Goal: Transaction & Acquisition: Purchase product/service

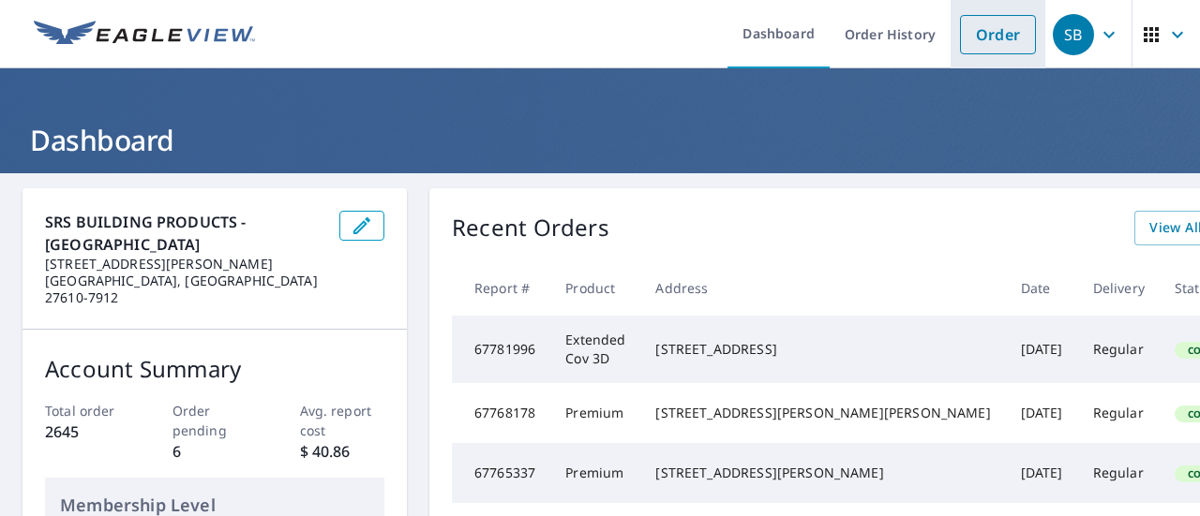
click at [960, 52] on link "Order" at bounding box center [998, 34] width 76 height 39
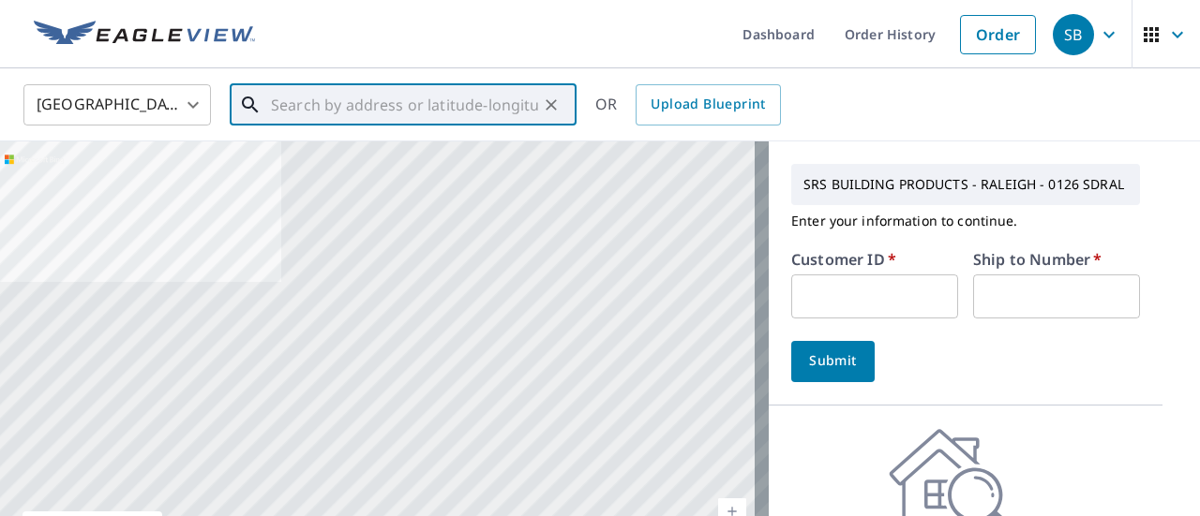
click at [291, 110] on input "text" at bounding box center [404, 105] width 267 height 52
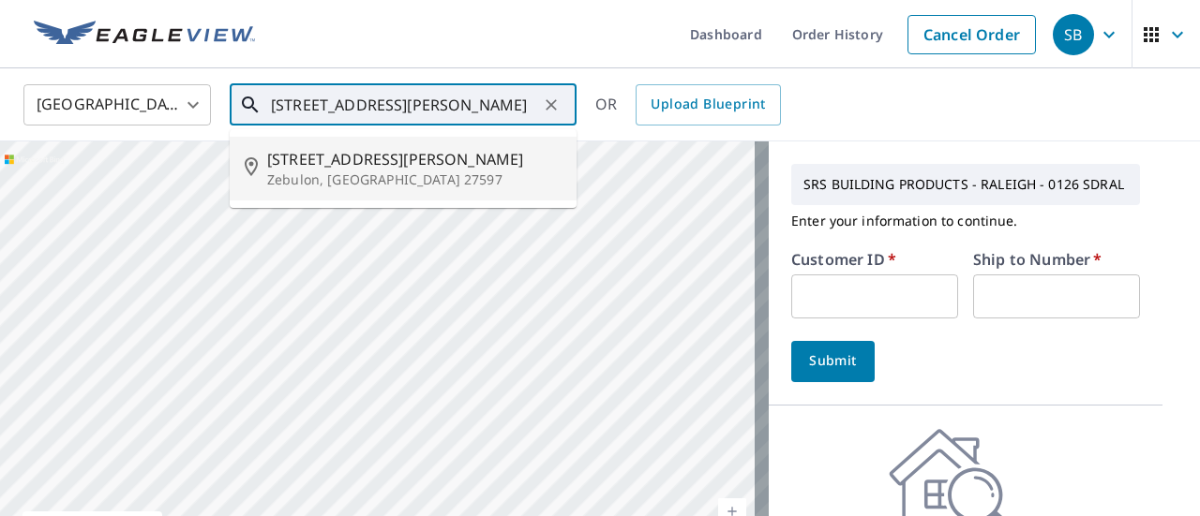
click at [413, 147] on li "[STREET_ADDRESS][PERSON_NAME]" at bounding box center [403, 169] width 347 height 64
type input "[STREET_ADDRESS][PERSON_NAME]"
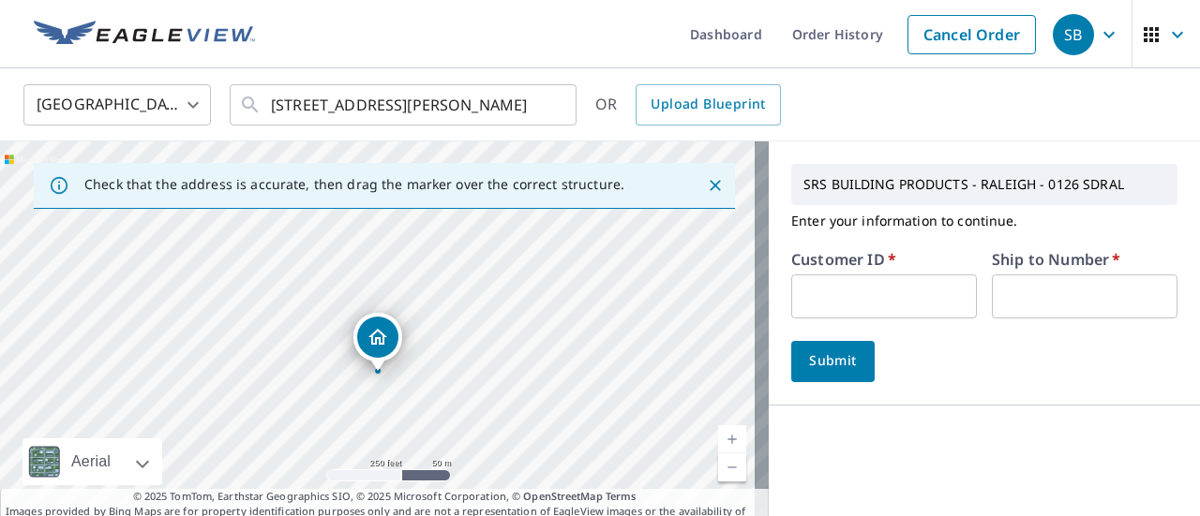
click at [924, 288] on input "text" at bounding box center [884, 297] width 186 height 44
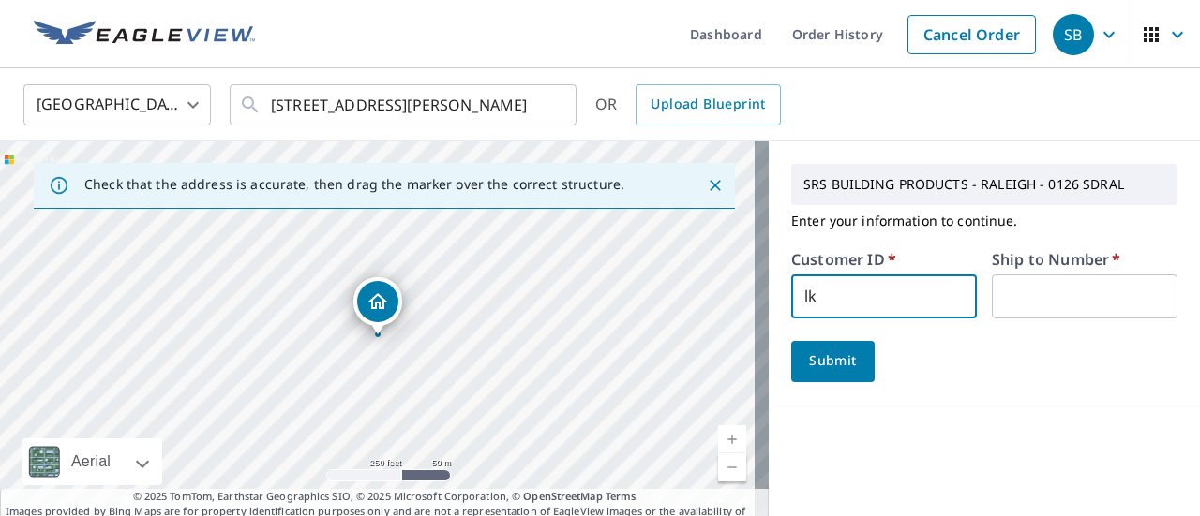
type input "l"
type input "KEV10155"
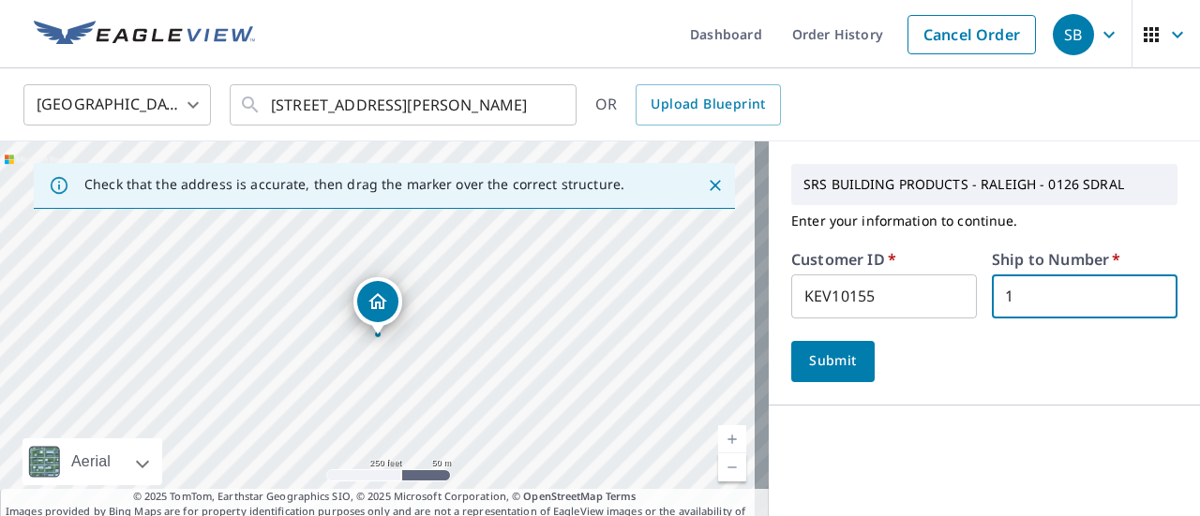
type input "1"
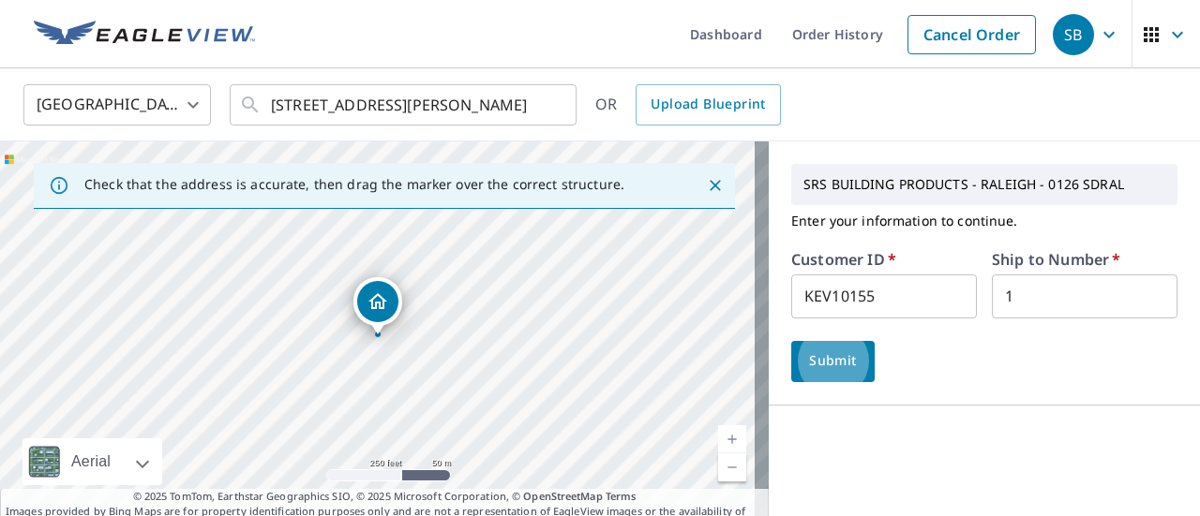
click at [821, 363] on span "Submit" at bounding box center [832, 361] width 53 height 23
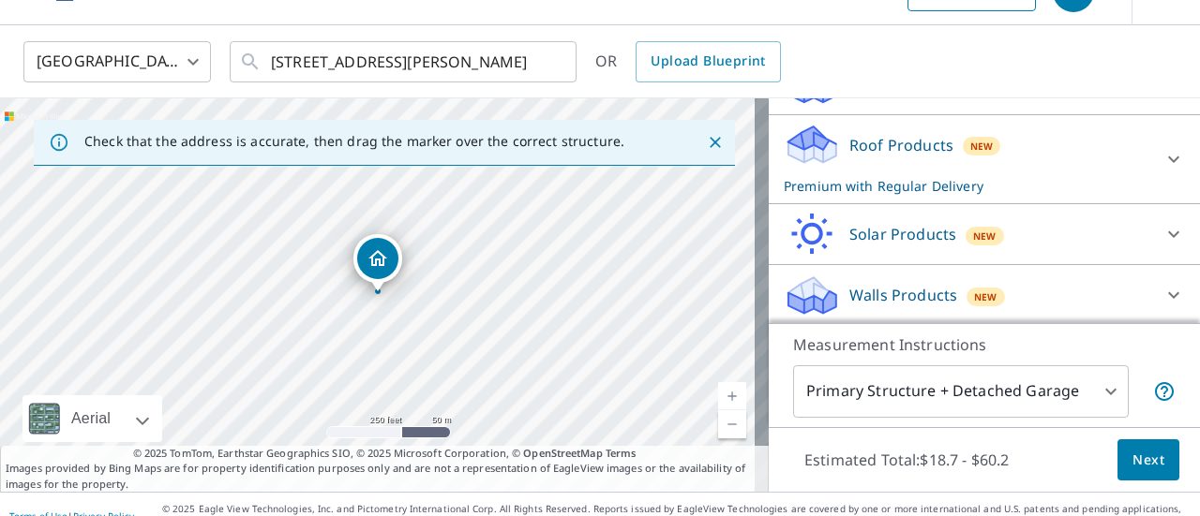
scroll to position [66, 0]
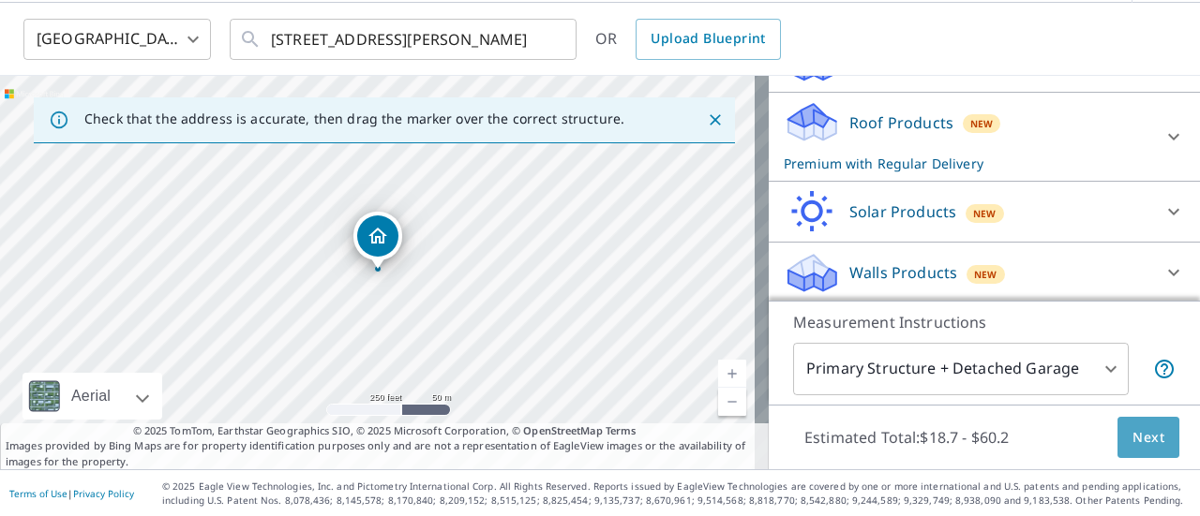
click at [1121, 449] on button "Next" at bounding box center [1148, 438] width 62 height 42
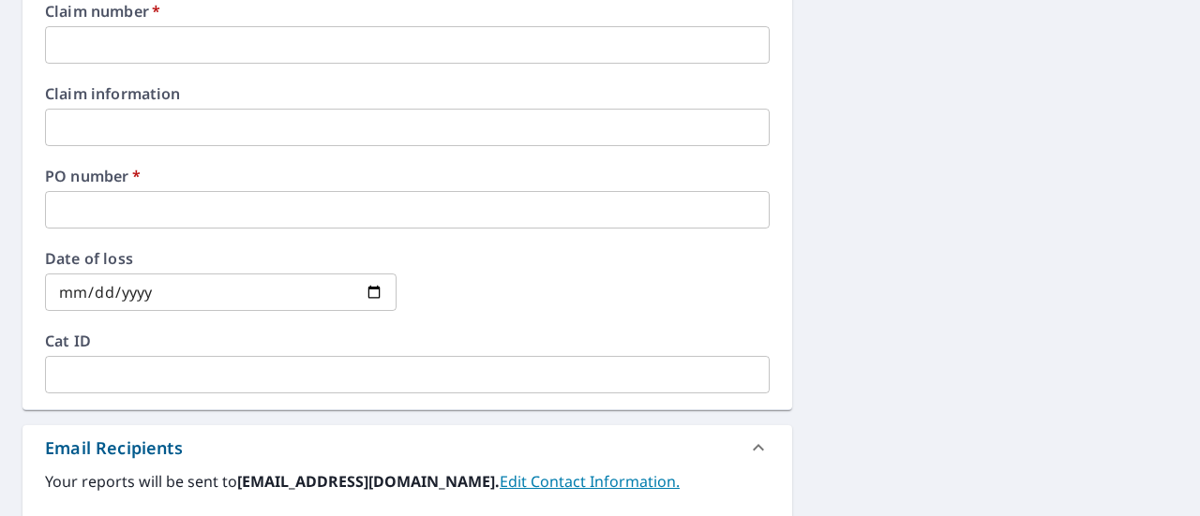
scroll to position [628, 0]
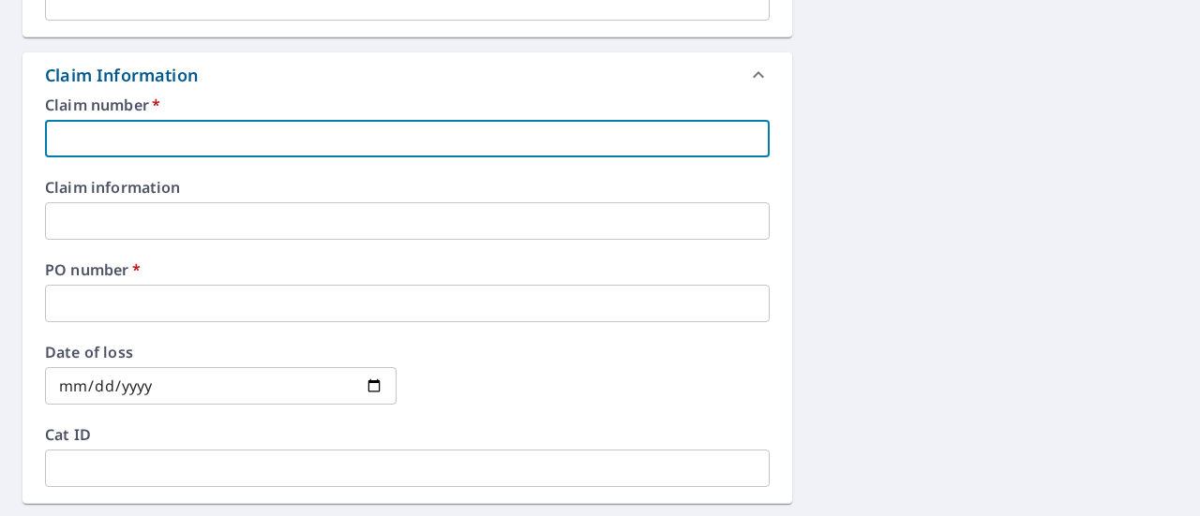
click at [231, 130] on input "text" at bounding box center [407, 138] width 724 height 37
type input "K"
checkbox input "true"
type input "[PERSON_NAME]"
click at [146, 301] on input "text" at bounding box center [407, 303] width 724 height 37
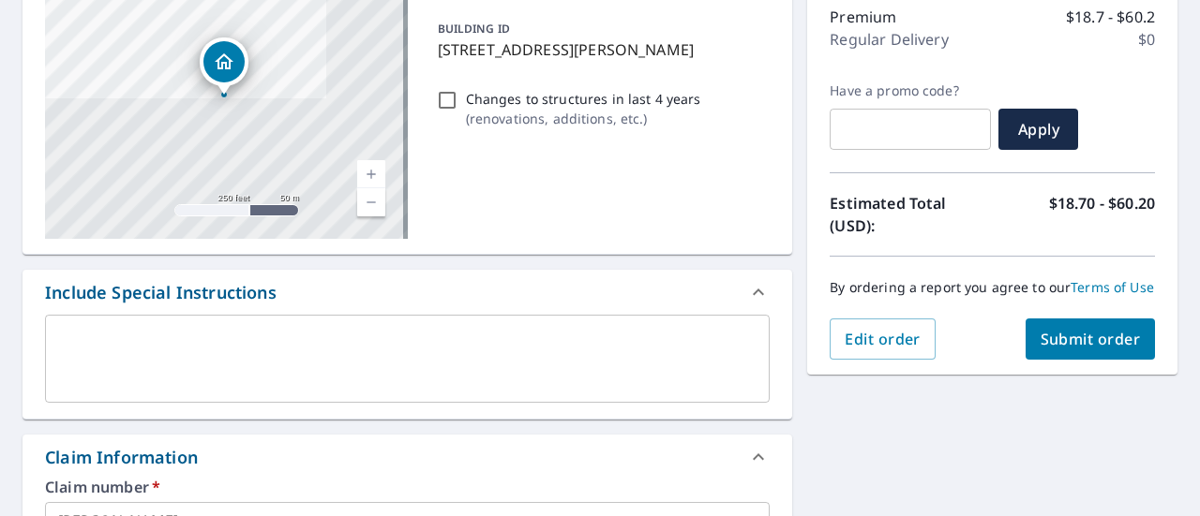
scroll to position [159, 0]
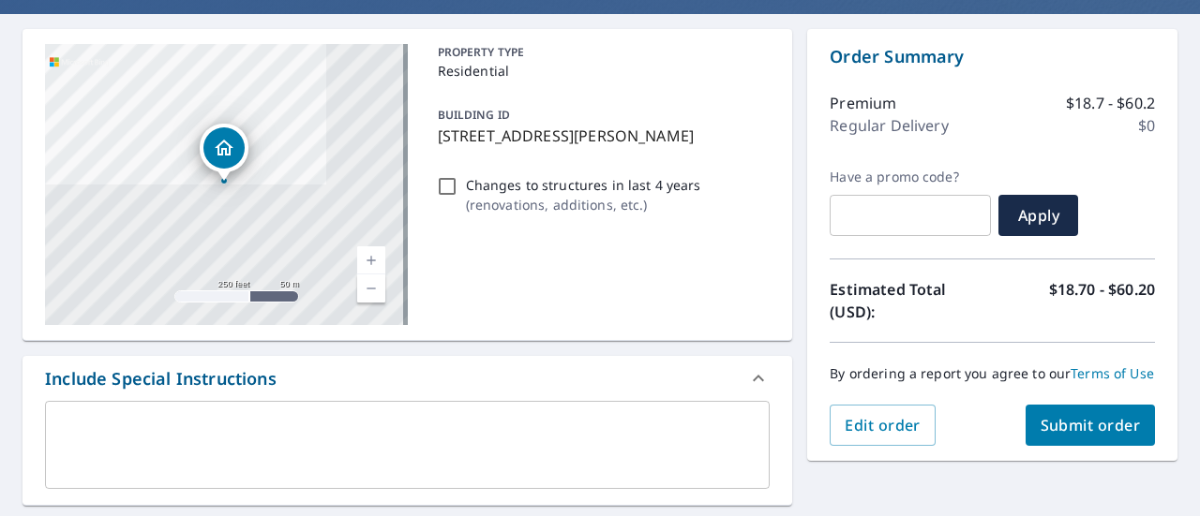
click at [622, 288] on div "PROPERTY TYPE Residential BUILDING ID [STREET_ADDRESS][PERSON_NAME] Changes to …" at bounding box center [600, 184] width 340 height 281
drag, startPoint x: 544, startPoint y: 130, endPoint x: 434, endPoint y: 130, distance: 109.7
click at [438, 130] on p "[STREET_ADDRESS][PERSON_NAME]" at bounding box center [600, 136] width 325 height 22
checkbox input "true"
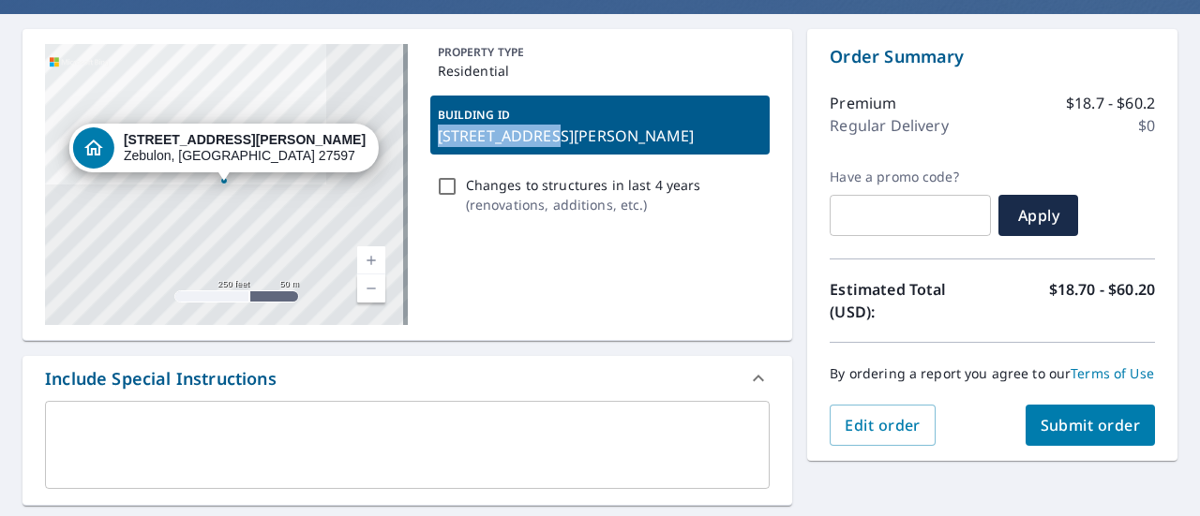
copy p "[STREET_ADDRESS][PERSON_NAME]"
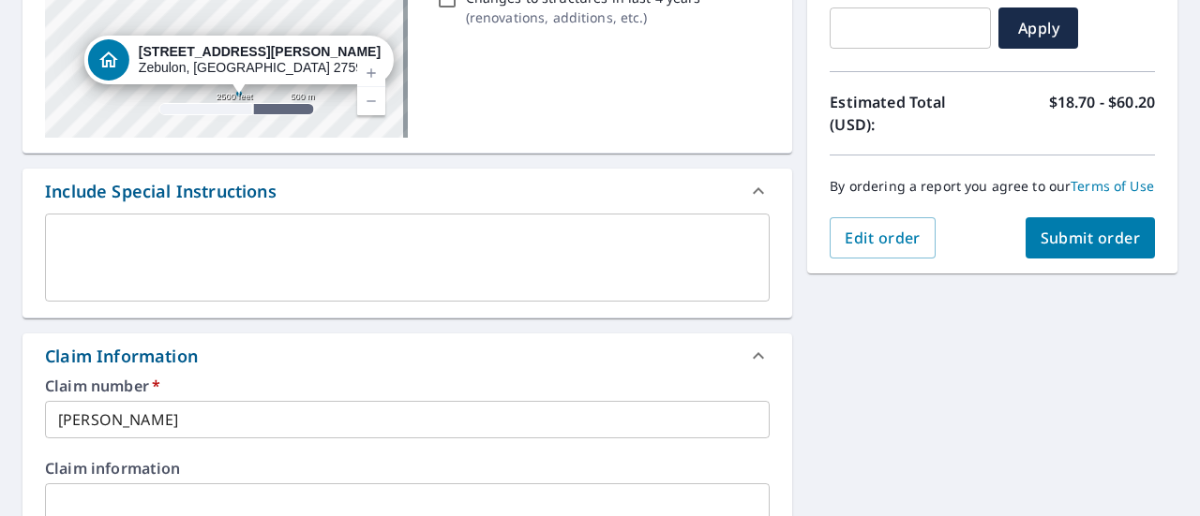
scroll to position [440, 0]
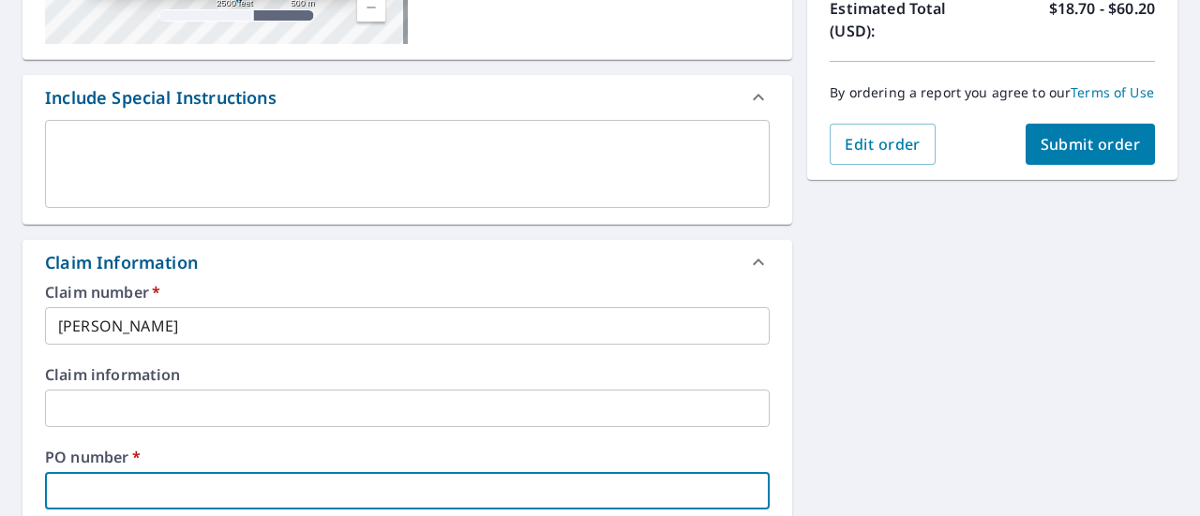
click at [242, 489] on input "text" at bounding box center [407, 490] width 724 height 37
paste input "[STREET_ADDRESS][PERSON_NAME]"
type input "[STREET_ADDRESS][PERSON_NAME]"
checkbox input "true"
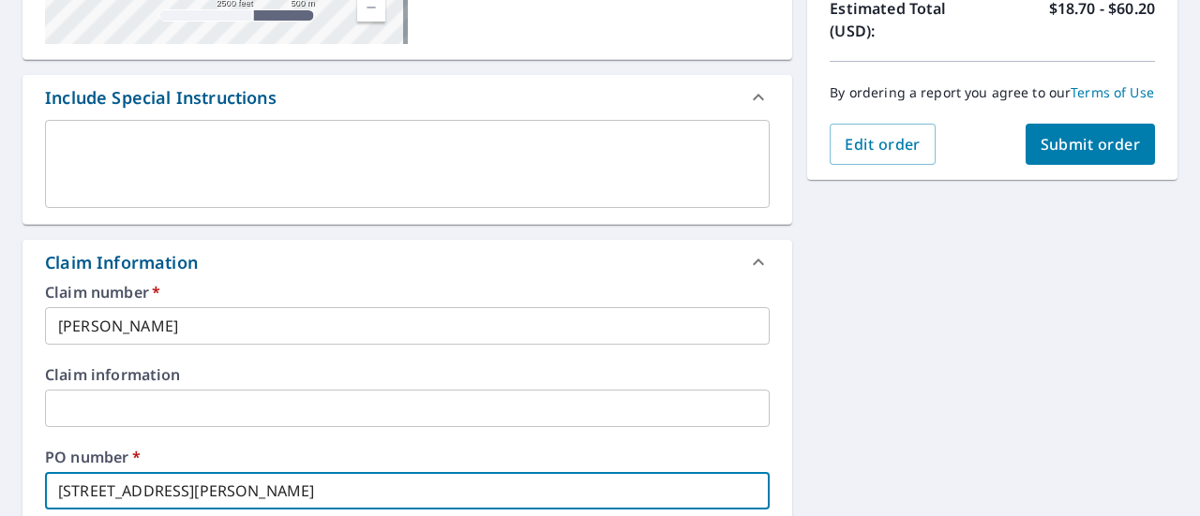
type input "[STREET_ADDRESS][PERSON_NAME]"
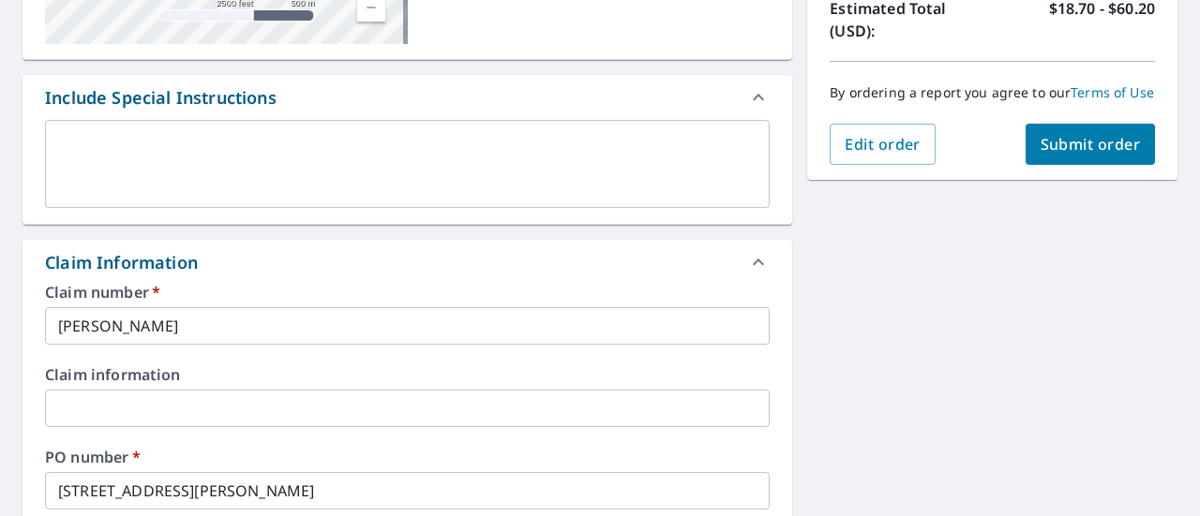
click at [438, 378] on label "Claim information" at bounding box center [407, 374] width 724 height 15
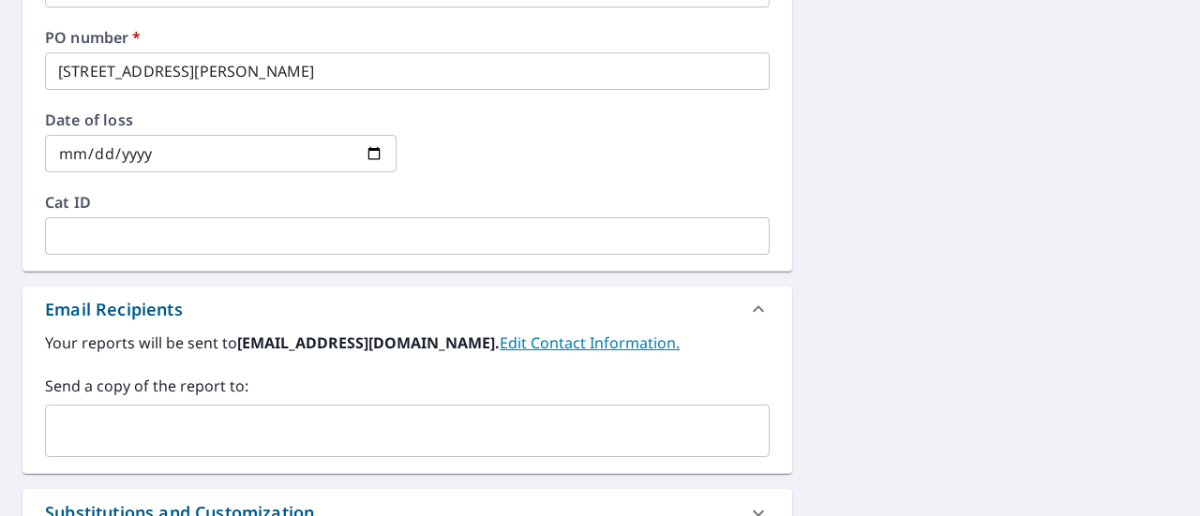
scroll to position [909, 0]
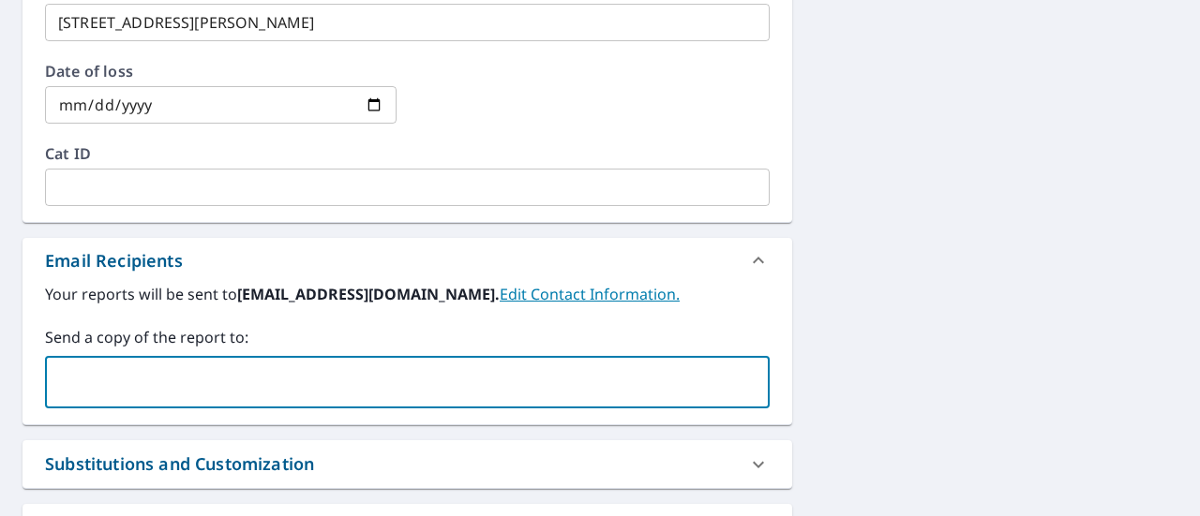
click at [276, 377] on input "text" at bounding box center [392, 383] width 679 height 36
click at [465, 384] on input "[EMAIL_ADDRESS][DOMAIN_NAME]" at bounding box center [392, 383] width 679 height 36
type input "[EMAIL_ADDRESS][DOMAIN_NAME]"
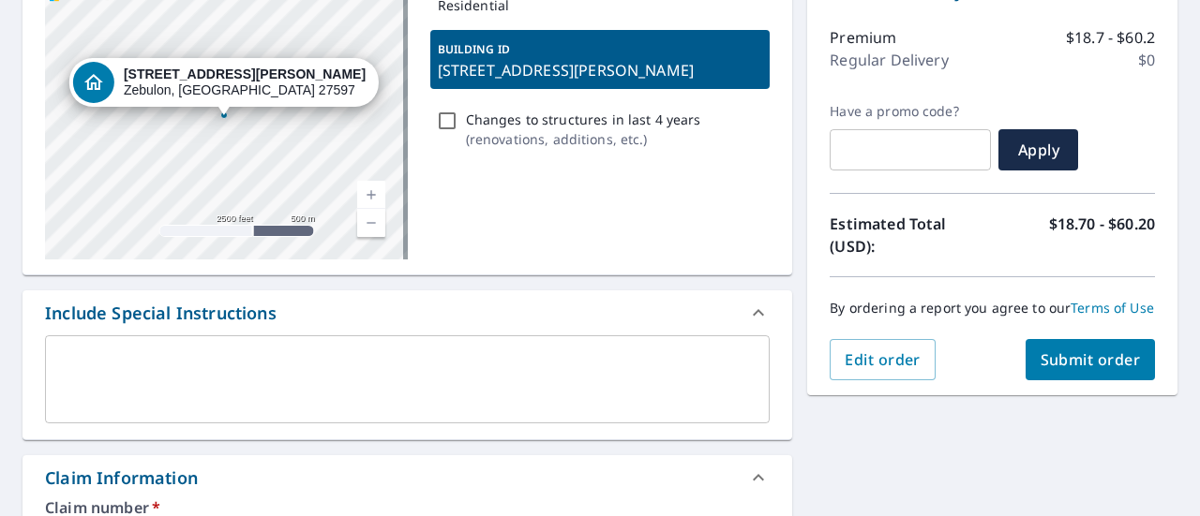
scroll to position [140, 0]
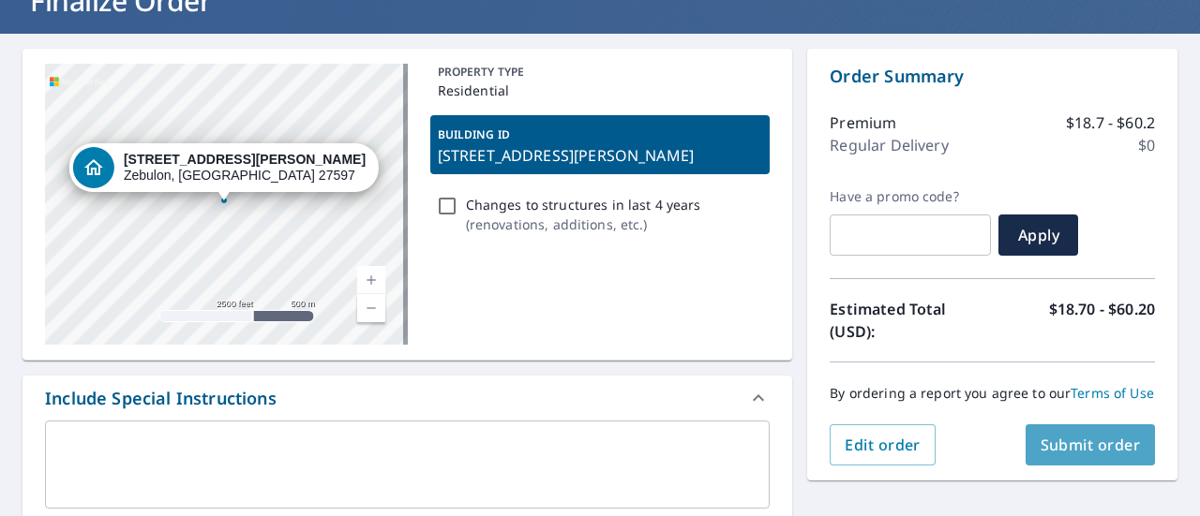
click at [1089, 455] on span "Submit order" at bounding box center [1090, 445] width 100 height 21
checkbox input "true"
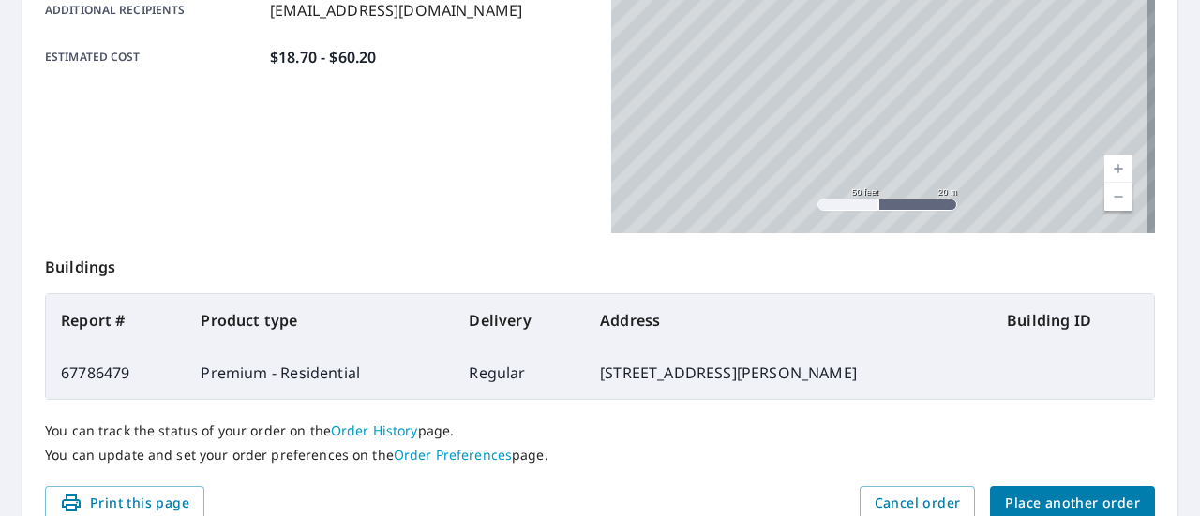
scroll to position [585, 0]
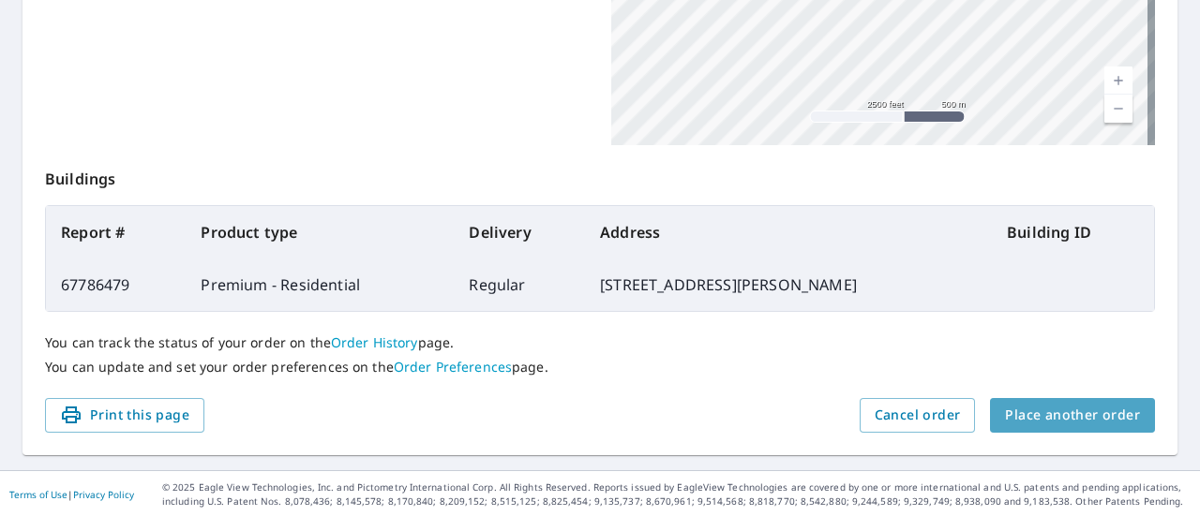
click at [1069, 411] on span "Place another order" at bounding box center [1072, 415] width 135 height 23
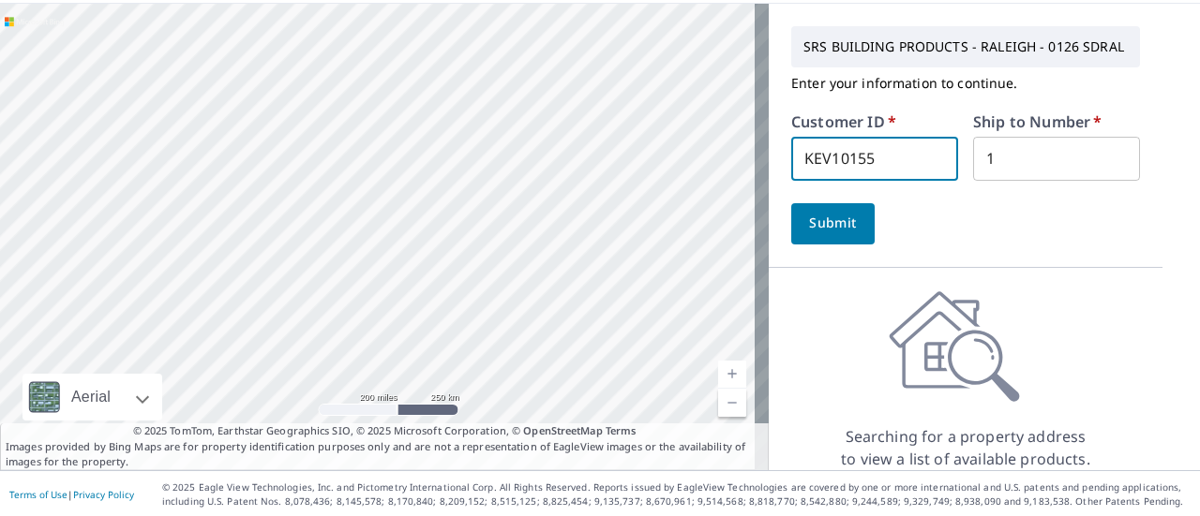
drag, startPoint x: 872, startPoint y: 157, endPoint x: 444, endPoint y: 122, distance: 428.8
click at [444, 122] on div "Aerial Road A standard road map Aerial A detailed look from above Labels Labels…" at bounding box center [600, 237] width 1200 height 467
type input "S002434"
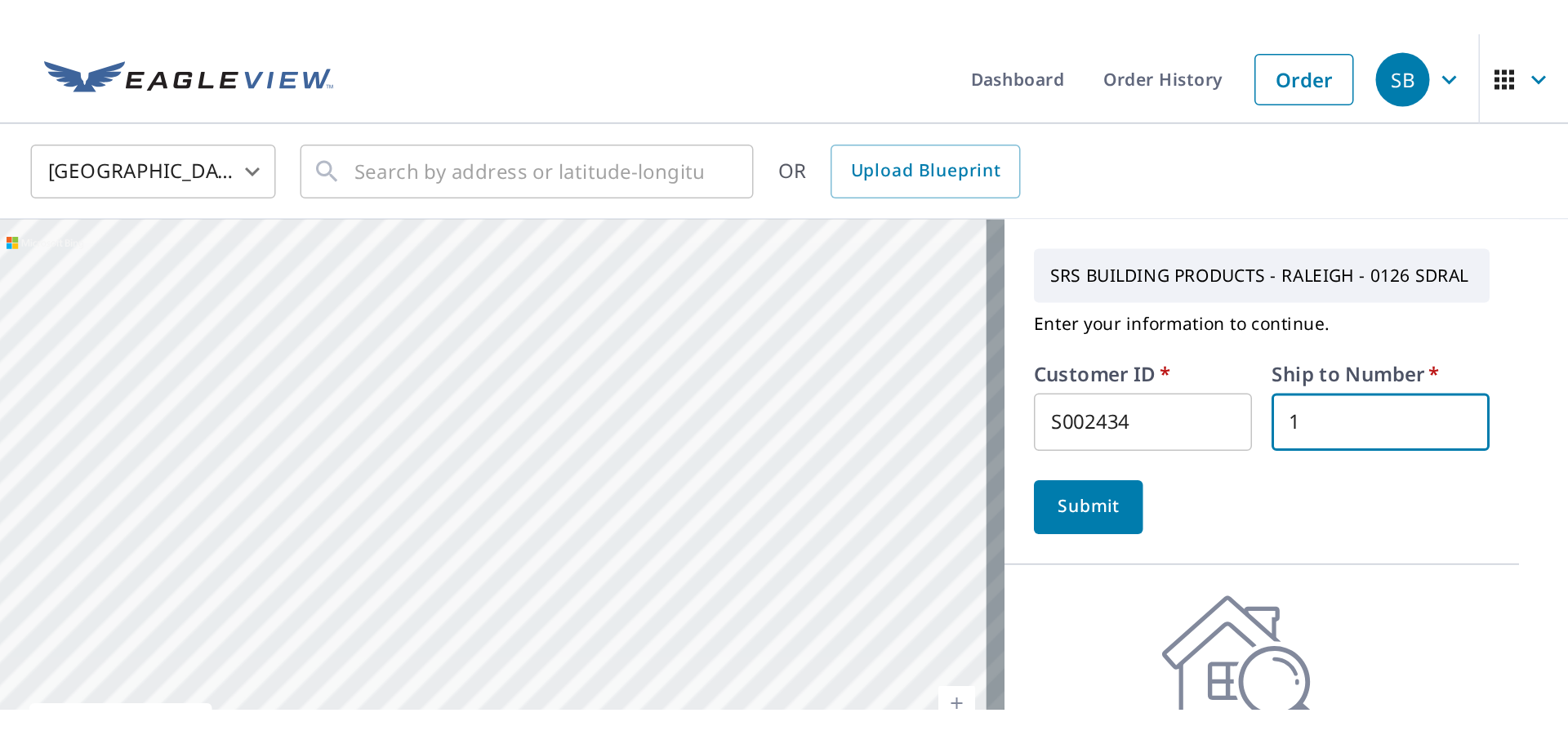
scroll to position [0, 0]
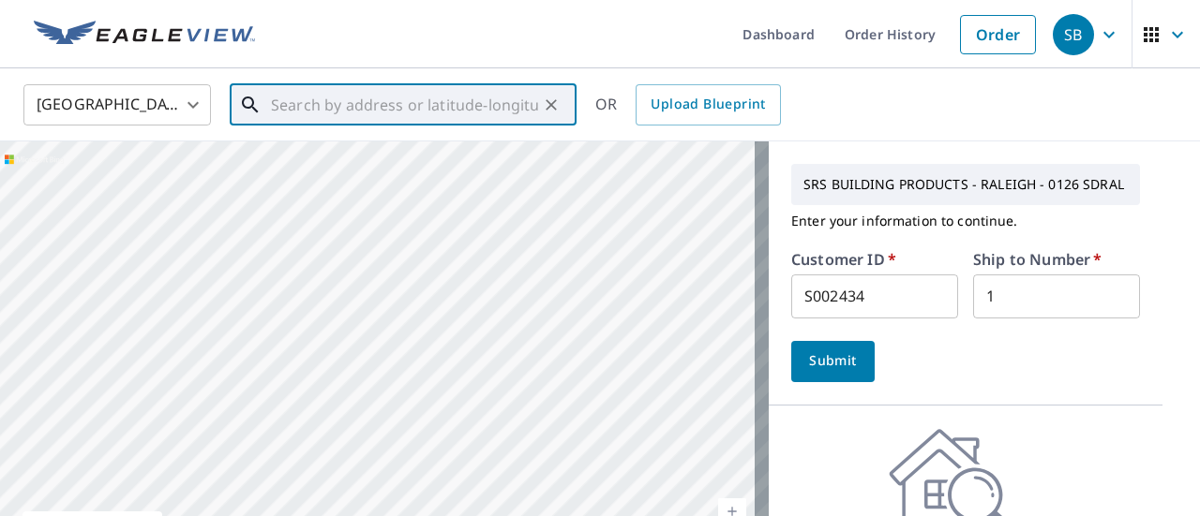
click at [440, 108] on input "text" at bounding box center [404, 105] width 267 height 52
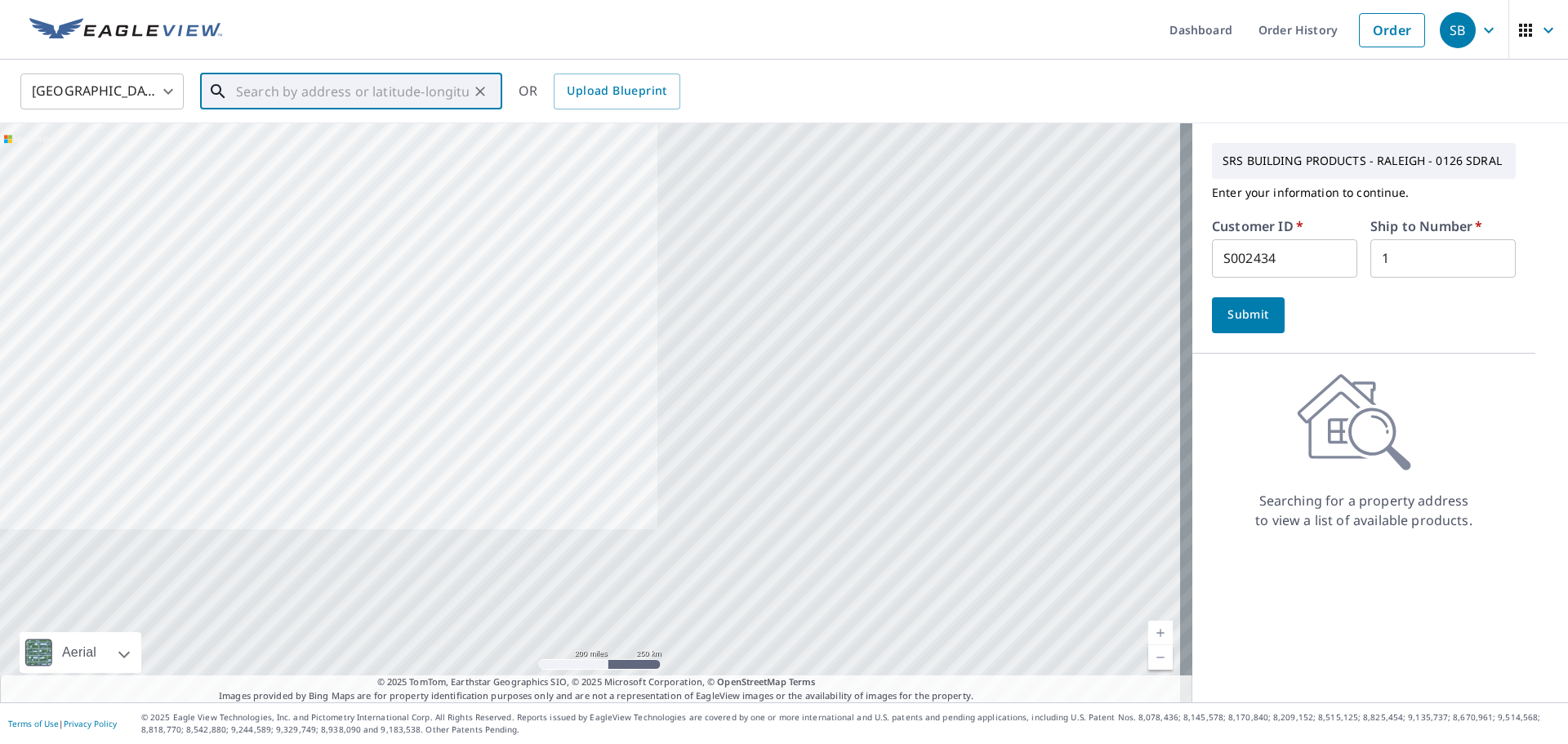
click at [393, 105] on input "text" at bounding box center [352, 91] width 233 height 45
click at [449, 126] on li "[STREET_ADDRESS][PERSON_NAME]" at bounding box center [351, 147] width 302 height 56
type input "[STREET_ADDRESS][PERSON_NAME]"
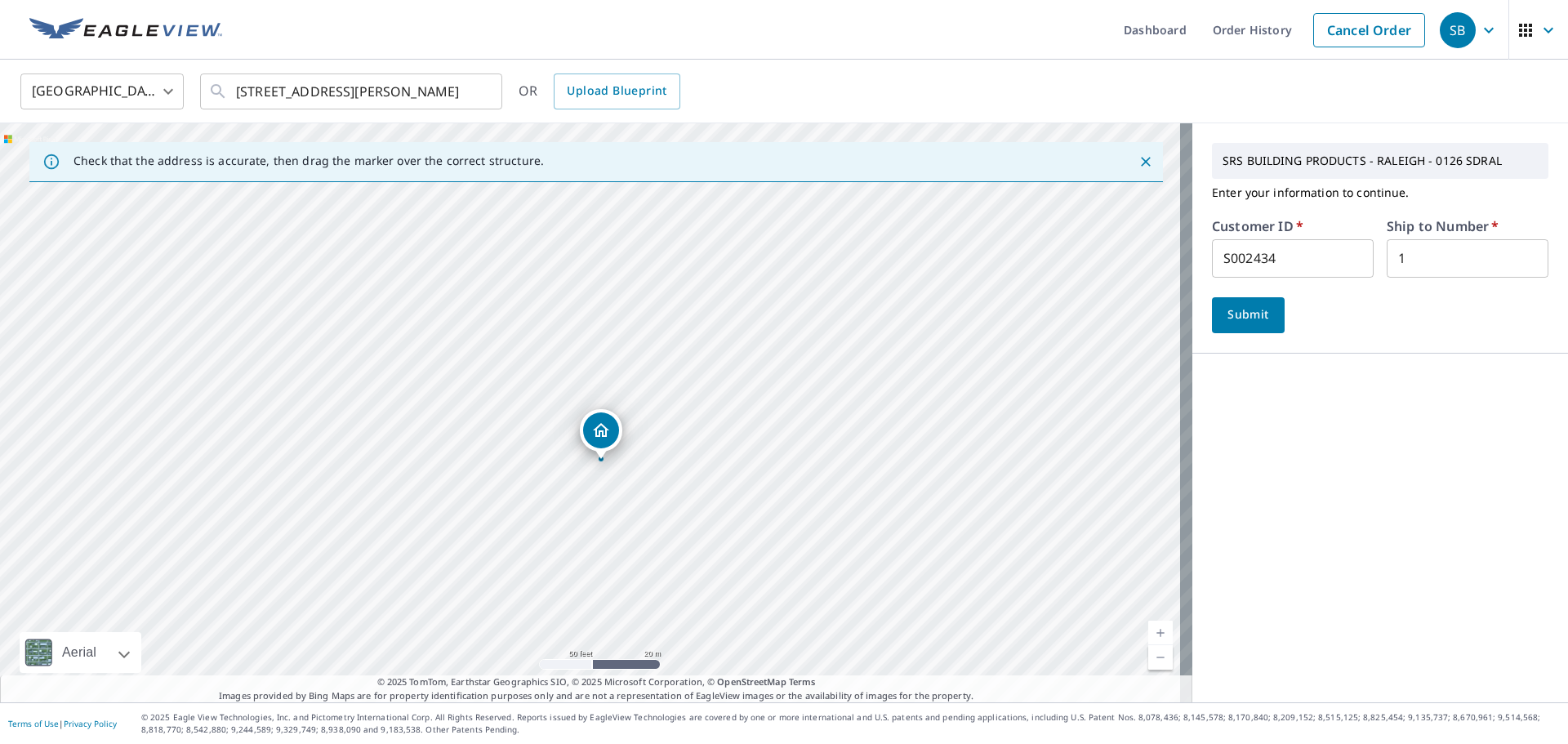
drag, startPoint x: 587, startPoint y: 380, endPoint x: 597, endPoint y: 429, distance: 50.0
click at [1045, 304] on button "Submit" at bounding box center [1248, 315] width 72 height 36
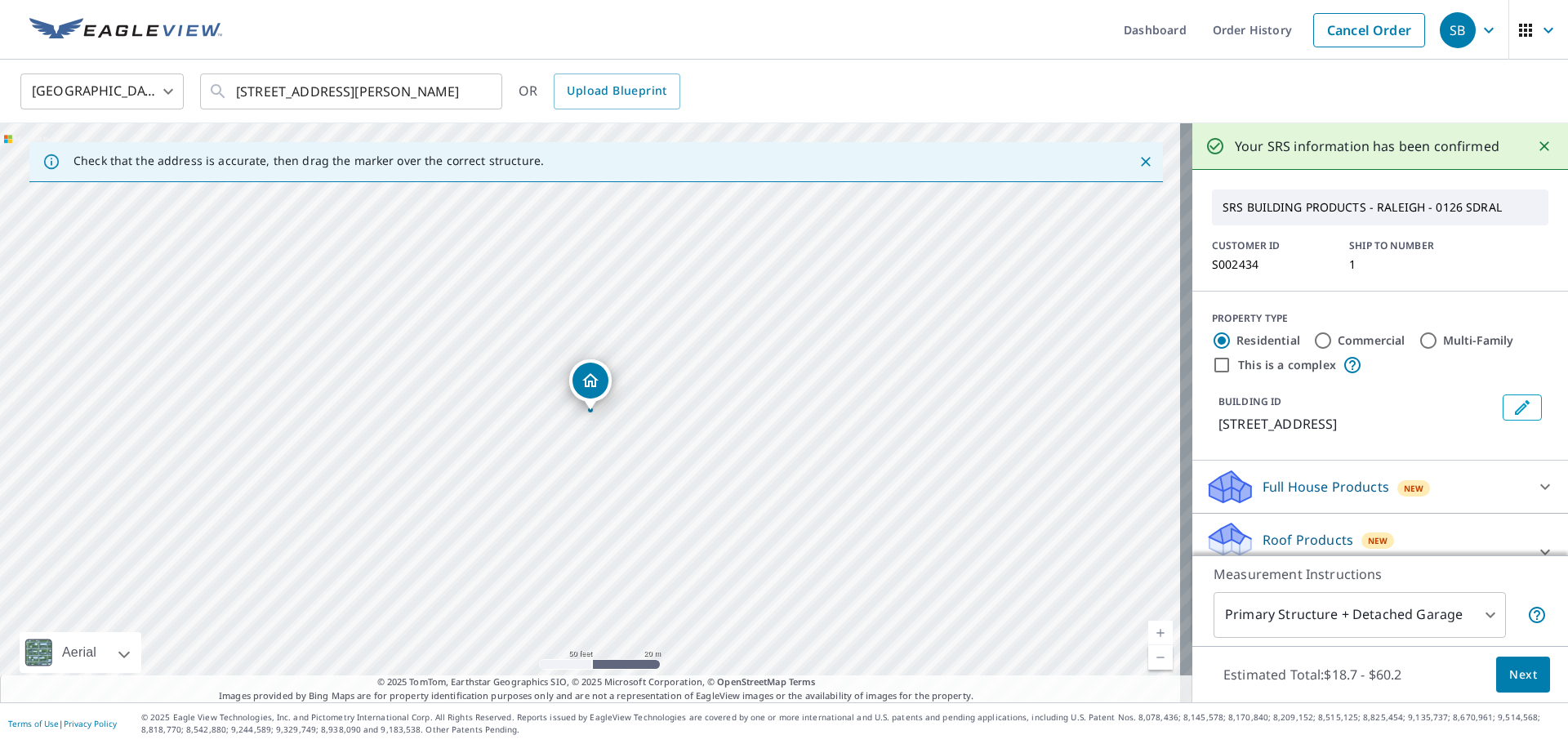
click at [1045, 367] on input "This is a complex" at bounding box center [1222, 365] width 19 height 19
checkbox input "true"
type input "4"
radio input "false"
radio input "true"
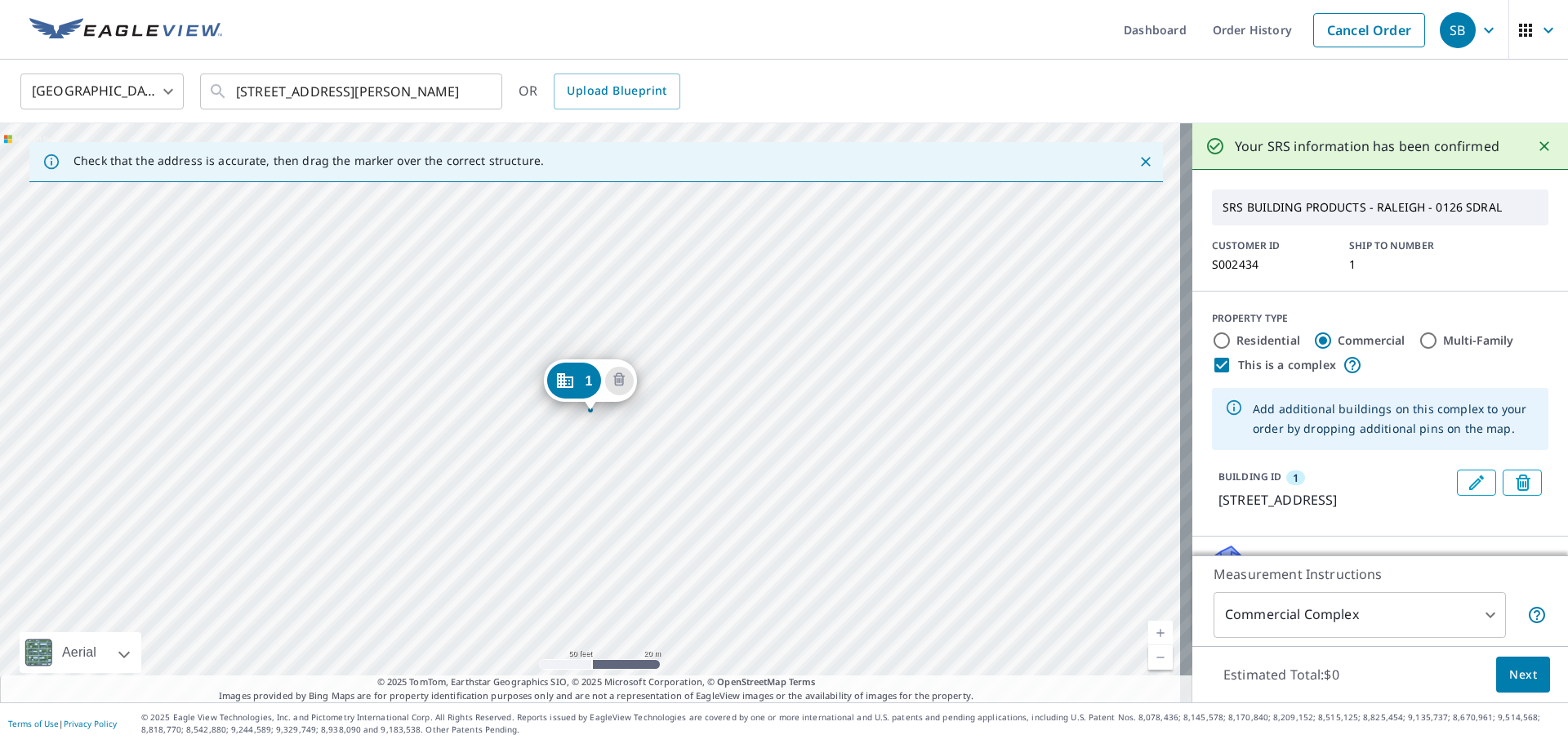
click at [1045, 449] on icon "Edit building 1" at bounding box center [1476, 483] width 19 height 19
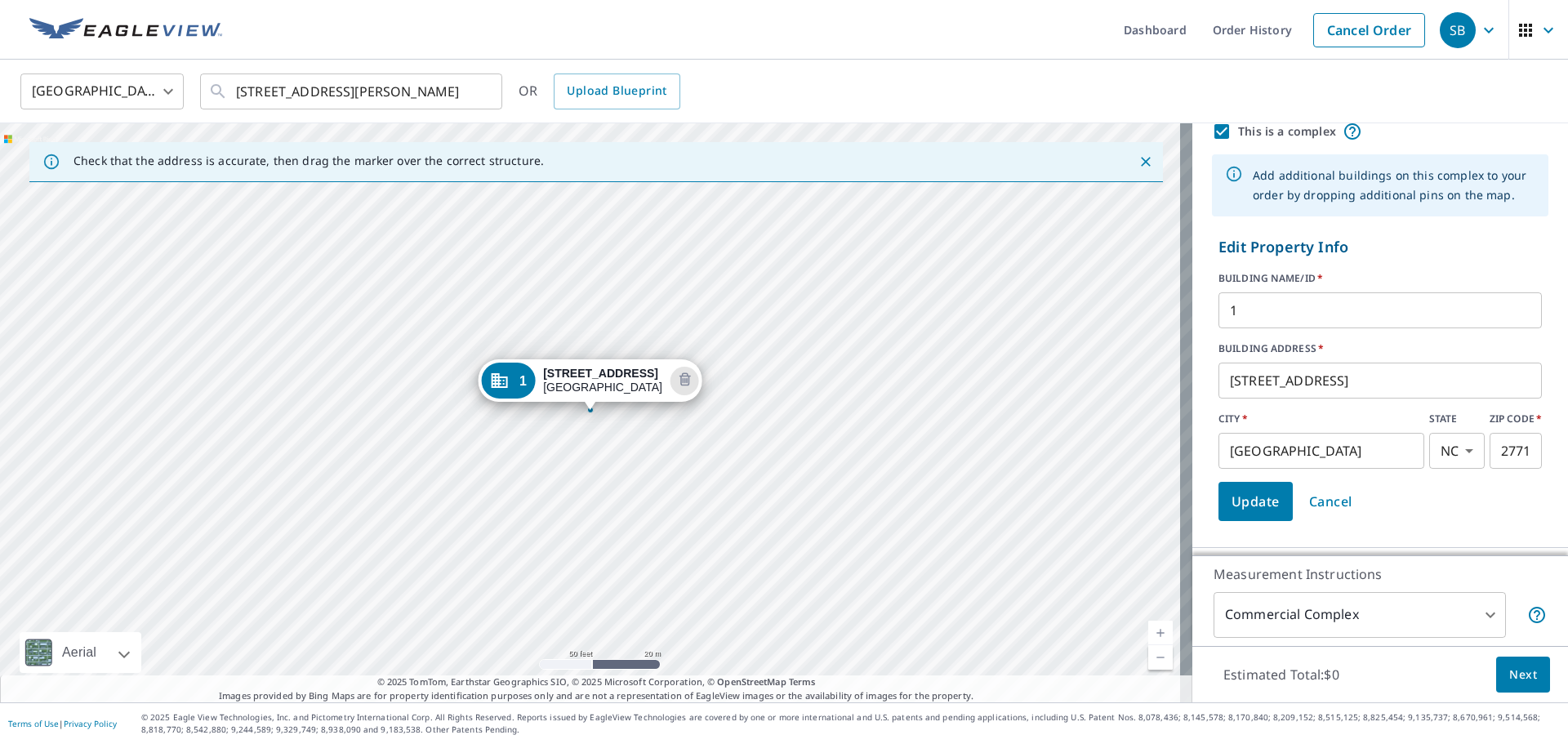
scroll to position [245, 0]
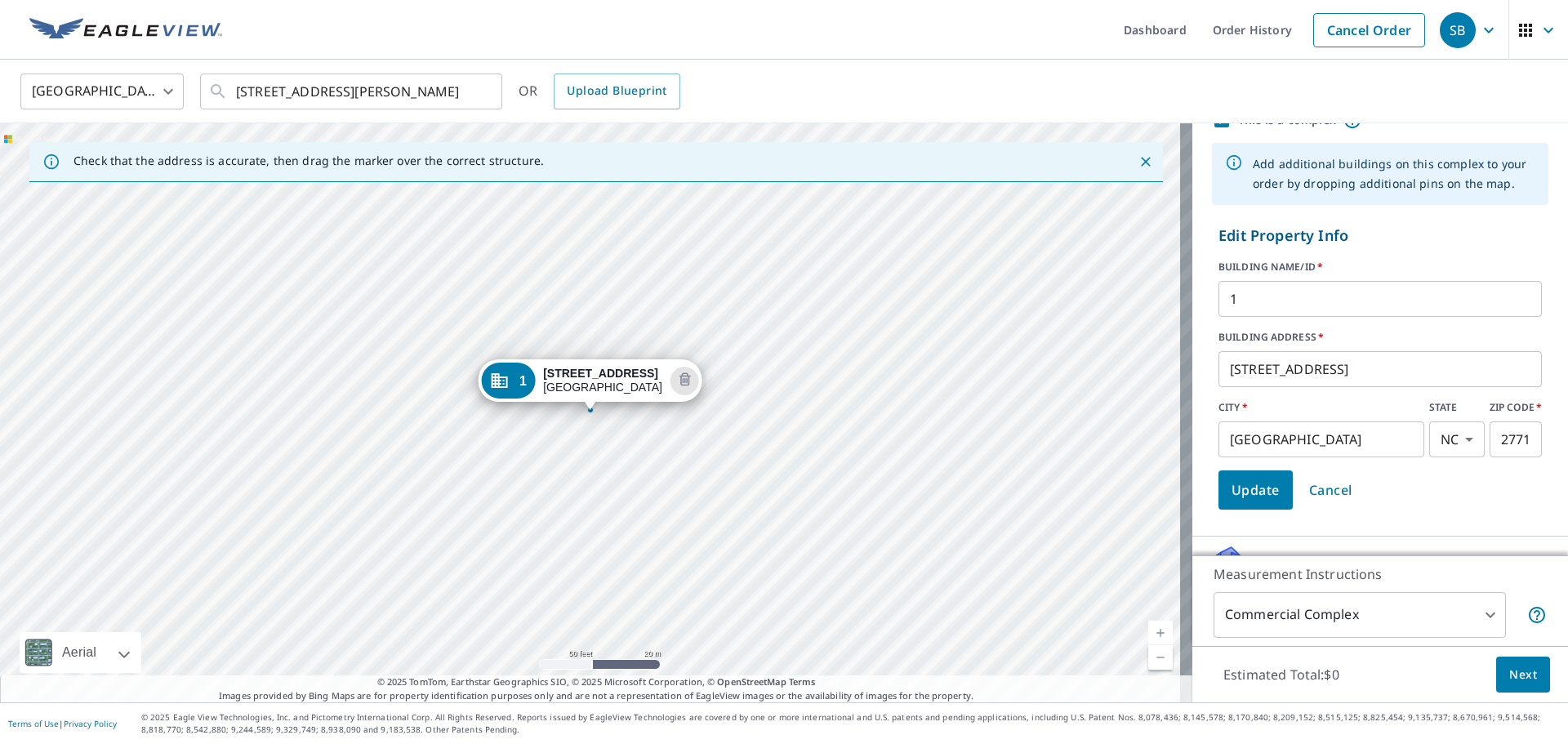
click at [1045, 449] on span "Update" at bounding box center [1255, 490] width 48 height 23
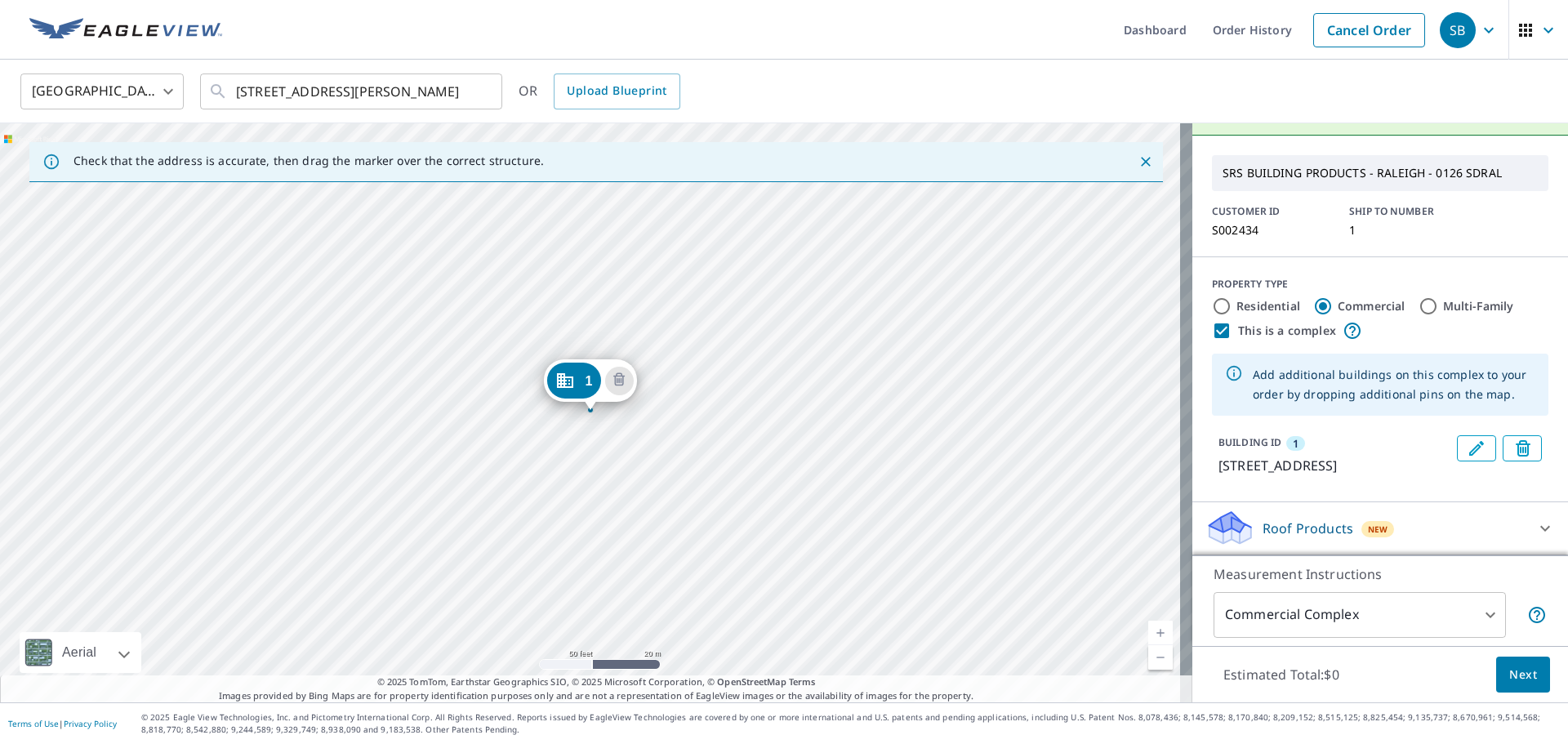
scroll to position [54, 0]
click at [405, 449] on div "1 [STREET_ADDRESS][PERSON_NAME]" at bounding box center [596, 413] width 1192 height 578
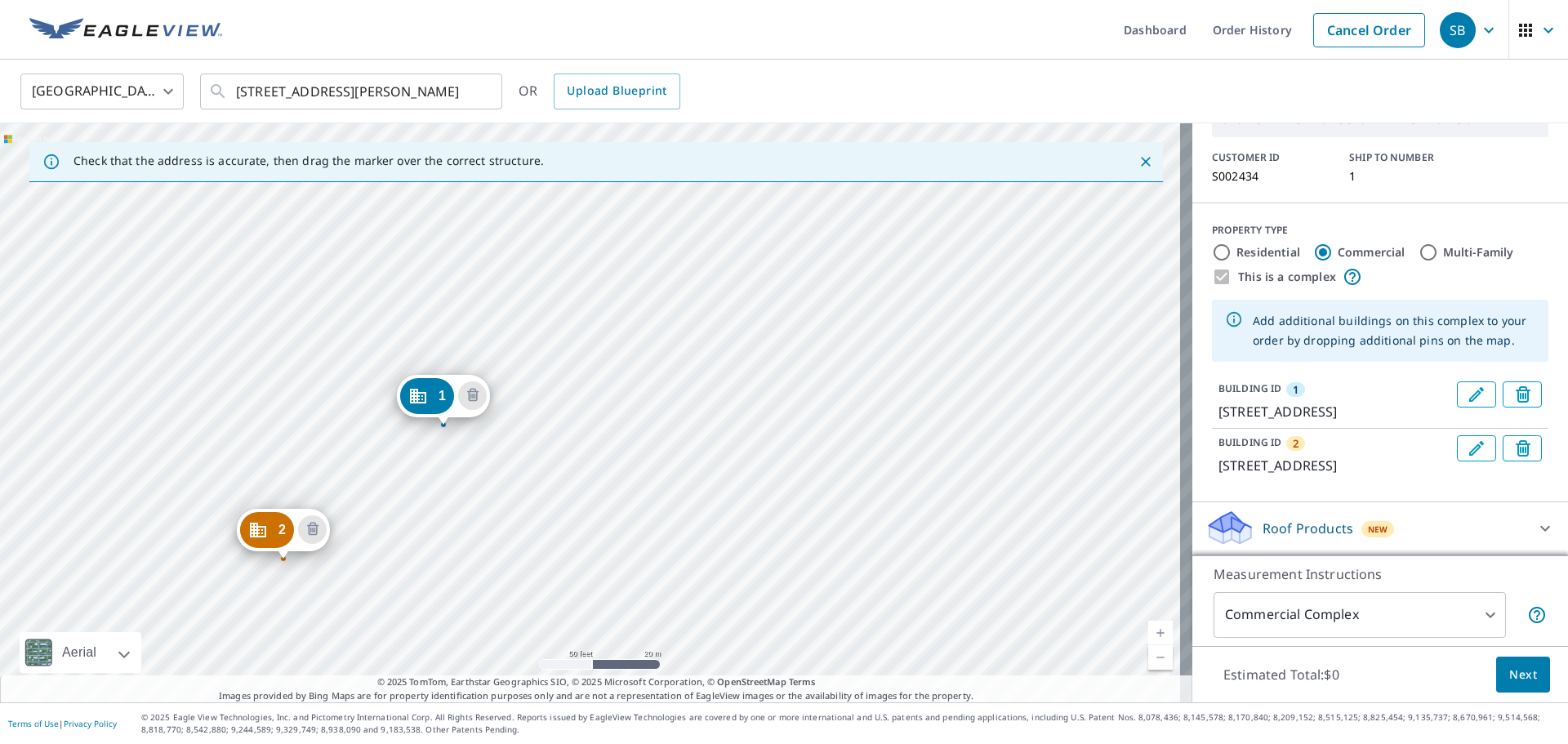
drag, startPoint x: 451, startPoint y: 389, endPoint x: 426, endPoint y: 396, distance: 26.0
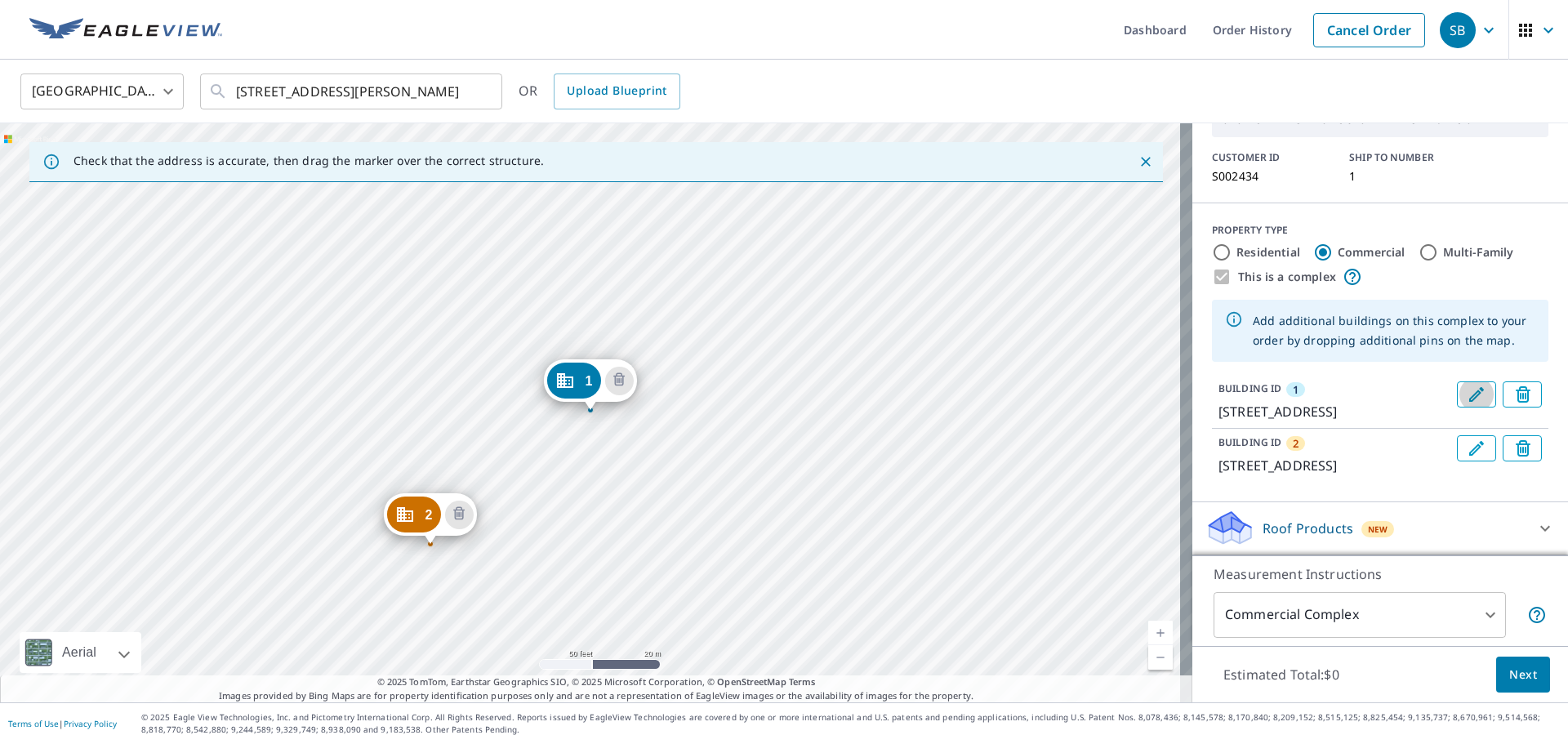
click at [1045, 384] on icon "Edit building 1" at bounding box center [1476, 394] width 19 height 19
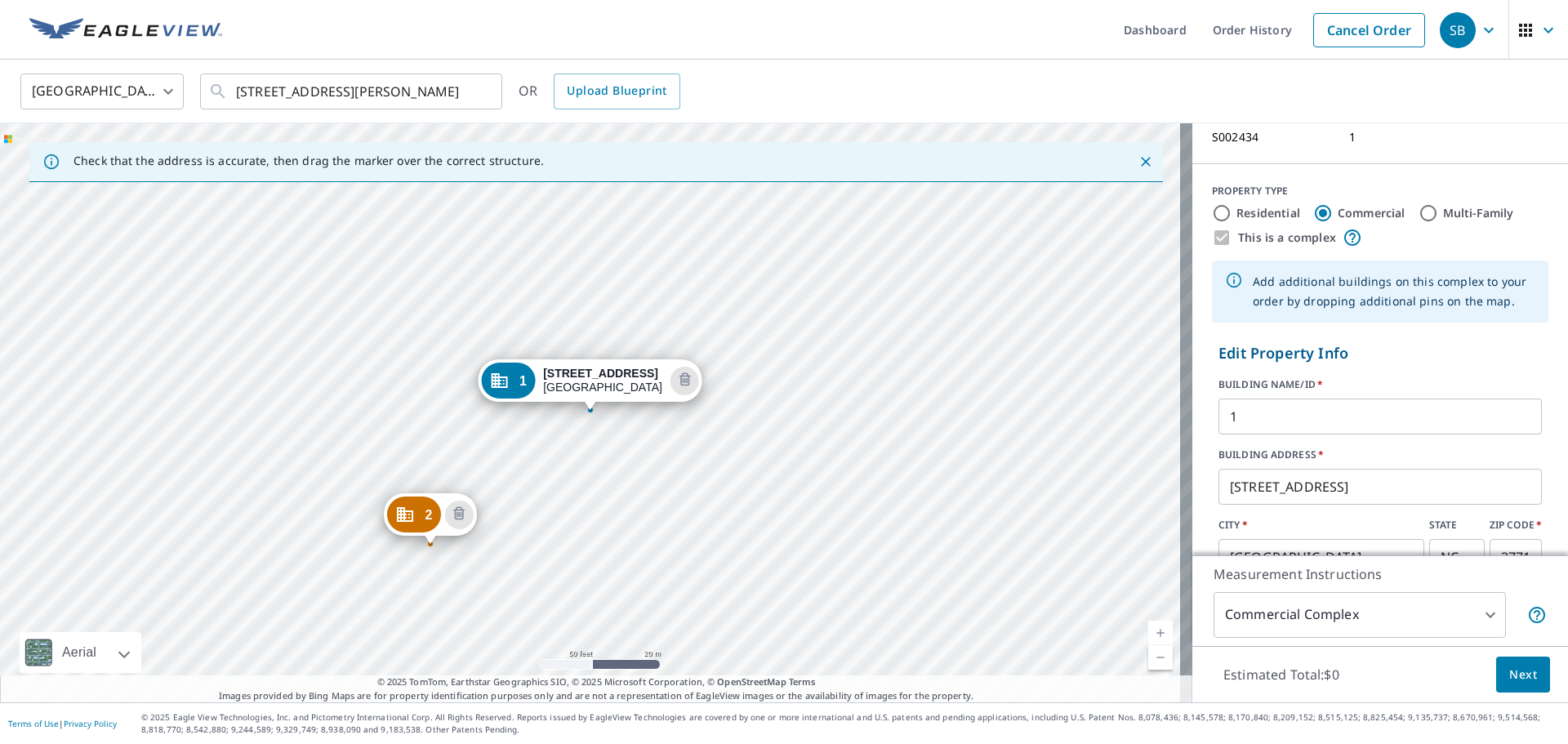
drag, startPoint x: 1246, startPoint y: 487, endPoint x: 1426, endPoint y: 439, distance: 186.3
click at [1045, 449] on input "[STREET_ADDRESS]" at bounding box center [1380, 486] width 323 height 45
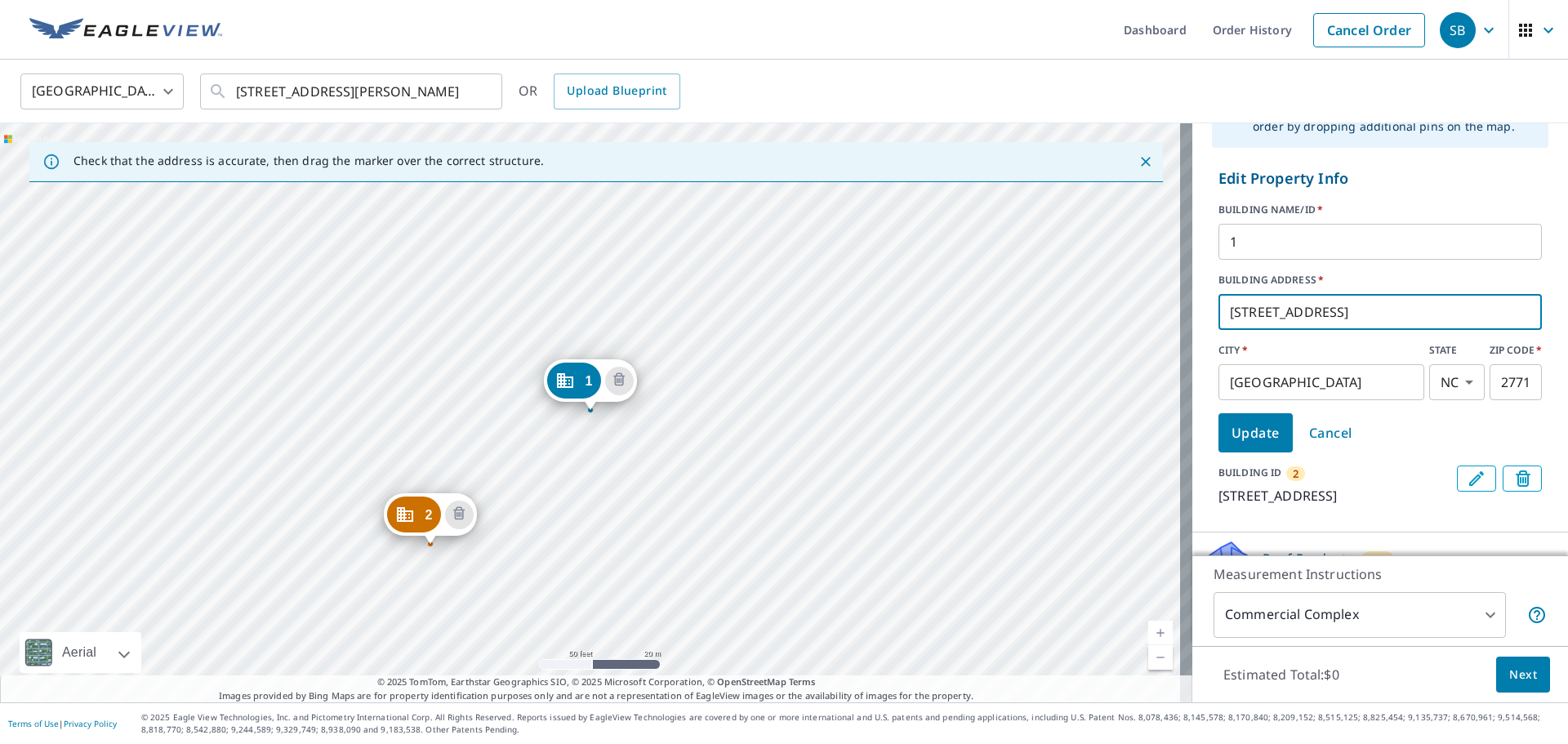
scroll to position [352, 0]
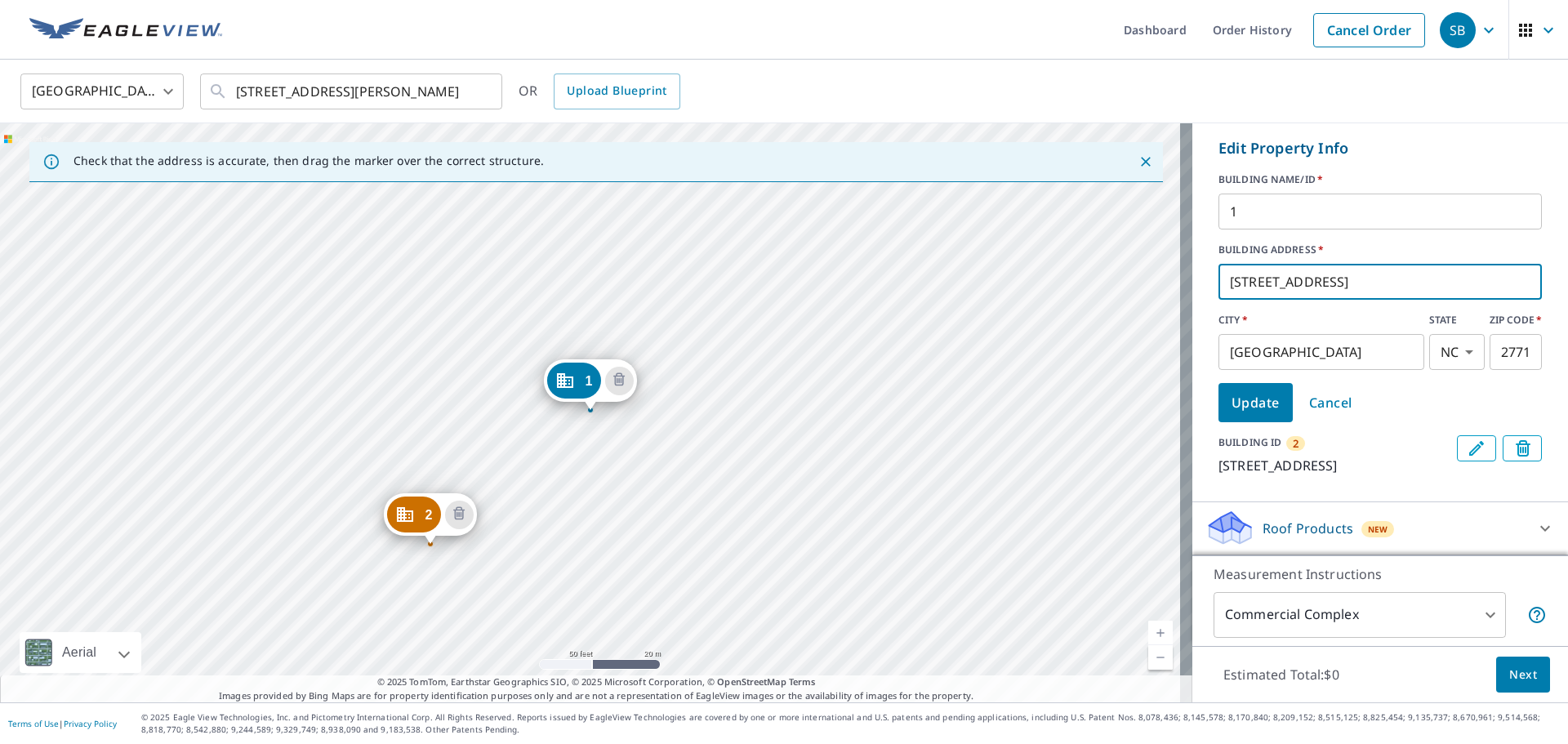
type input "[STREET_ADDRESS]"
click at [1045, 391] on span "Update" at bounding box center [1255, 402] width 48 height 23
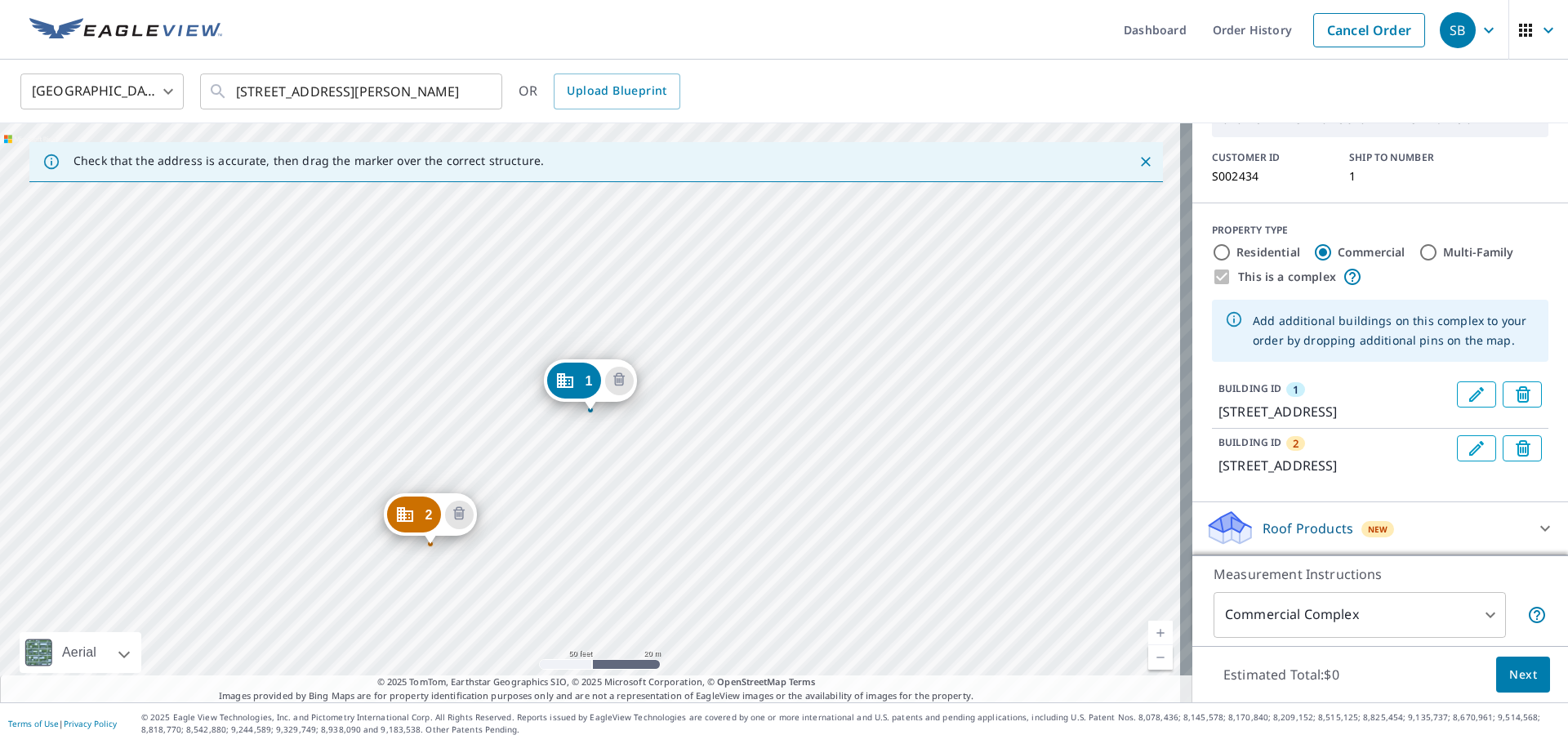
scroll to position [127, 0]
click at [1045, 438] on icon "Edit building 2" at bounding box center [1476, 448] width 19 height 19
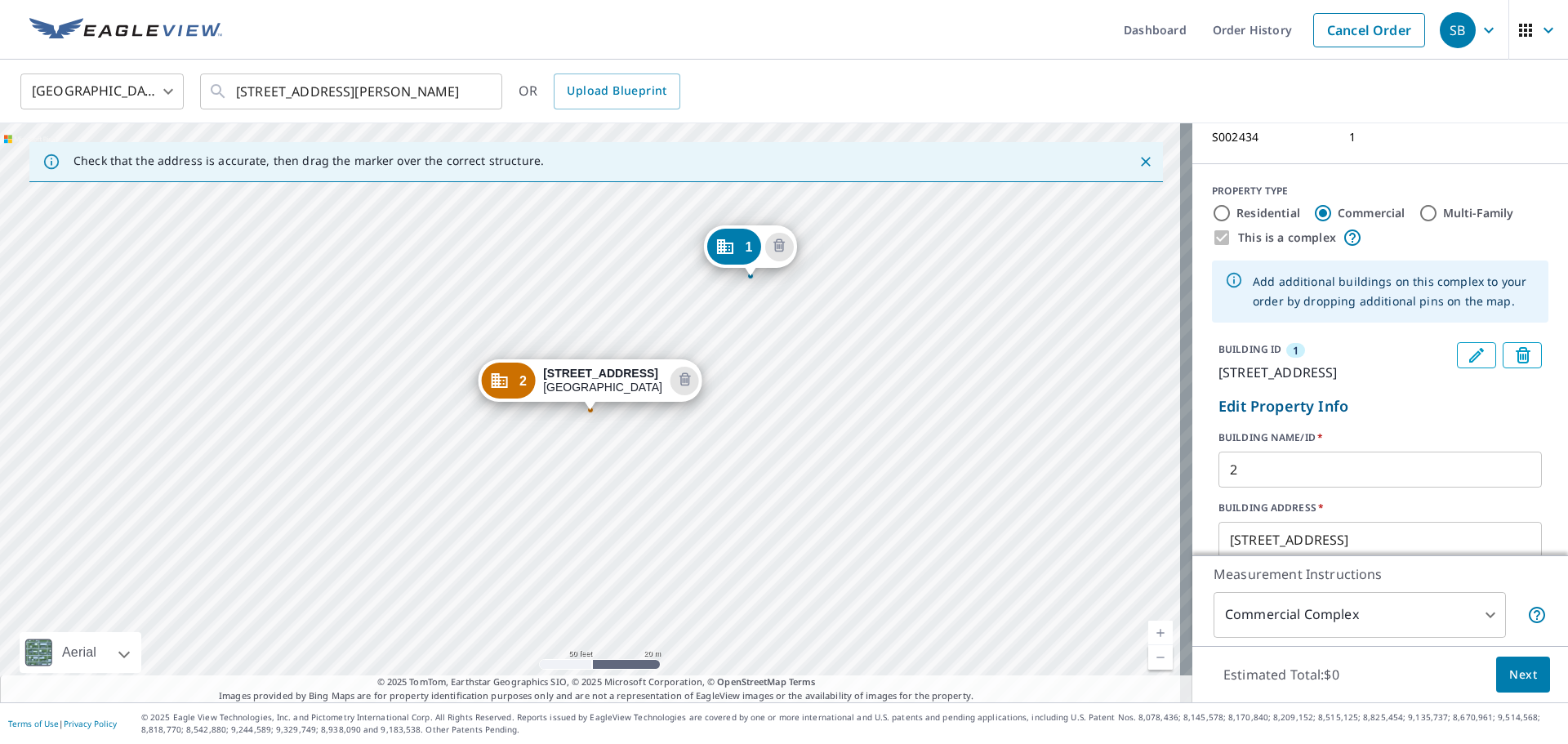
scroll to position [209, 0]
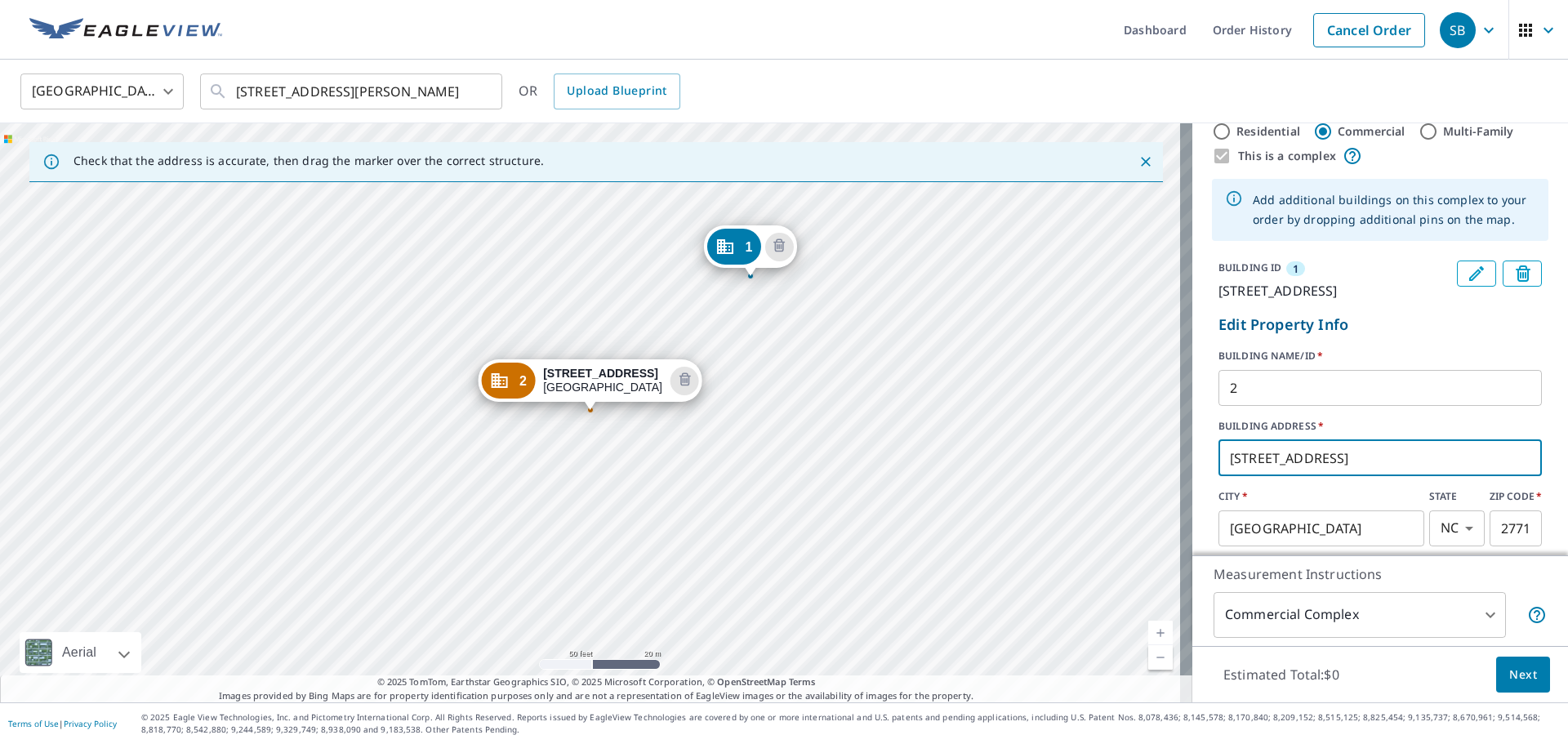
click at [1045, 449] on input "[STREET_ADDRESS]" at bounding box center [1380, 458] width 323 height 45
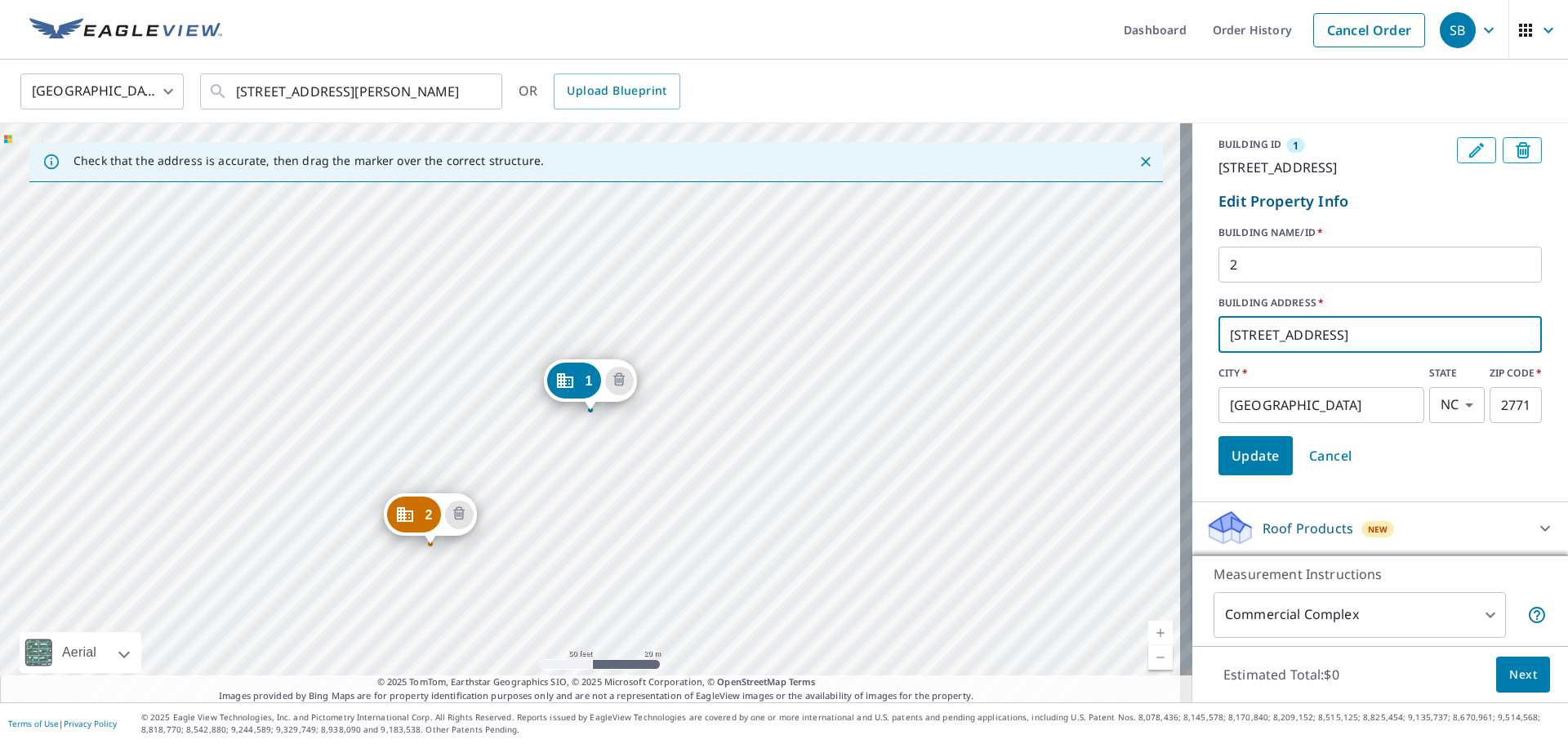
type input "[STREET_ADDRESS]"
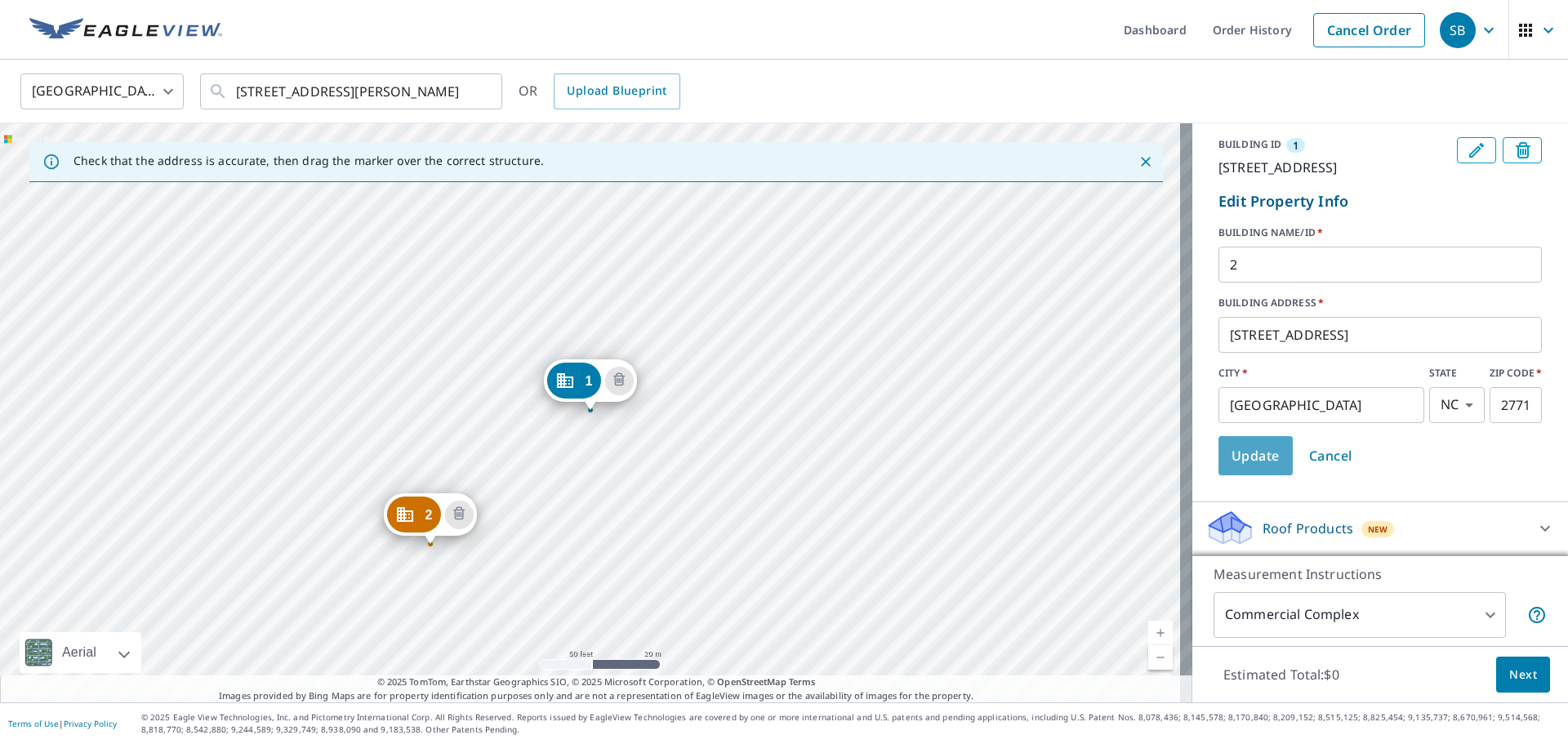
click at [1045, 449] on button "Update" at bounding box center [1255, 455] width 74 height 39
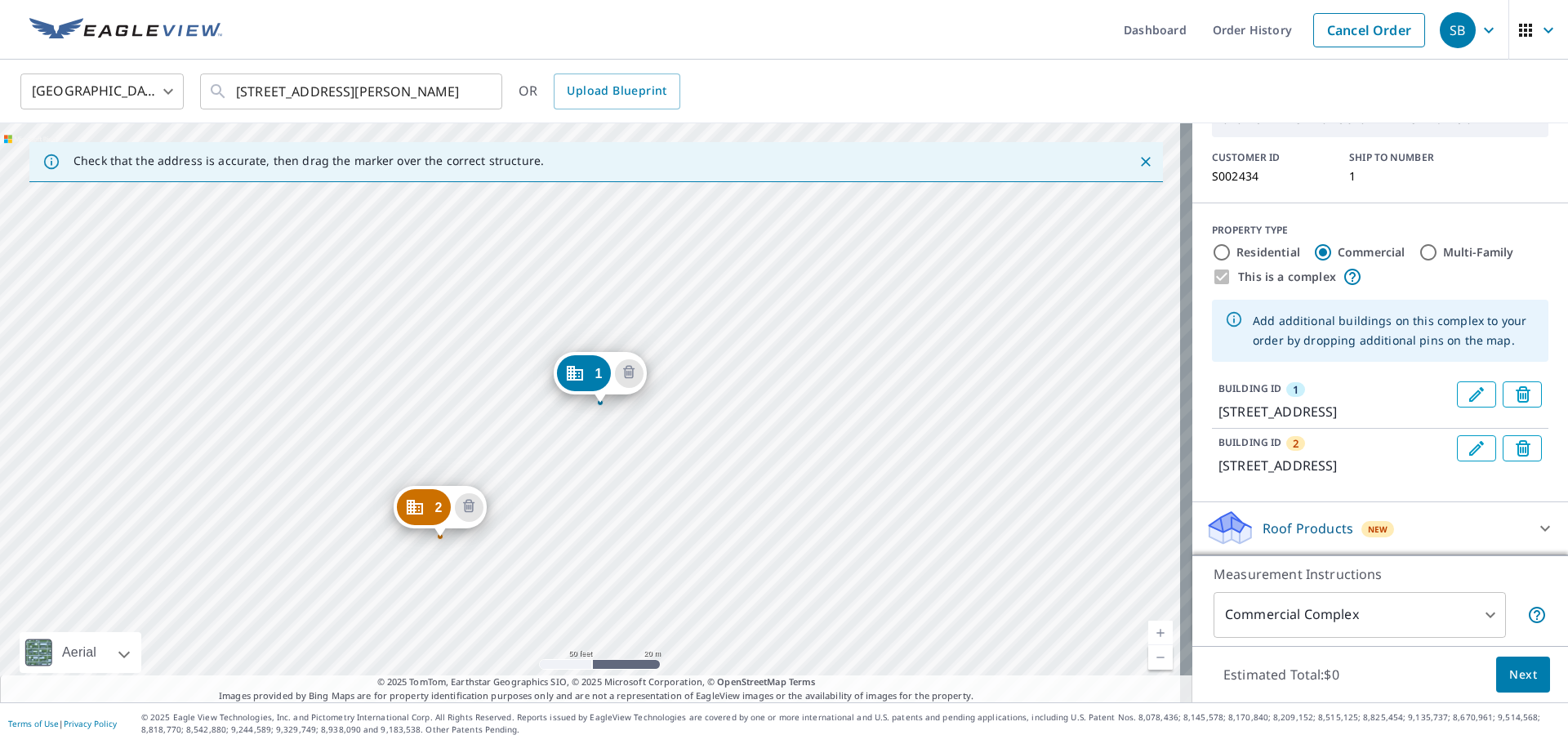
click at [287, 449] on div "2 [STREET_ADDRESS][PERSON_NAME] [STREET_ADDRESS][PERSON_NAME]" at bounding box center [596, 413] width 1192 height 578
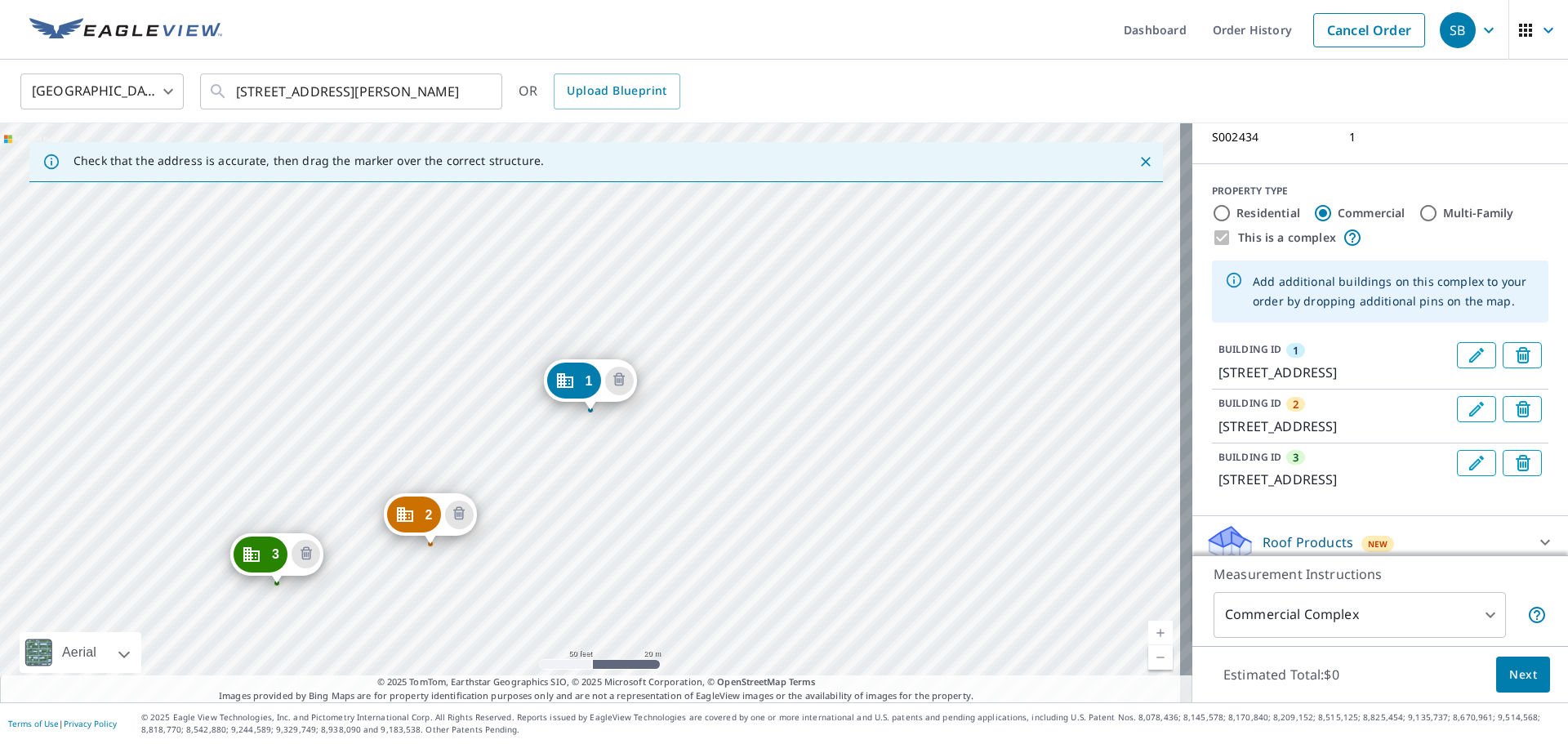
scroll to position [200, 0]
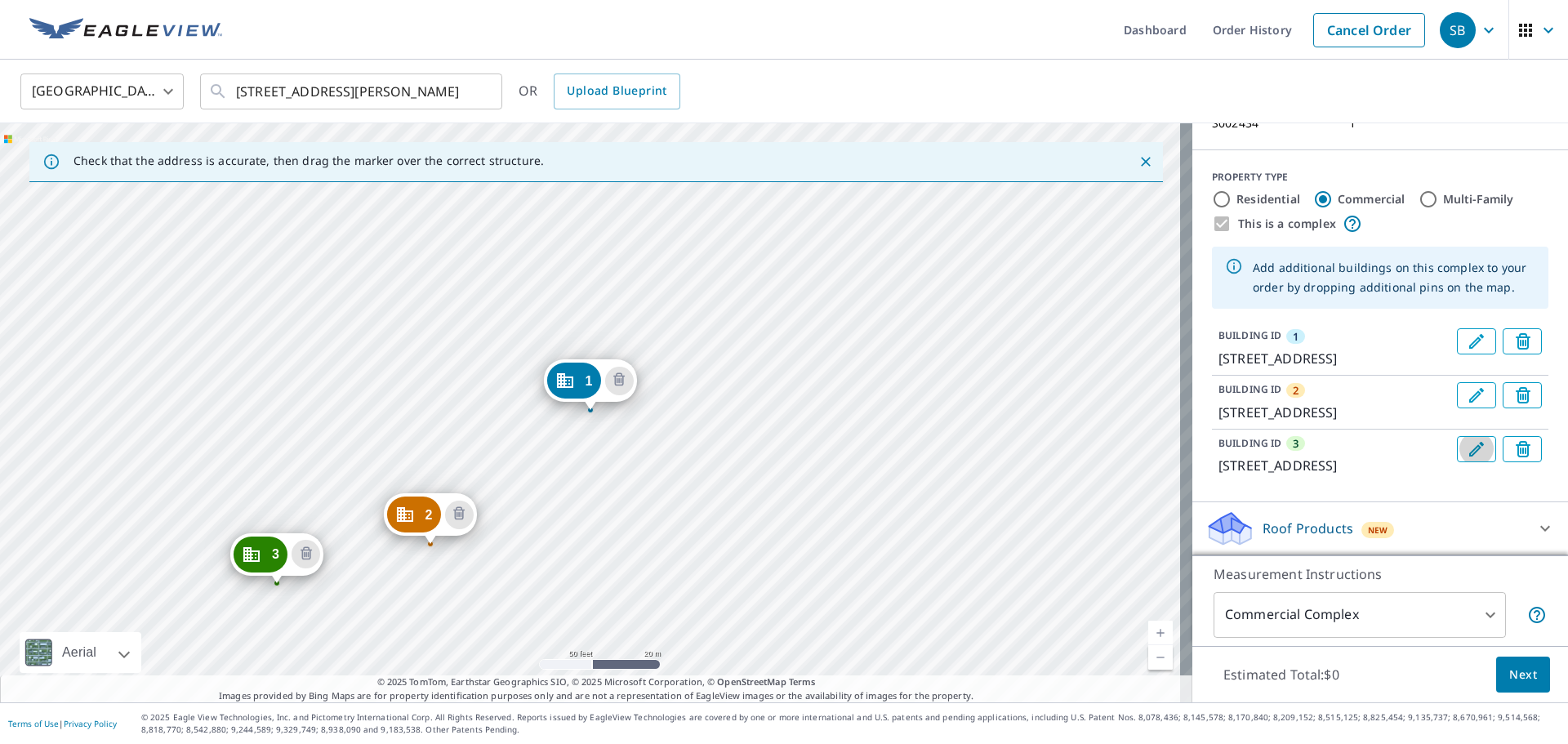
click at [1045, 436] on button "Edit building 3" at bounding box center [1476, 449] width 39 height 26
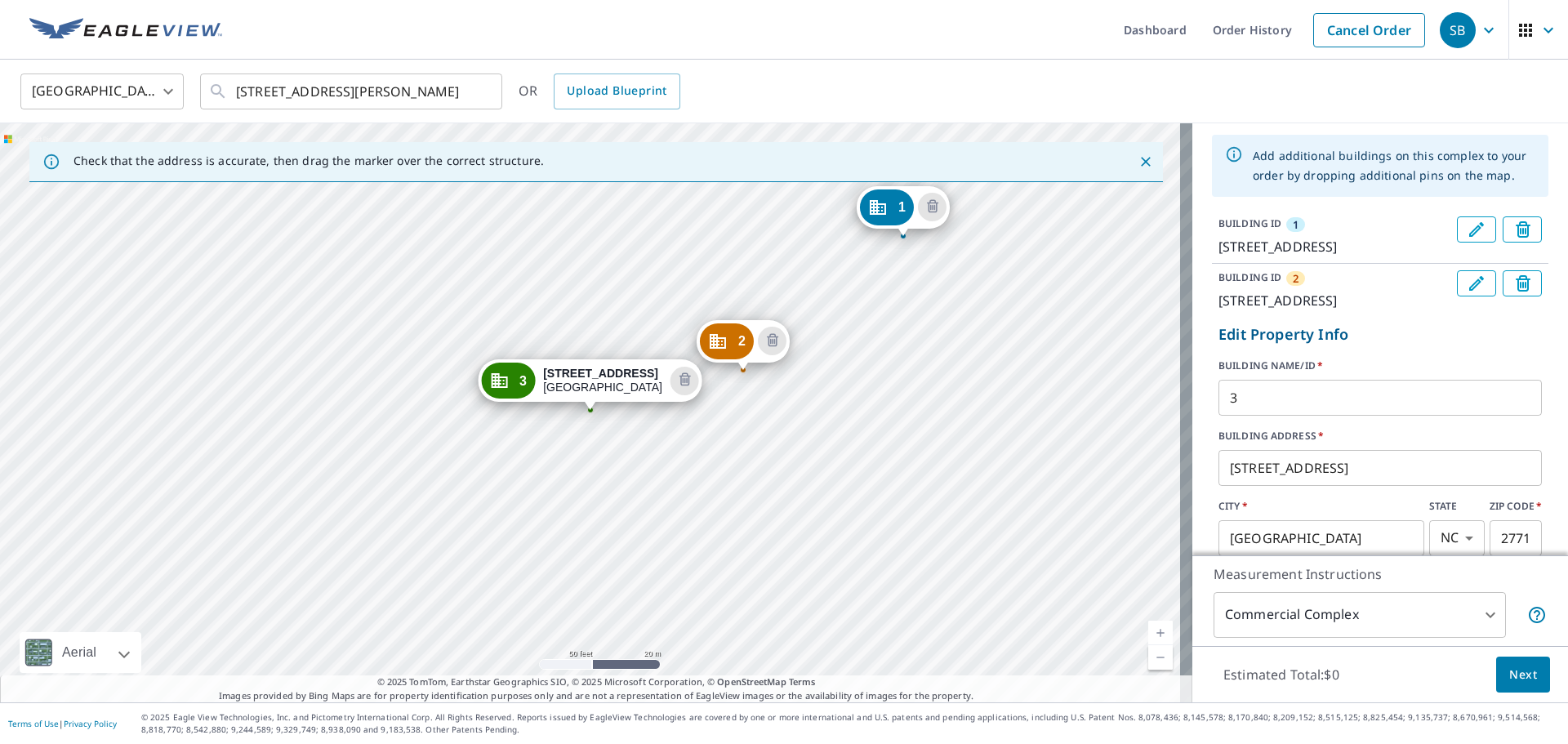
scroll to position [281, 0]
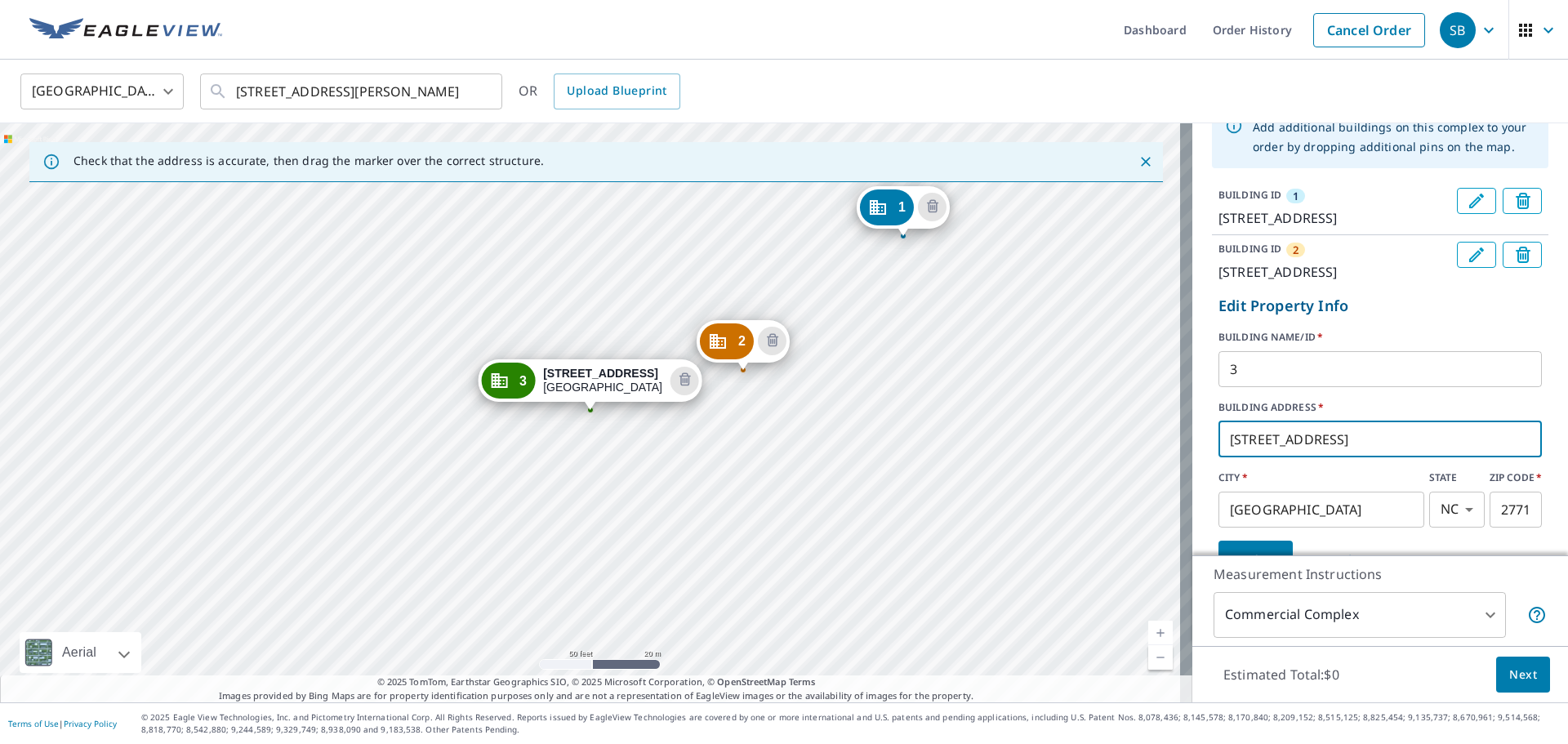
click at [1045, 449] on input "[STREET_ADDRESS]" at bounding box center [1380, 439] width 323 height 45
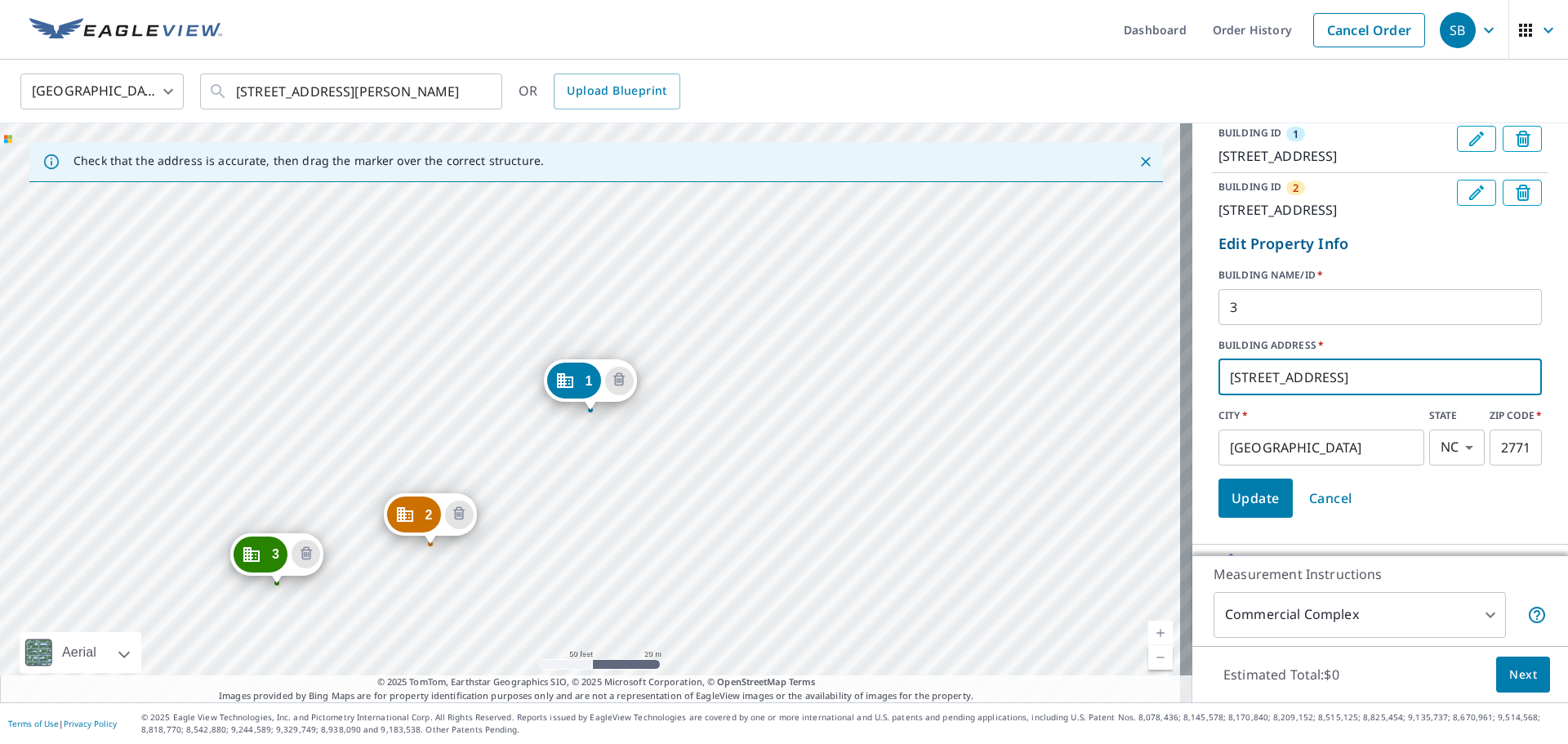
type input "[STREET_ADDRESS]"
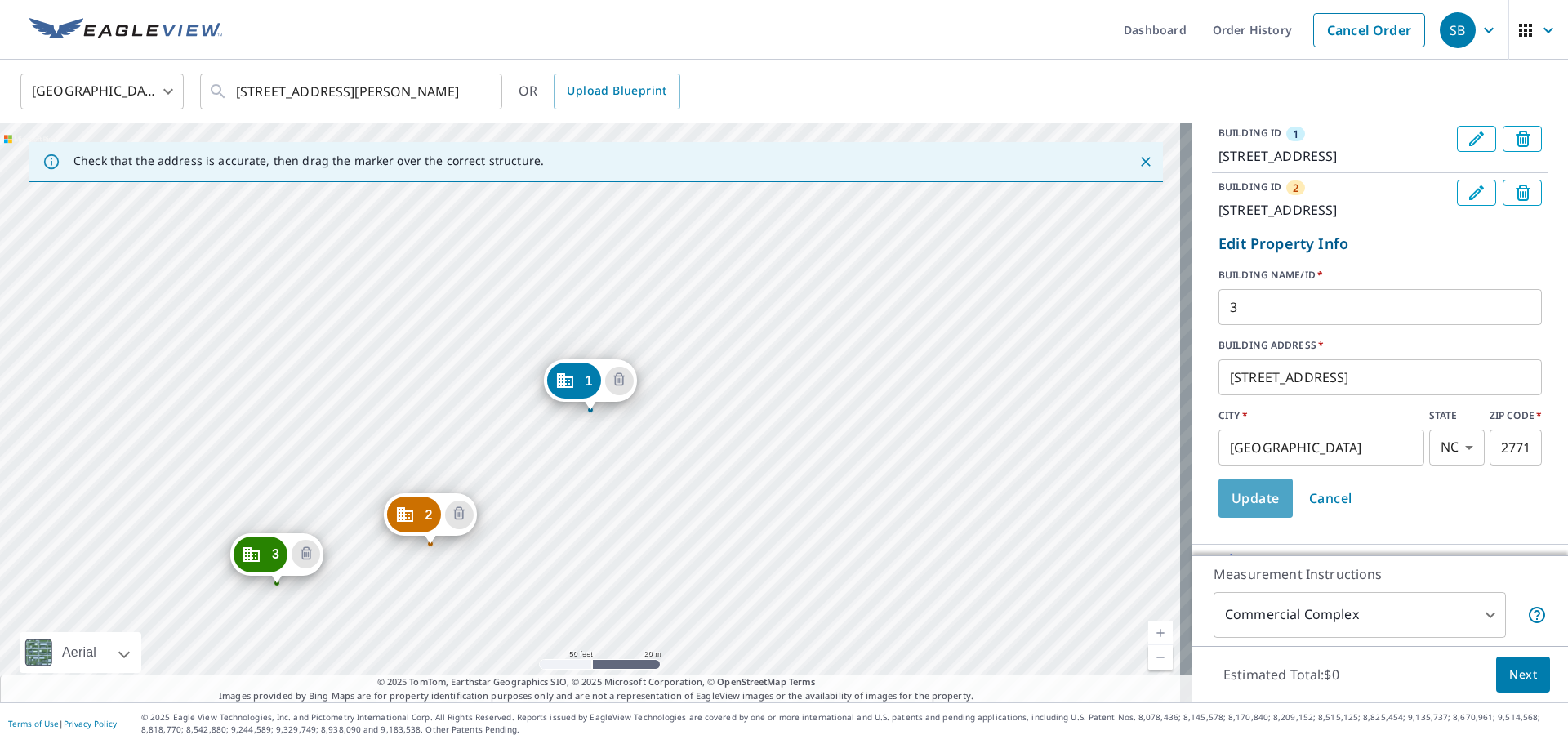
click at [1045, 449] on span "Update" at bounding box center [1255, 498] width 48 height 23
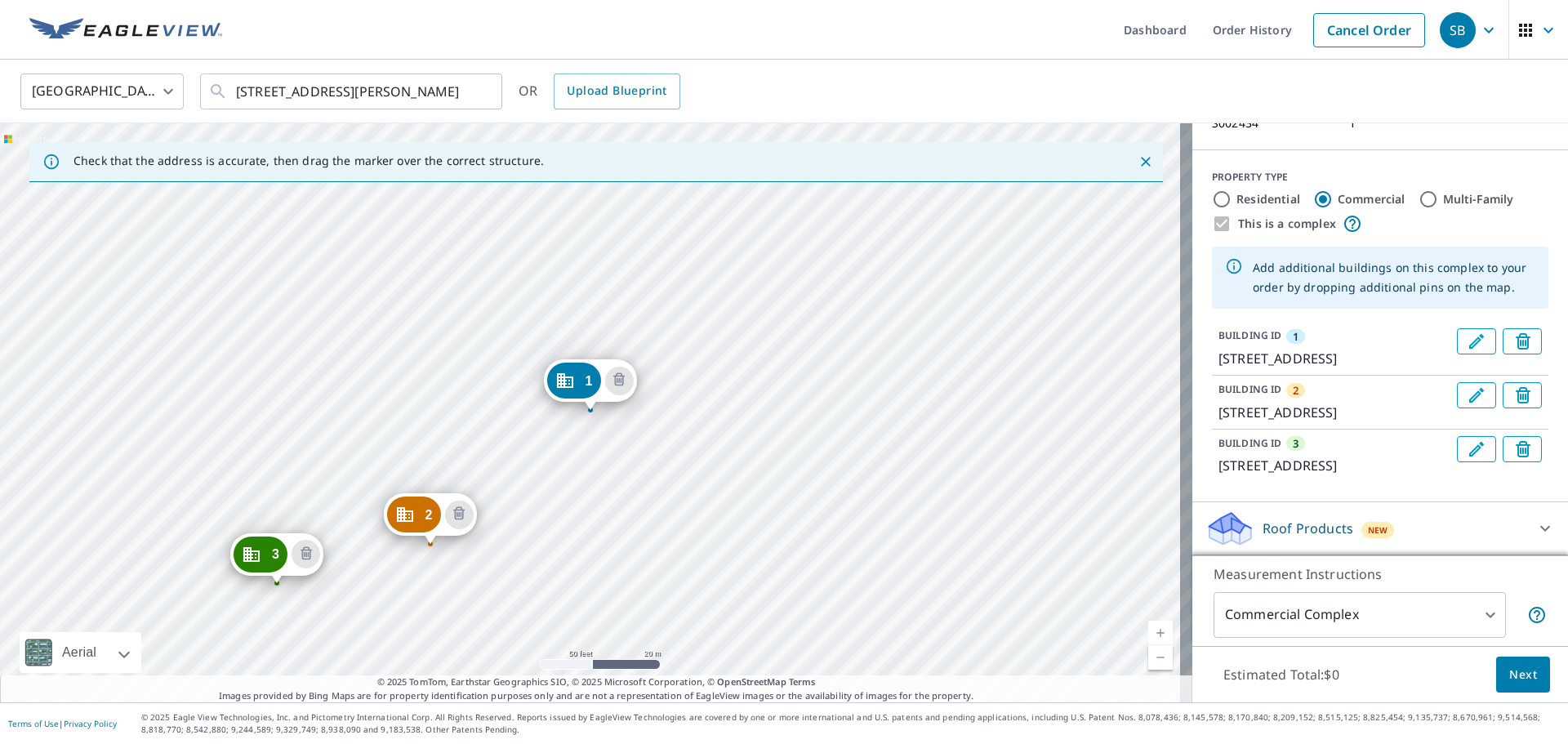
click at [131, 409] on div "2 [STREET_ADDRESS][PERSON_NAME] [STREET_ADDRESS][PERSON_NAME] 1 [STREET_ADDRESS]" at bounding box center [596, 413] width 1192 height 578
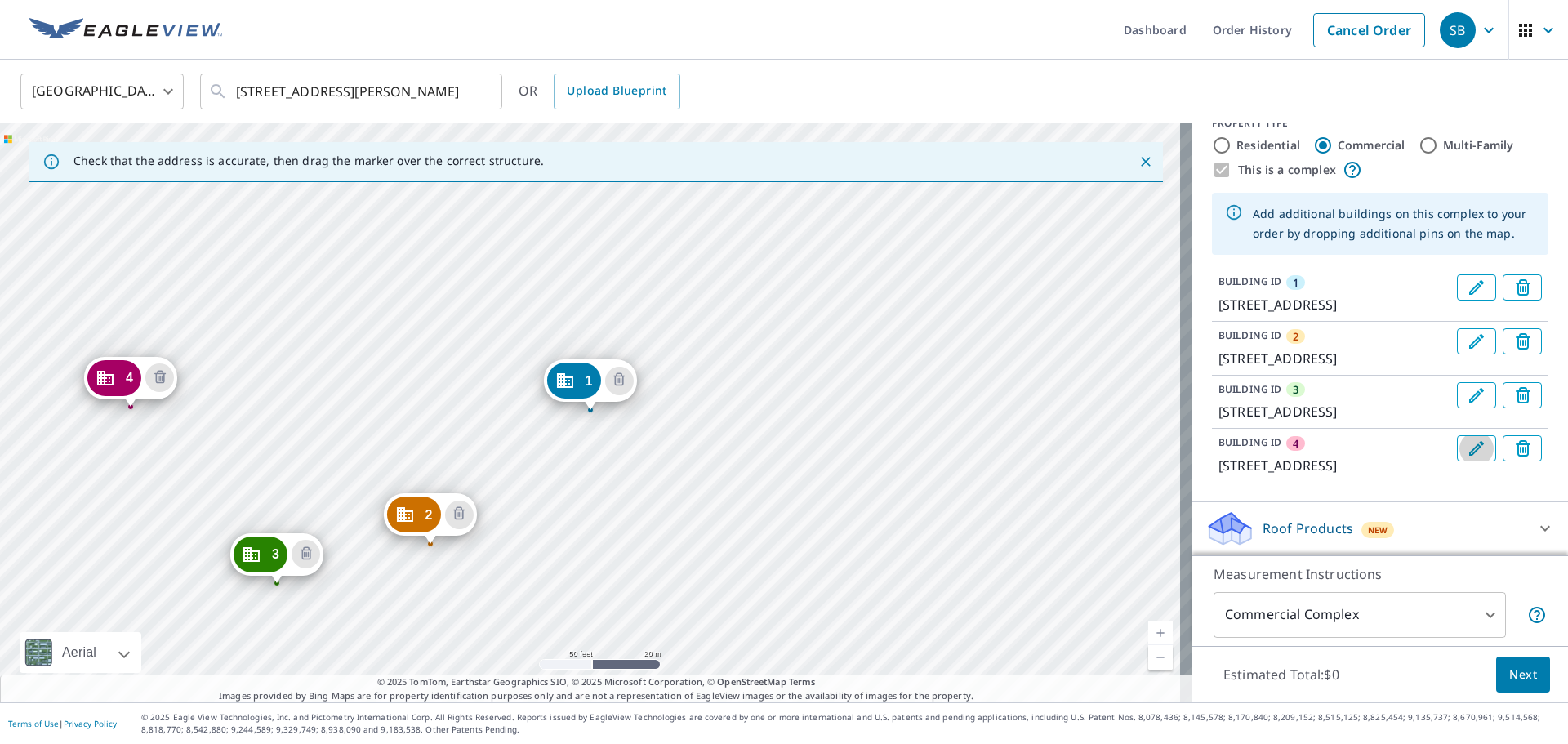
click at [1045, 449] on icon "Edit building 4" at bounding box center [1476, 448] width 19 height 19
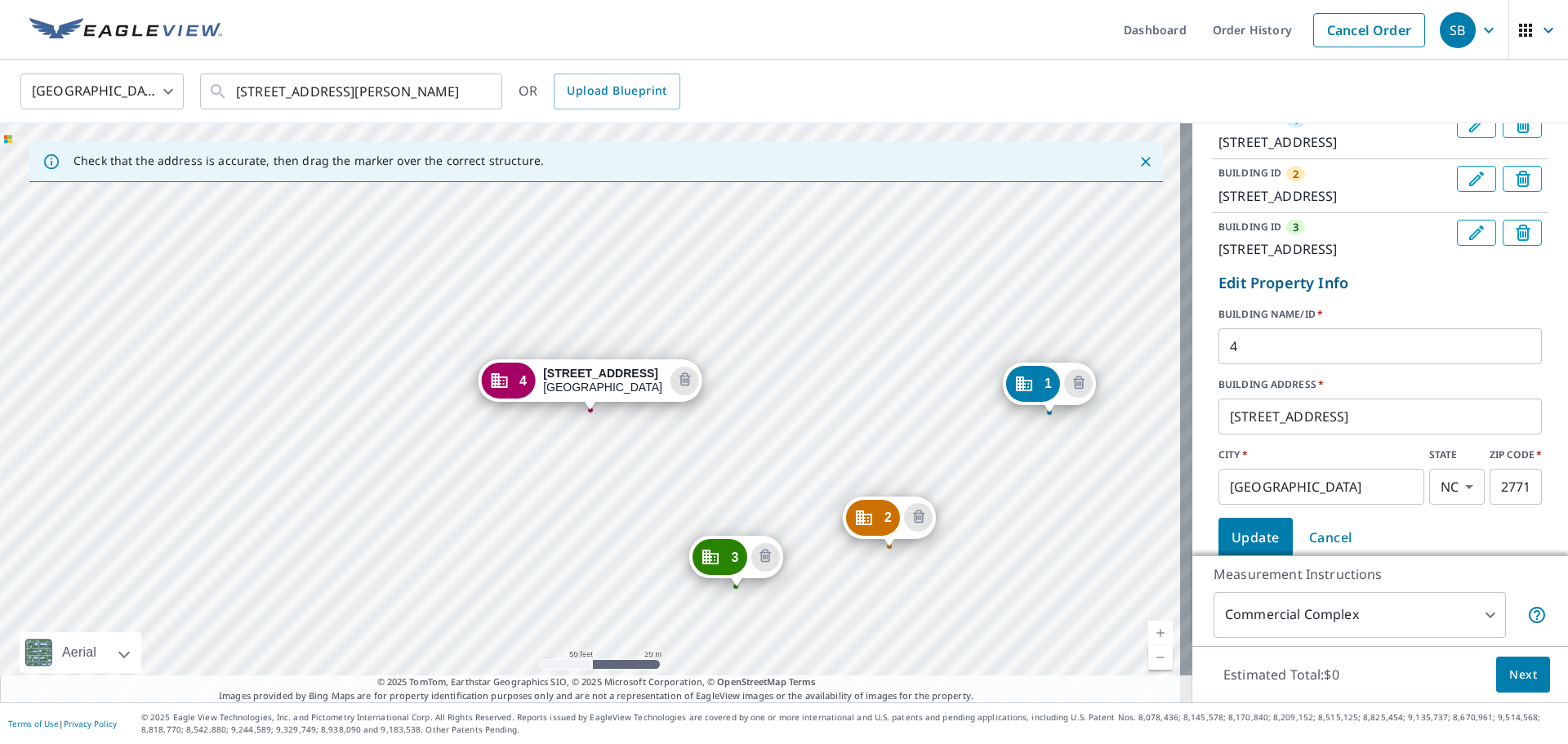
scroll to position [363, 0]
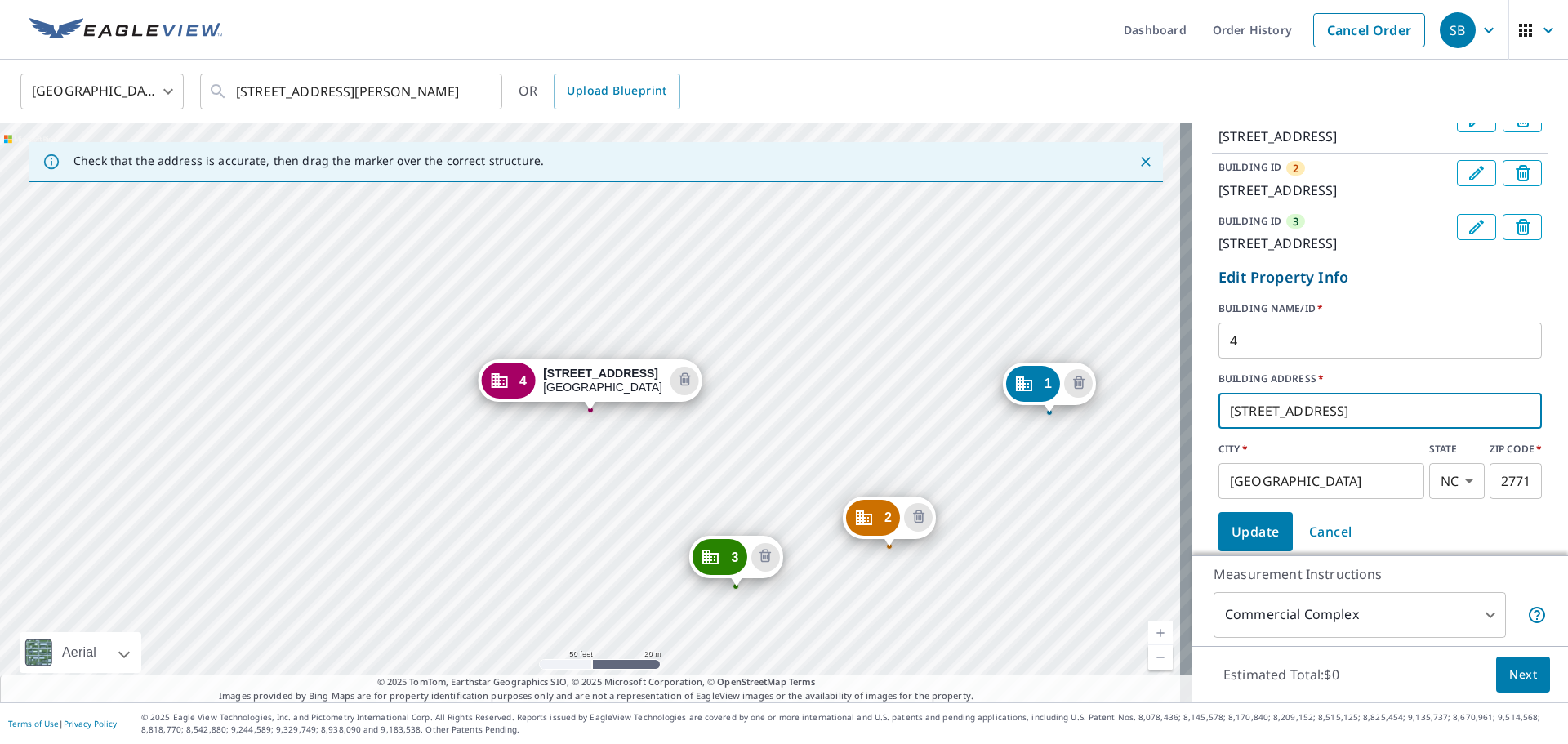
click at [1045, 434] on input "[STREET_ADDRESS]" at bounding box center [1380, 410] width 323 height 45
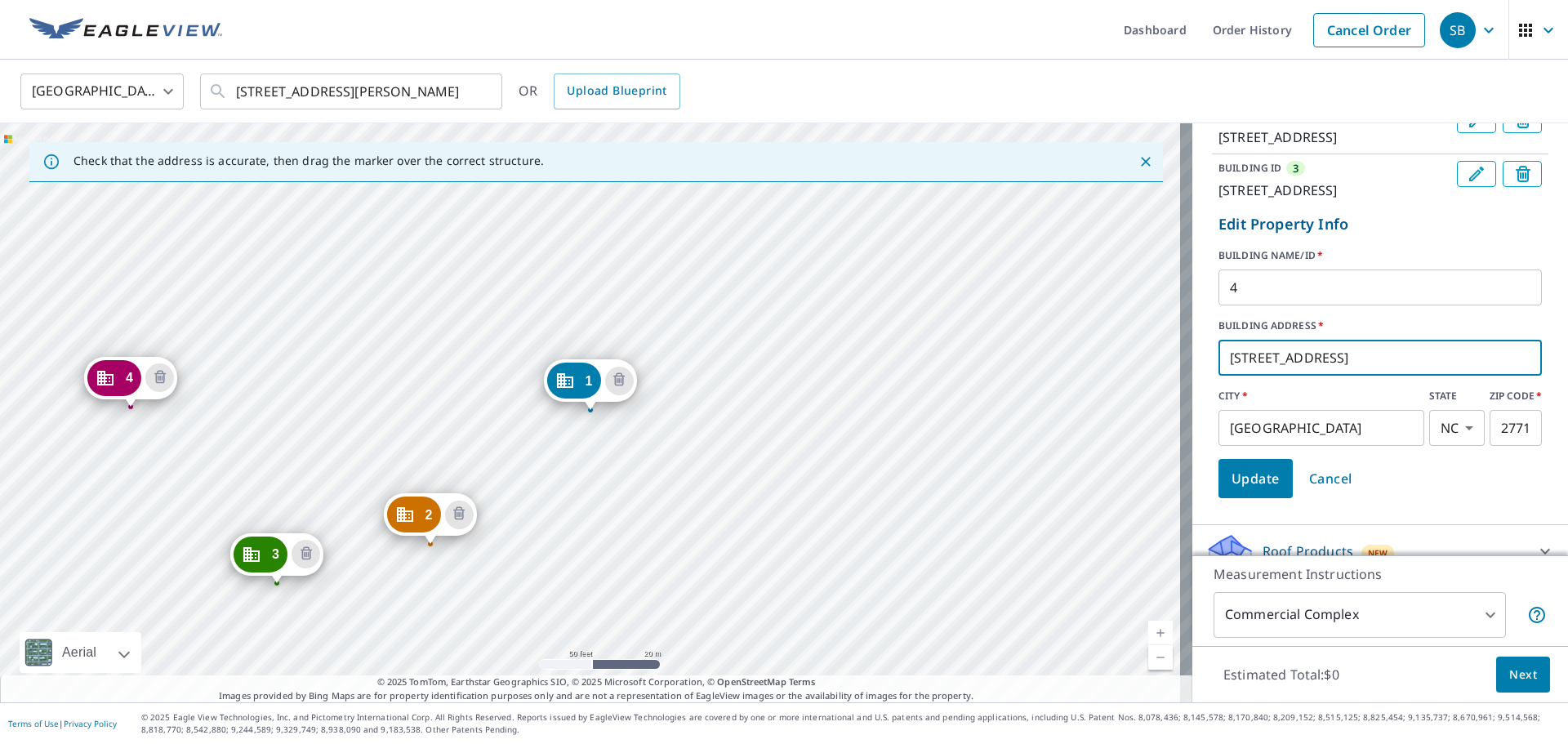
type input "[STREET_ADDRESS]"
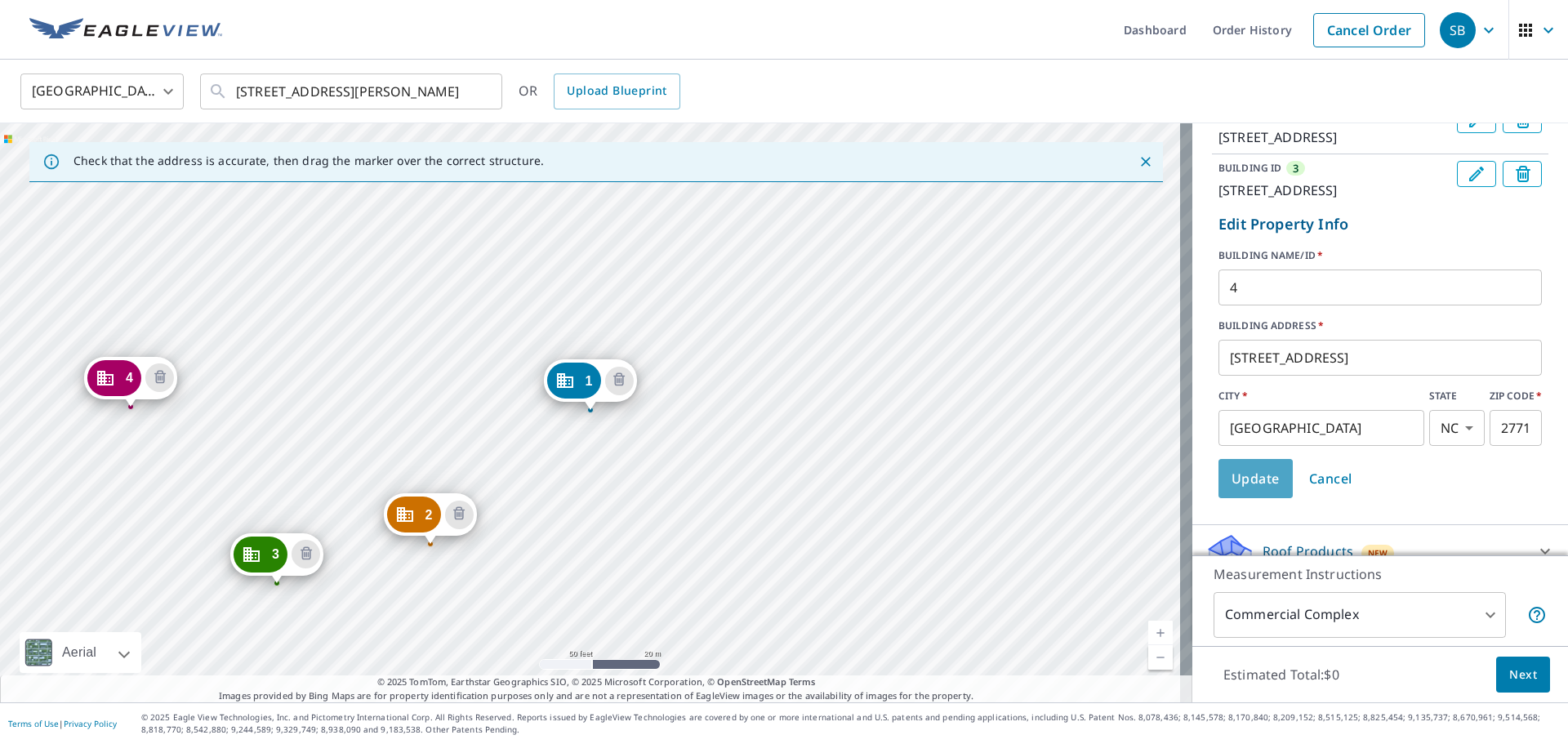
click at [1045, 449] on button "Update" at bounding box center [1255, 478] width 74 height 39
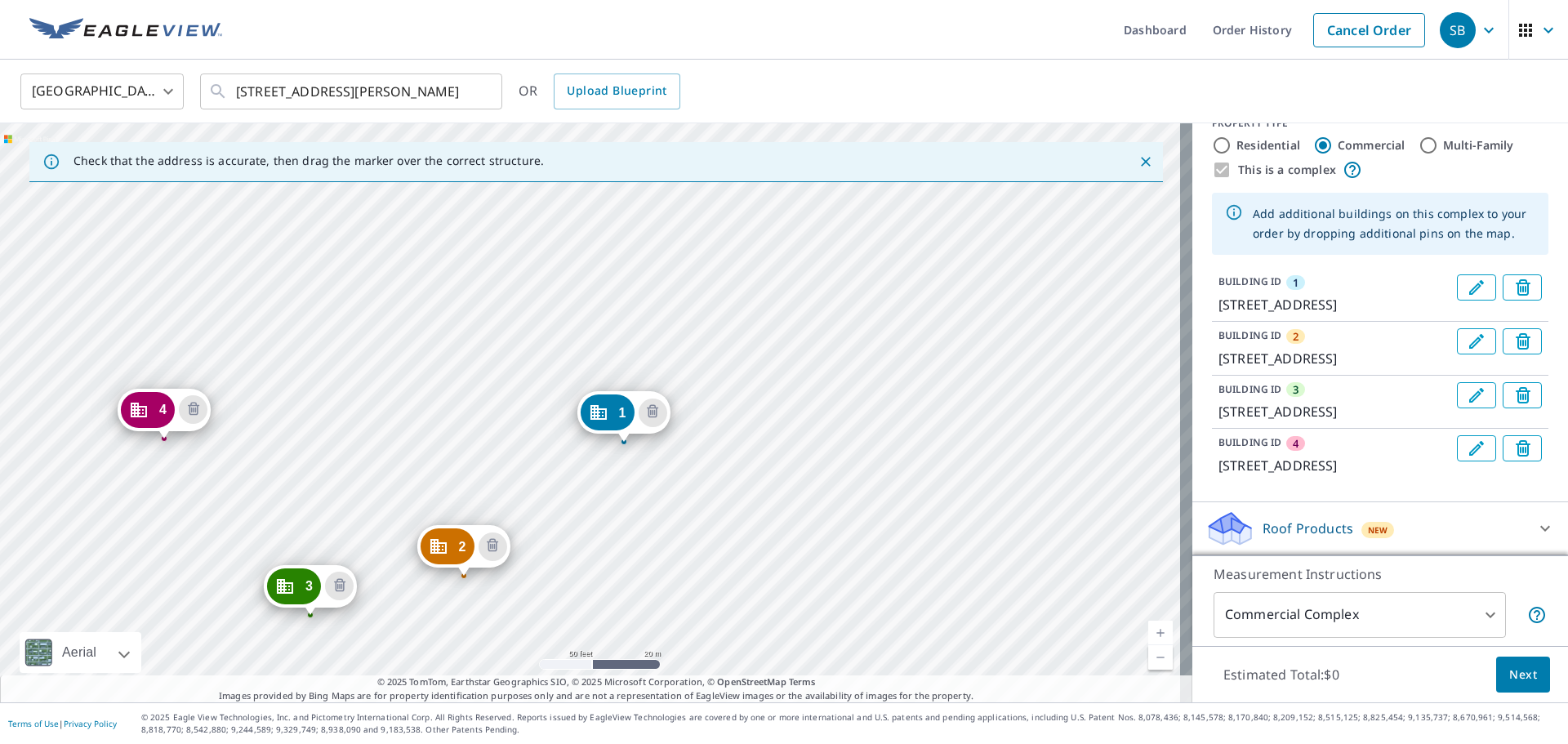
drag, startPoint x: 735, startPoint y: 519, endPoint x: 779, endPoint y: 578, distance: 73.6
click at [779, 449] on div "2 [STREET_ADDRESS][PERSON_NAME] 3 [STREET_ADDRESS][PERSON_NAME] 4 [STREET_ADDRE…" at bounding box center [596, 413] width 1192 height 578
click at [414, 357] on div "2 [STREET_ADDRESS][PERSON_NAME] 3 [STREET_ADDRESS][PERSON_NAME] 4 [STREET_ADDRE…" at bounding box center [596, 413] width 1192 height 578
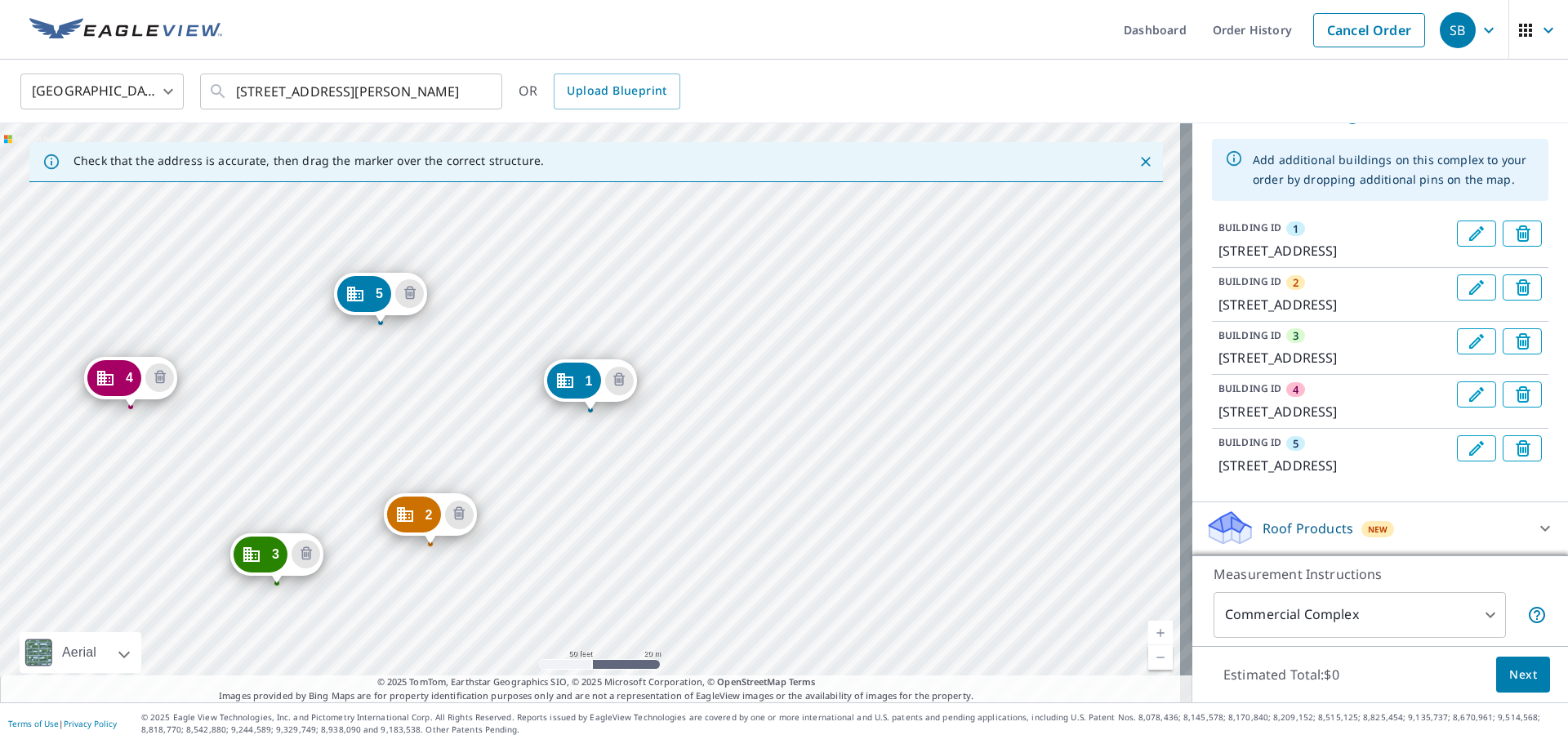
scroll to position [347, 0]
click at [1045, 438] on icon "Edit building 5" at bounding box center [1476, 448] width 19 height 19
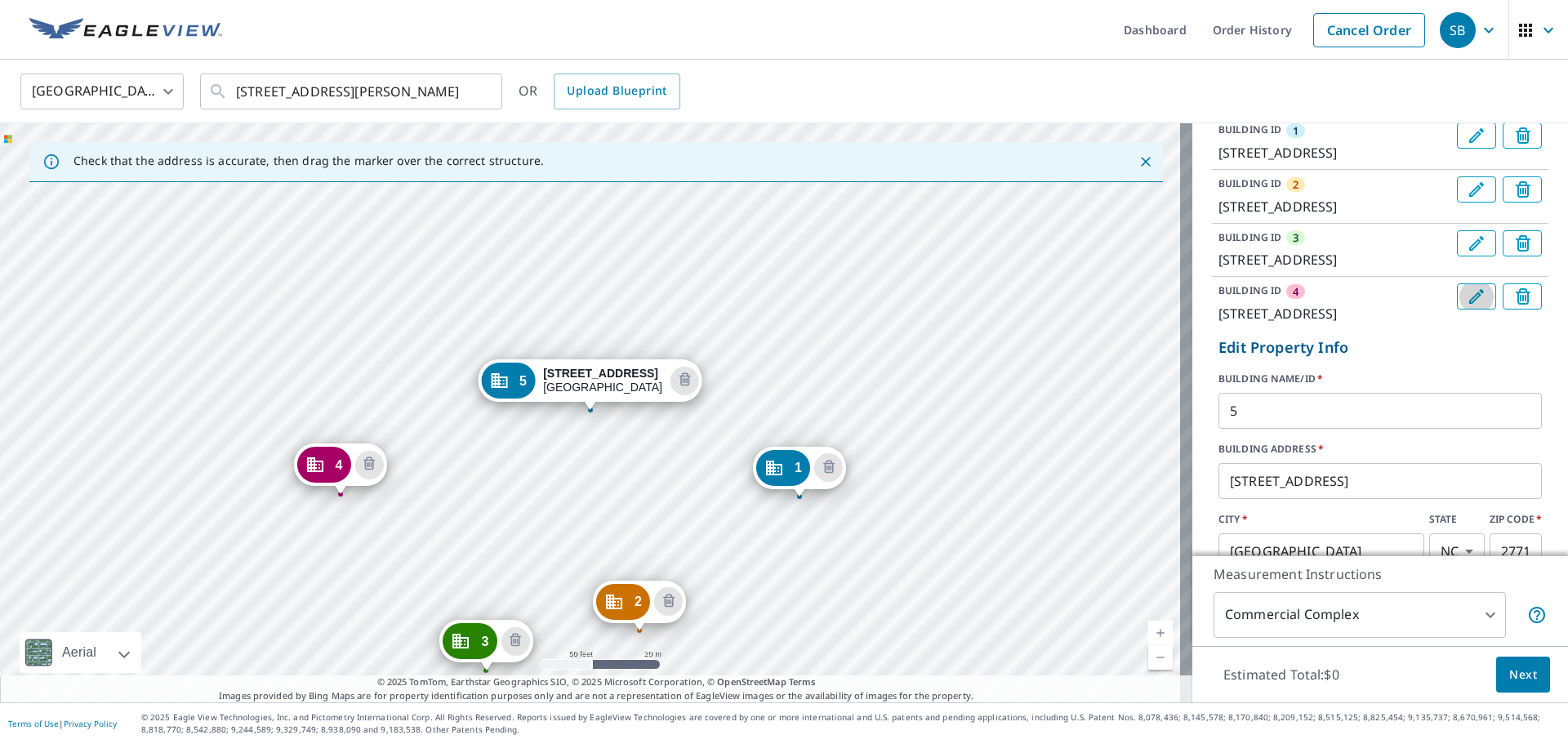
click at [1045, 309] on button "Edit building 4" at bounding box center [1476, 296] width 39 height 26
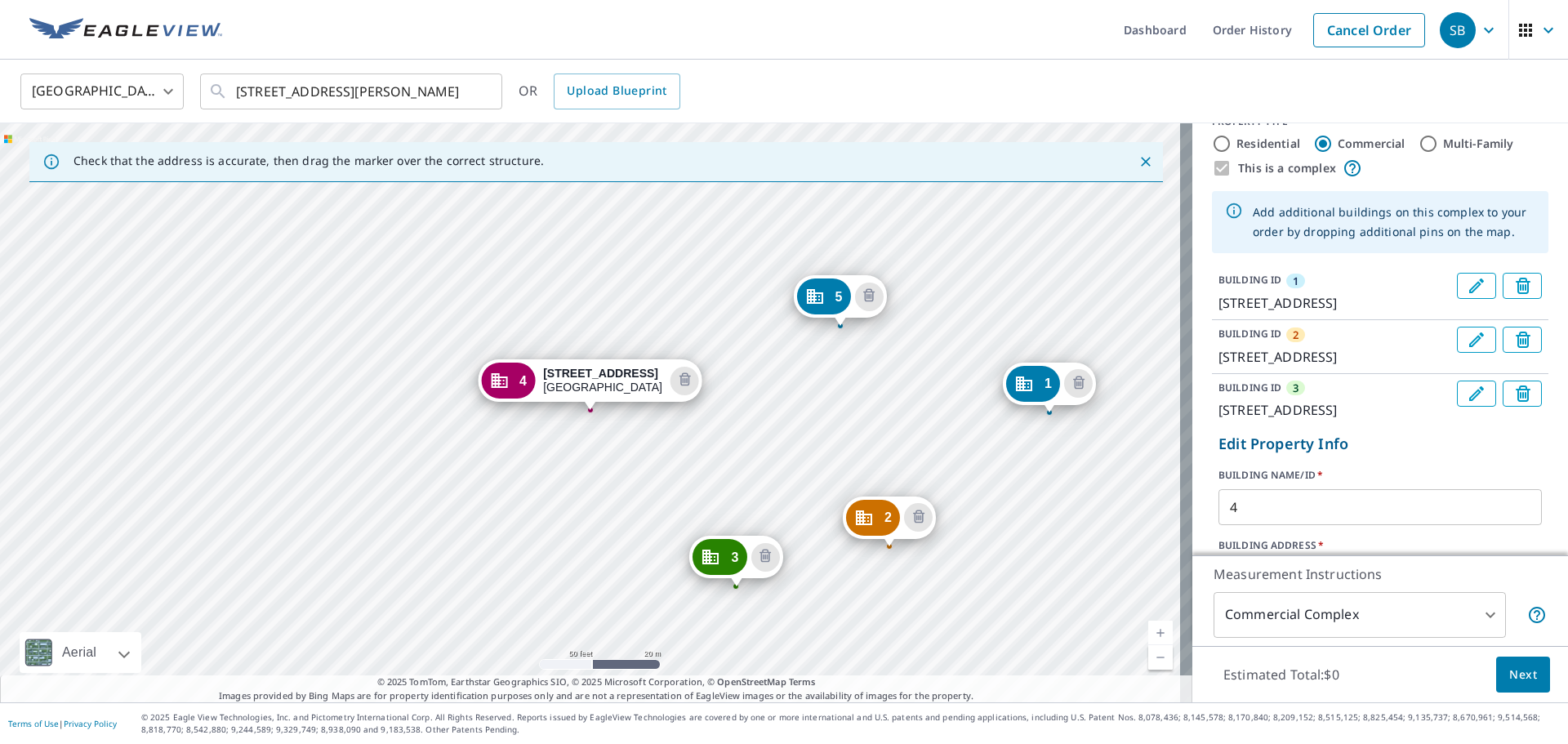
scroll to position [184, 0]
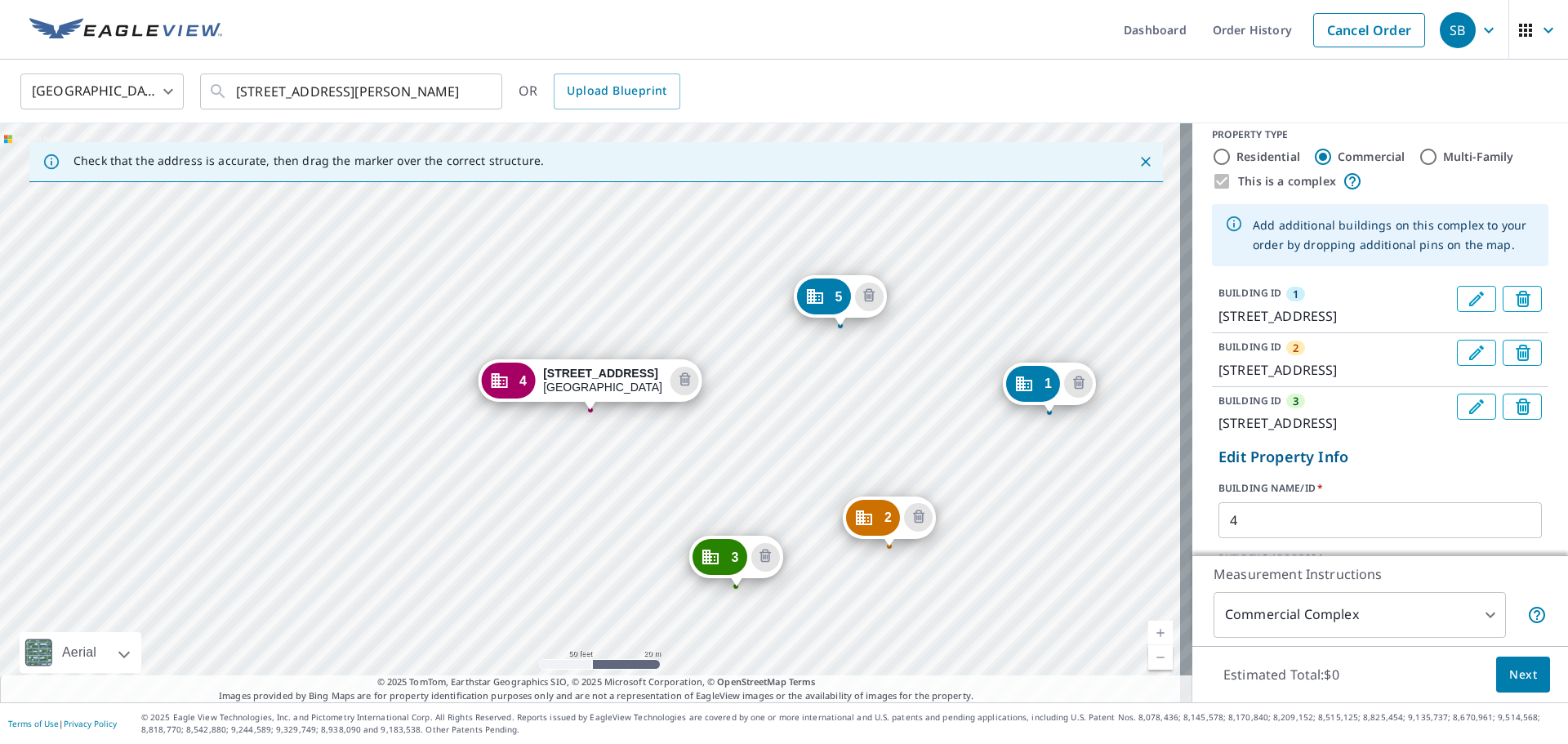
click at [1045, 294] on icon "Edit building 1" at bounding box center [1476, 299] width 19 height 19
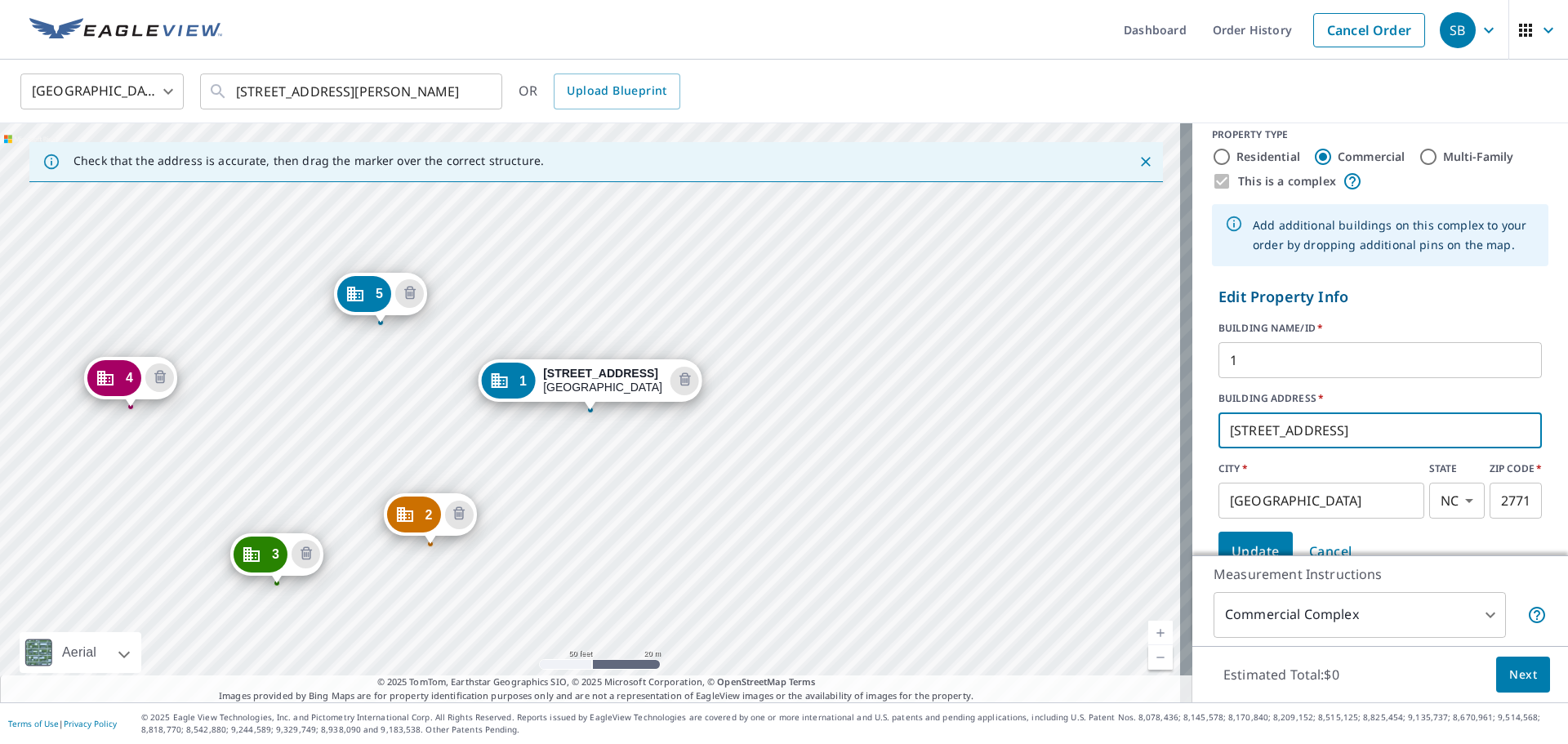
click at [1045, 416] on input "[STREET_ADDRESS]" at bounding box center [1380, 430] width 323 height 45
type input "[STREET_ADDRESS]"
click at [1045, 369] on input "1" at bounding box center [1380, 360] width 323 height 45
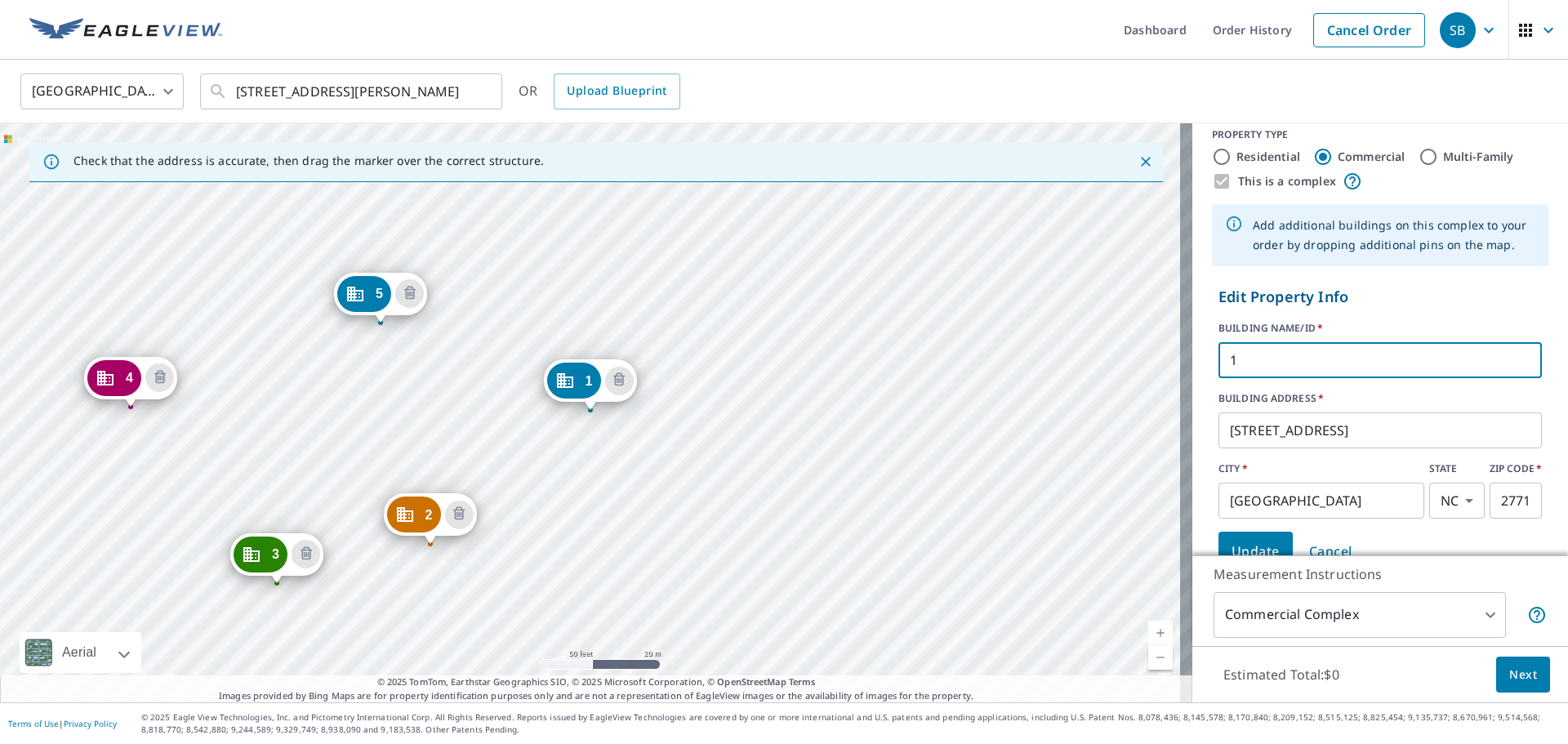
click at [1045, 369] on input "1" at bounding box center [1380, 360] width 323 height 45
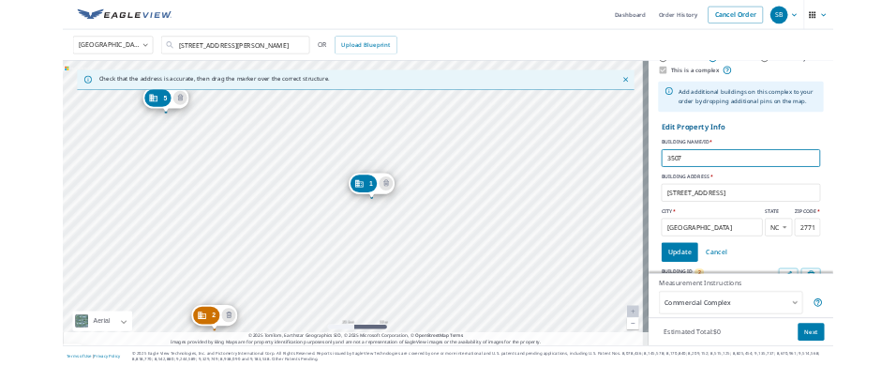
scroll to position [305, 0]
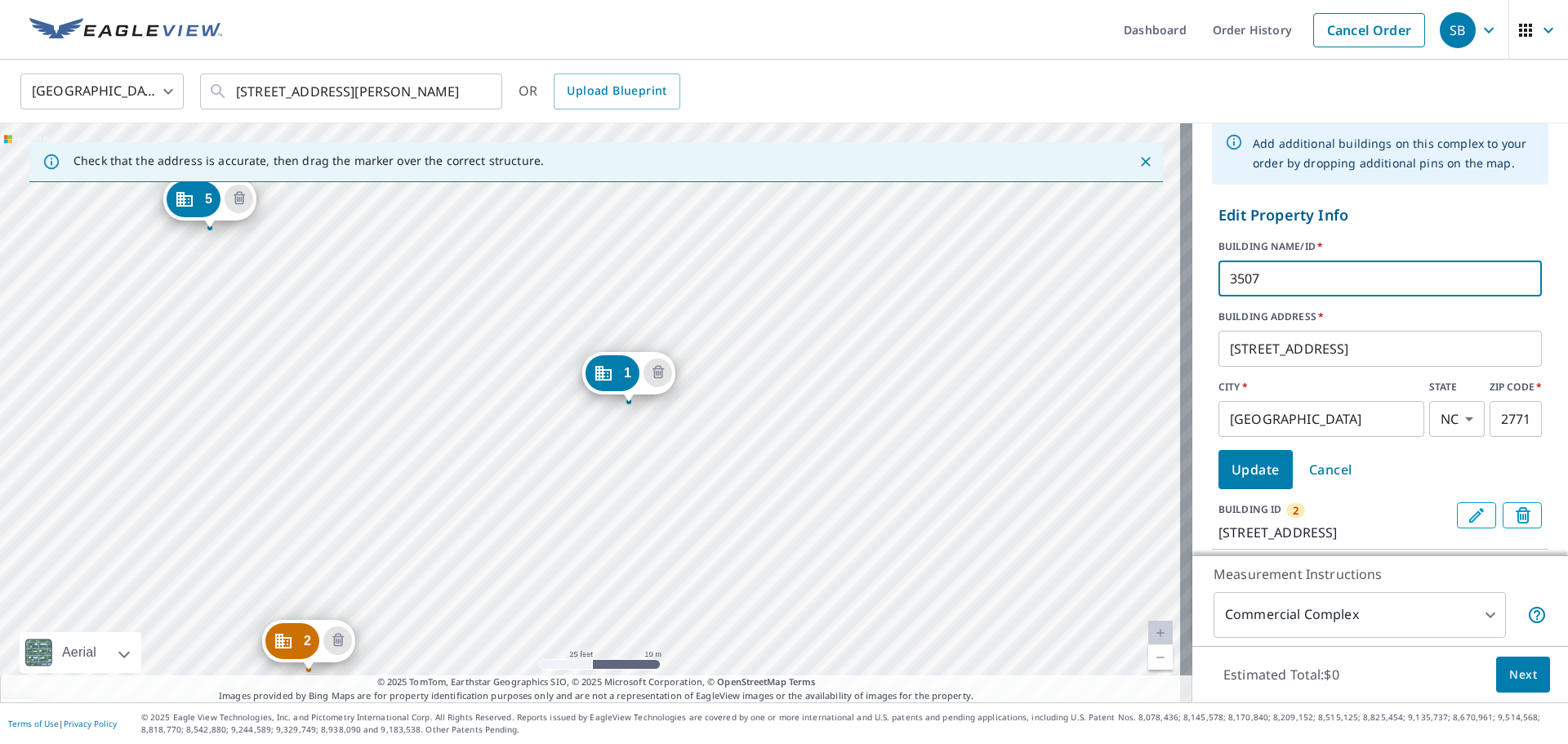
type input "3507"
click at [1045, 449] on span "Update" at bounding box center [1255, 470] width 48 height 23
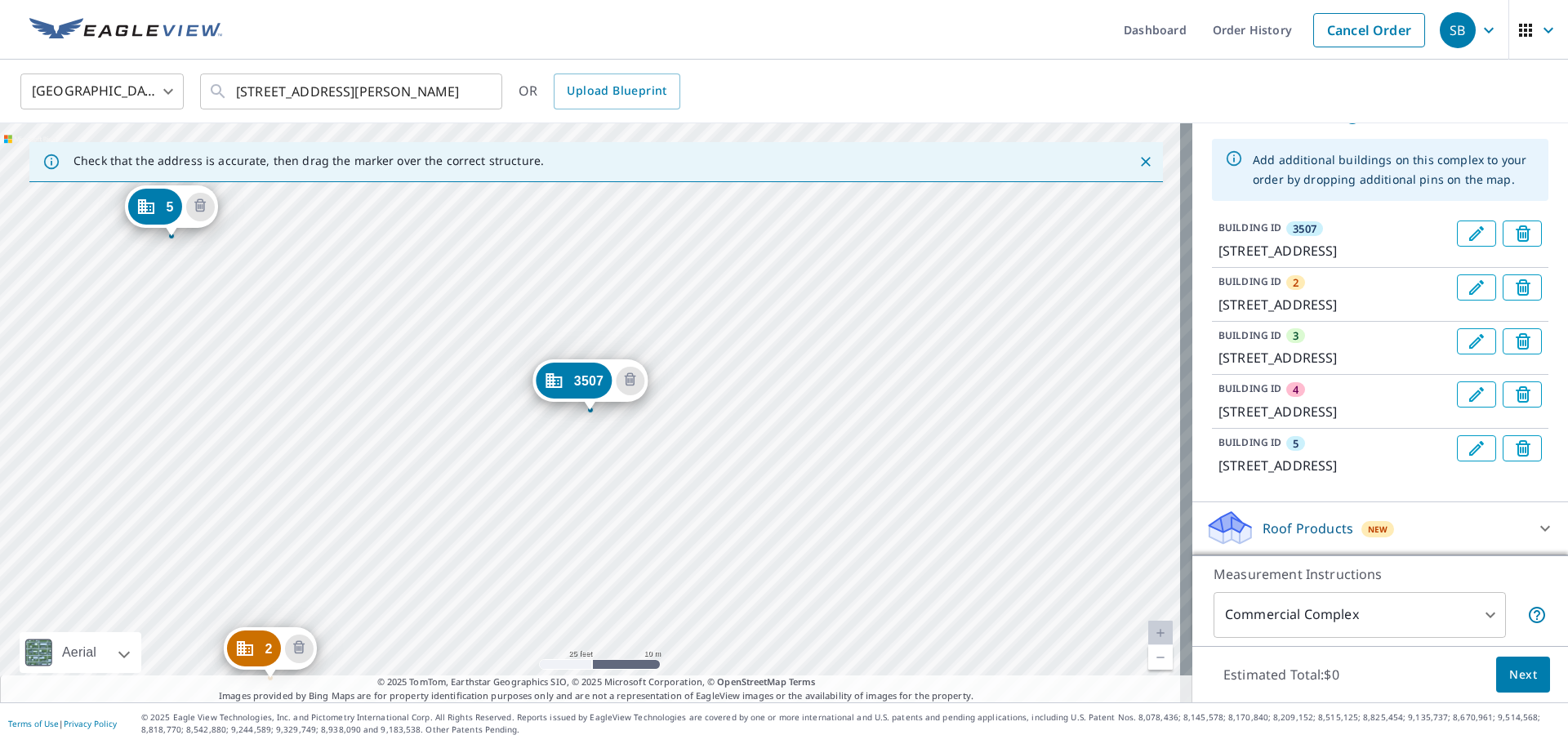
click at [1045, 297] on icon "Edit building 2" at bounding box center [1476, 287] width 19 height 19
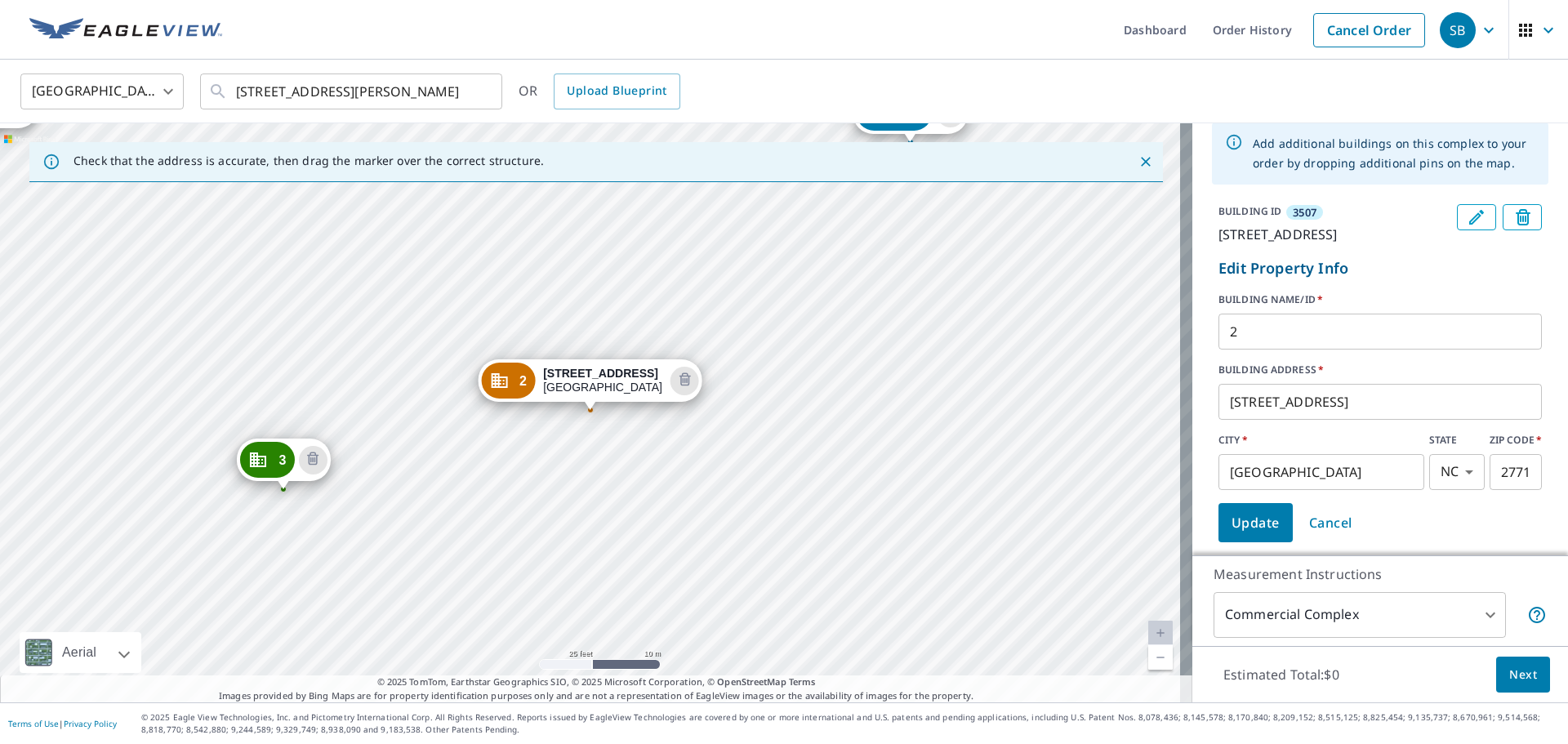
click at [1045, 419] on input "[STREET_ADDRESS]" at bounding box center [1380, 402] width 323 height 45
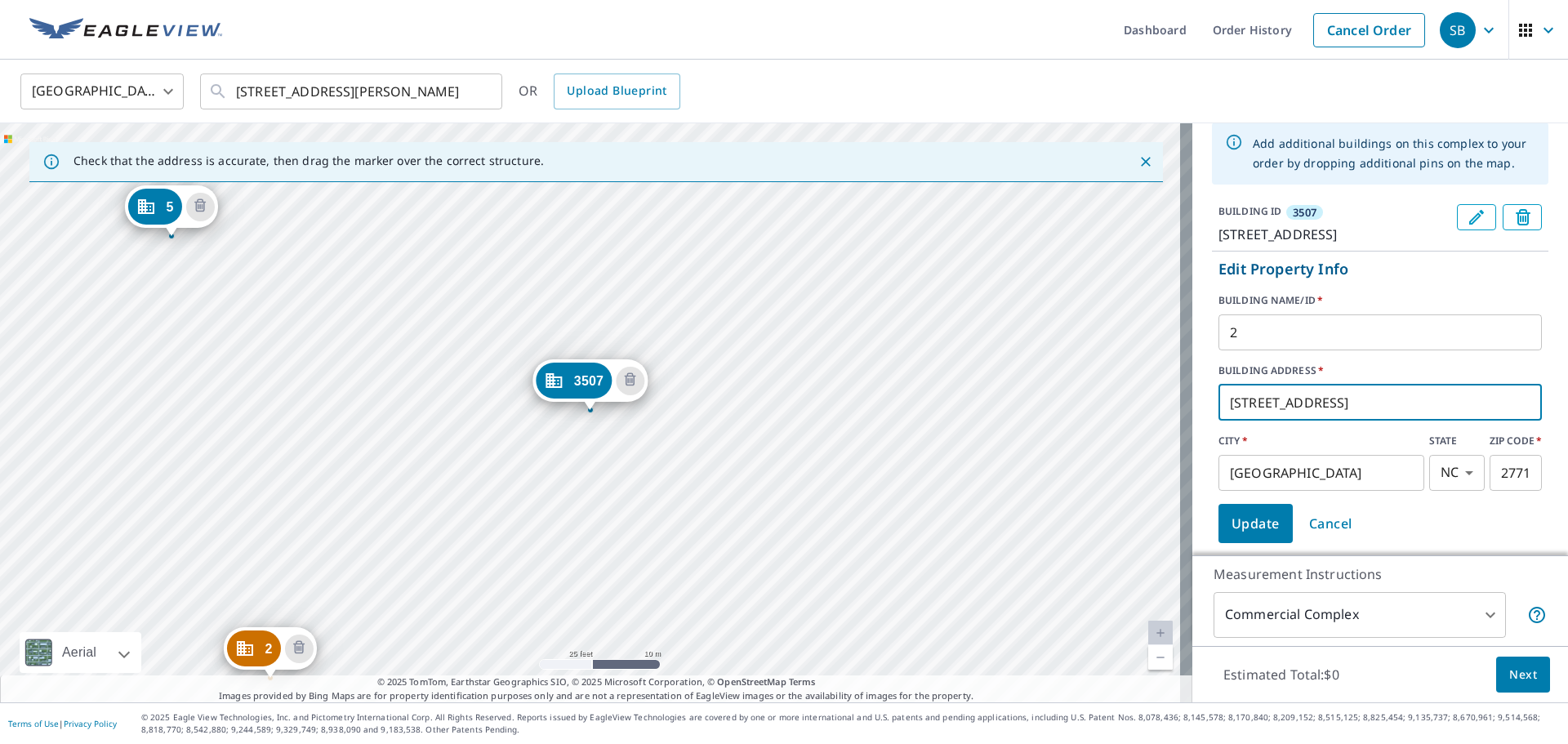
type input "[STREET_ADDRESS]"
click at [1045, 351] on input "2" at bounding box center [1380, 332] width 323 height 45
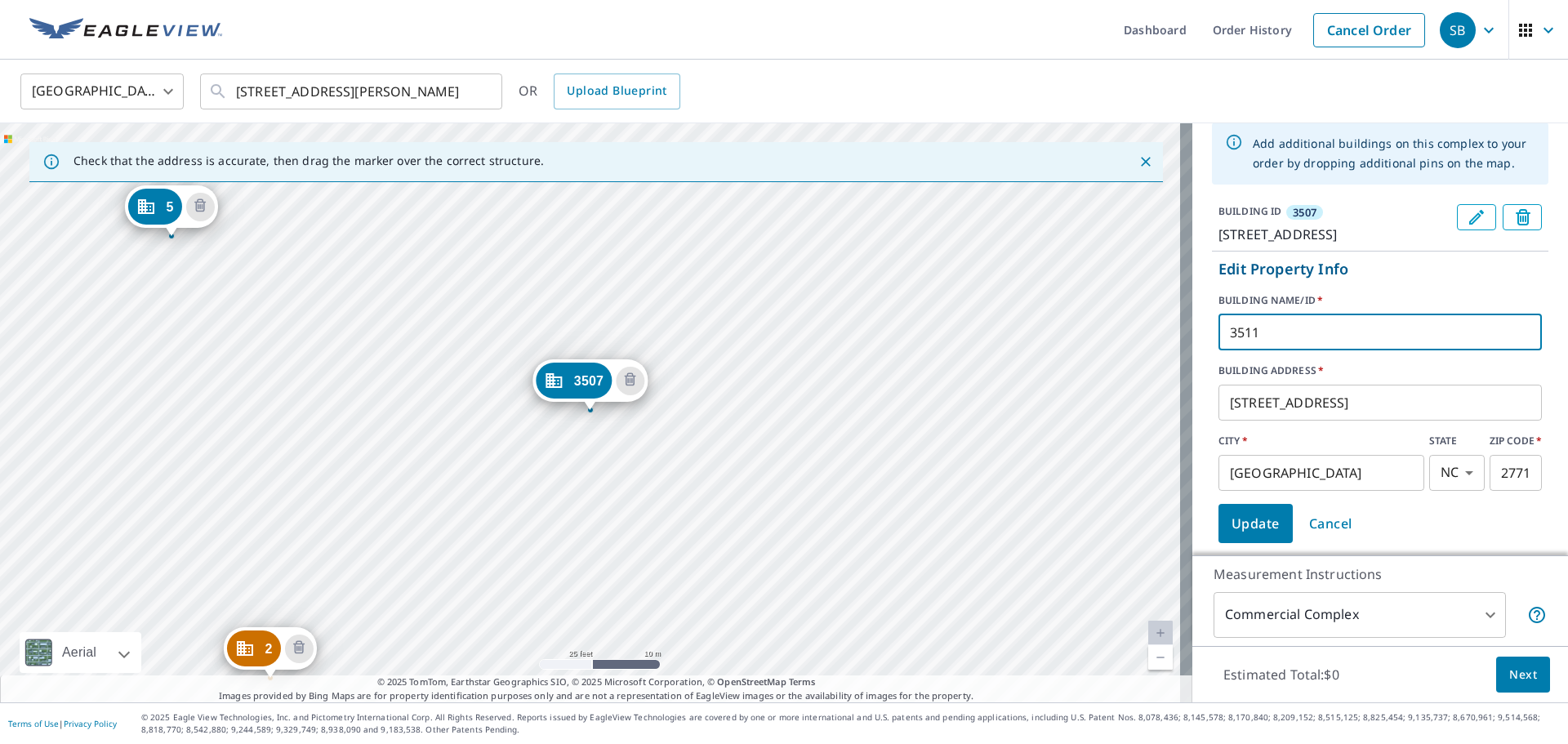
type input "3511"
click at [1045, 449] on span "Update" at bounding box center [1255, 524] width 48 height 23
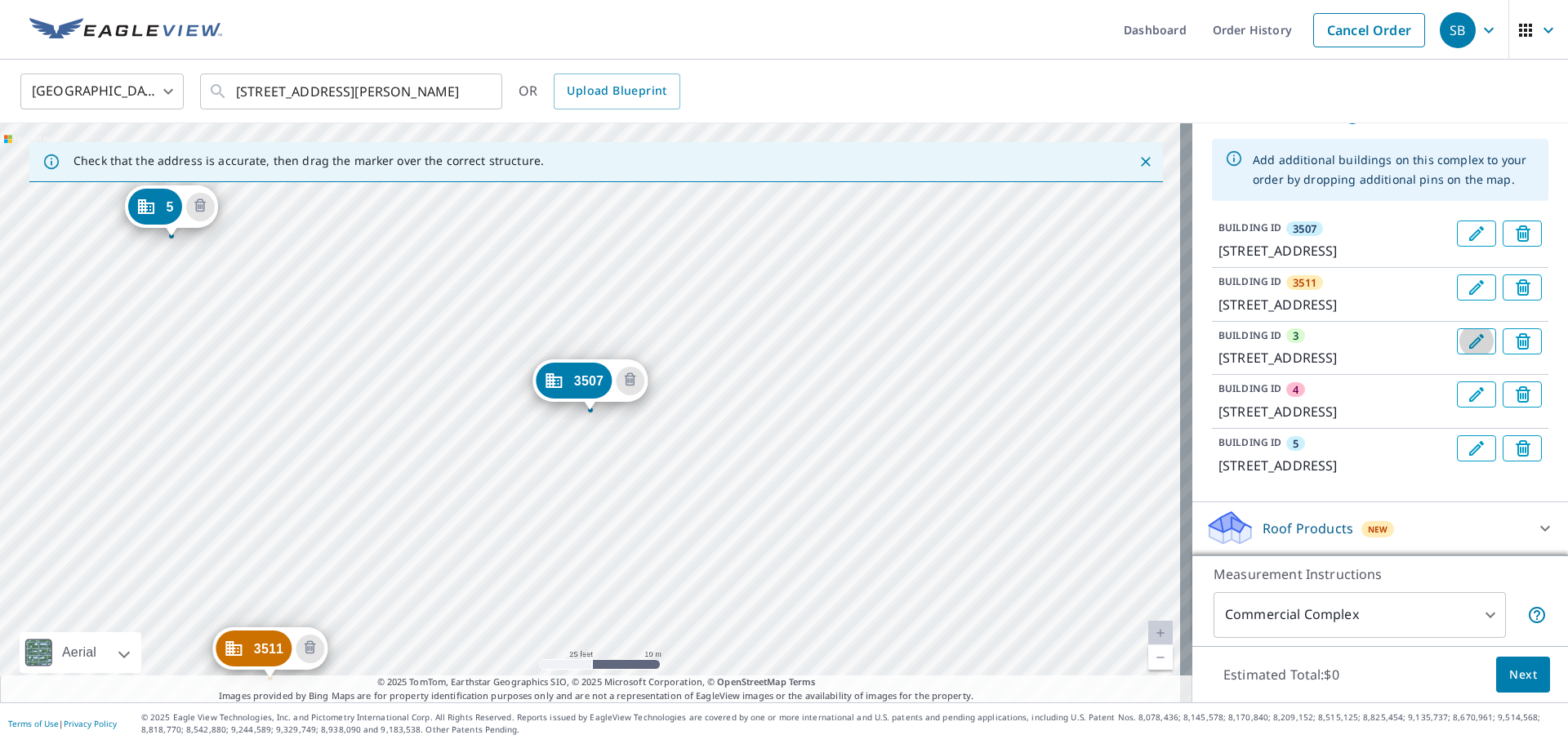
click at [1045, 351] on icon "Edit building 3" at bounding box center [1476, 341] width 19 height 19
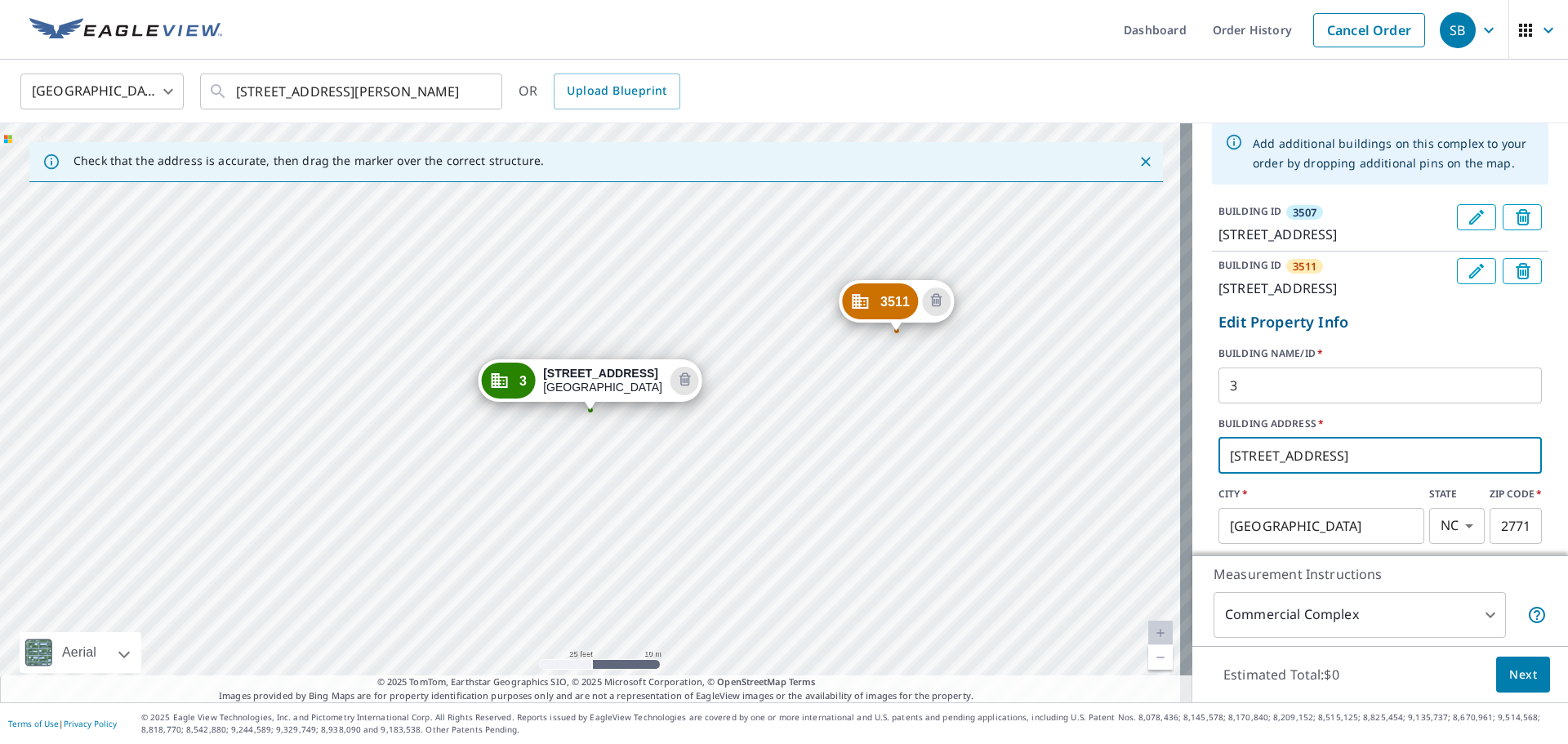
click at [1045, 449] on input "[STREET_ADDRESS]" at bounding box center [1380, 456] width 323 height 45
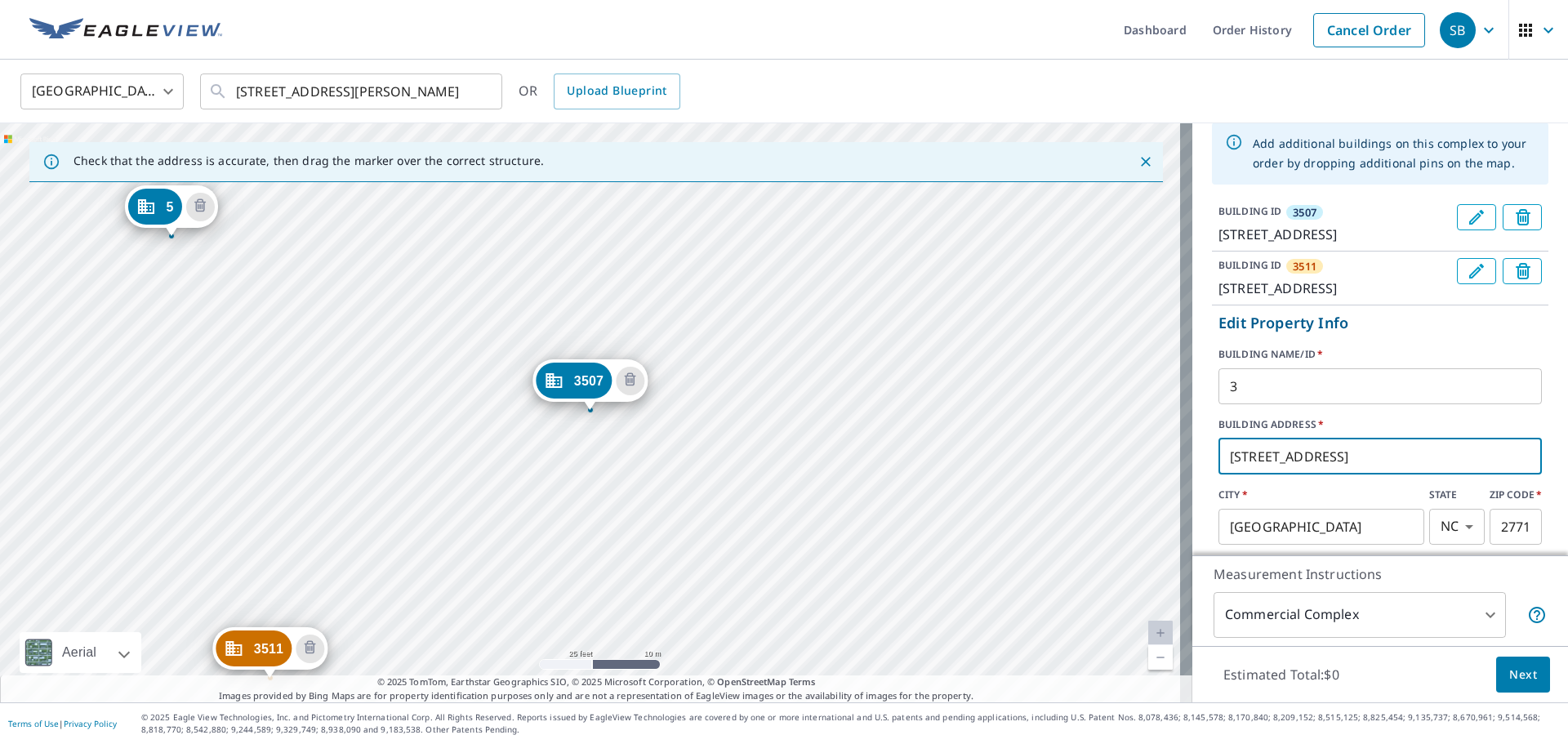
type input "[STREET_ADDRESS]"
click at [1045, 409] on input "3" at bounding box center [1380, 386] width 323 height 45
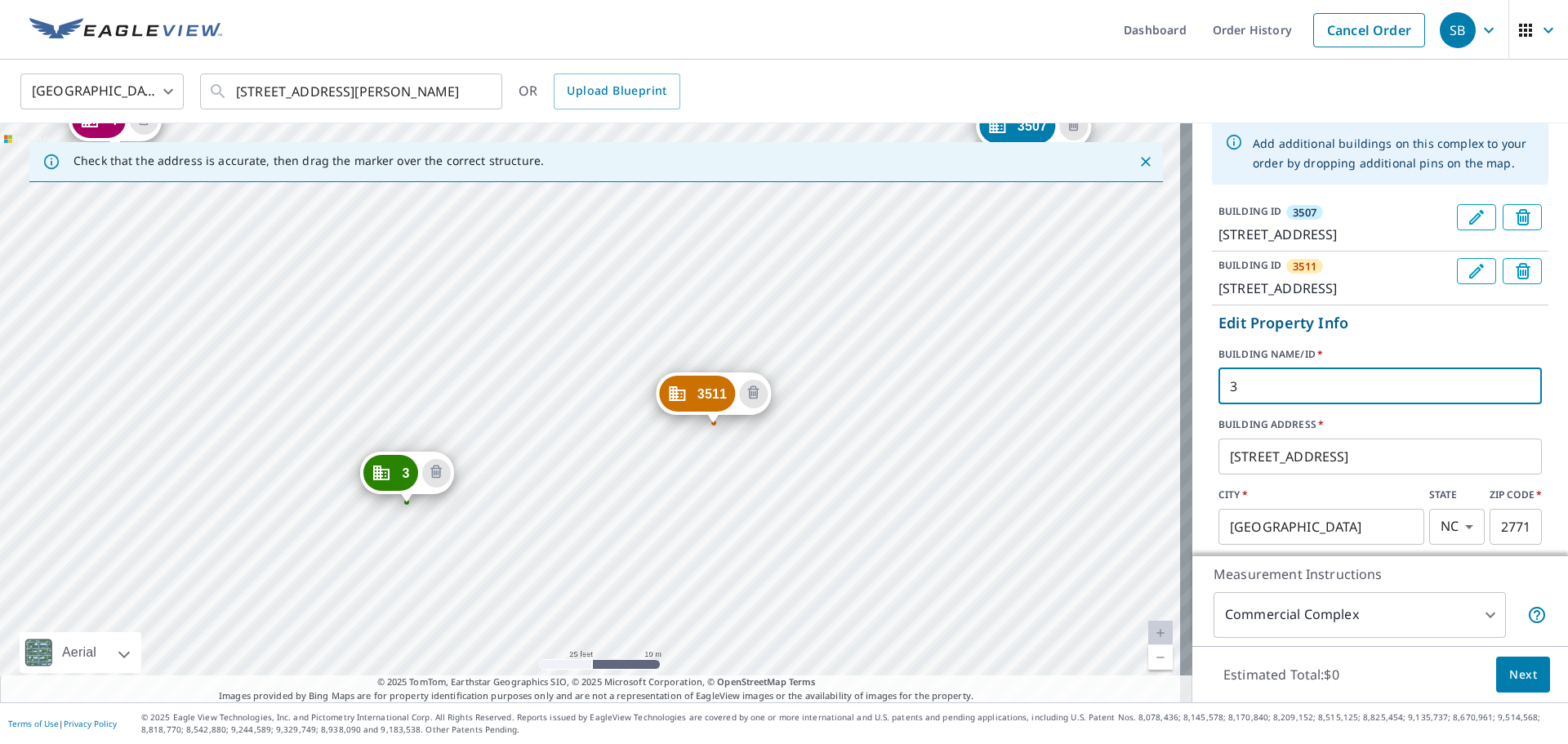
drag, startPoint x: 948, startPoint y: 341, endPoint x: 974, endPoint y: 146, distance: 196.7
click at [974, 146] on div "Check that the address is accurate, then drag the marker over the correct struc…" at bounding box center [596, 413] width 1192 height 578
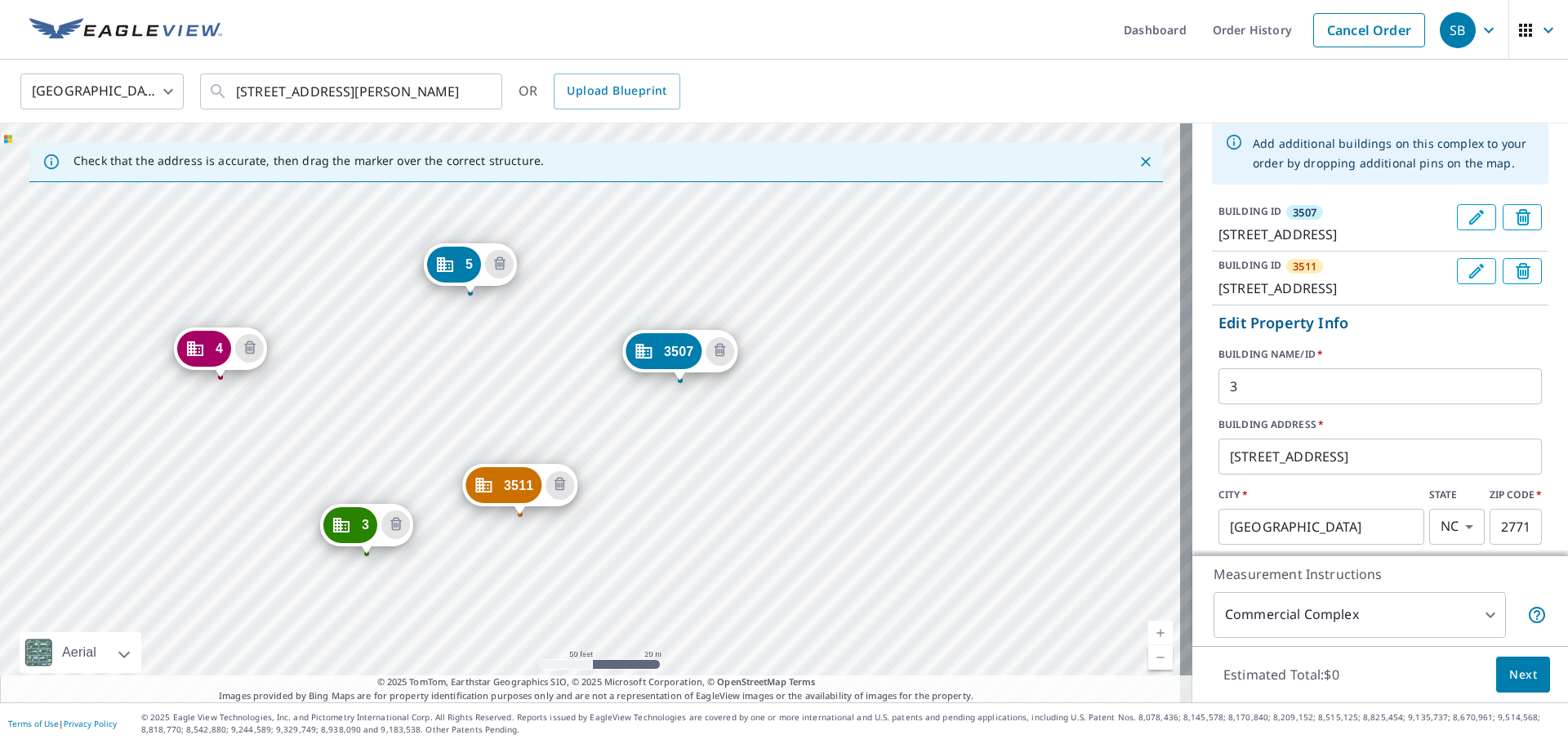
click at [800, 267] on div "3511 [STREET_ADDRESS][PERSON_NAME] 3 [STREET_ADDRESS] 4 [STREET_ADDRESS] 5 [STR…" at bounding box center [596, 413] width 1192 height 578
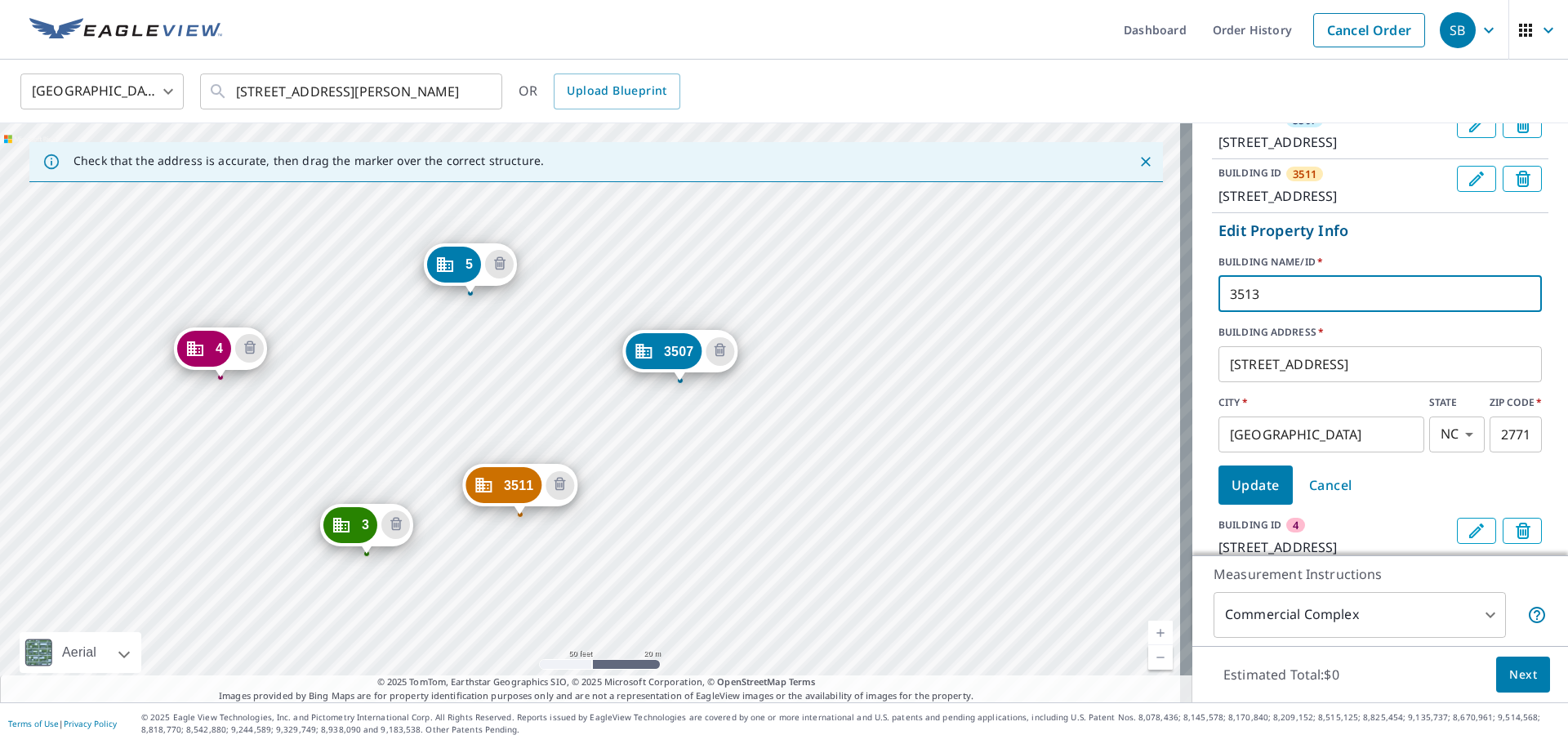
scroll to position [429, 0]
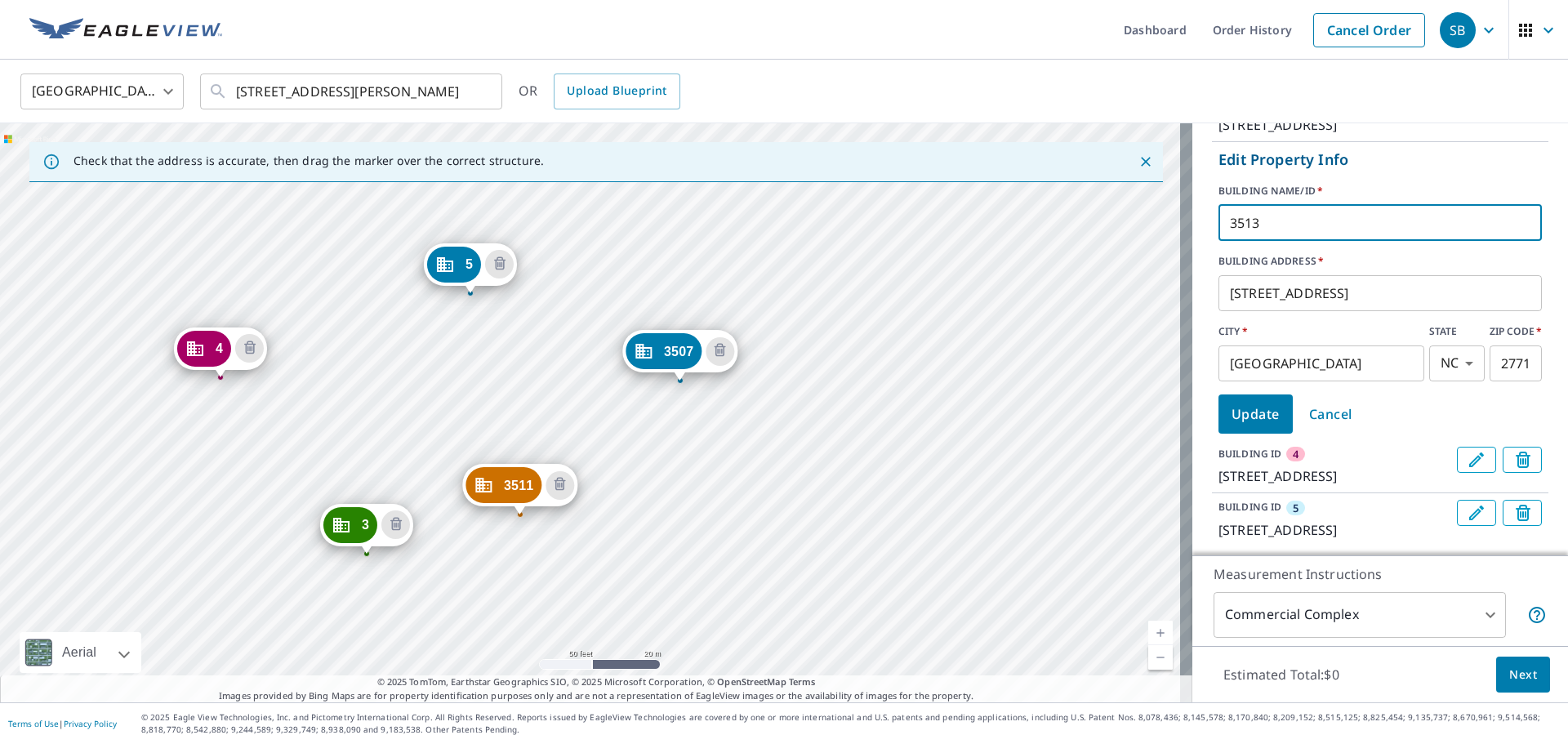
type input "3513"
click at [1045, 425] on span "Update" at bounding box center [1255, 414] width 48 height 23
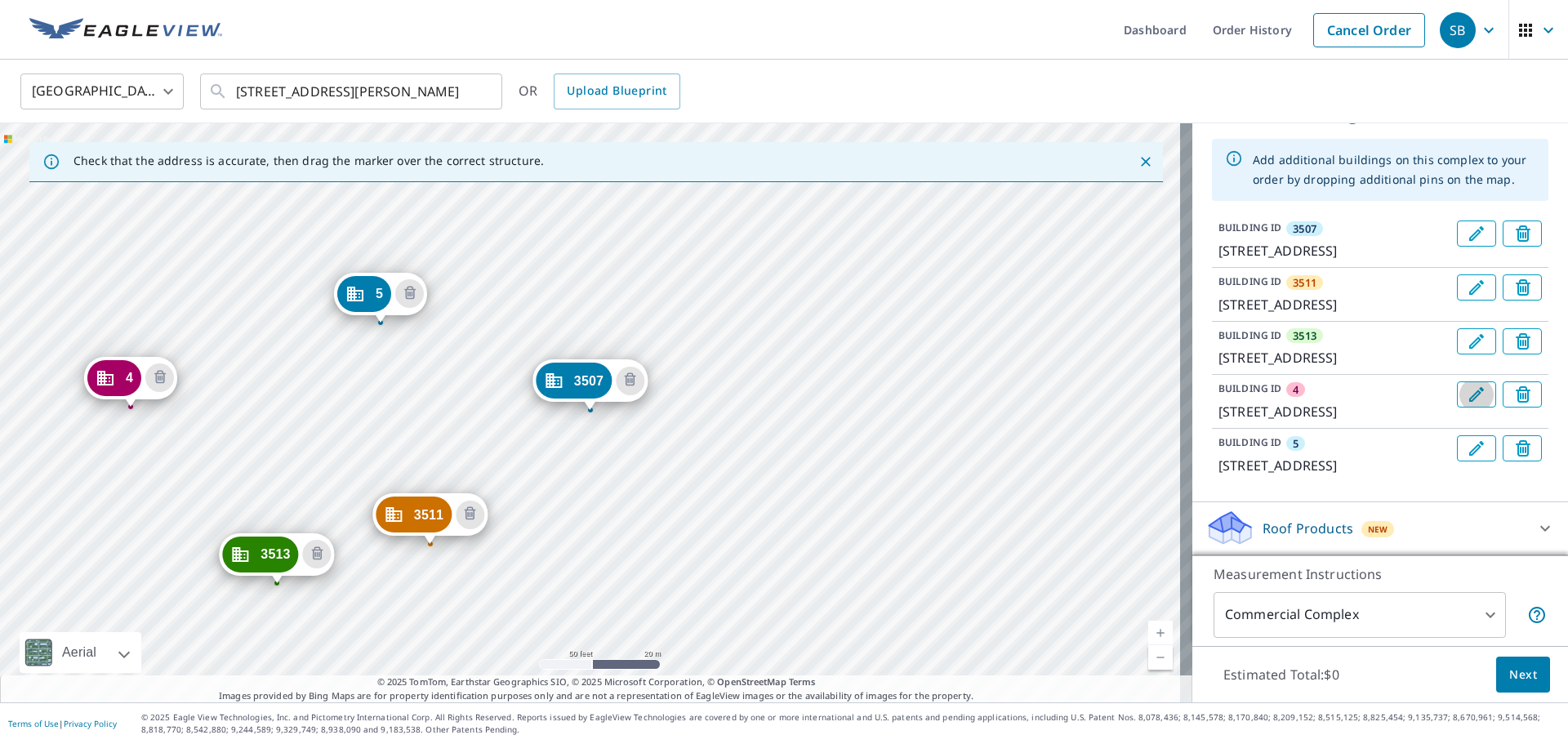
click at [1045, 387] on icon "Edit building 4" at bounding box center [1476, 394] width 15 height 15
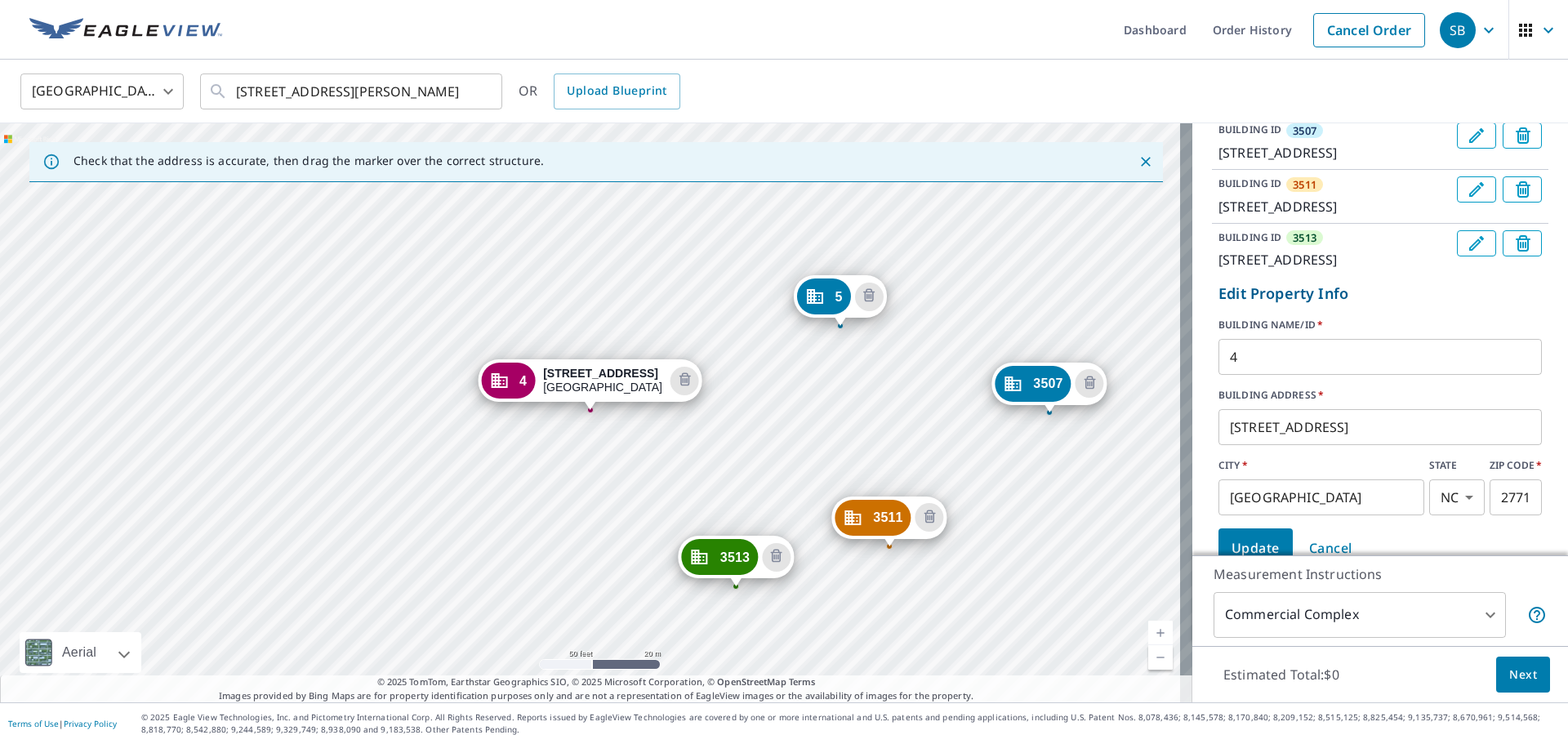
click at [1045, 380] on input "4" at bounding box center [1380, 356] width 323 height 45
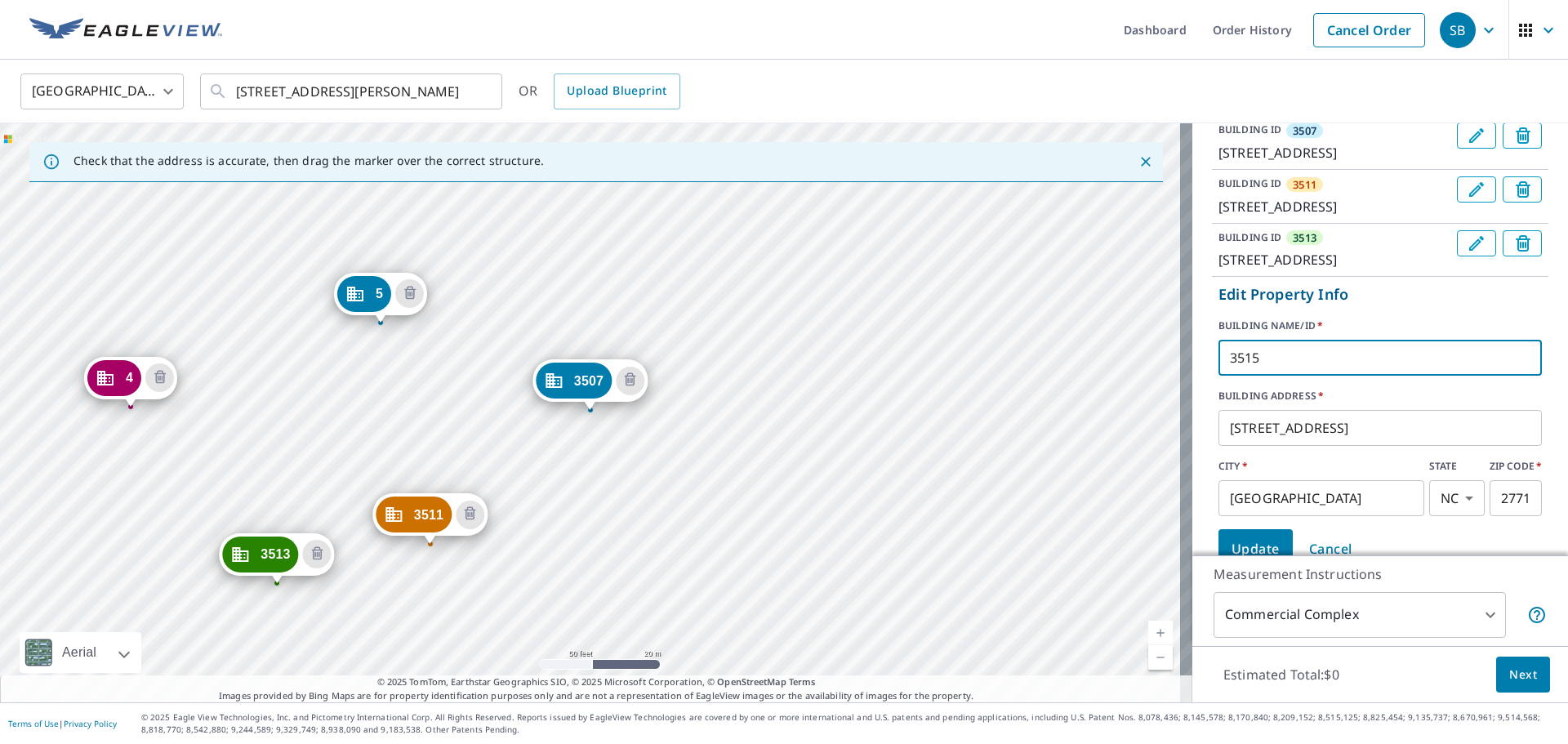
click at [1045, 381] on input "3515" at bounding box center [1380, 357] width 323 height 45
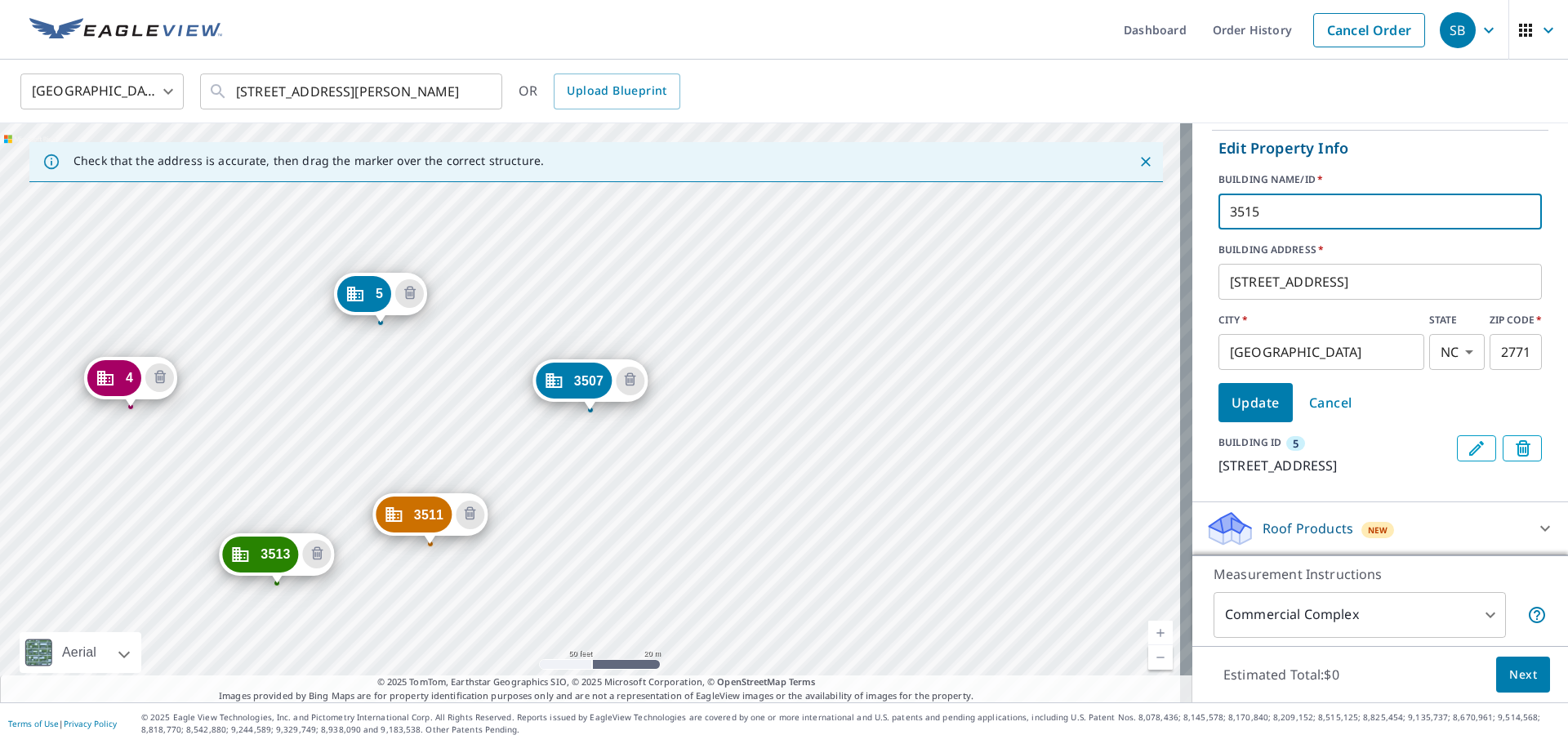
type input "3515"
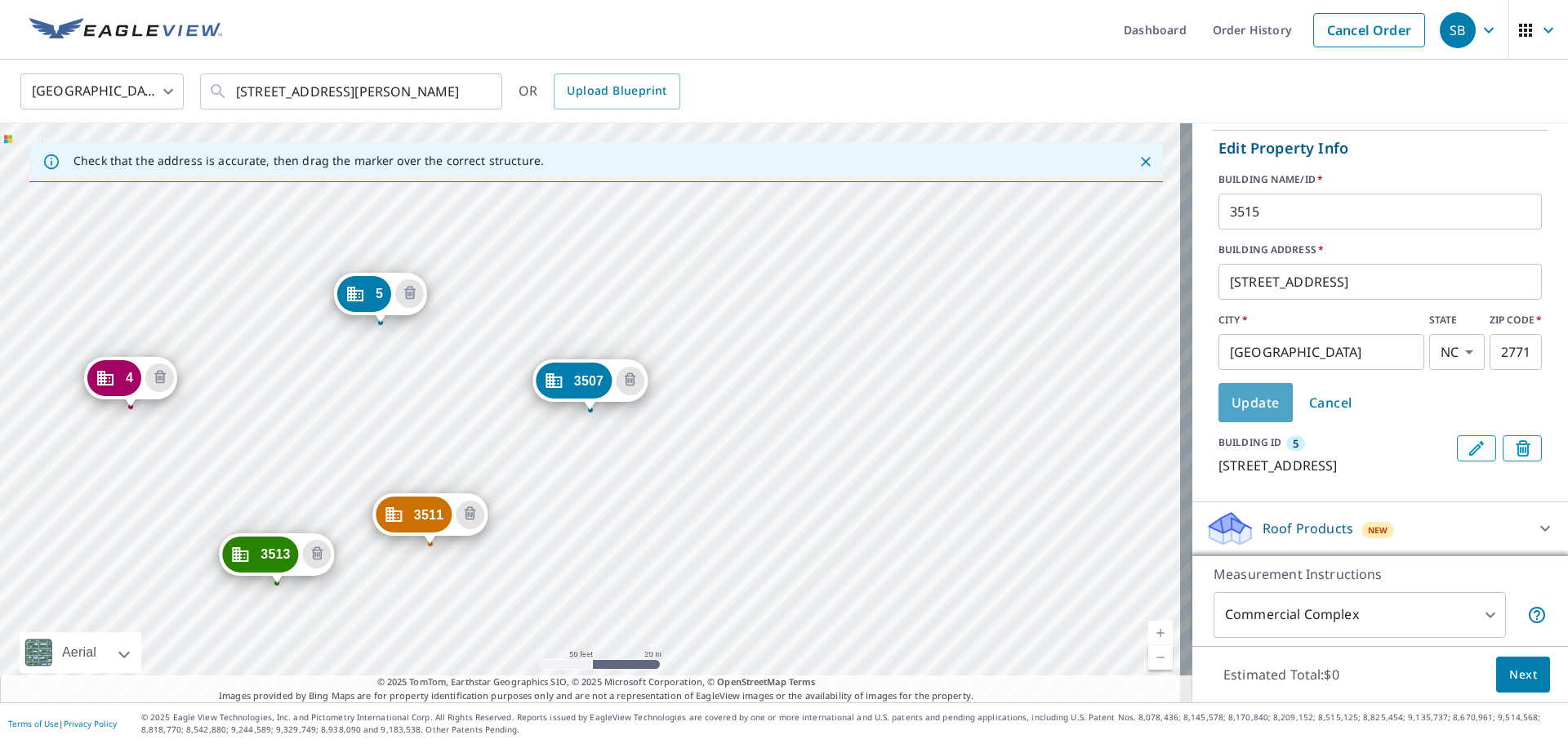
click at [1045, 414] on span "Update" at bounding box center [1255, 402] width 48 height 23
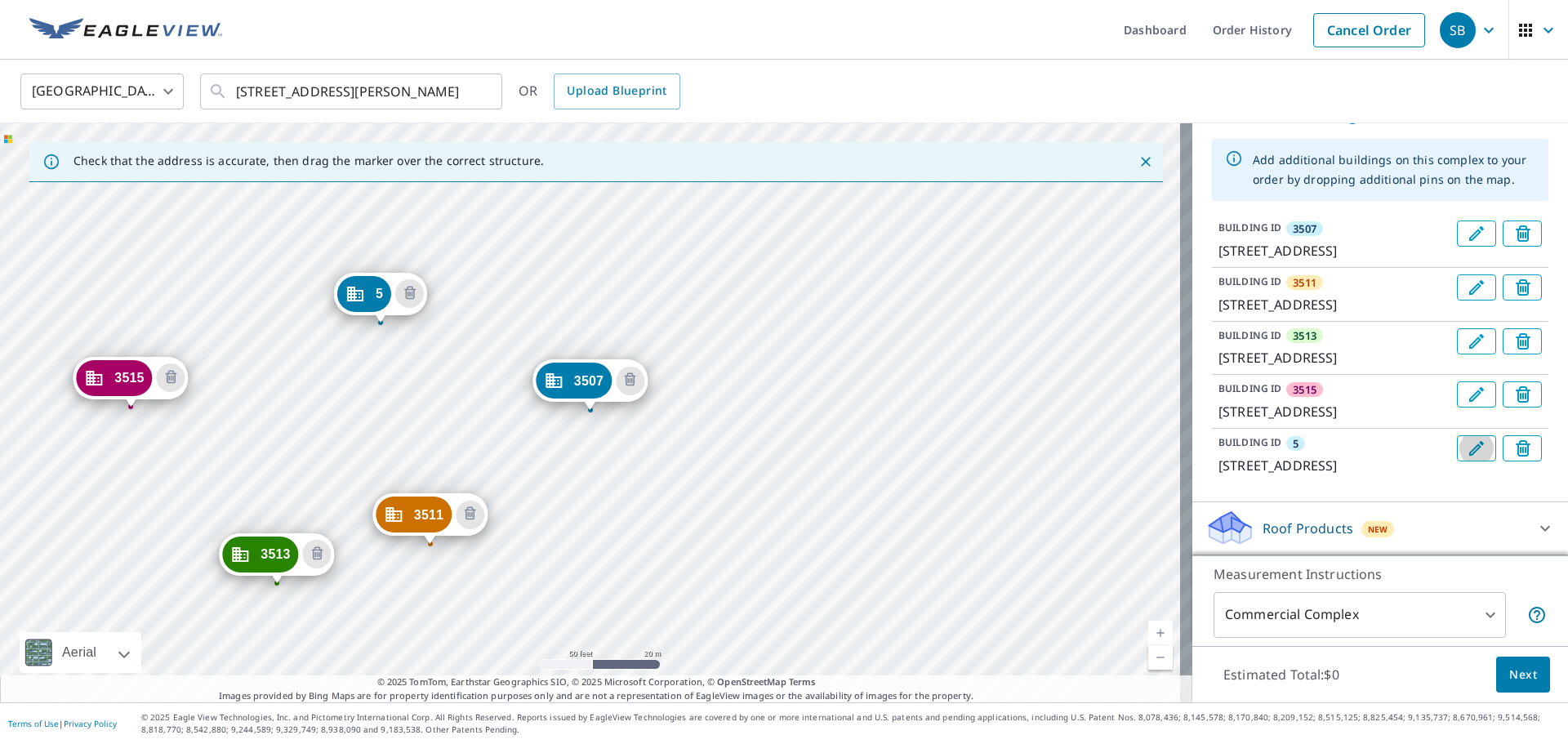
click at [1045, 438] on icon "Edit building 5" at bounding box center [1476, 448] width 19 height 19
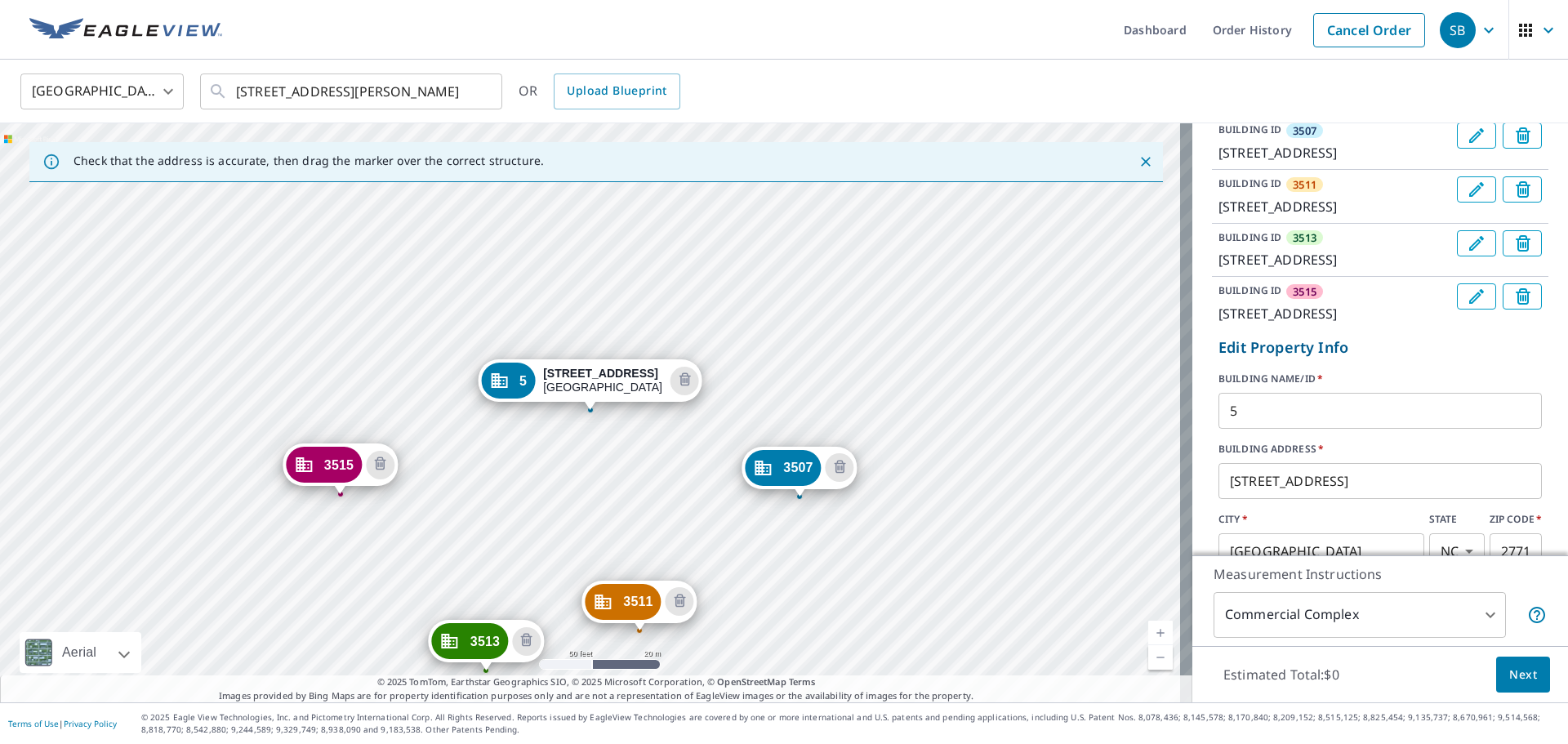
click at [1045, 309] on button "Edit building 3515" at bounding box center [1476, 296] width 39 height 26
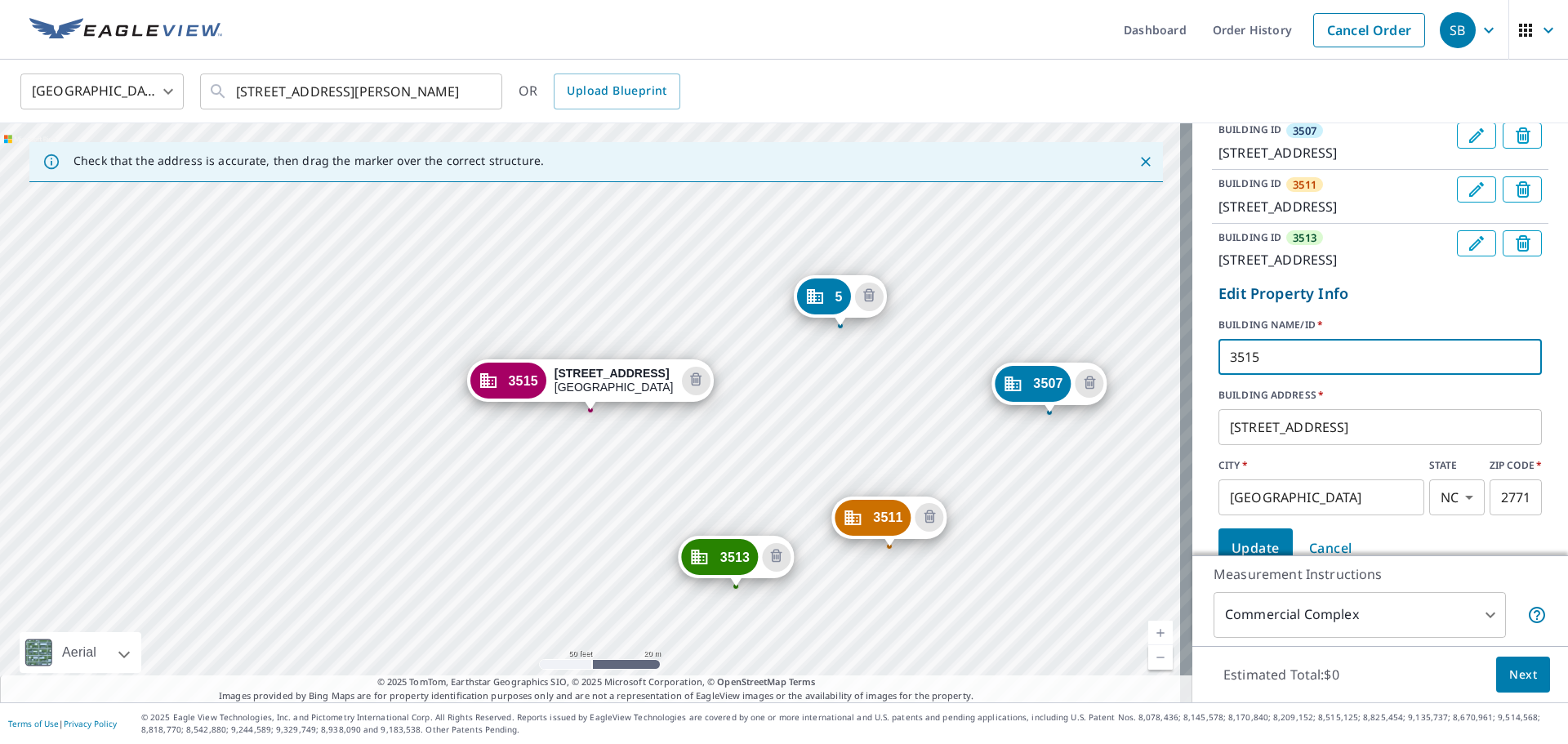
click at [1045, 380] on input "3515" at bounding box center [1380, 356] width 323 height 45
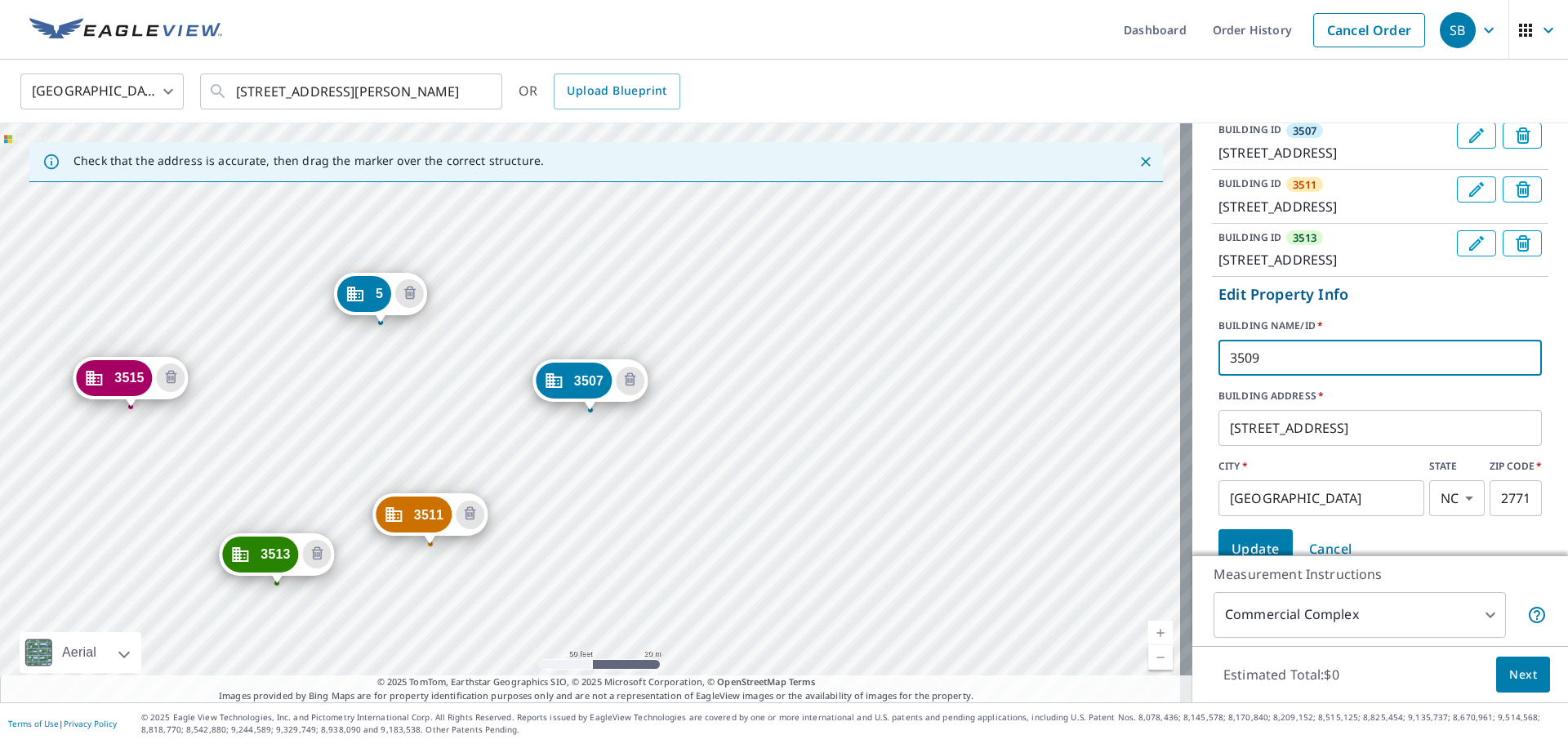
type input "3509"
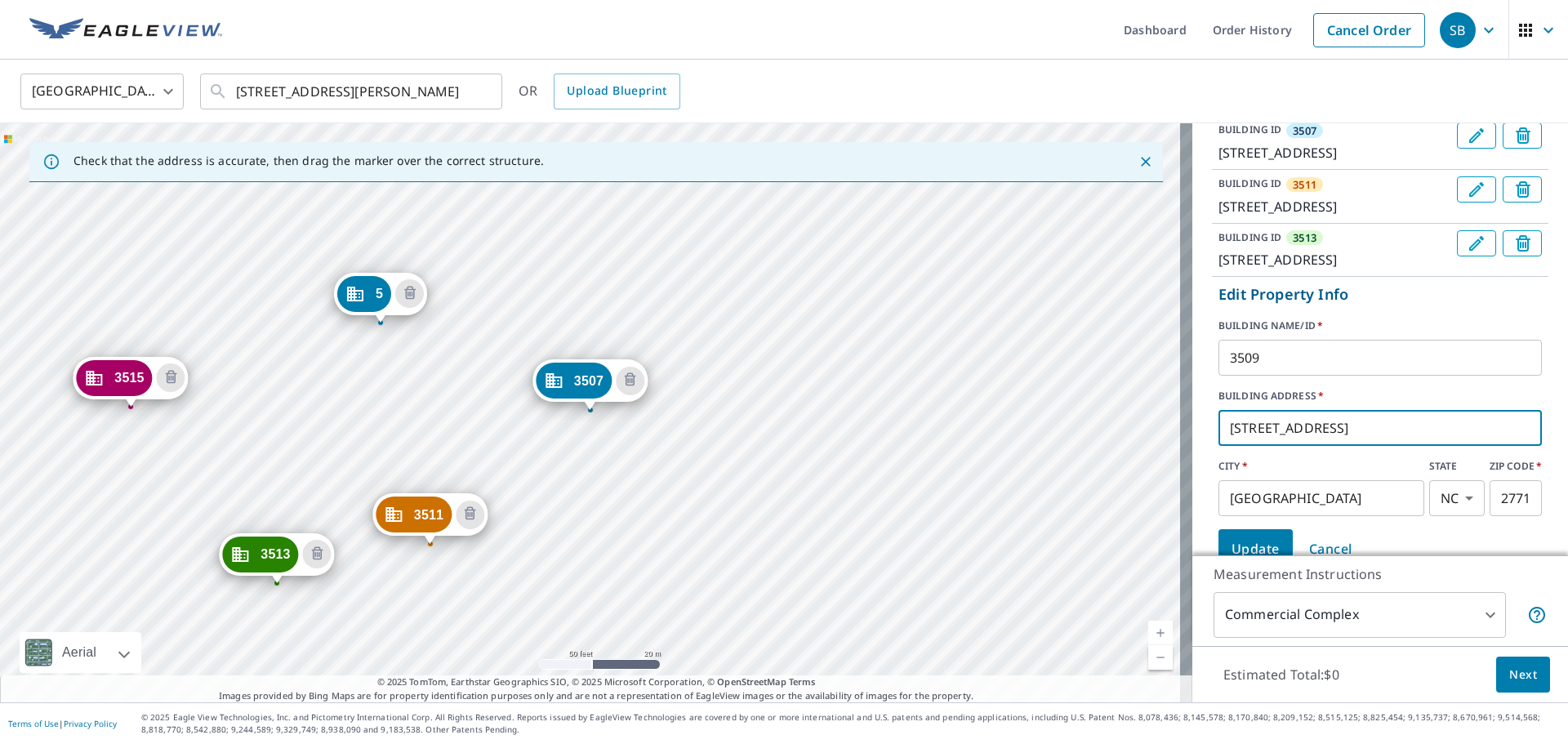
click at [1045, 449] on input "[STREET_ADDRESS]" at bounding box center [1380, 428] width 323 height 45
type input "[STREET_ADDRESS]"
click at [1045, 306] on p "Edit Property Info" at bounding box center [1380, 294] width 323 height 22
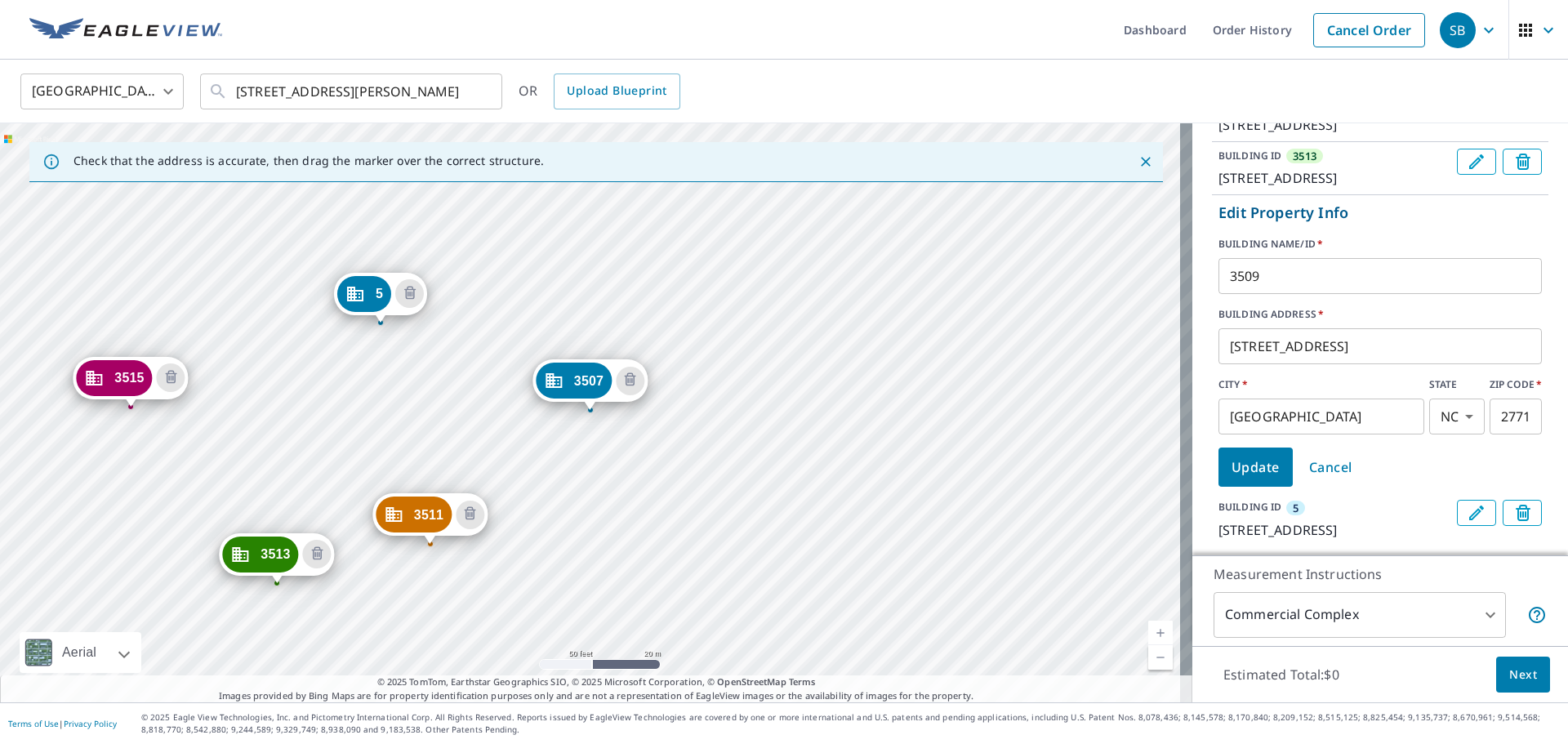
click at [1045, 449] on button "Update" at bounding box center [1255, 467] width 74 height 39
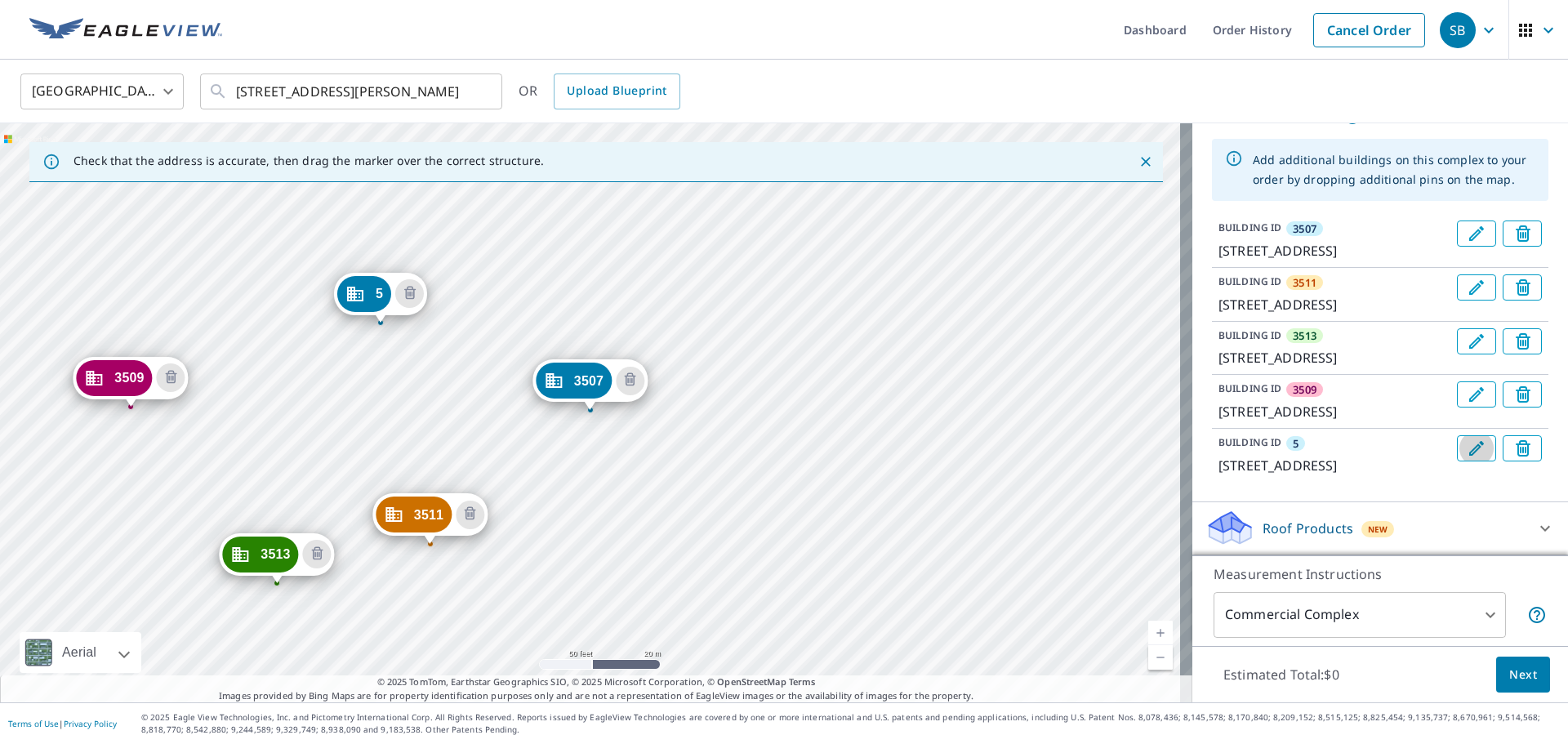
click at [1045, 438] on icon "Edit building 5" at bounding box center [1476, 448] width 19 height 19
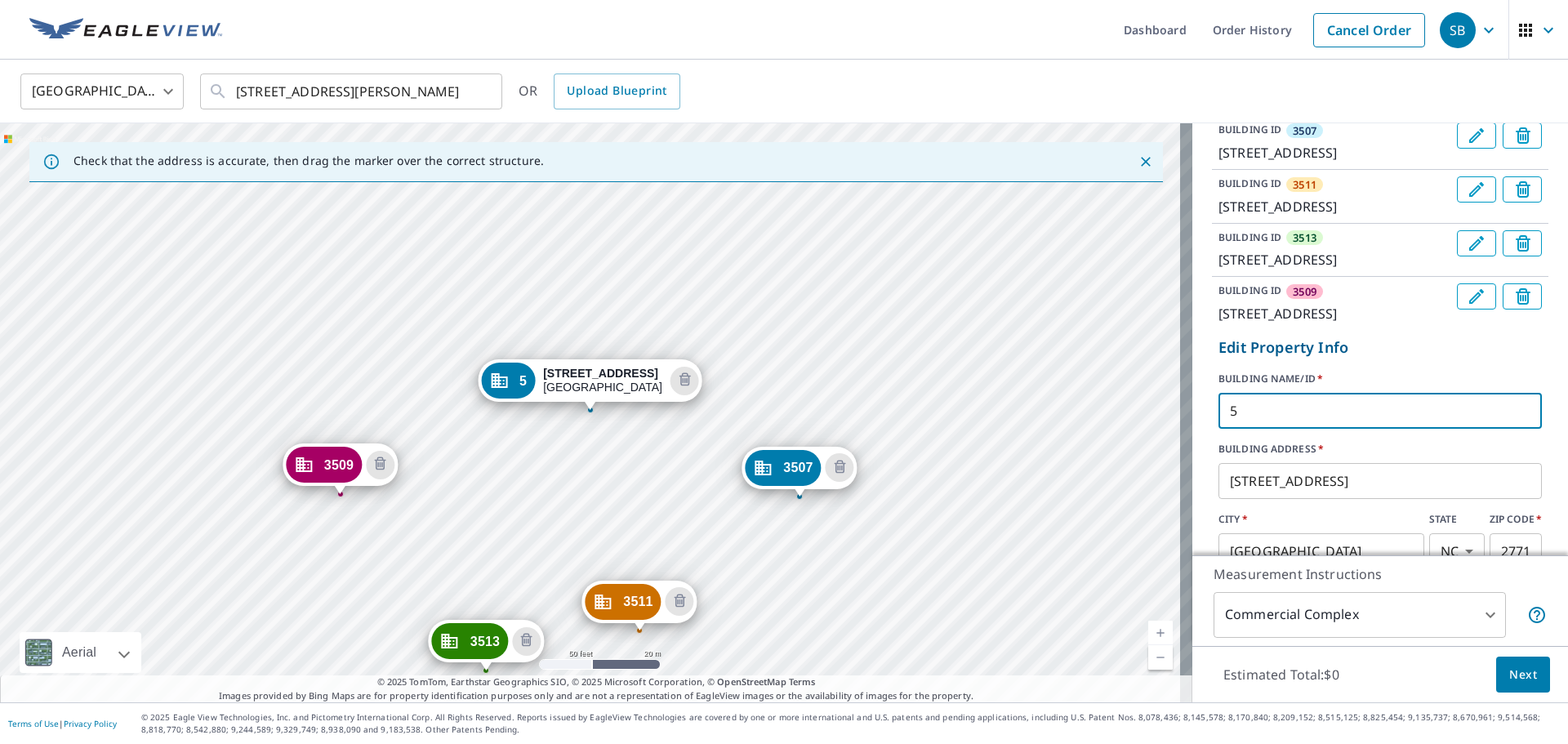
click at [1045, 434] on input "5" at bounding box center [1380, 410] width 323 height 45
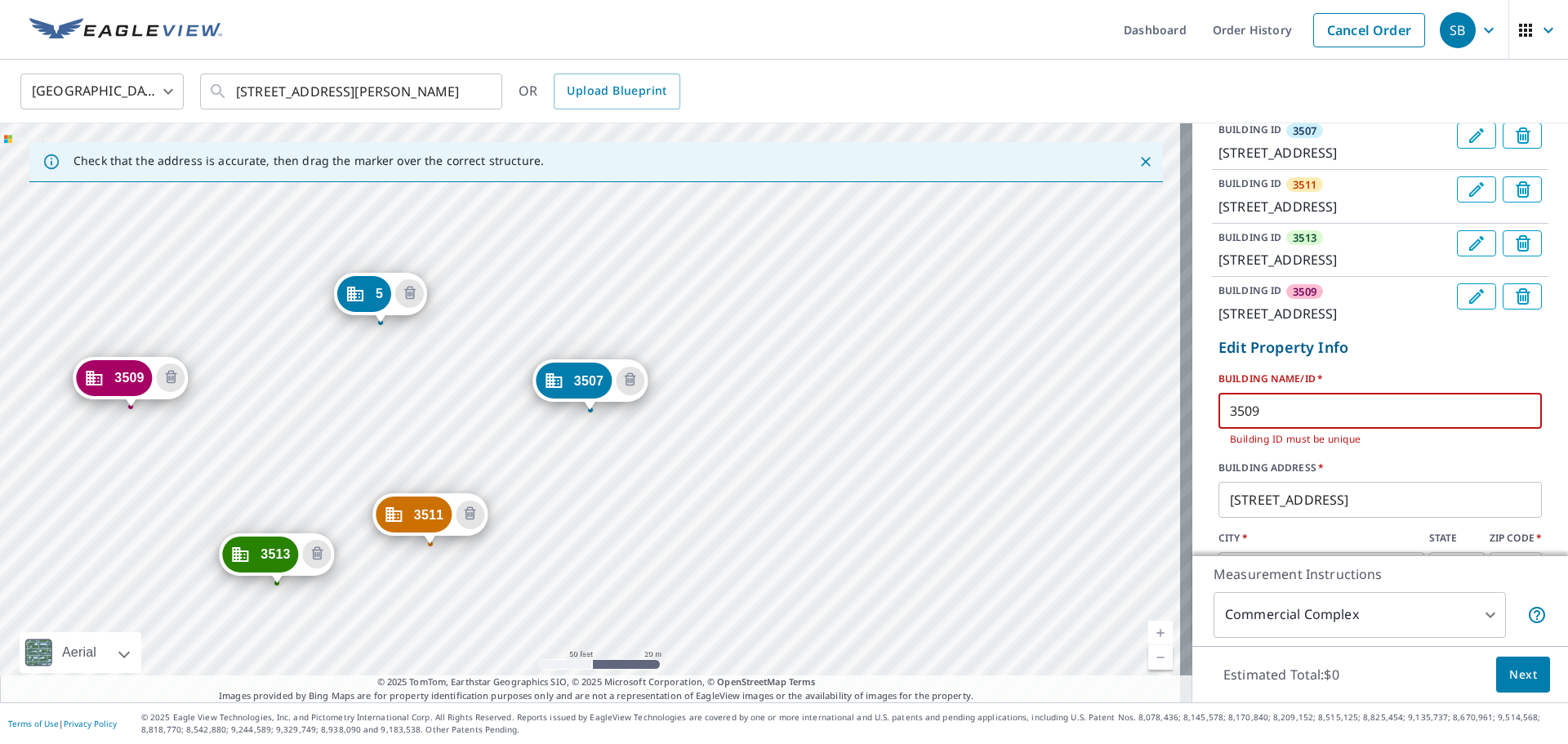
type input "3509"
click at [1045, 386] on label "BUILDING NAME/ID   *" at bounding box center [1380, 378] width 323 height 15
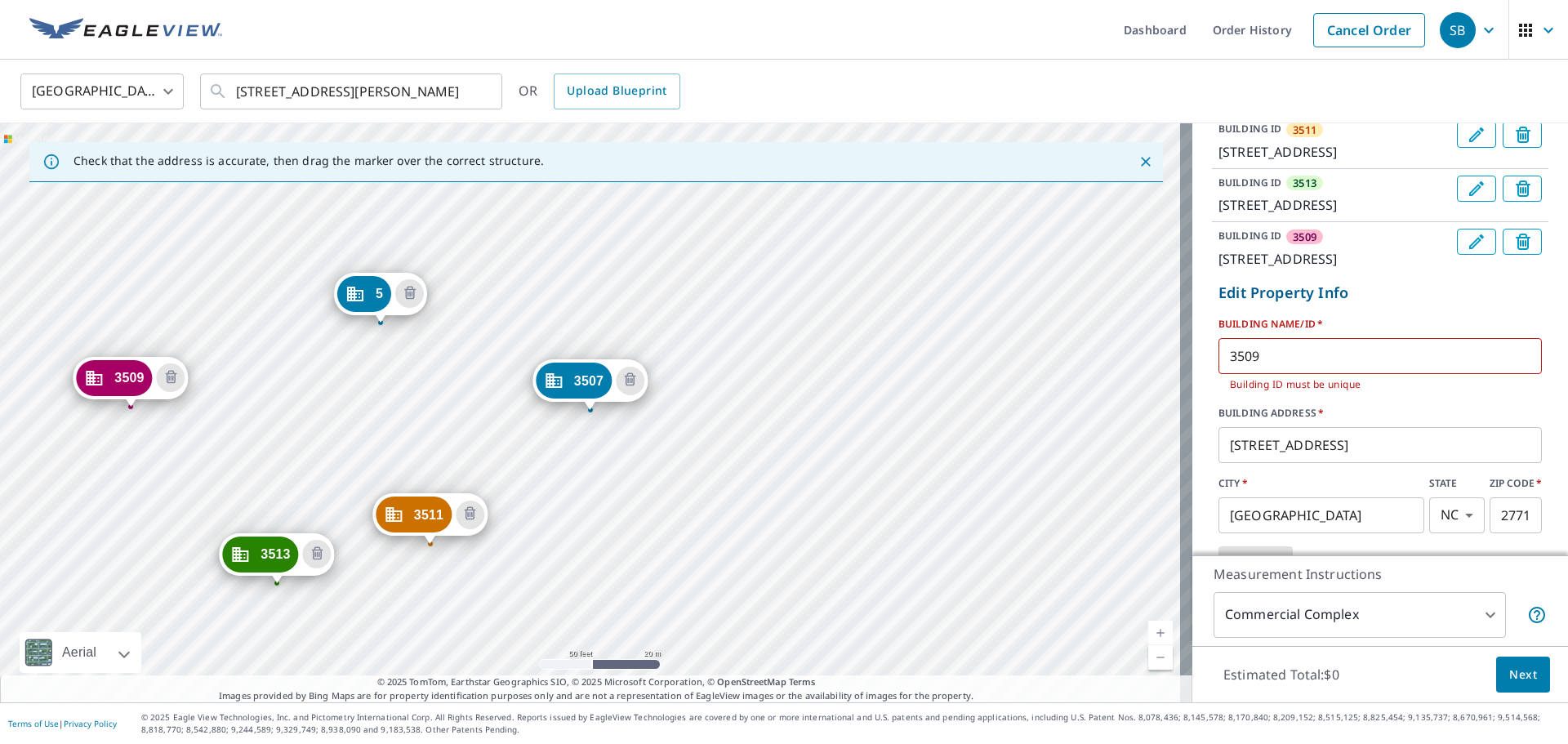
scroll to position [429, 0]
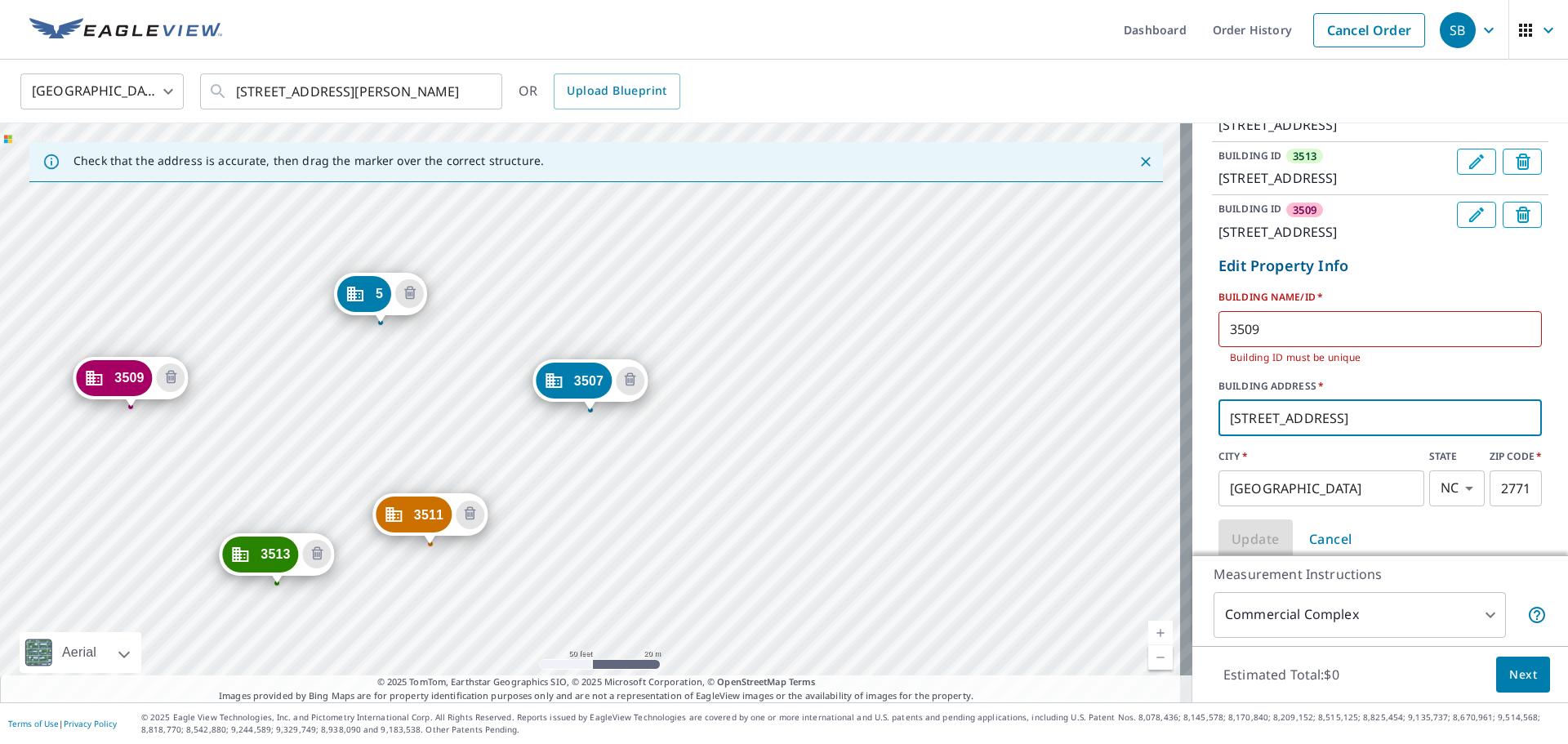
click at [1045, 441] on input "[STREET_ADDRESS]" at bounding box center [1380, 418] width 323 height 45
type input "[STREET_ADDRESS]"
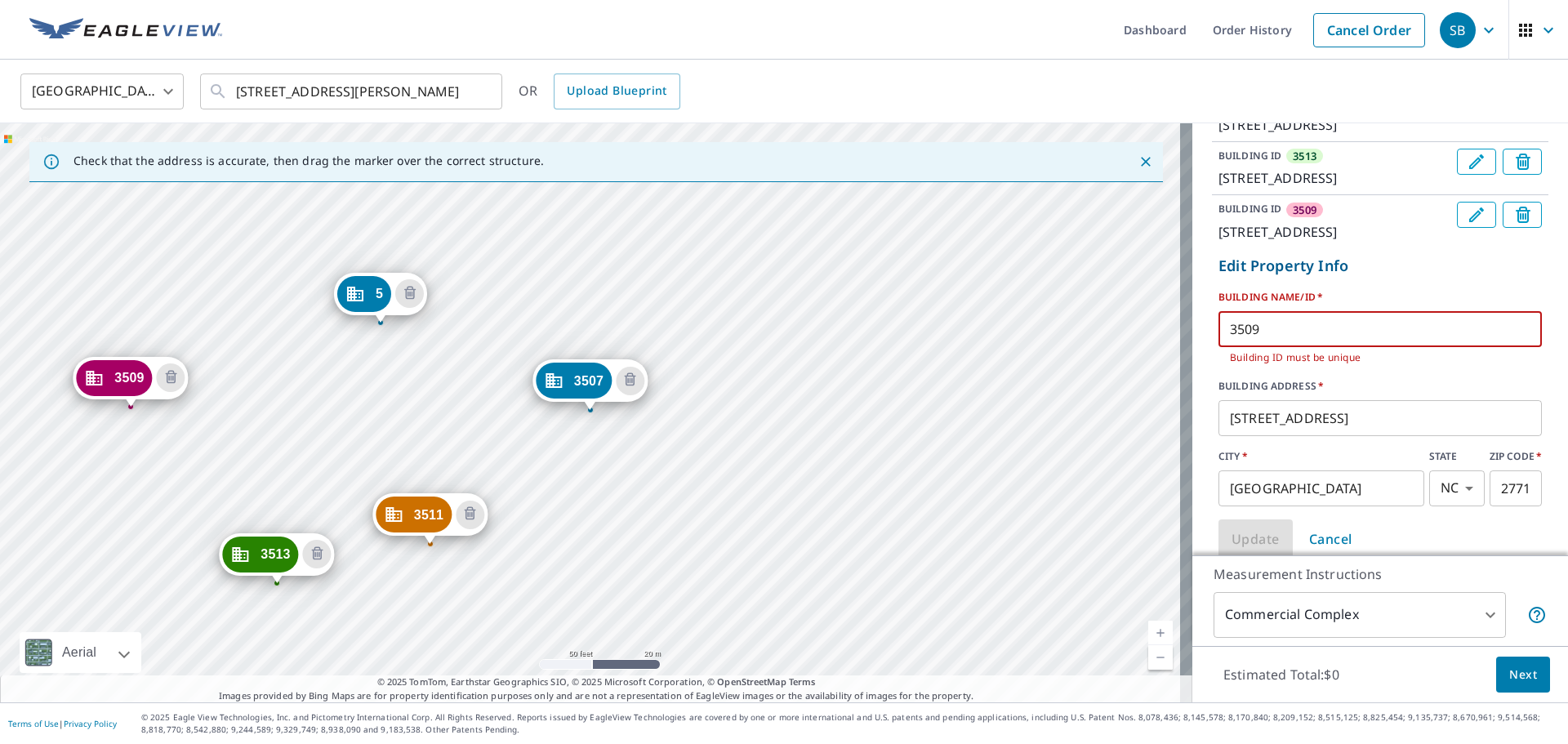
click at [1045, 352] on input "3509" at bounding box center [1380, 328] width 323 height 45
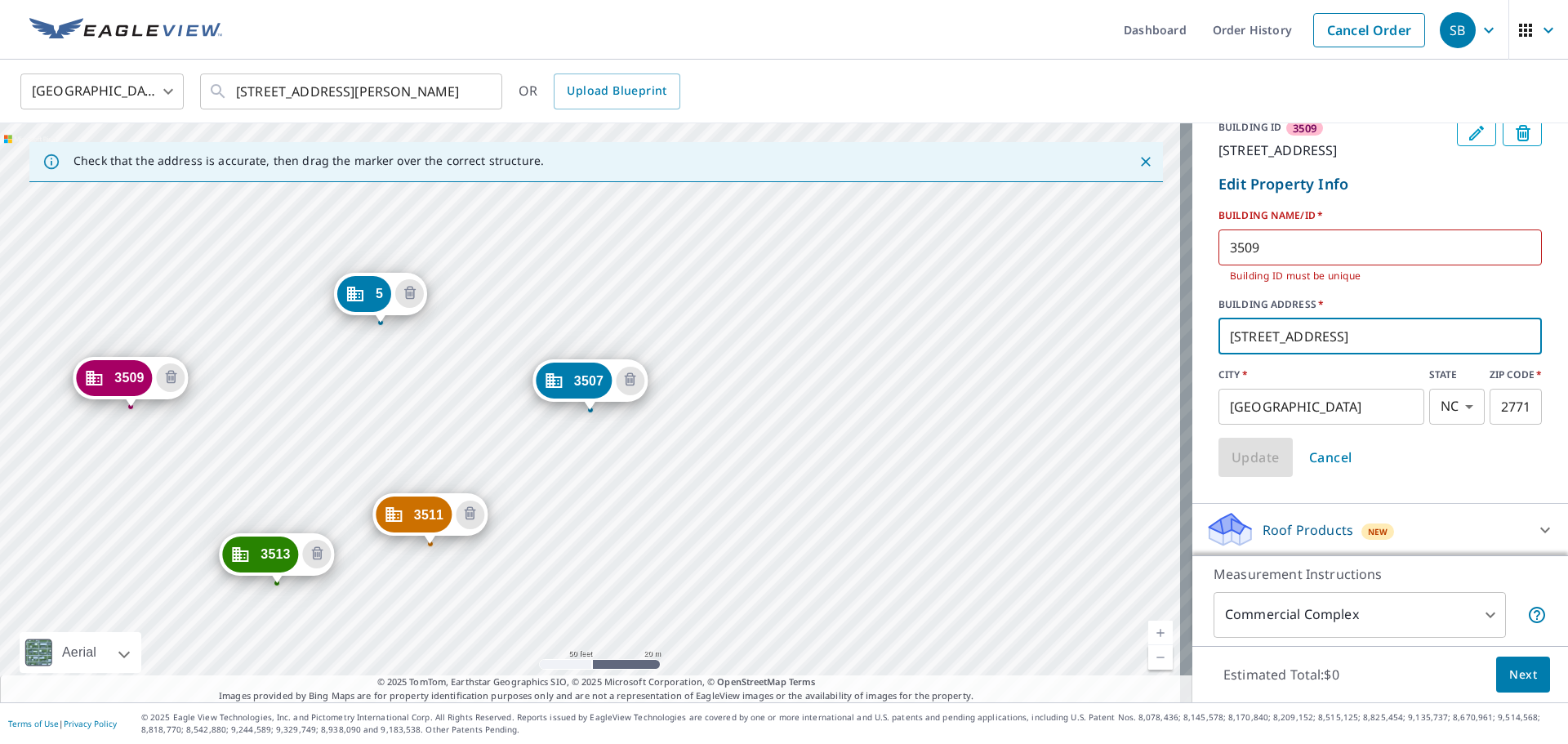
click at [1045, 359] on input "[STREET_ADDRESS]" at bounding box center [1380, 336] width 323 height 45
click at [1045, 270] on input "3509" at bounding box center [1380, 247] width 323 height 45
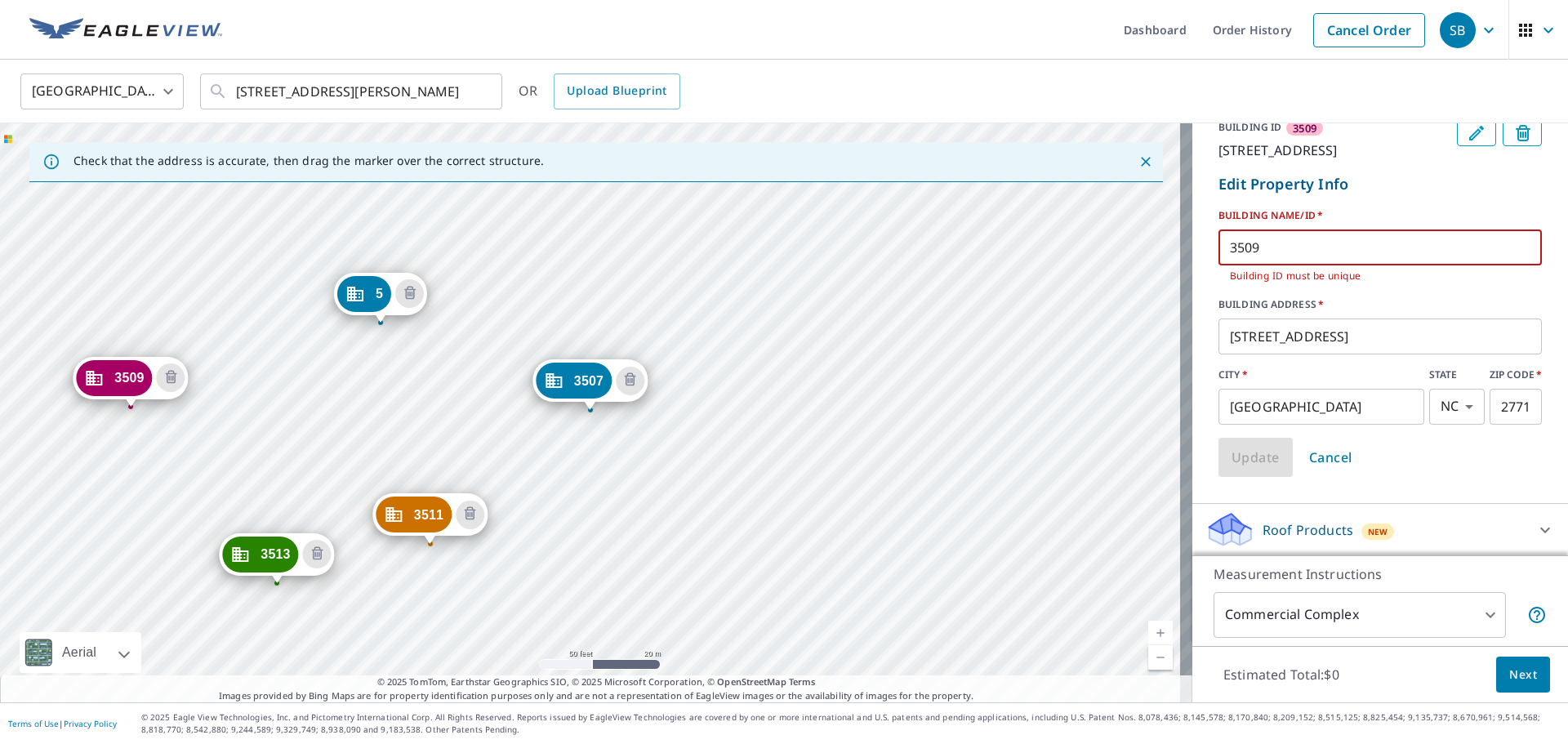
scroll to position [591, 0]
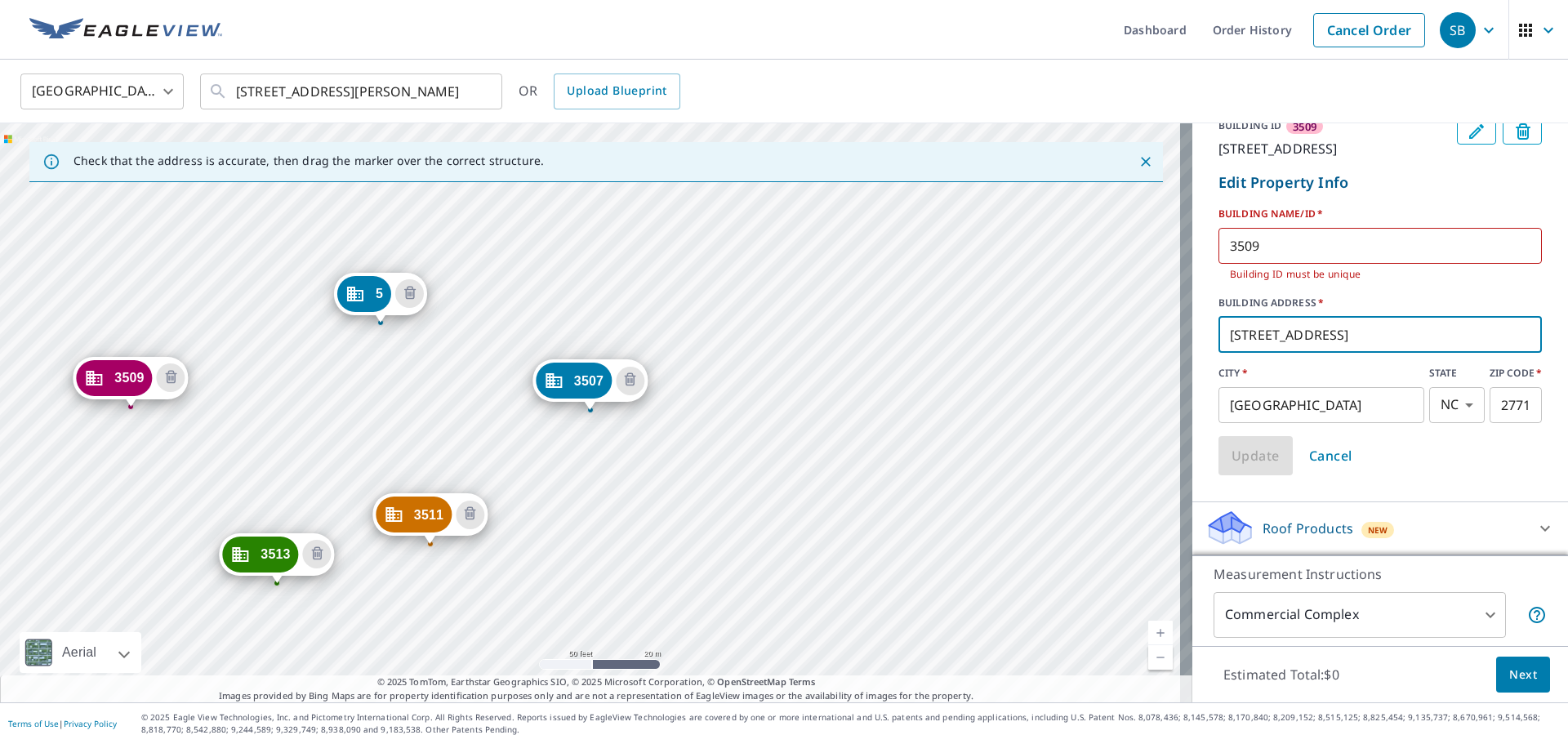
click at [1045, 331] on input "[STREET_ADDRESS]" at bounding box center [1380, 335] width 323 height 45
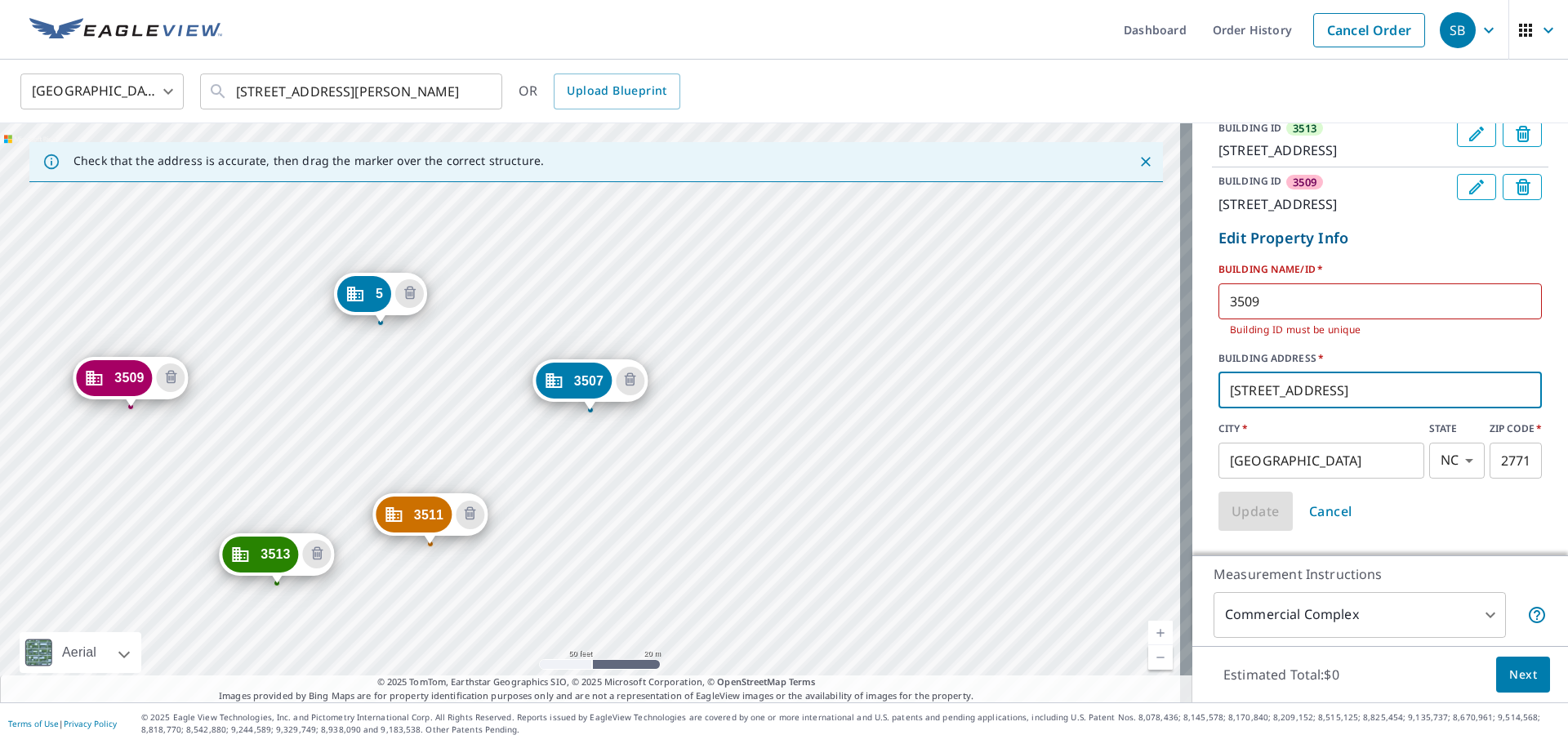
scroll to position [427, 0]
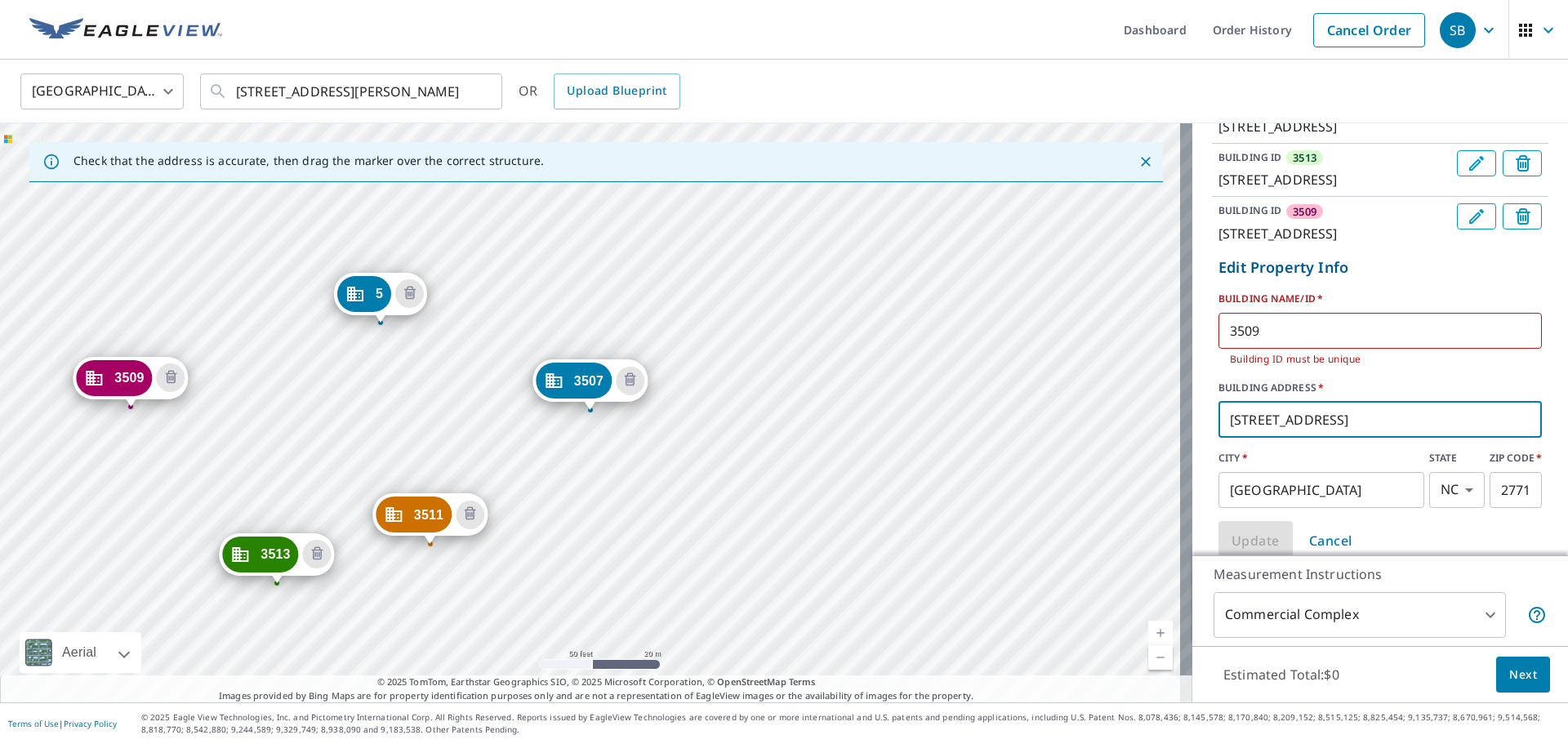
click at [1045, 229] on button "Edit building 3509" at bounding box center [1476, 216] width 39 height 26
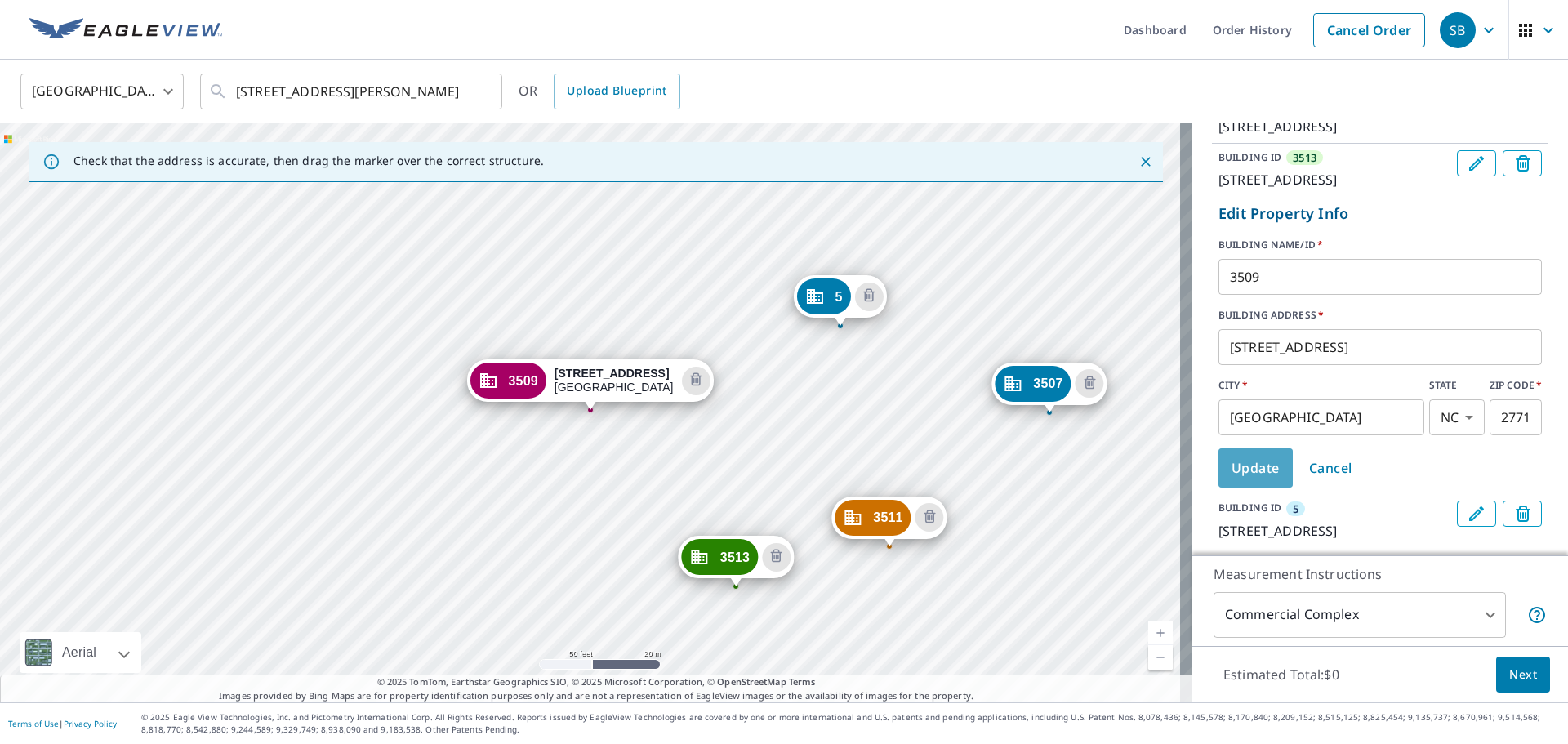
click at [1045, 449] on span "Update" at bounding box center [1255, 468] width 48 height 23
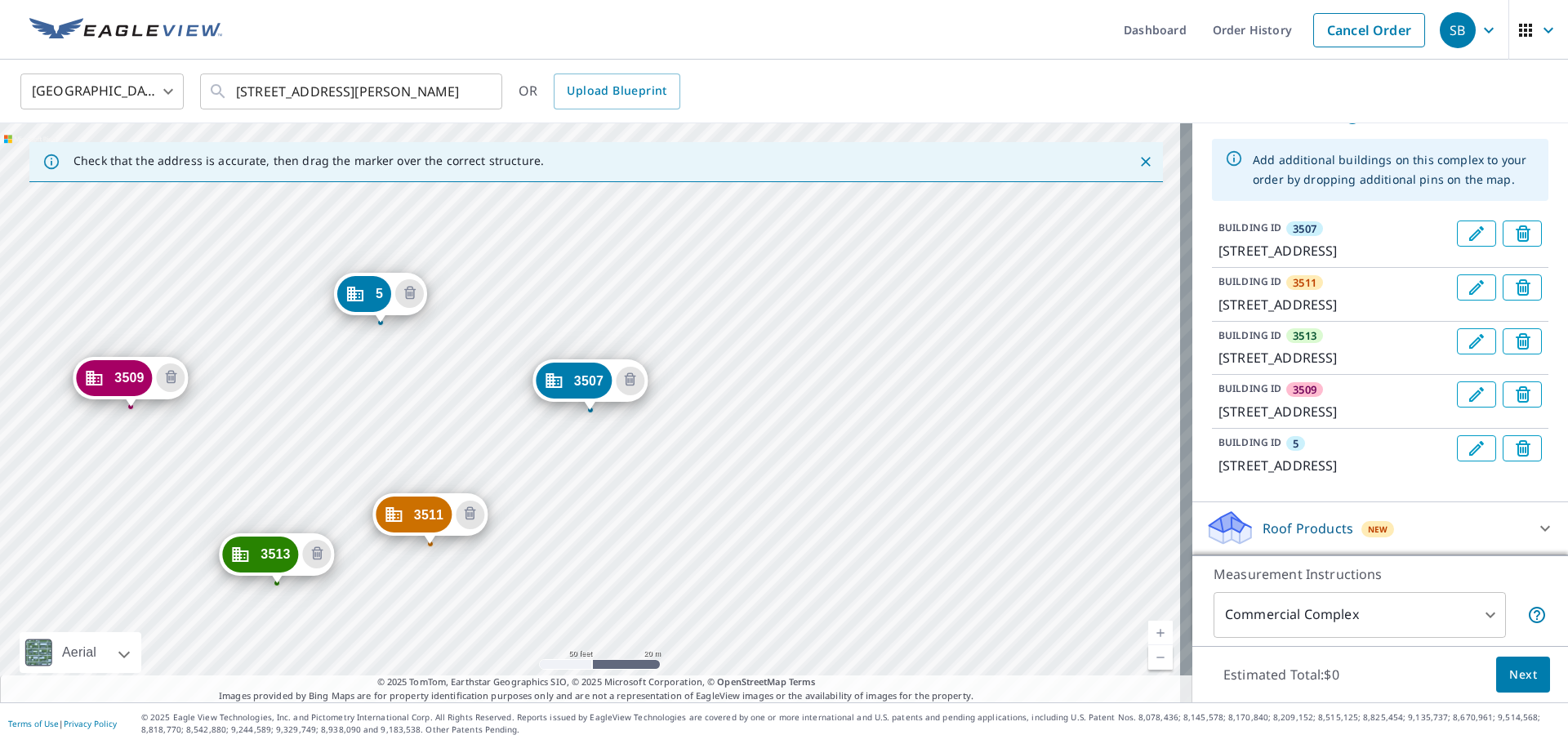
scroll to position [266, 0]
click at [1045, 404] on icon "Edit building 3509" at bounding box center [1476, 394] width 19 height 19
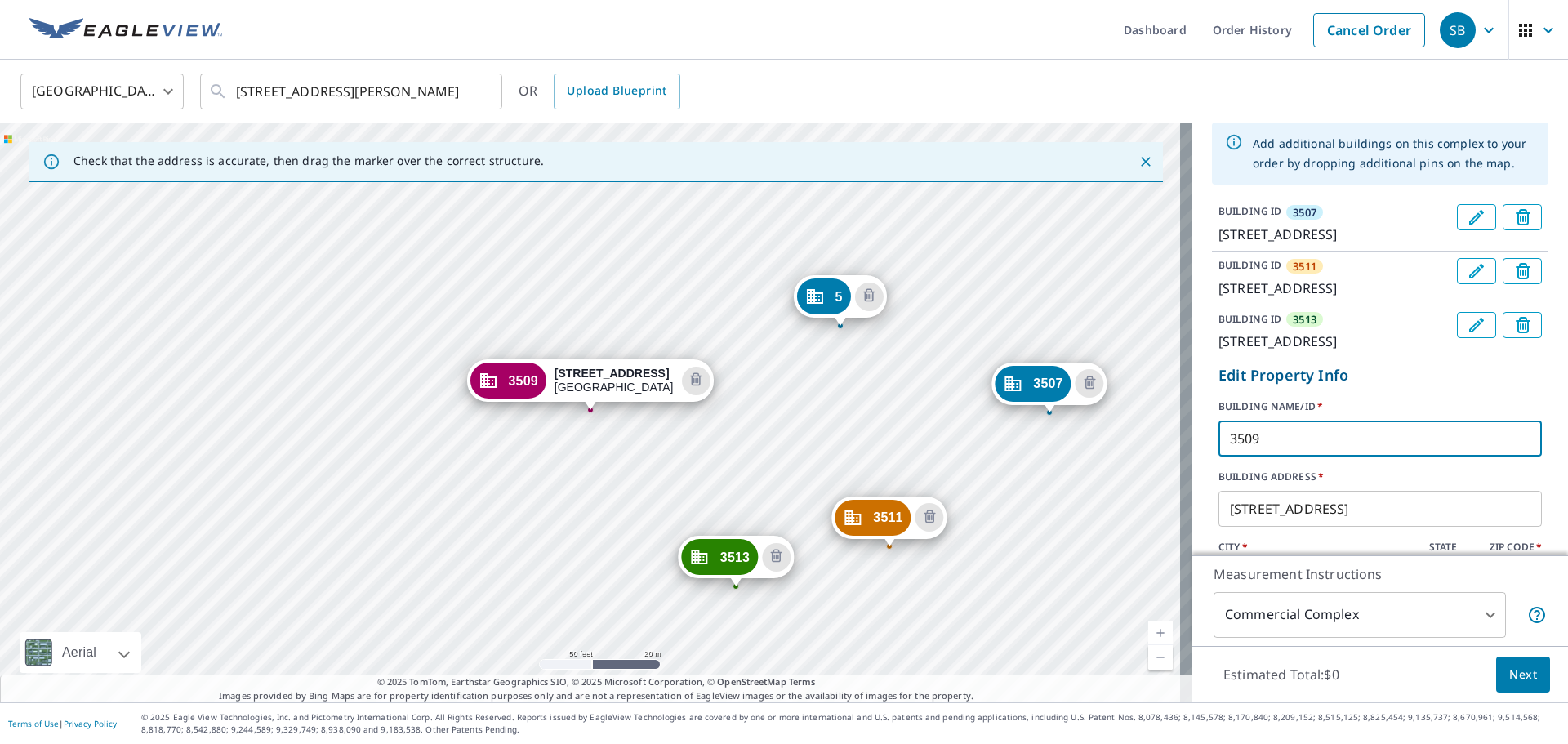
click at [1045, 449] on input "3509" at bounding box center [1380, 438] width 323 height 45
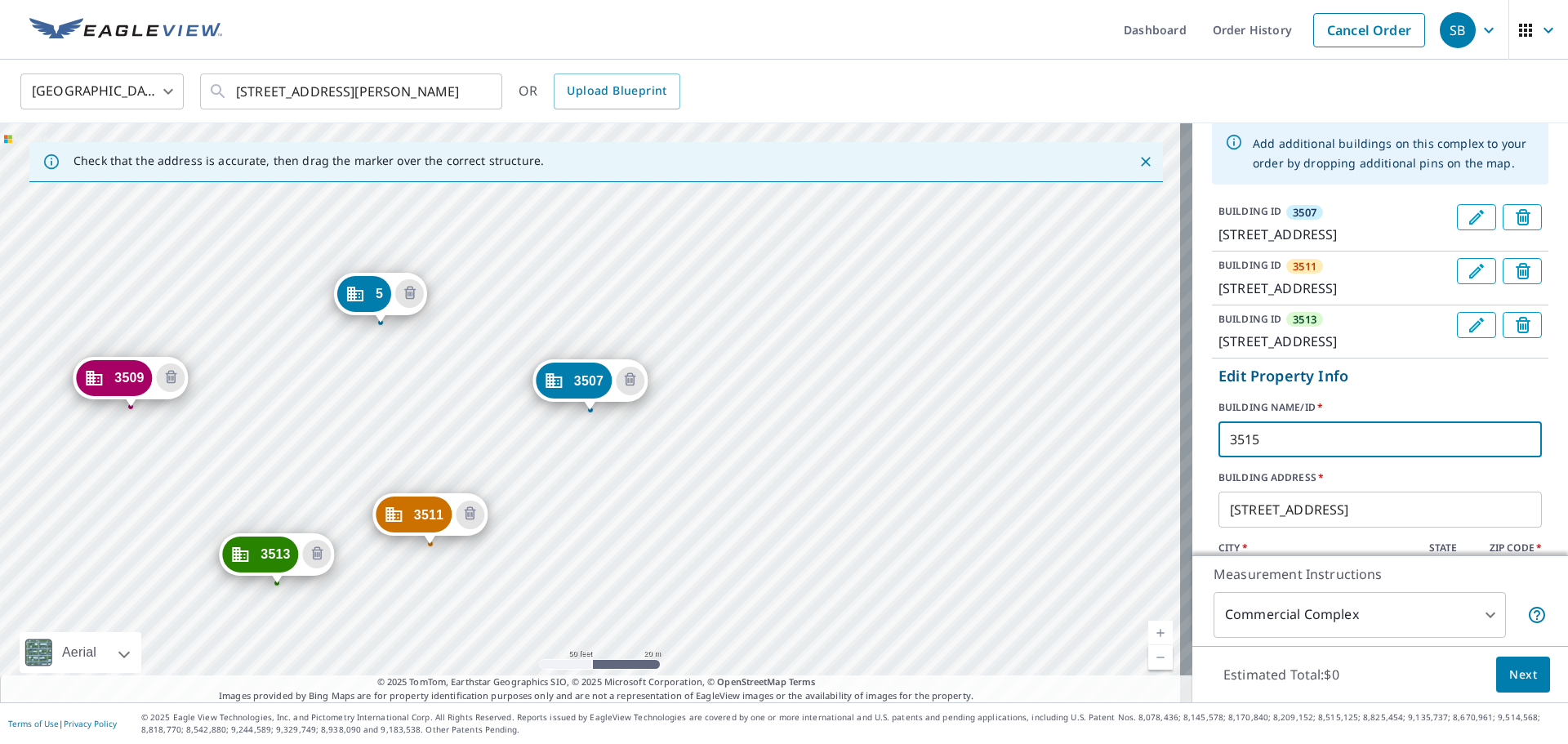
click at [1045, 449] on input "3515" at bounding box center [1380, 439] width 323 height 45
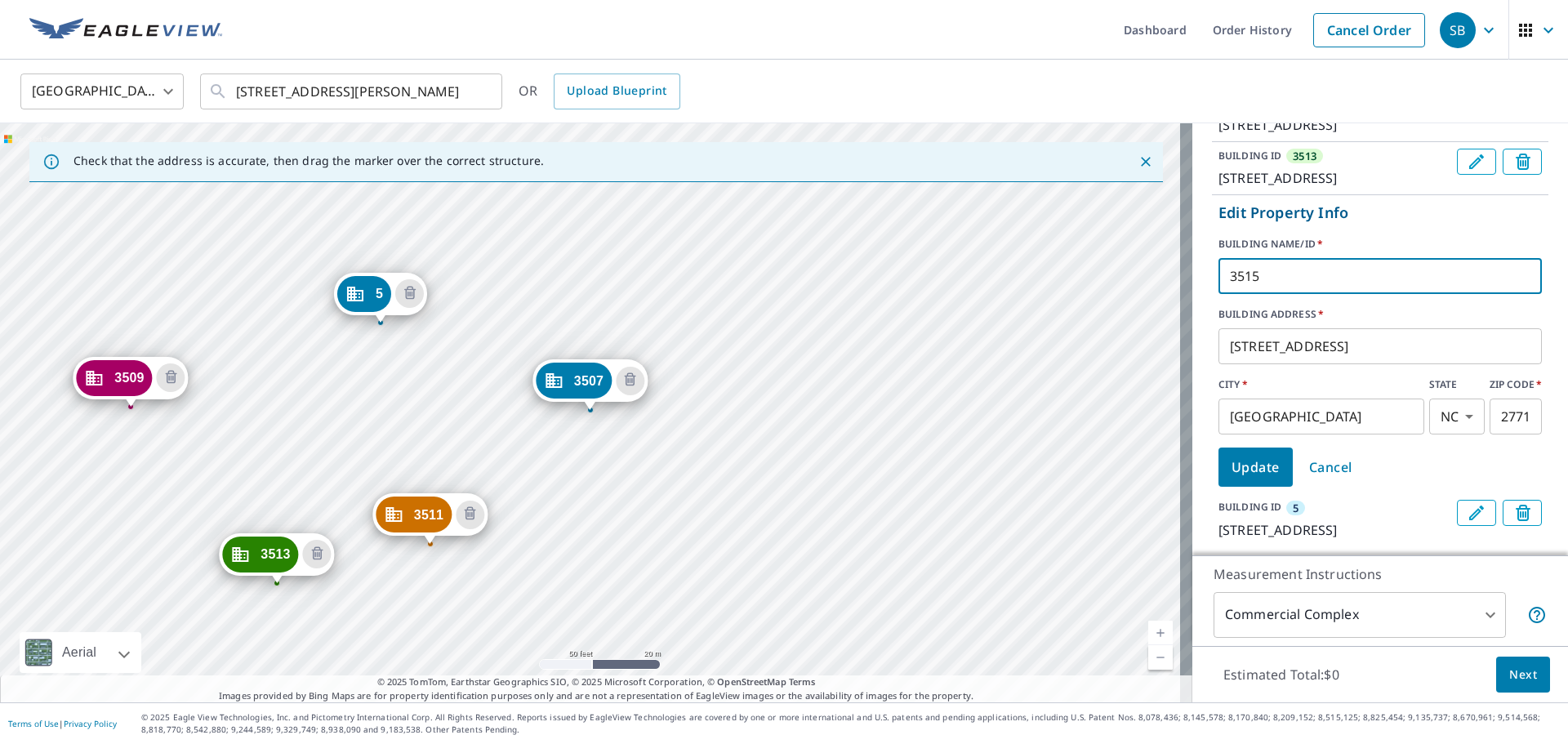
type input "3515"
click at [1045, 449] on span "Update" at bounding box center [1255, 467] width 48 height 23
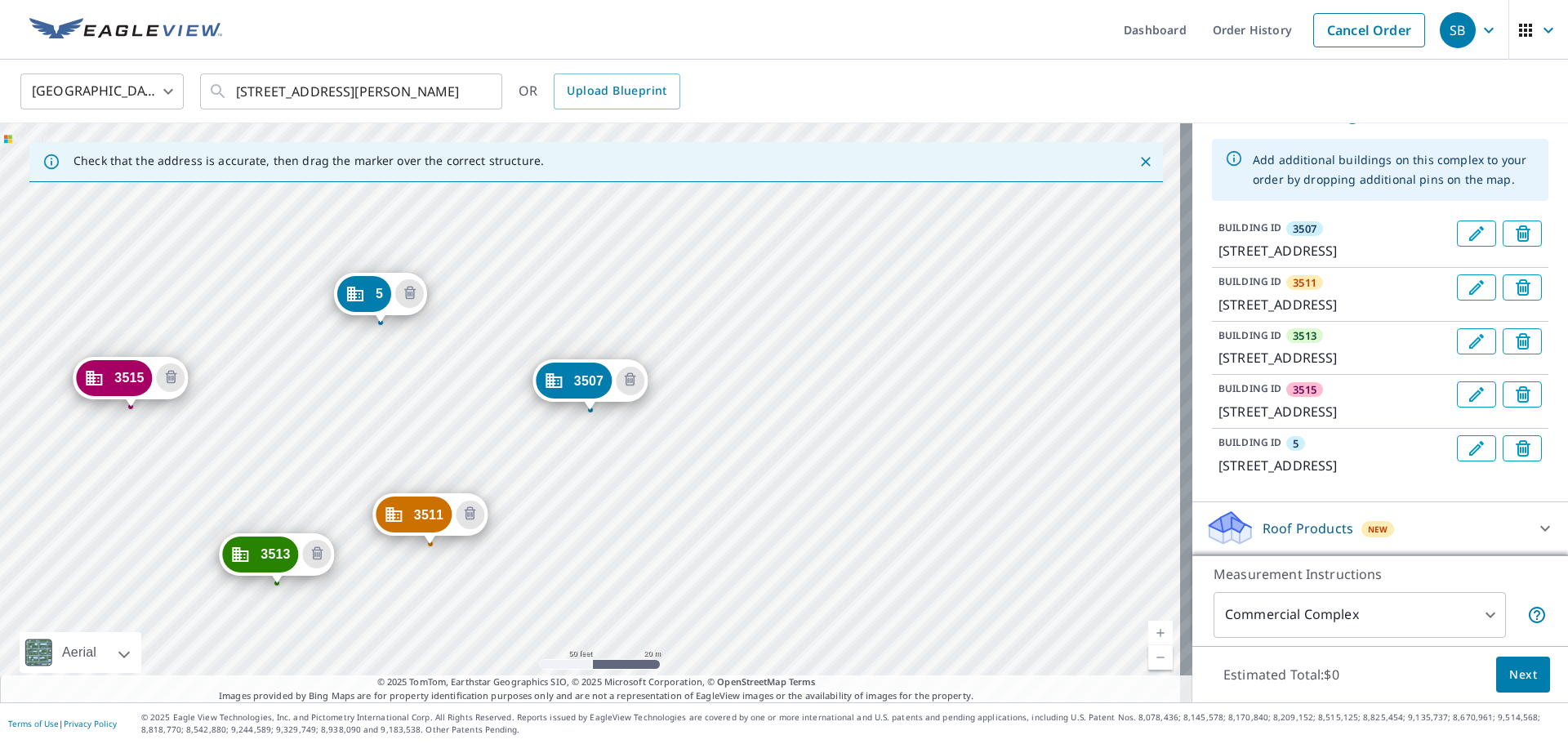
scroll to position [347, 0]
click at [1045, 430] on div "BUILDING ID 5 [STREET_ADDRESS]" at bounding box center [1381, 455] width 336 height 53
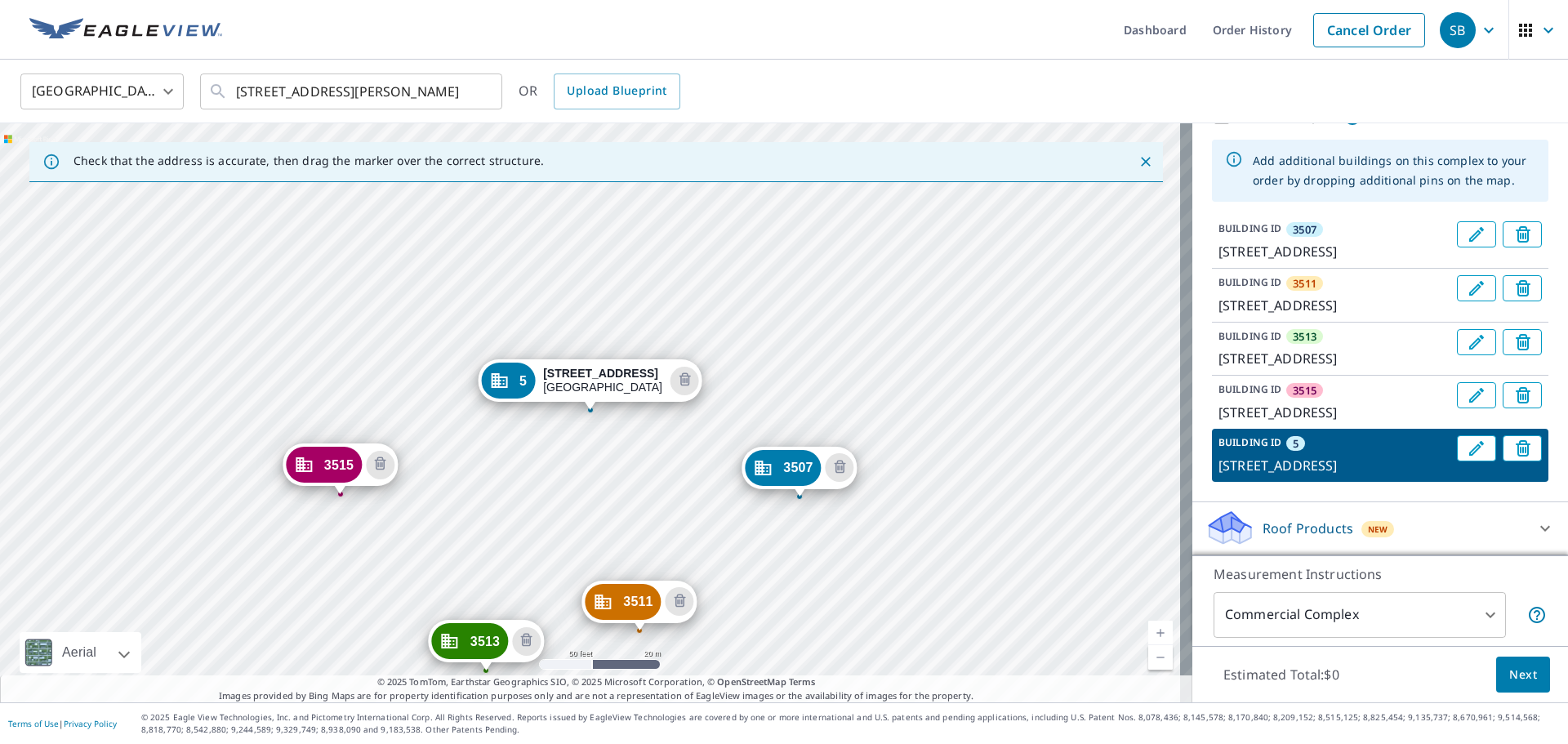
scroll to position [346, 0]
click at [1045, 438] on icon "Edit building 5" at bounding box center [1476, 448] width 19 height 19
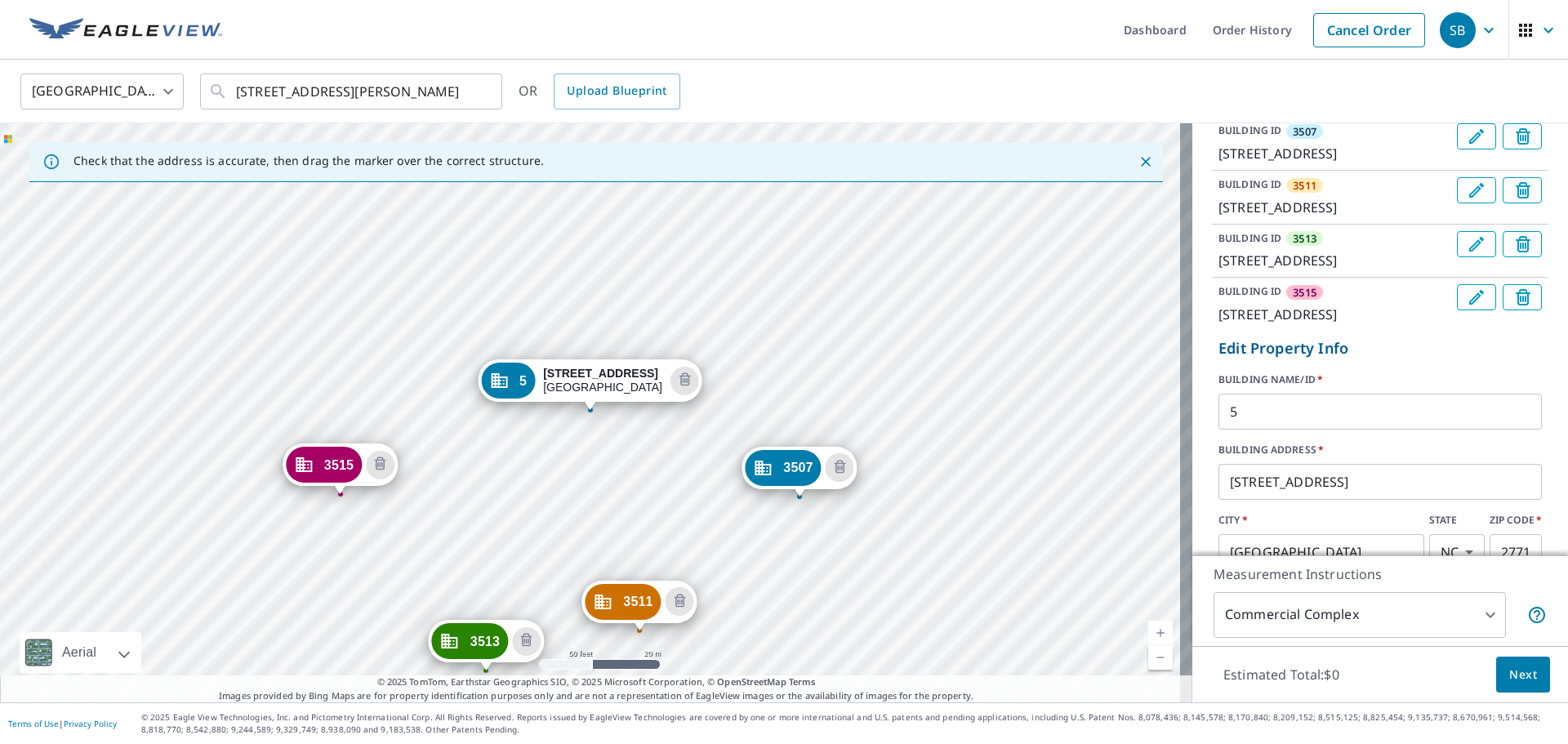
click at [1045, 435] on input "5" at bounding box center [1380, 411] width 323 height 45
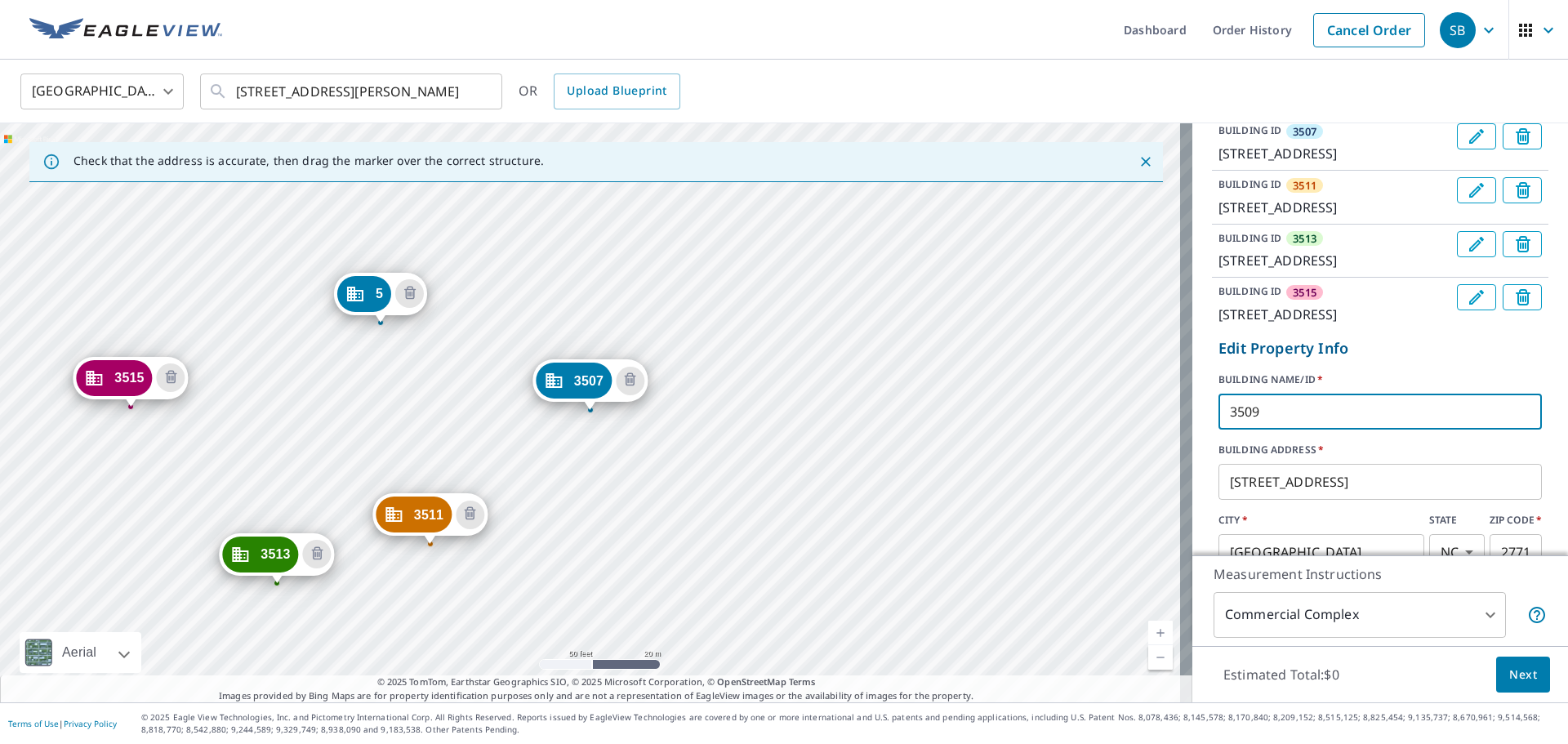
click at [1045, 435] on input "3509" at bounding box center [1380, 411] width 323 height 45
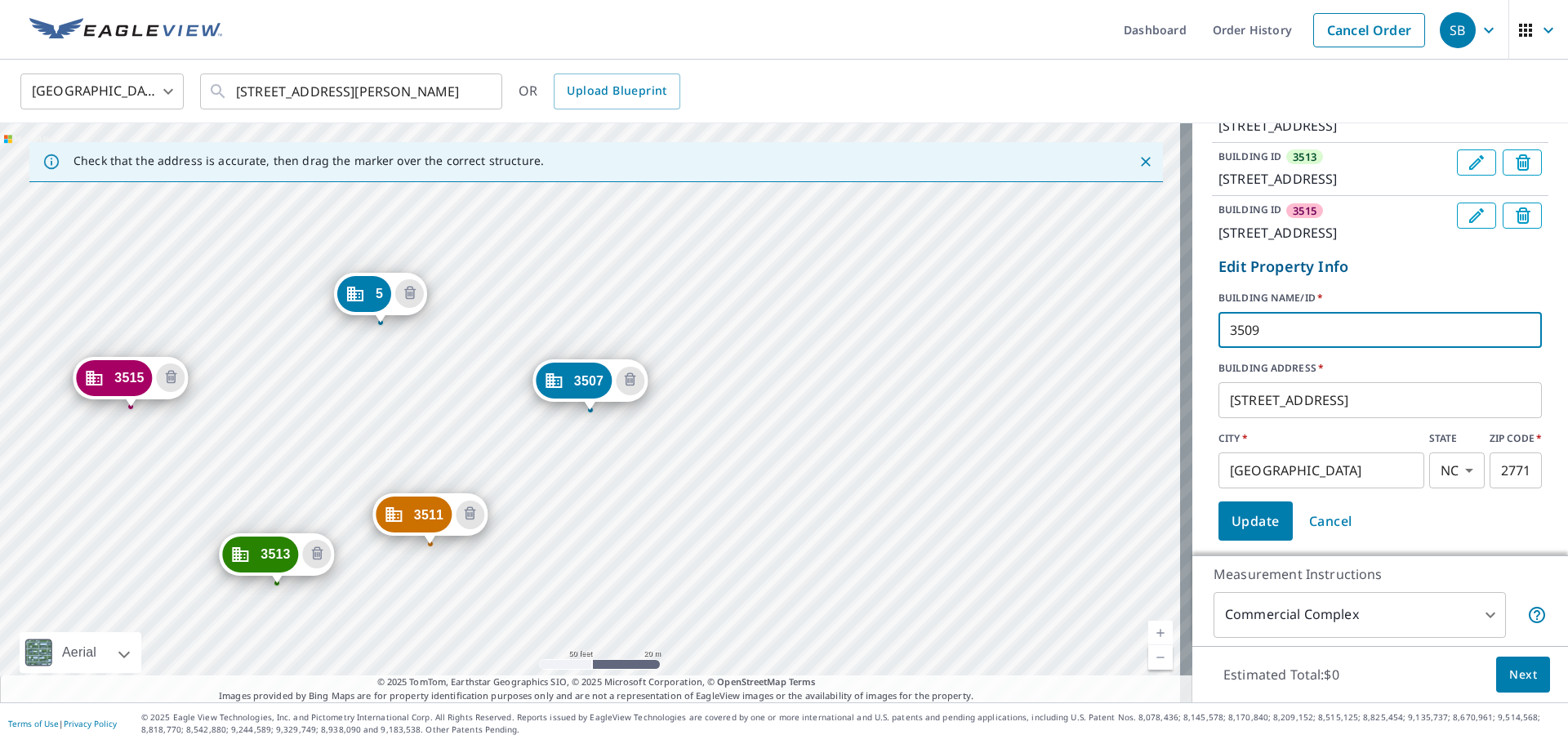
type input "3509"
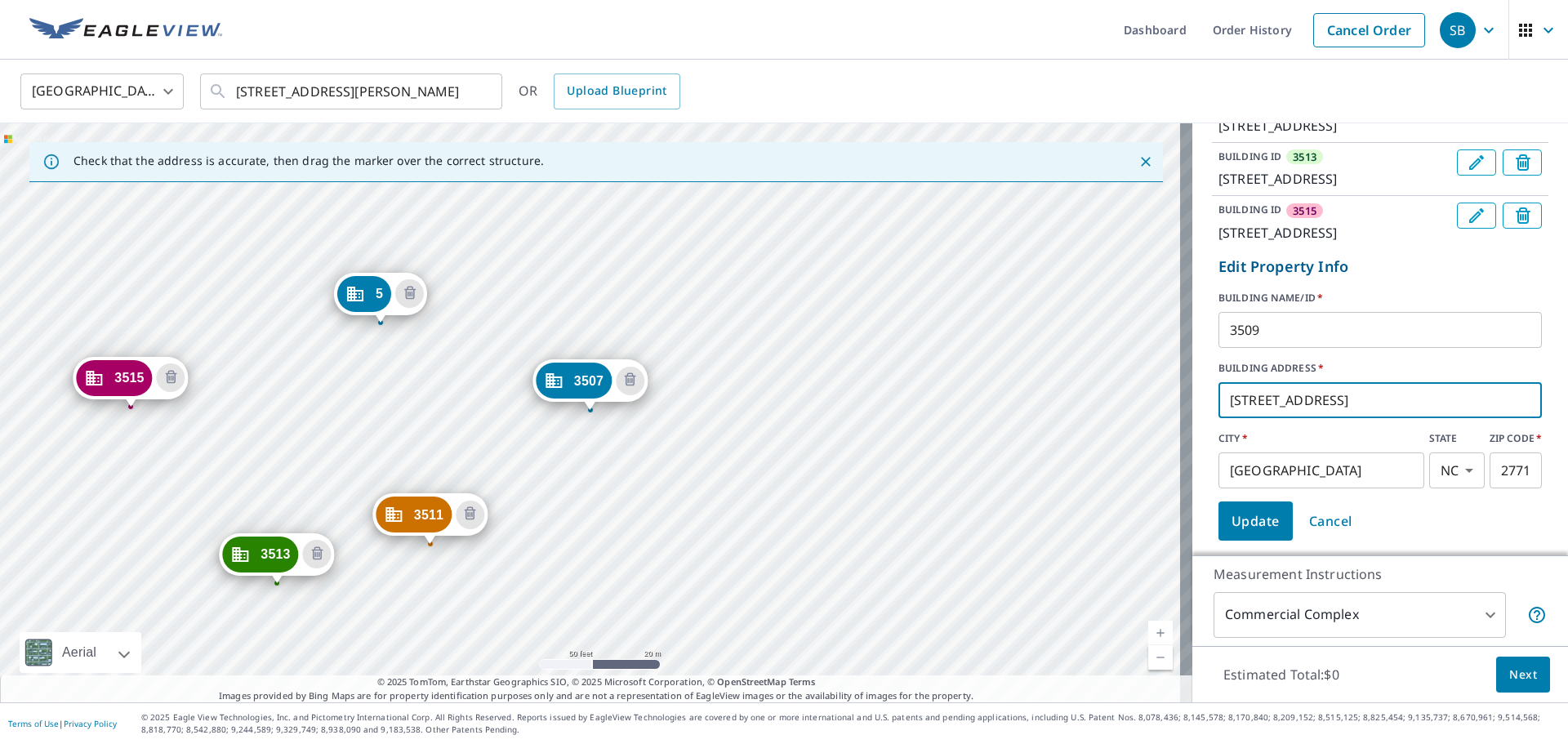
click at [1045, 423] on input "[STREET_ADDRESS]" at bounding box center [1380, 400] width 323 height 45
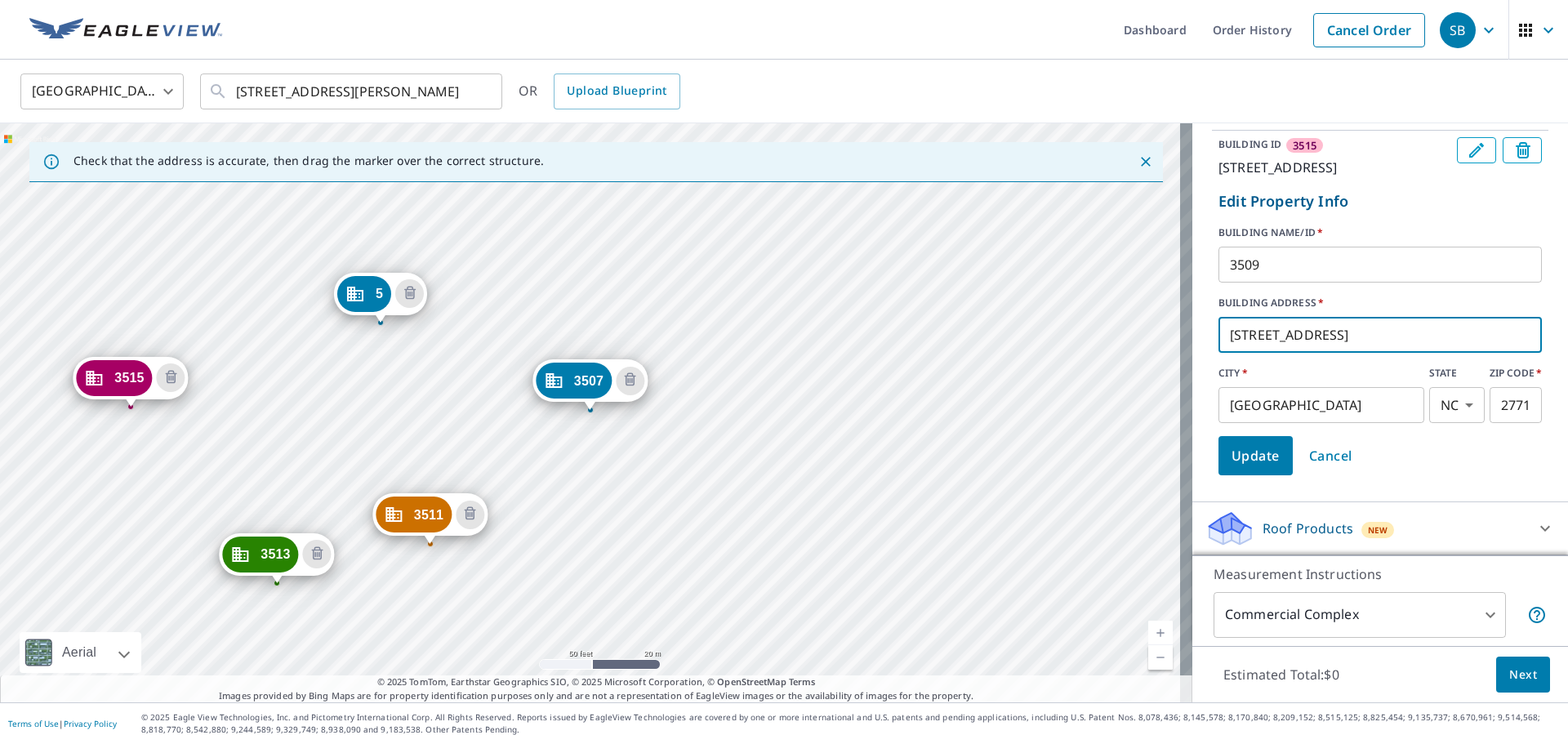
type input "[STREET_ADDRESS]"
click at [1045, 449] on span "Update" at bounding box center [1255, 456] width 48 height 23
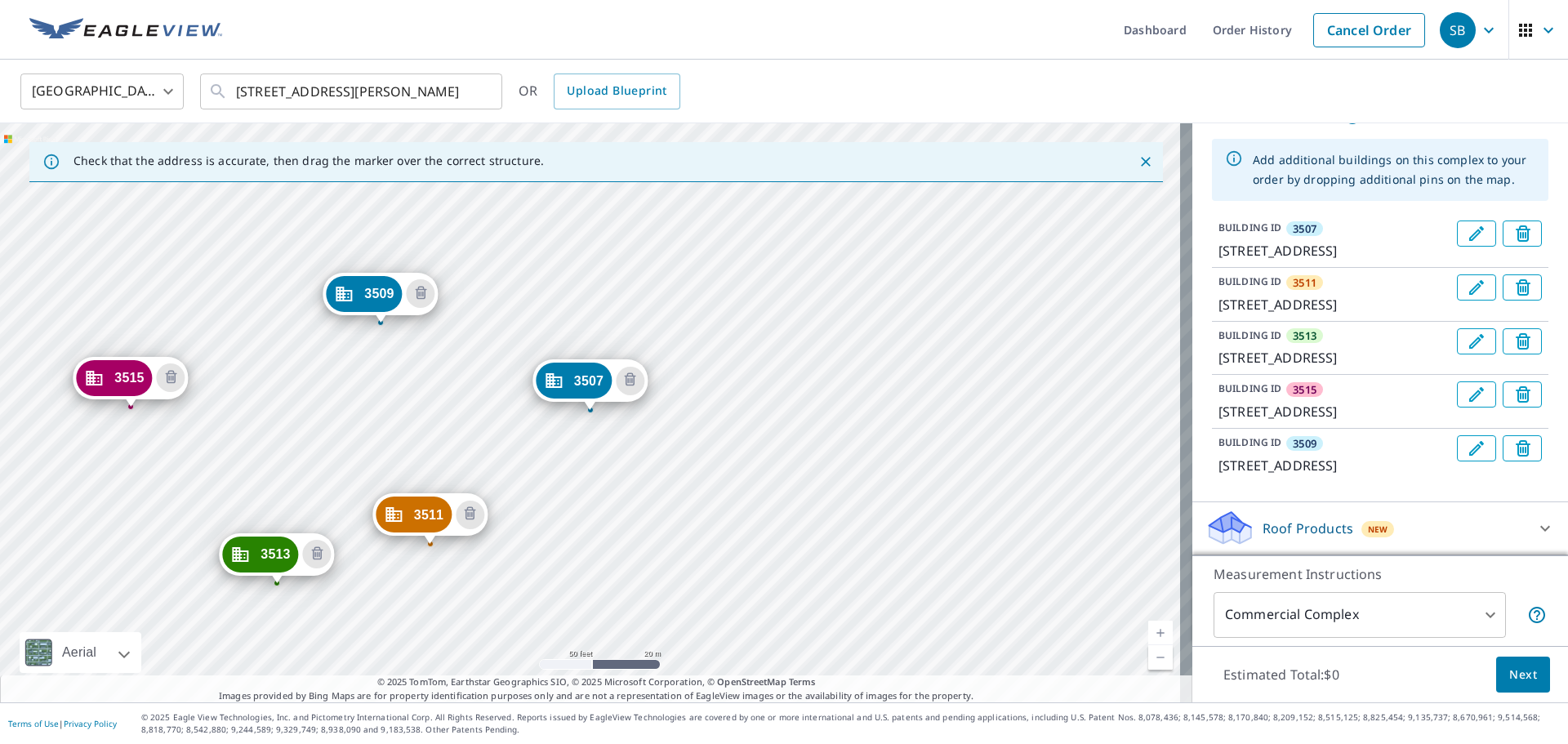
scroll to position [347, 0]
click at [835, 263] on div "3511 [STREET_ADDRESS][PERSON_NAME] 3513 [STREET_ADDRESS][PERSON_NAME] 3515 [STR…" at bounding box center [596, 413] width 1192 height 578
click at [829, 263] on div "3511 [STREET_ADDRESS][PERSON_NAME] 3513 [STREET_ADDRESS][PERSON_NAME] 3515 [STR…" at bounding box center [596, 413] width 1192 height 578
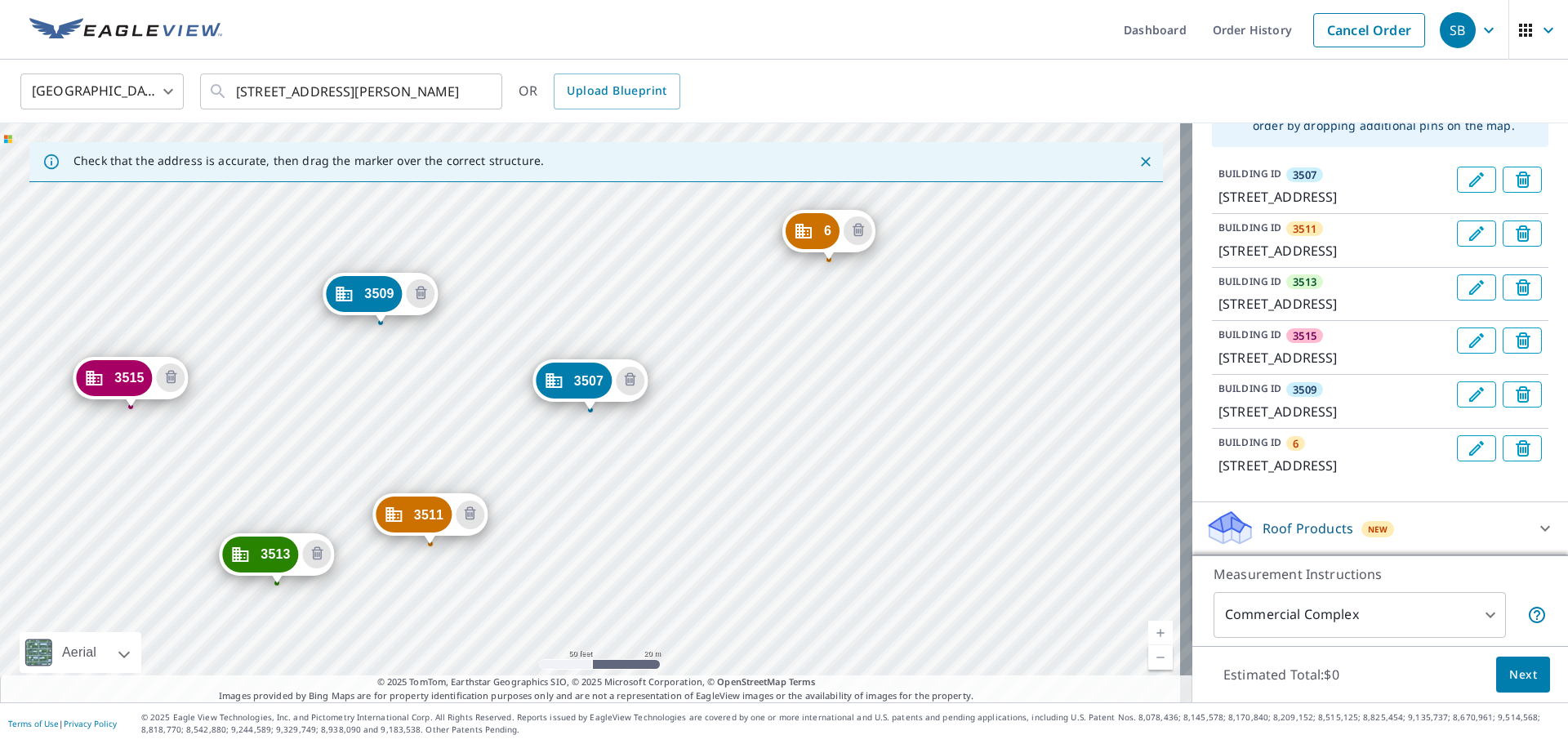
scroll to position [421, 0]
click at [1045, 438] on icon "Edit building 6" at bounding box center [1476, 448] width 19 height 19
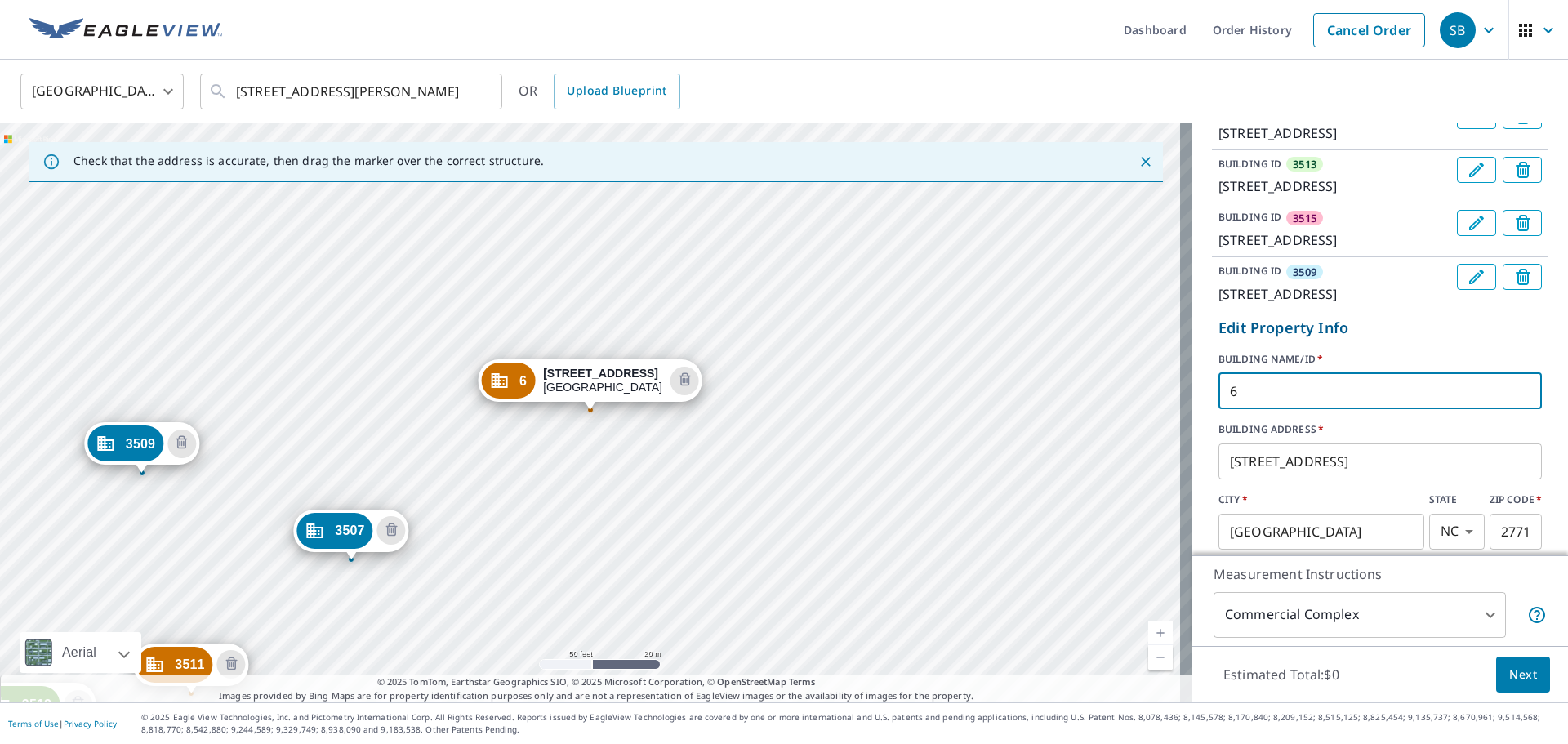
click at [1045, 414] on input "6" at bounding box center [1380, 391] width 323 height 45
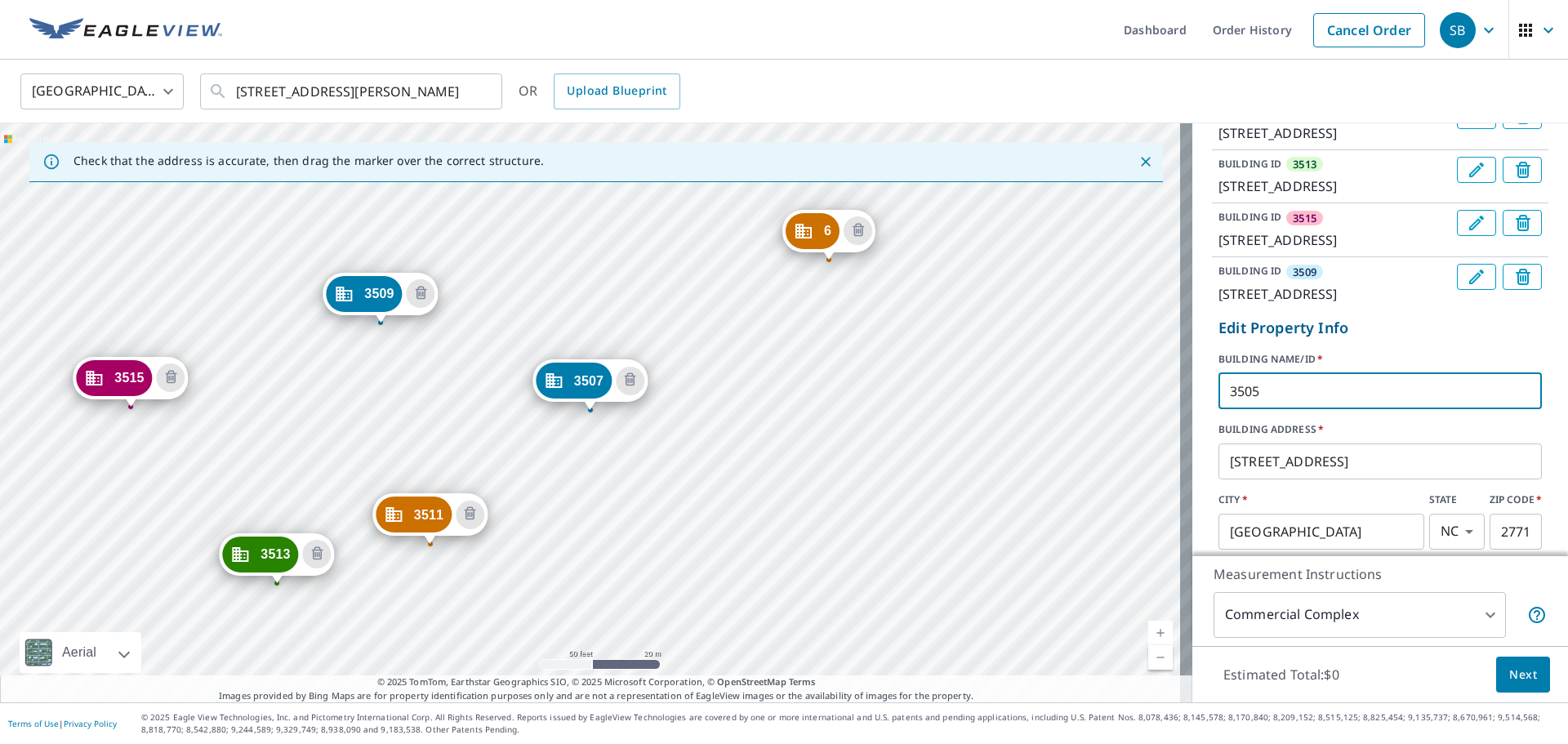
click at [1045, 414] on input "3505" at bounding box center [1380, 391] width 323 height 45
type input "3505"
click at [1045, 304] on p "[STREET_ADDRESS]" at bounding box center [1334, 294] width 232 height 19
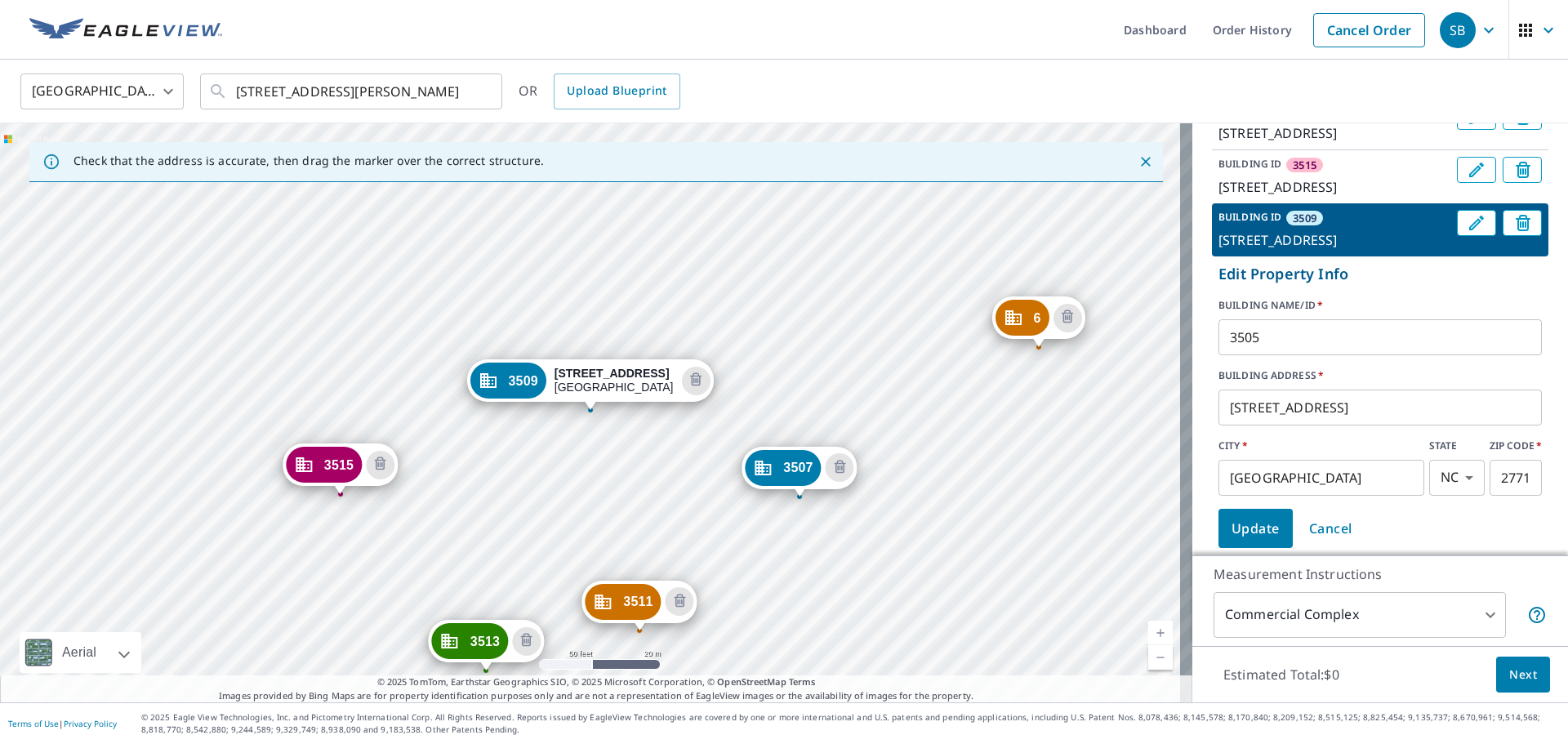
scroll to position [502, 0]
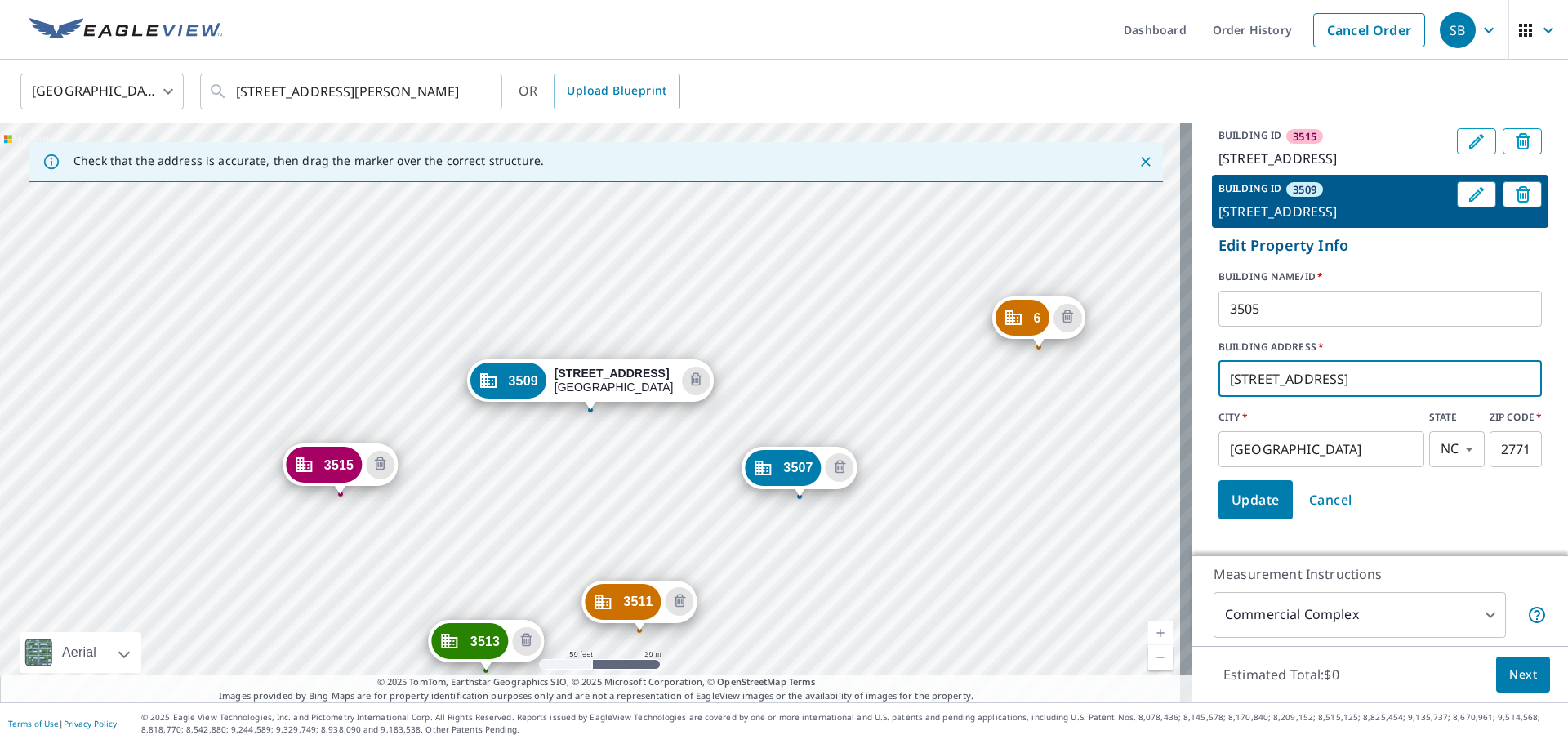
click at [1045, 402] on input "[STREET_ADDRESS]" at bounding box center [1380, 379] width 323 height 45
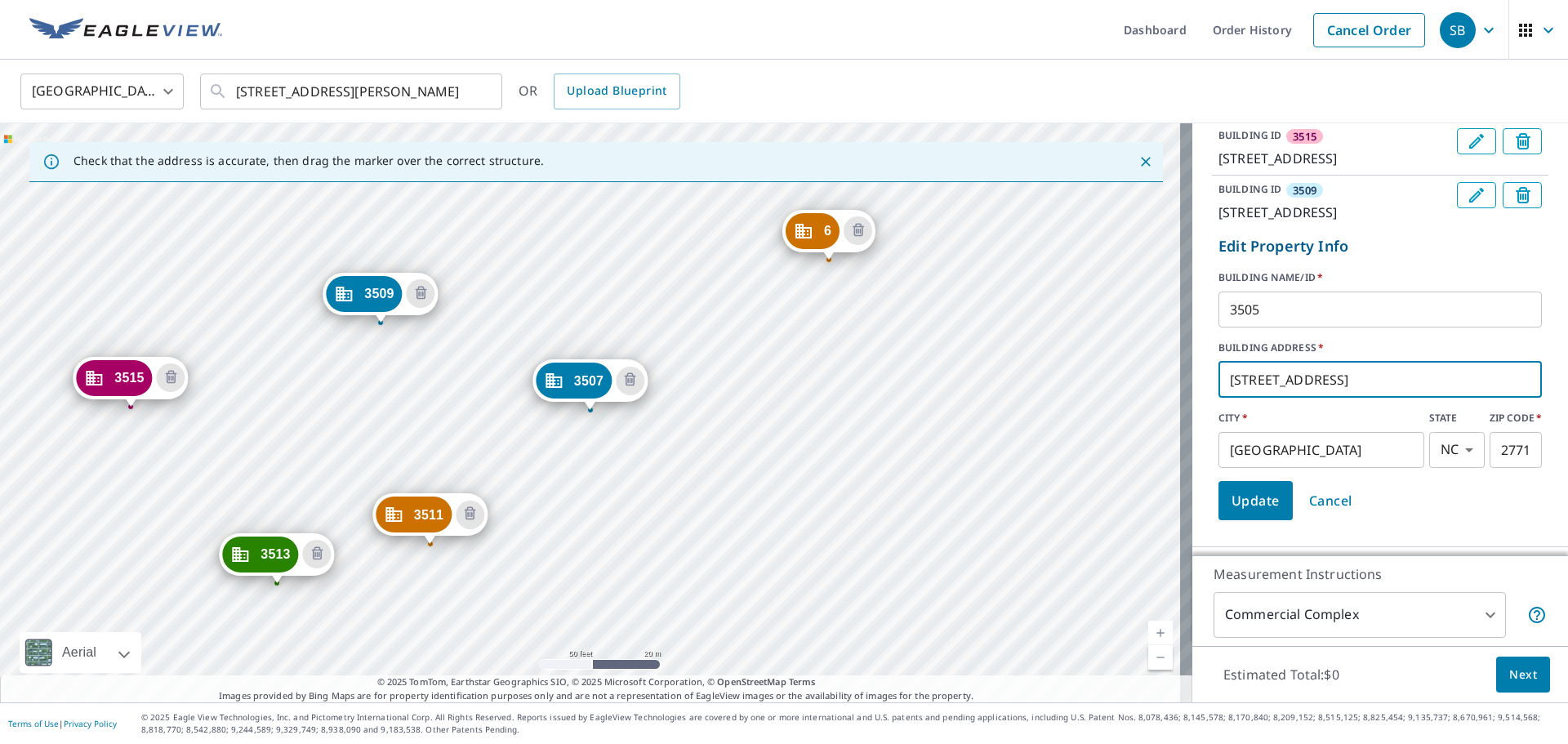
type input "[STREET_ADDRESS]"
click at [1045, 332] on input "3505" at bounding box center [1380, 309] width 323 height 45
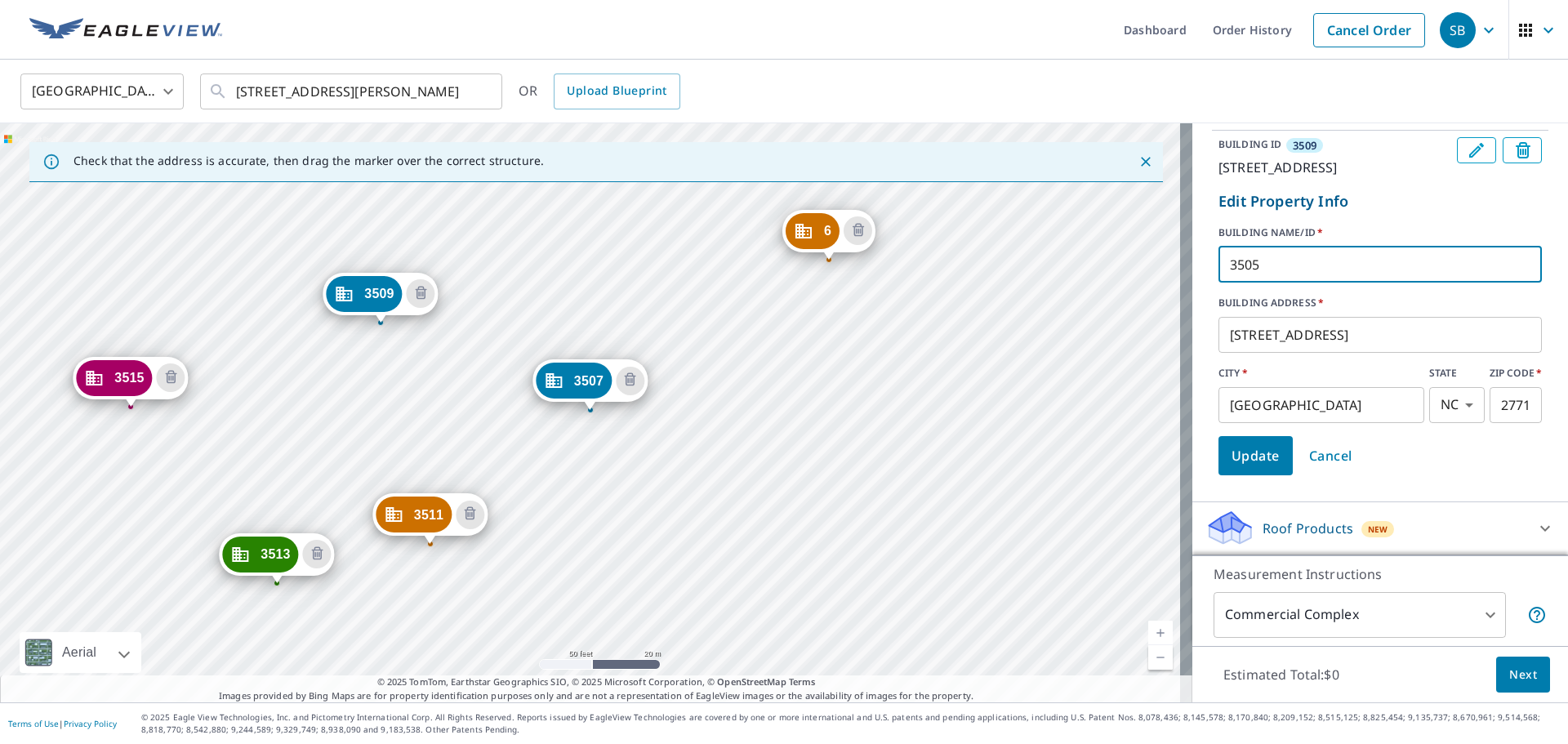
click at [1045, 449] on button "Update" at bounding box center [1255, 455] width 74 height 39
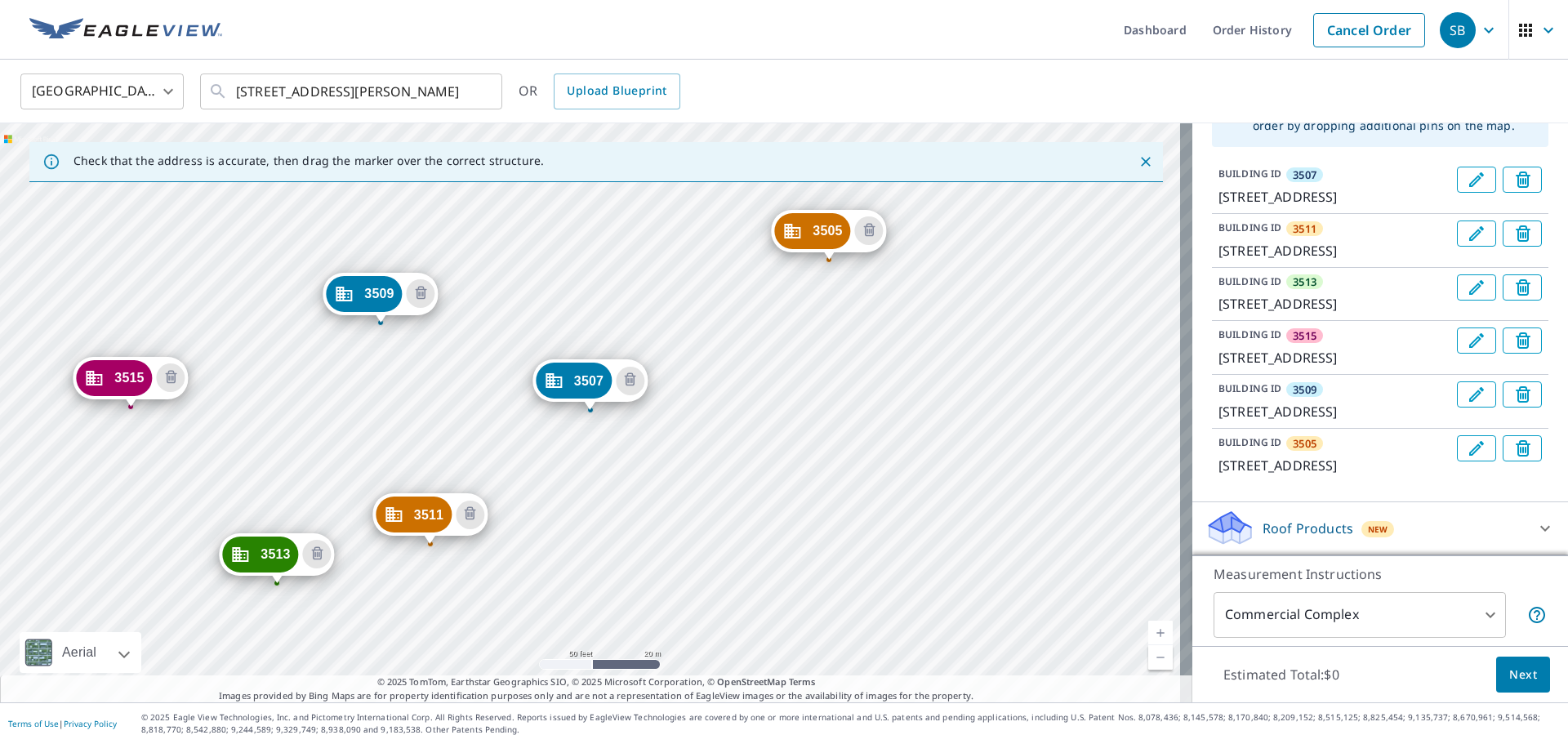
scroll to position [421, 0]
click at [956, 429] on div "3511 [STREET_ADDRESS][PERSON_NAME] 3513 [STREET_ADDRESS] 3515 [STREET_ADDRESS] …" at bounding box center [596, 413] width 1192 height 578
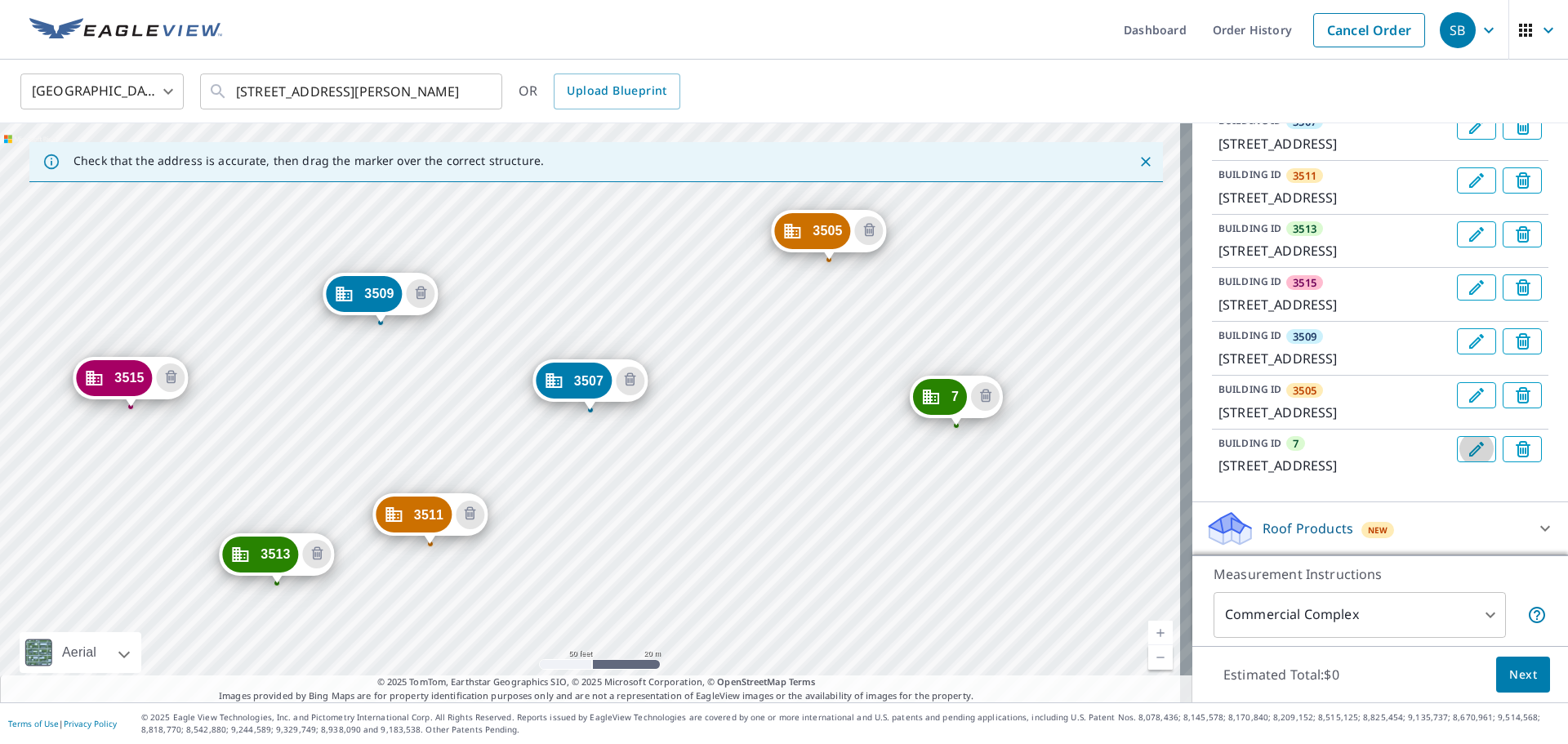
click at [1045, 449] on icon "Edit building 7" at bounding box center [1476, 449] width 19 height 19
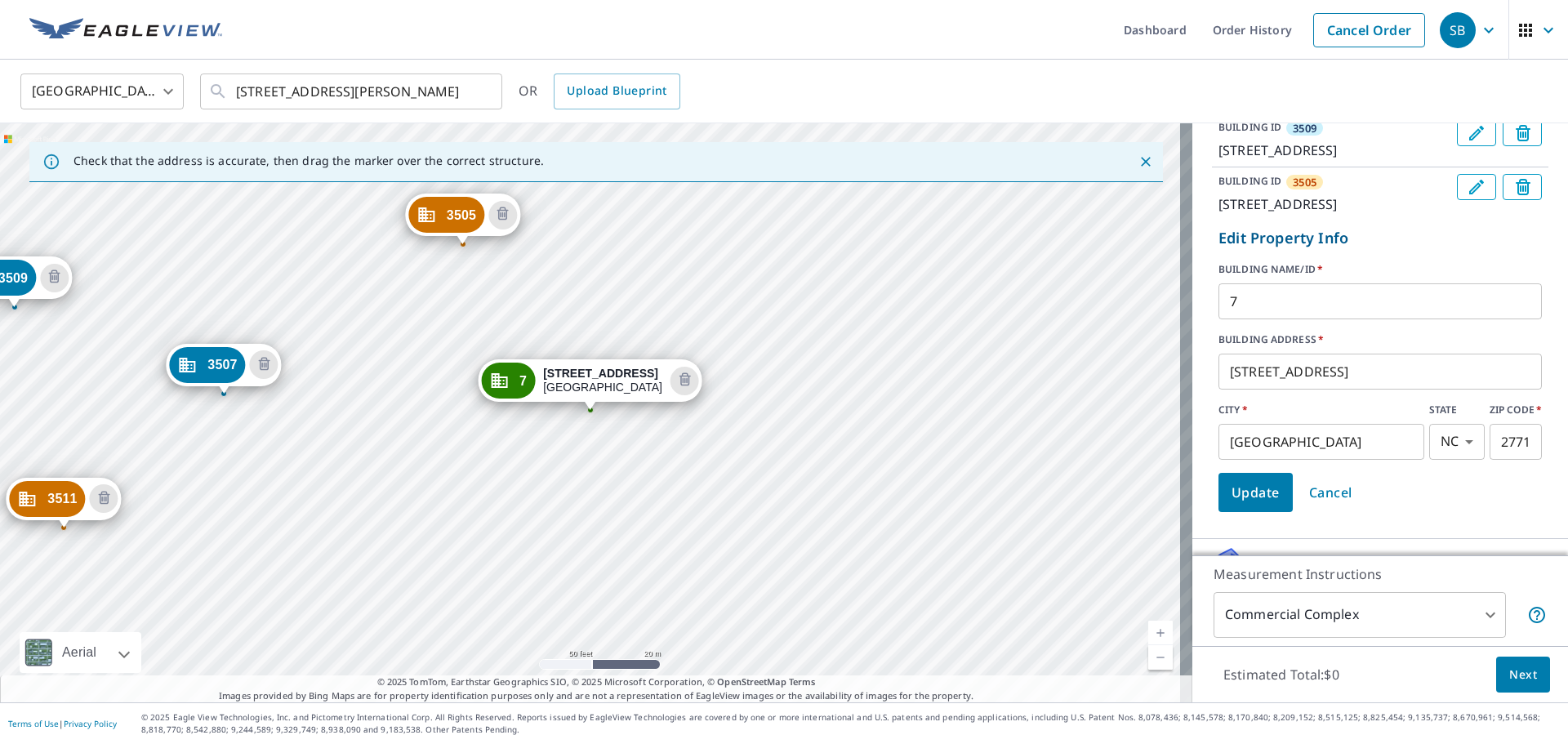
scroll to position [584, 0]
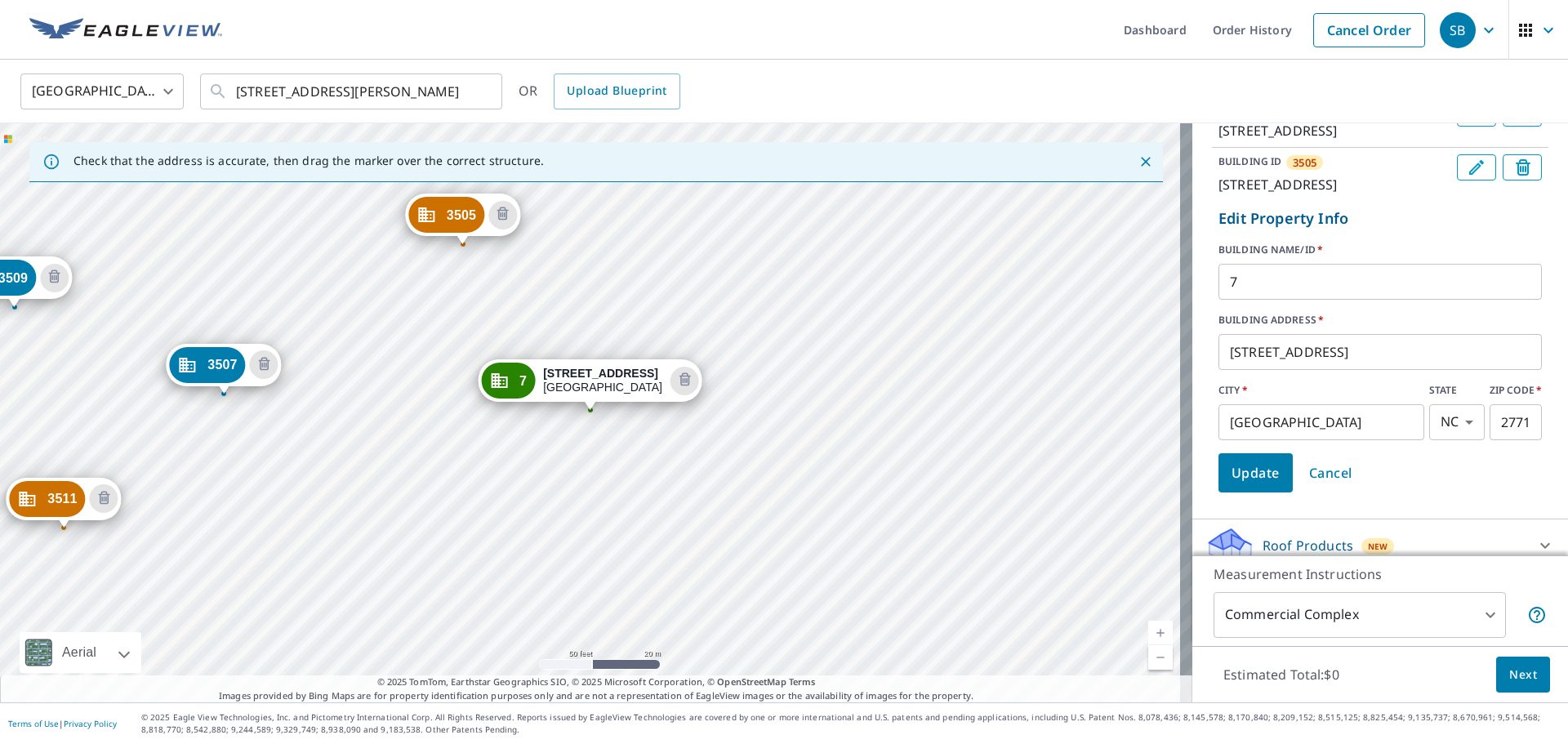
click at [1045, 305] on input "7" at bounding box center [1380, 281] width 323 height 45
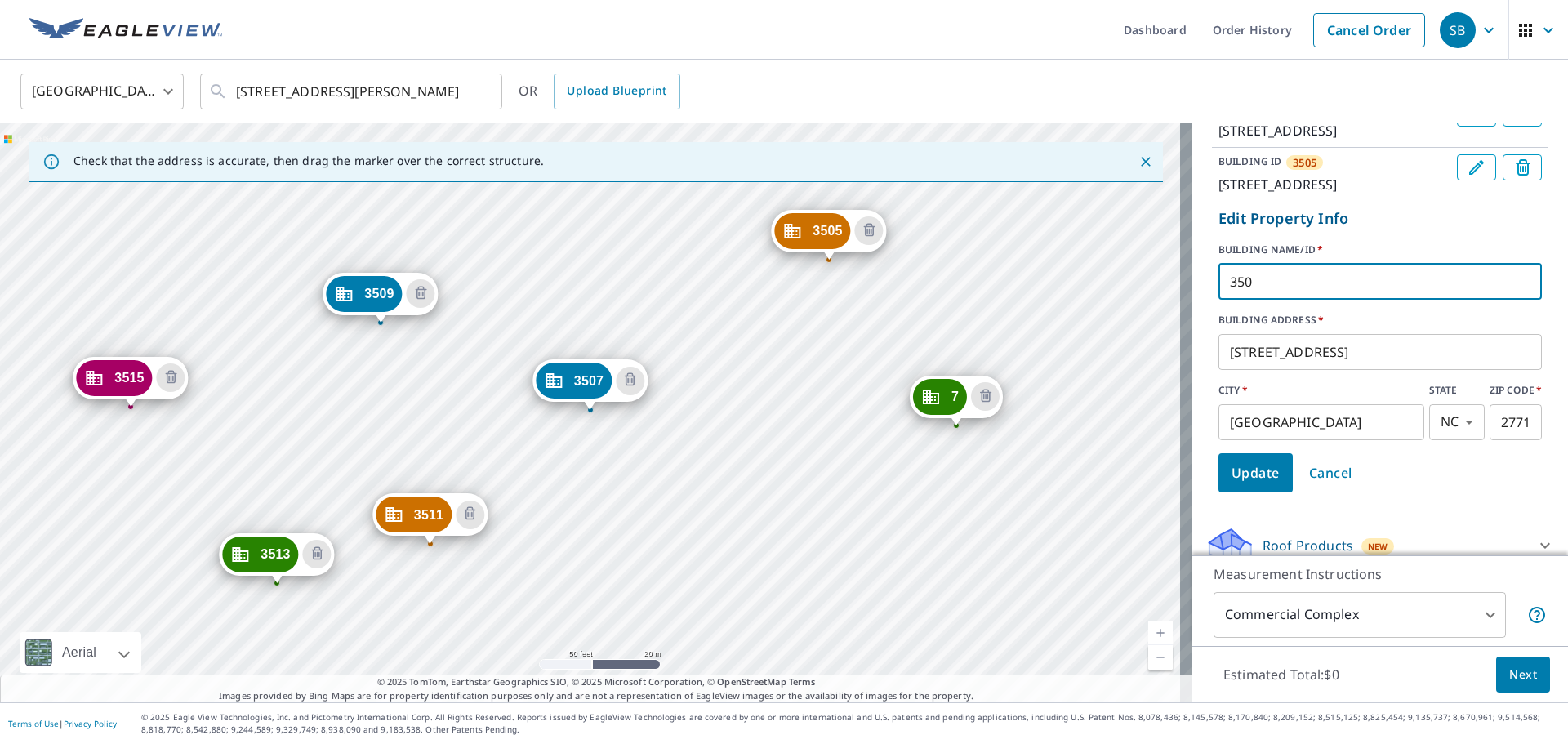
type input "3503"
click button "Update" at bounding box center [1255, 472] width 74 height 39
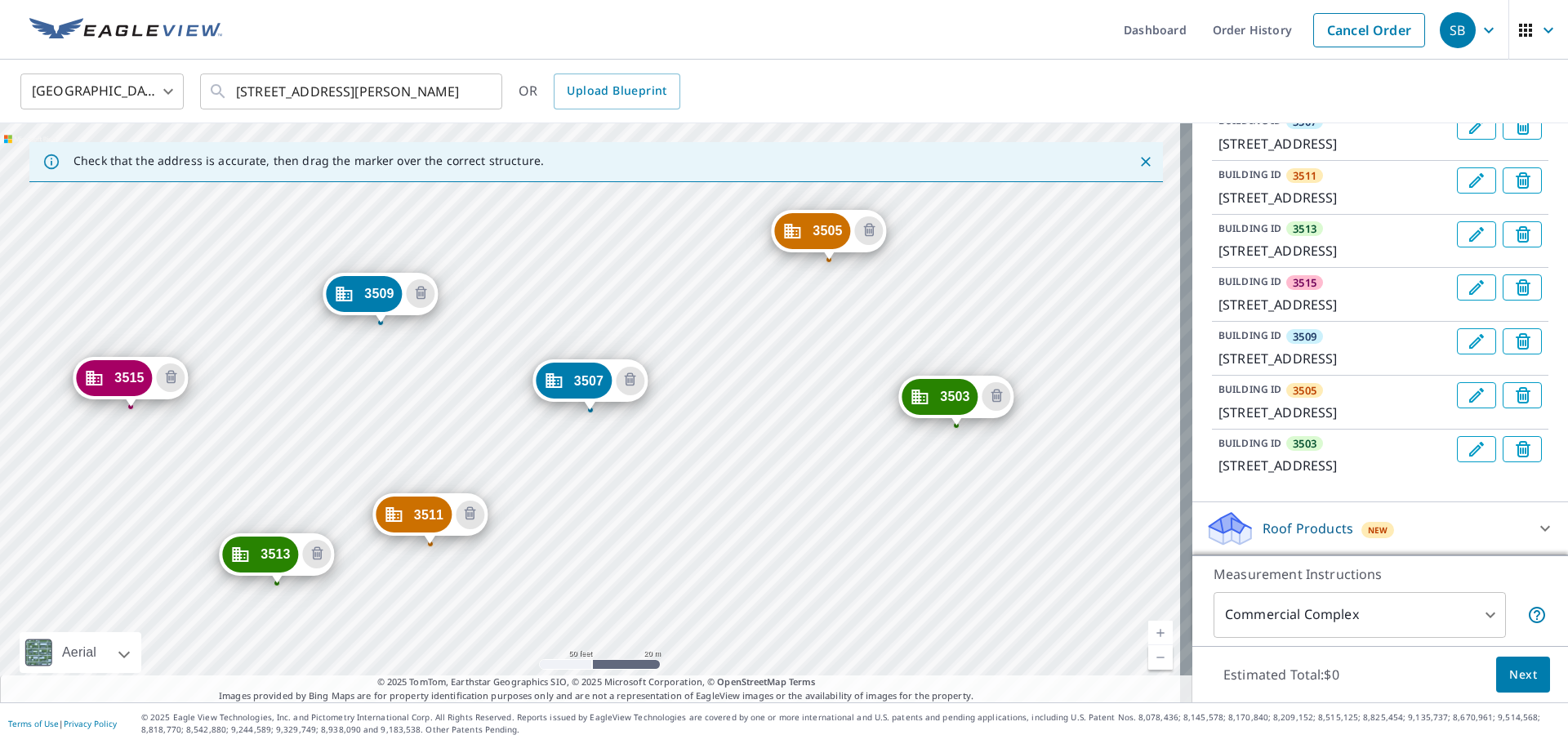
scroll to position [493, 0]
click at [1045, 449] on p "[STREET_ADDRESS]" at bounding box center [1334, 465] width 232 height 19
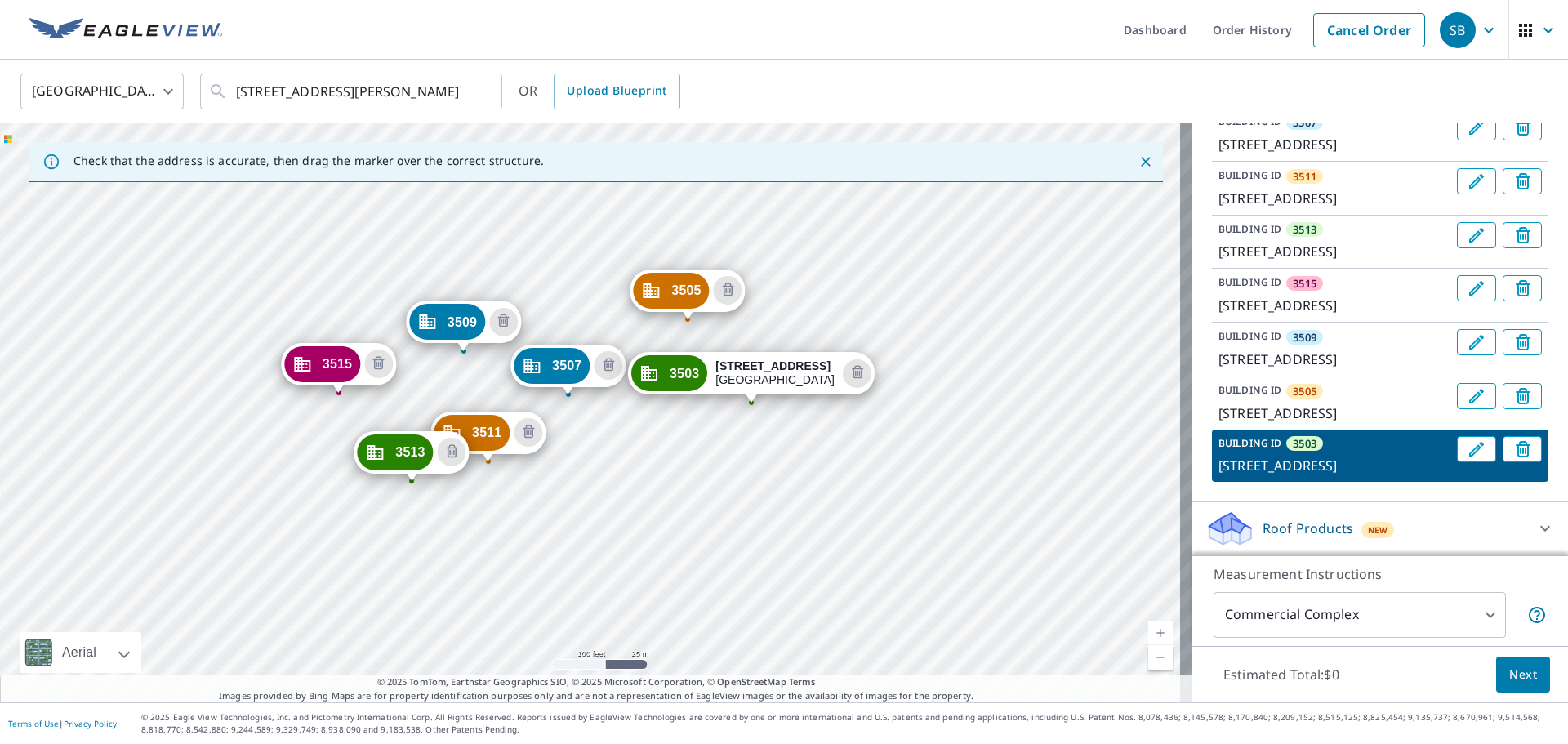
click at [779, 449] on div "3507 [STREET_ADDRESS][PERSON_NAME] 3511 [STREET_ADDRESS][PERSON_NAME] 3513 [STR…" at bounding box center [596, 413] width 1192 height 578
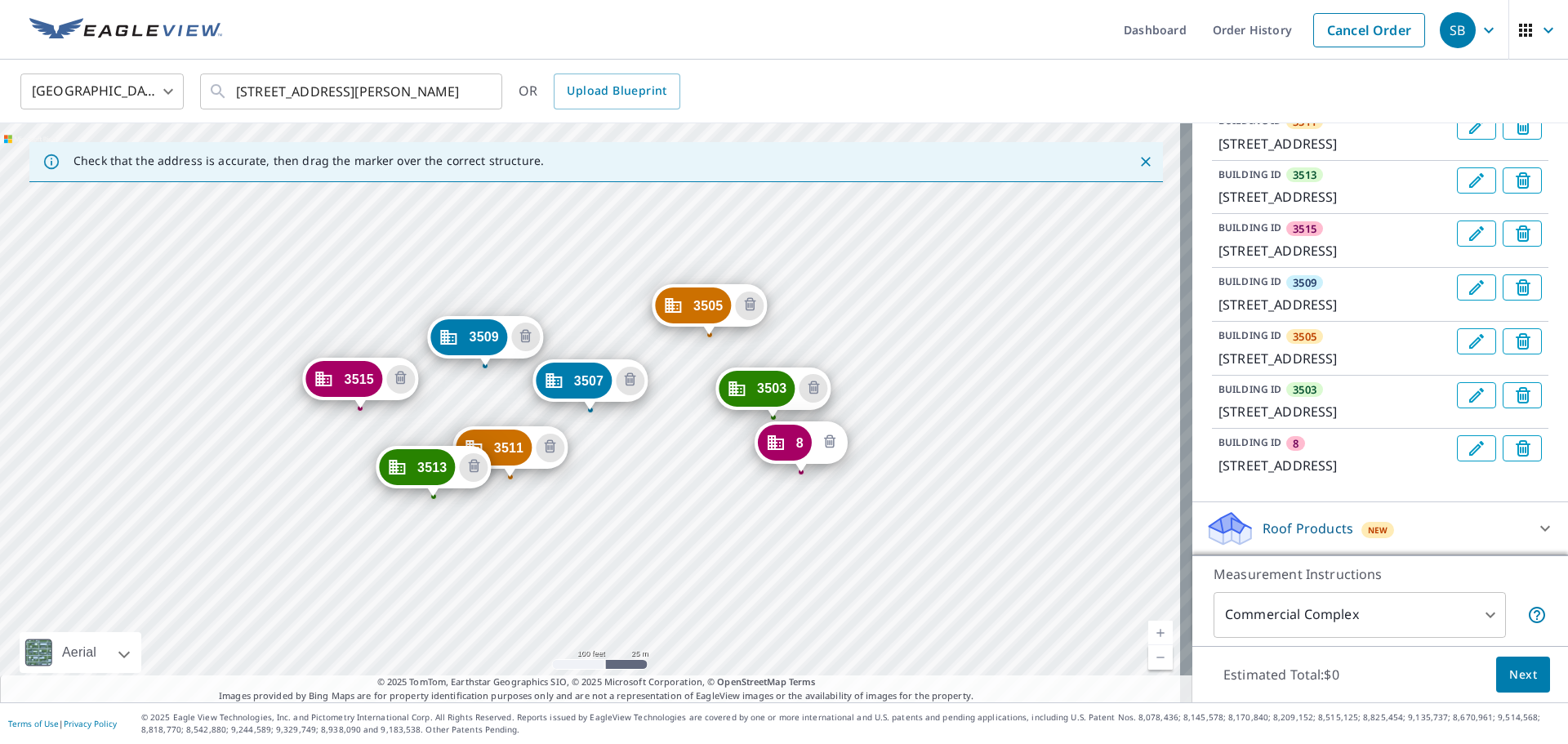
click at [838, 445] on icon "Delete building 8" at bounding box center [830, 443] width 19 height 19
click at [850, 392] on div "3511 [STREET_ADDRESS][PERSON_NAME] 3513 [STREET_ADDRESS][PERSON_NAME] 3515 [STR…" at bounding box center [596, 413] width 1192 height 578
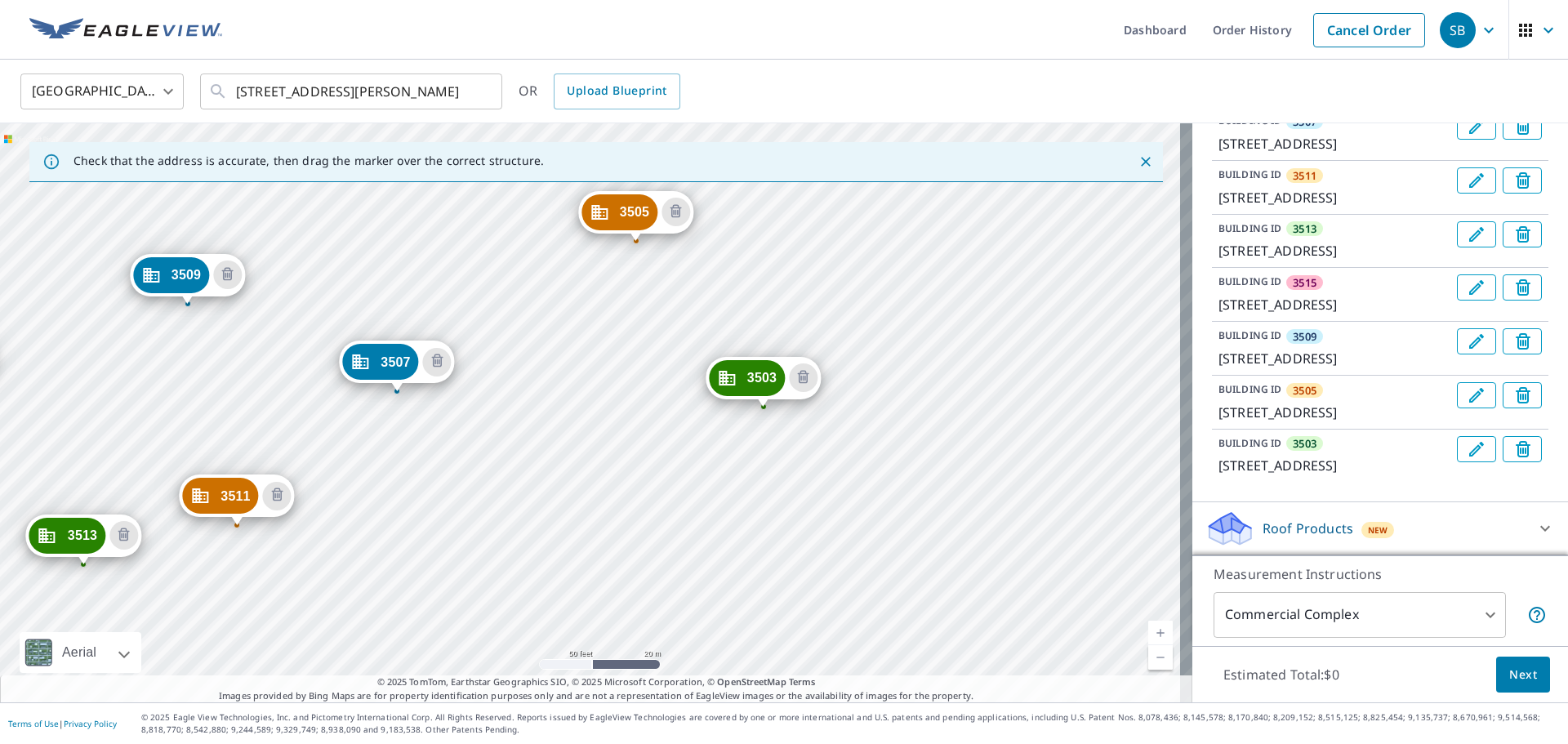
click at [901, 312] on div "3511 [STREET_ADDRESS][PERSON_NAME] 3513 [STREET_ADDRESS][PERSON_NAME] 3515 [STR…" at bounding box center [596, 413] width 1192 height 578
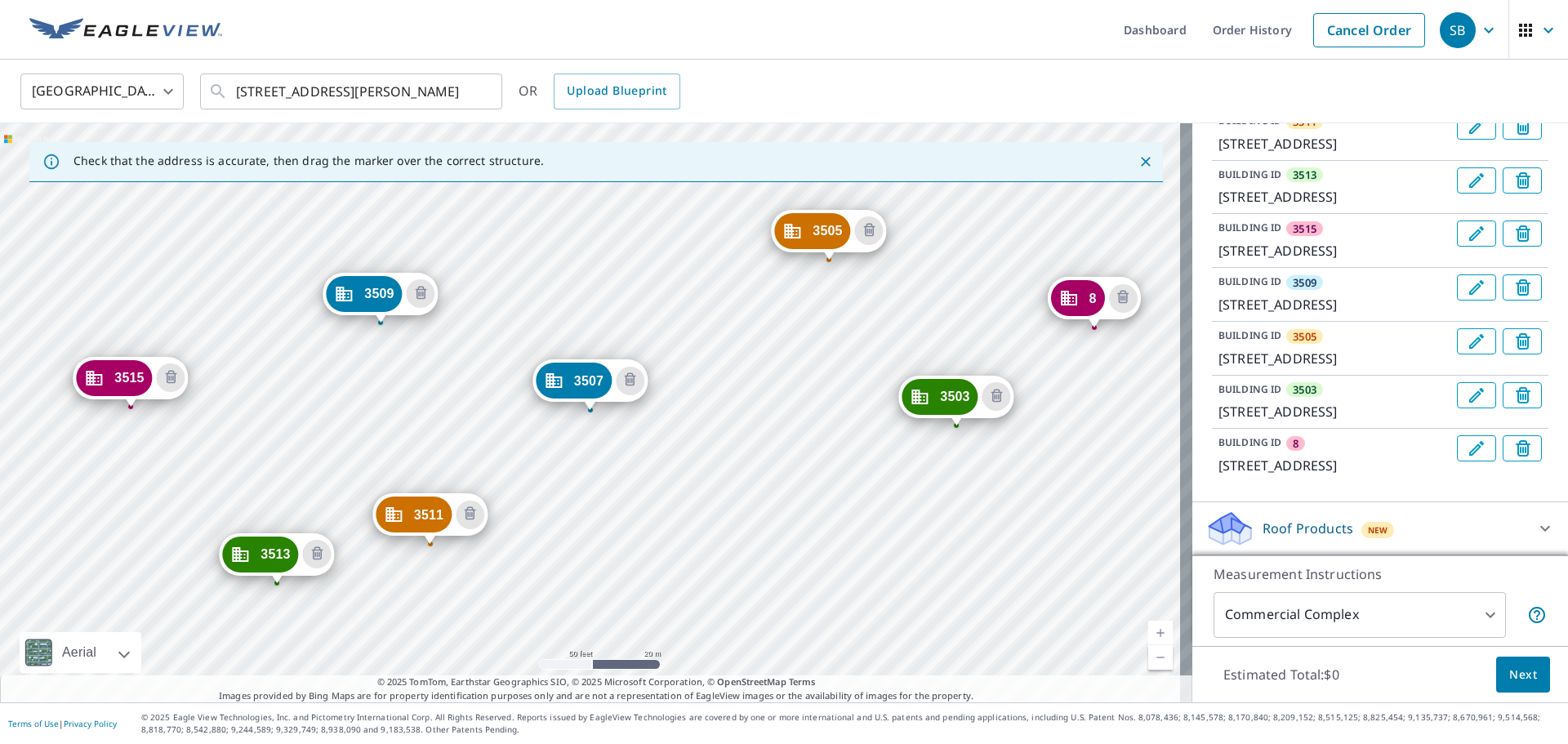
scroll to position [566, 0]
click at [1045, 438] on icon "Edit building 8" at bounding box center [1476, 448] width 19 height 19
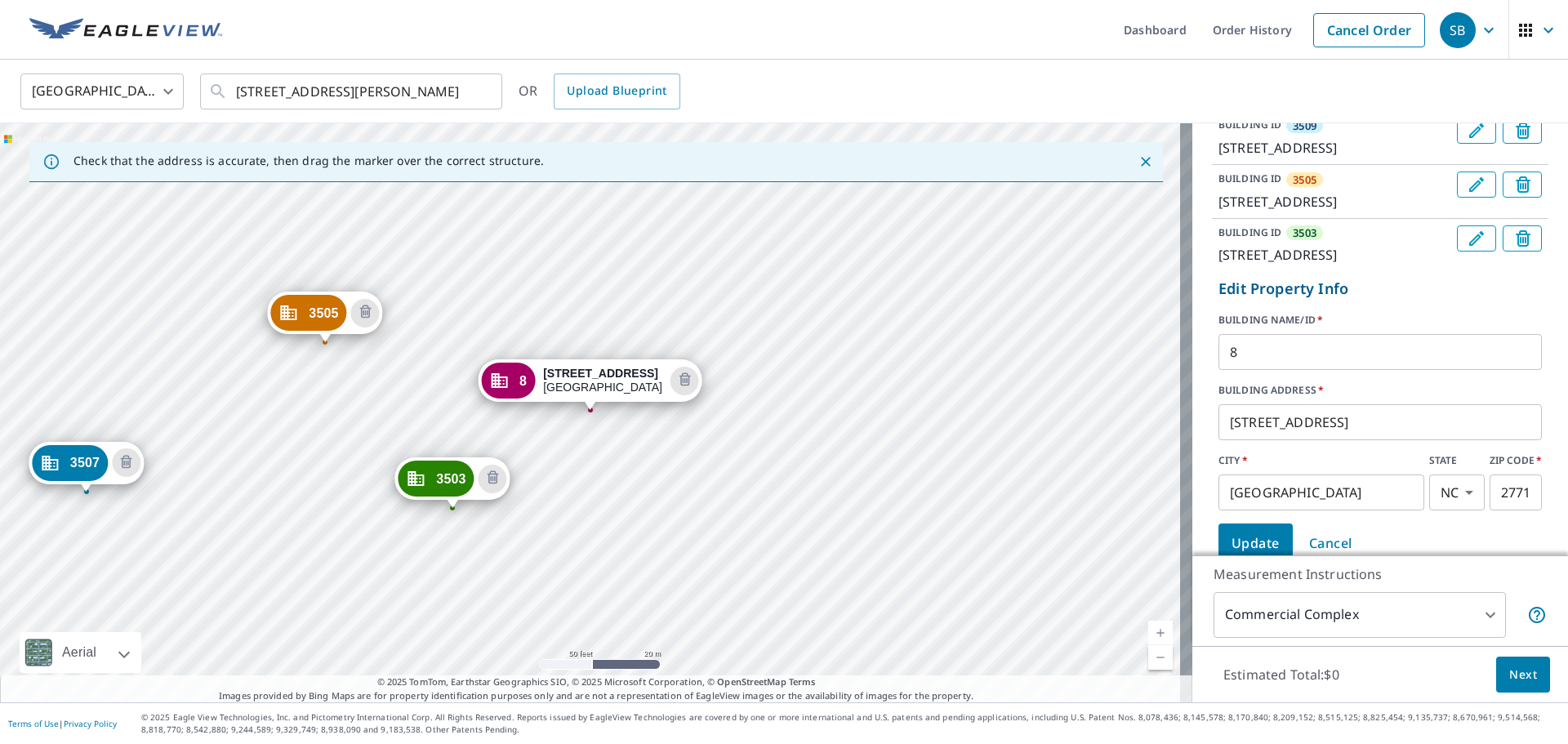
click at [1045, 375] on input "8" at bounding box center [1380, 352] width 323 height 45
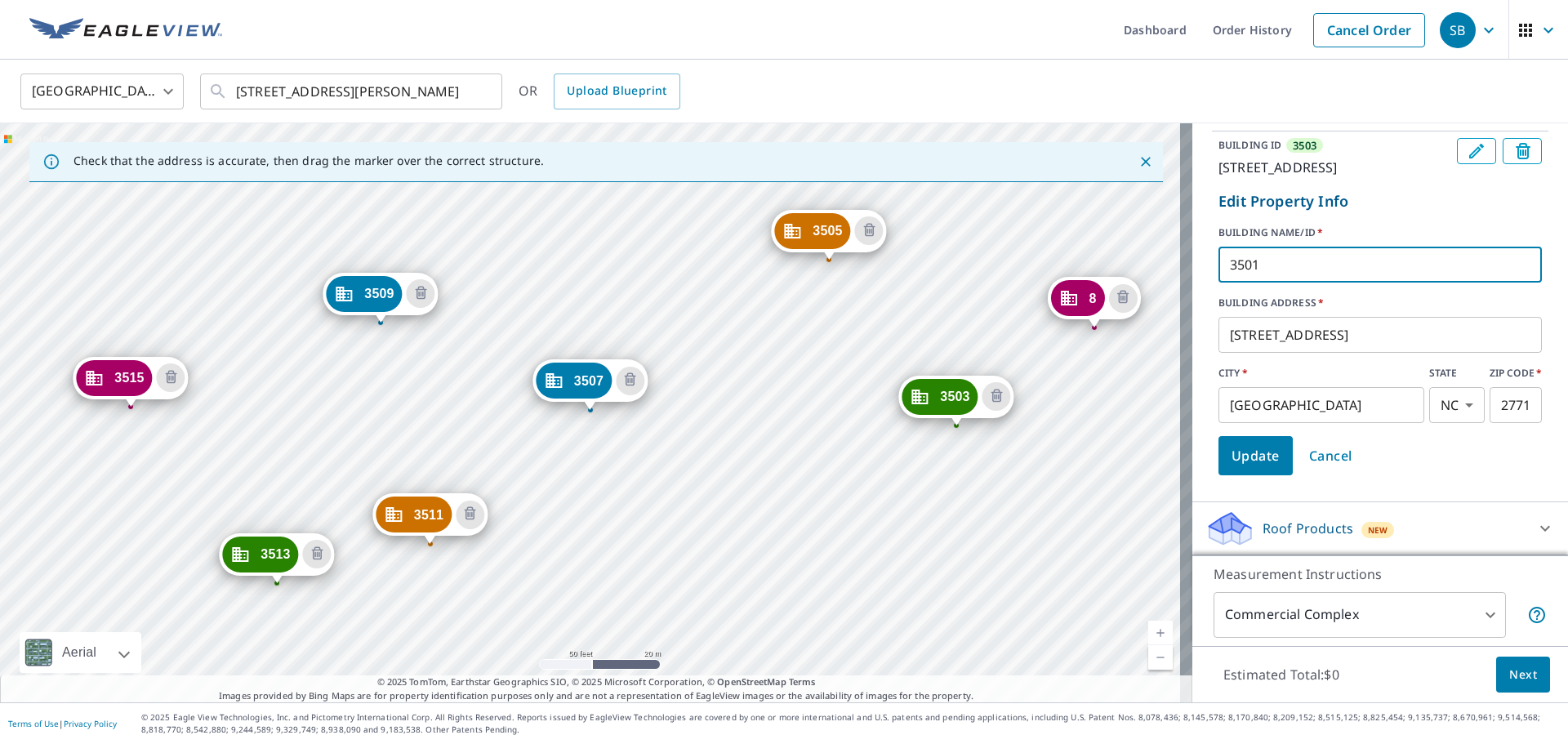
scroll to position [730, 0]
type input "3501"
click at [1045, 449] on span "Update" at bounding box center [1255, 456] width 48 height 23
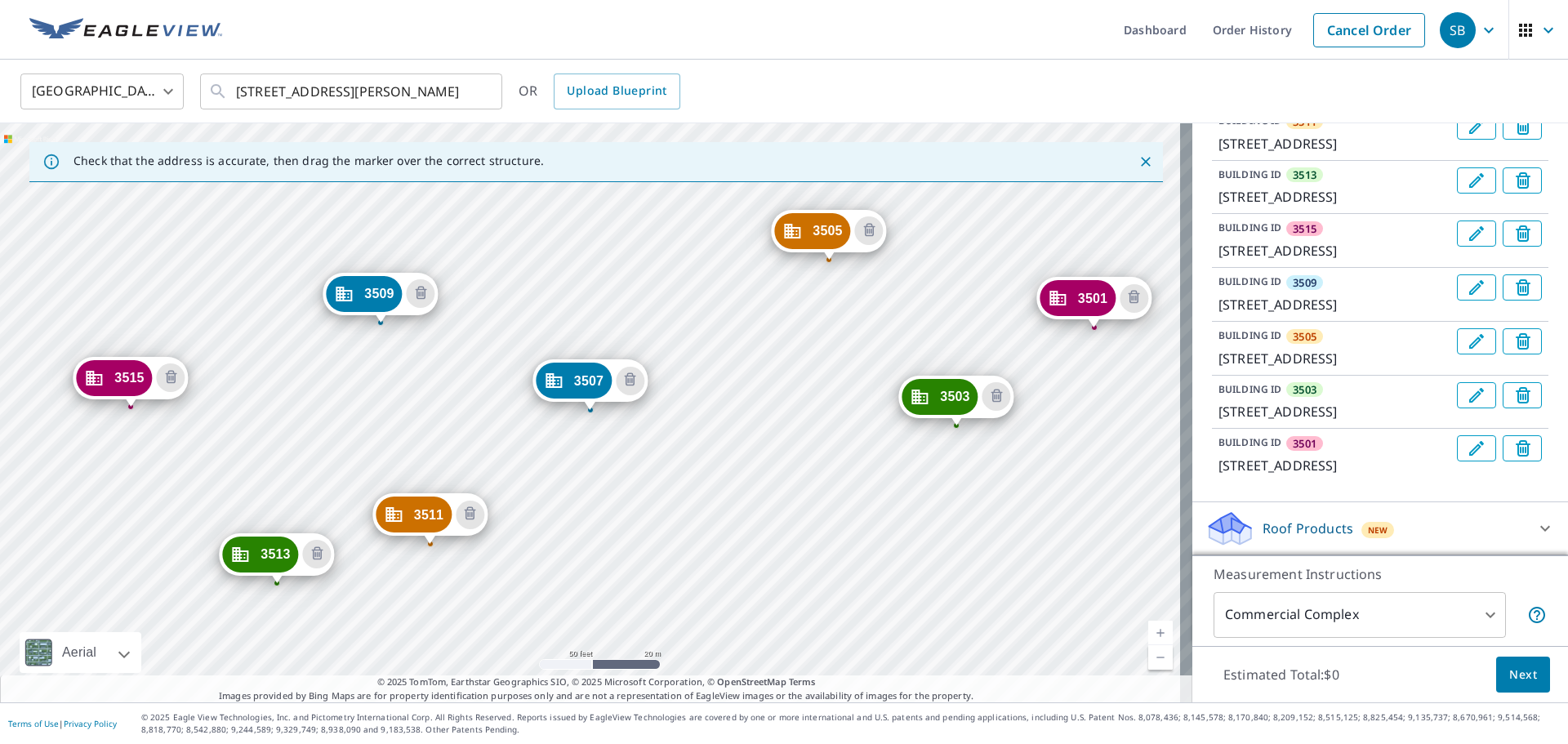
scroll to position [566, 0]
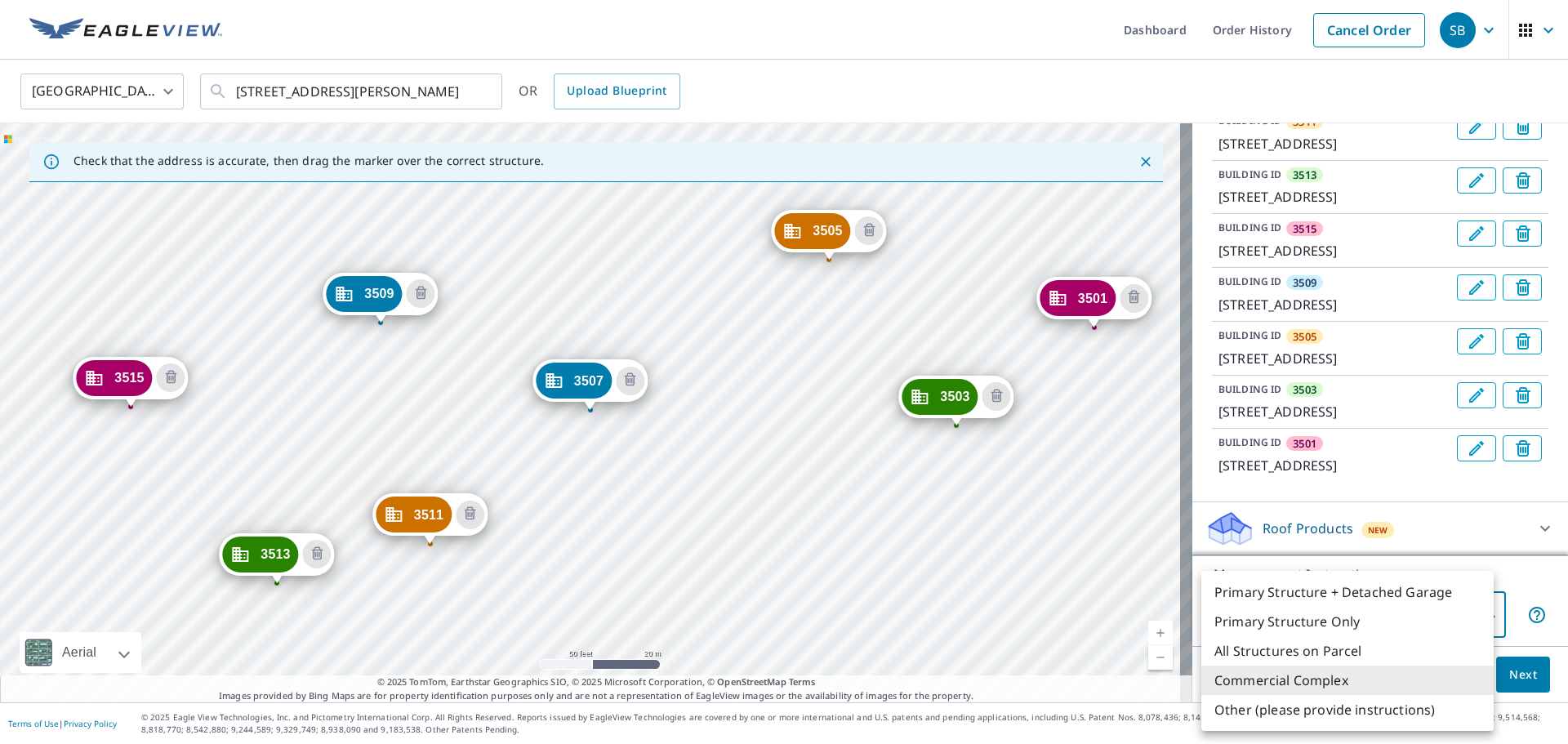
click at [1045, 449] on body "SB SB Dashboard Order History Cancel Order SB [GEOGRAPHIC_DATA] [GEOGRAPHIC_DAT…" at bounding box center [784, 372] width 1568 height 744
click at [1045, 449] on div at bounding box center [784, 372] width 1568 height 744
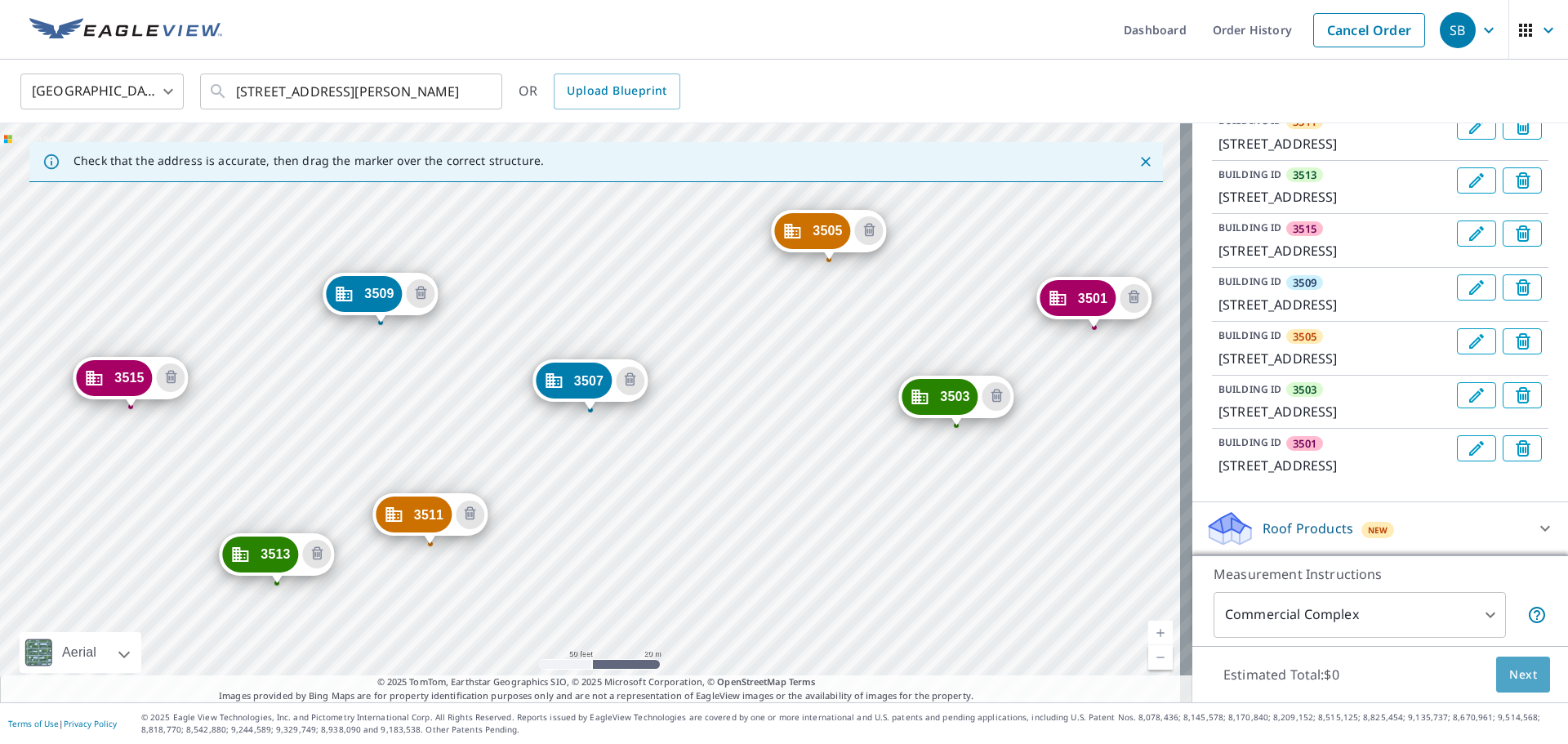
click at [1045, 449] on span "Next" at bounding box center [1524, 674] width 28 height 20
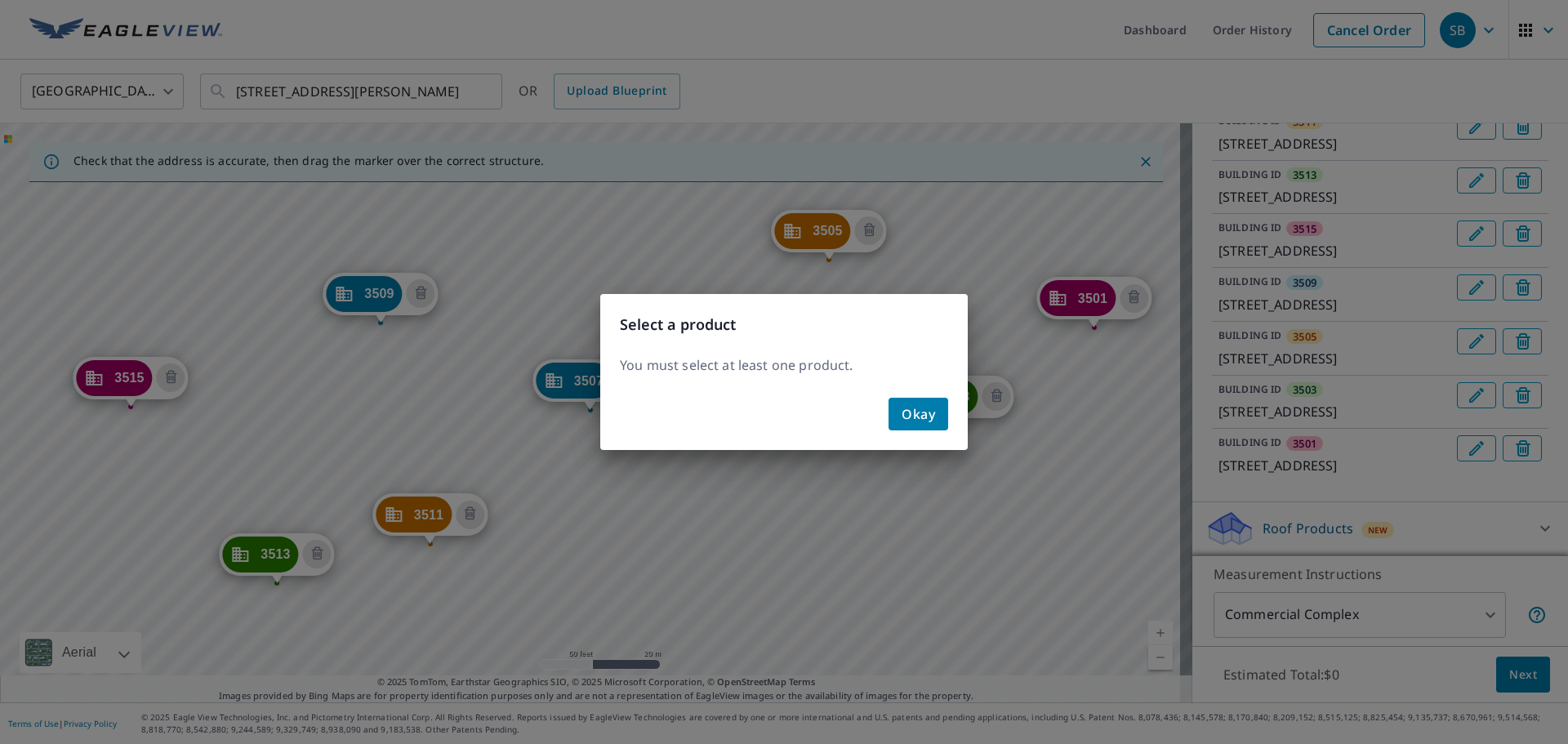
click at [928, 409] on span "Okay" at bounding box center [919, 414] width 33 height 23
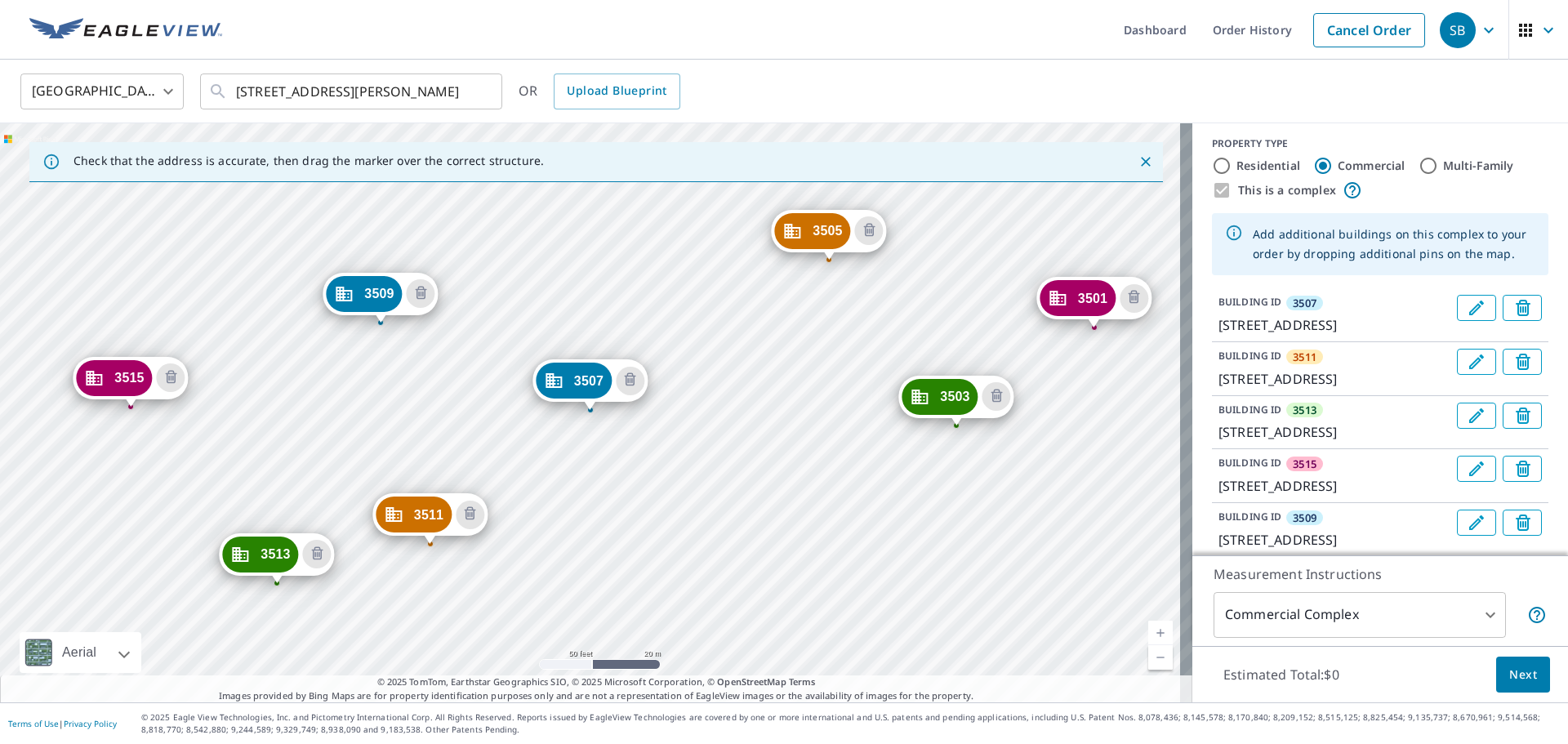
scroll to position [0, 0]
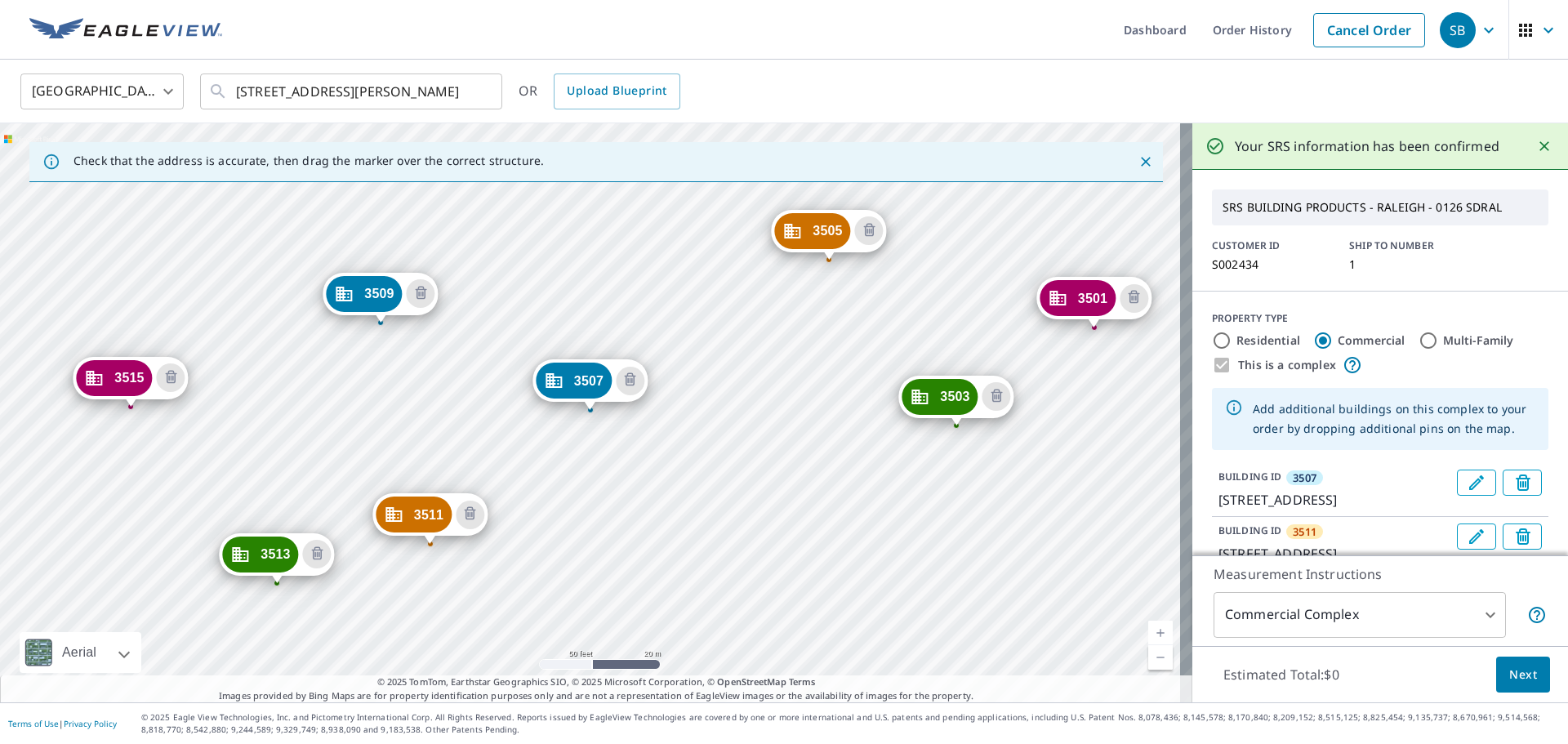
click at [1045, 274] on div "SRS BUILDING PRODUCTS - RALEIGH - 0126 SDRAL CUSTOMER ID S002434 SHIP TO NUMBER…" at bounding box center [1380, 231] width 376 height 122
click at [1045, 337] on label "Multi-Family" at bounding box center [1479, 340] width 71 height 17
click at [1045, 337] on input "Multi-Family" at bounding box center [1429, 341] width 19 height 19
radio input "true"
type input "2"
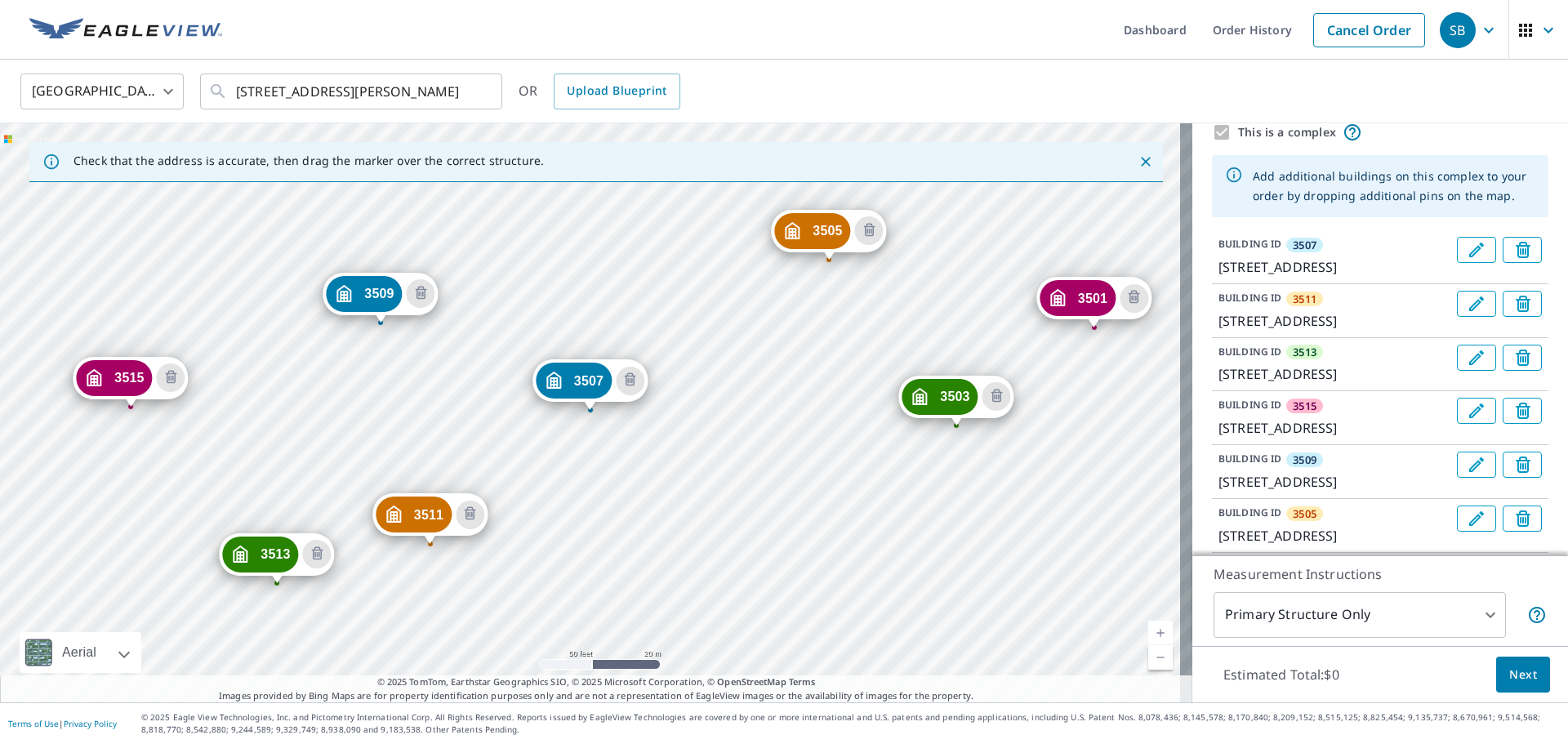
scroll to position [327, 0]
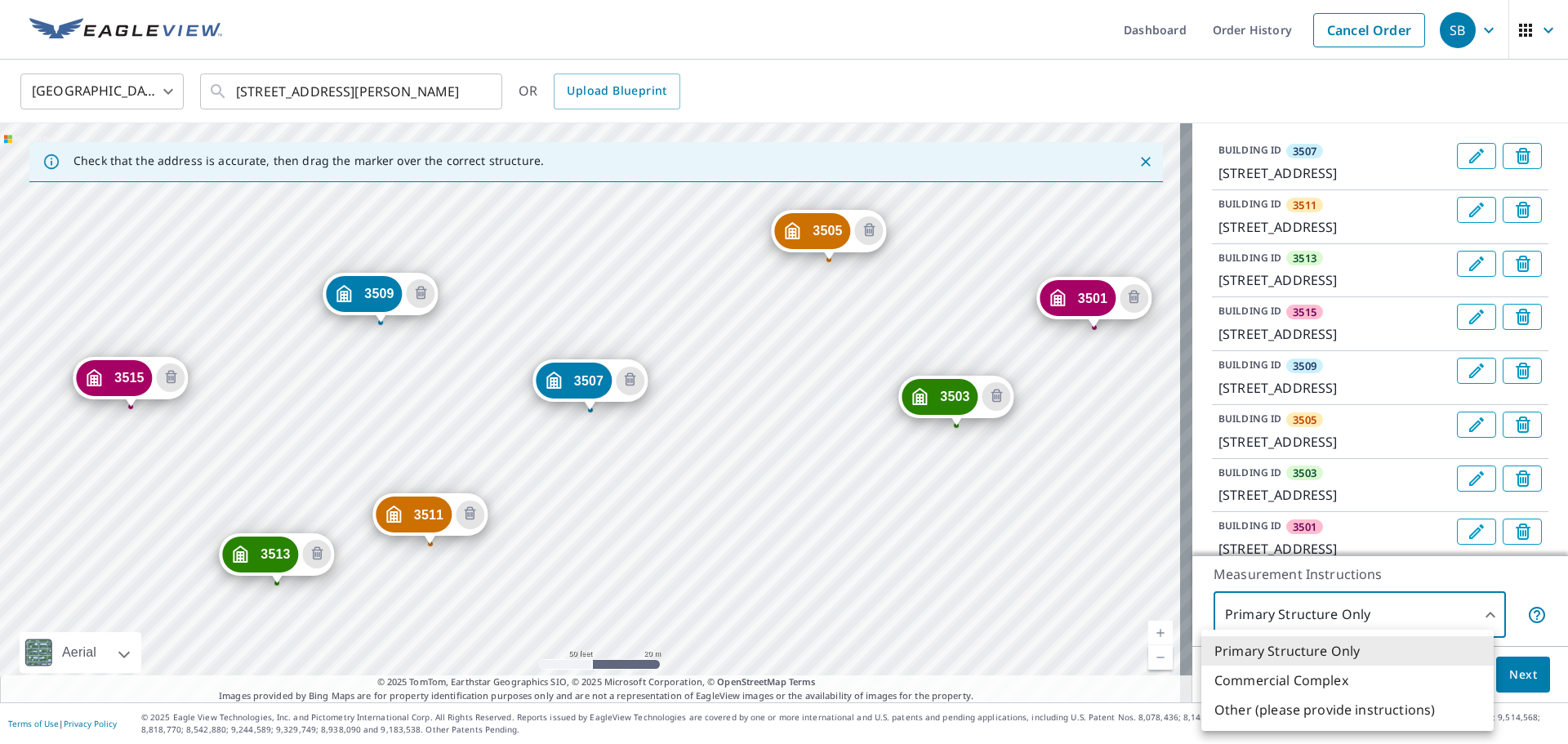
click at [1045, 449] on body "SB SB Dashboard Order History Cancel Order SB [GEOGRAPHIC_DATA] [GEOGRAPHIC_DAT…" at bounding box center [784, 372] width 1568 height 744
click at [1045, 449] on div at bounding box center [784, 372] width 1568 height 744
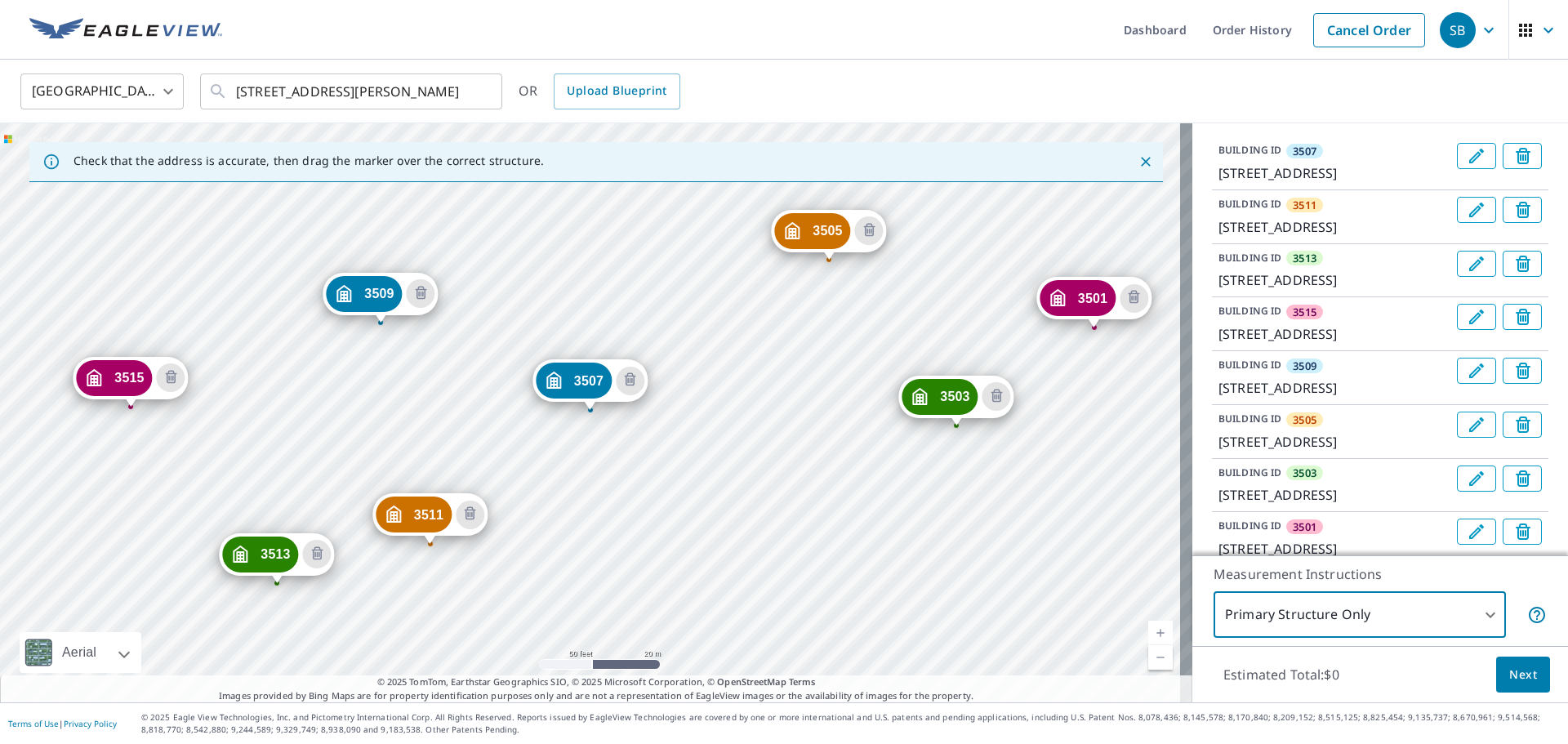
click at [1045, 449] on span "Next" at bounding box center [1524, 674] width 28 height 20
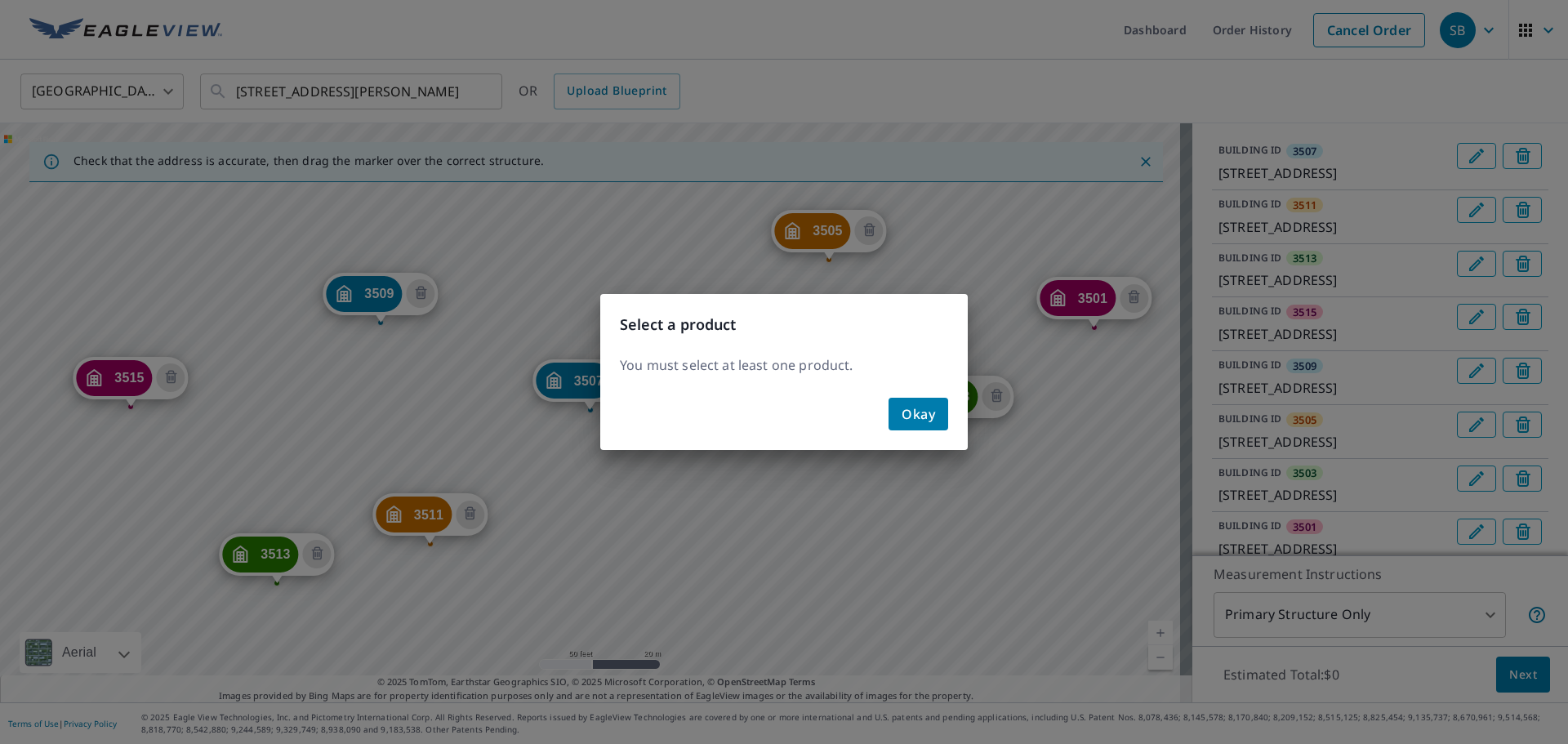
click at [917, 419] on span "Okay" at bounding box center [919, 414] width 33 height 23
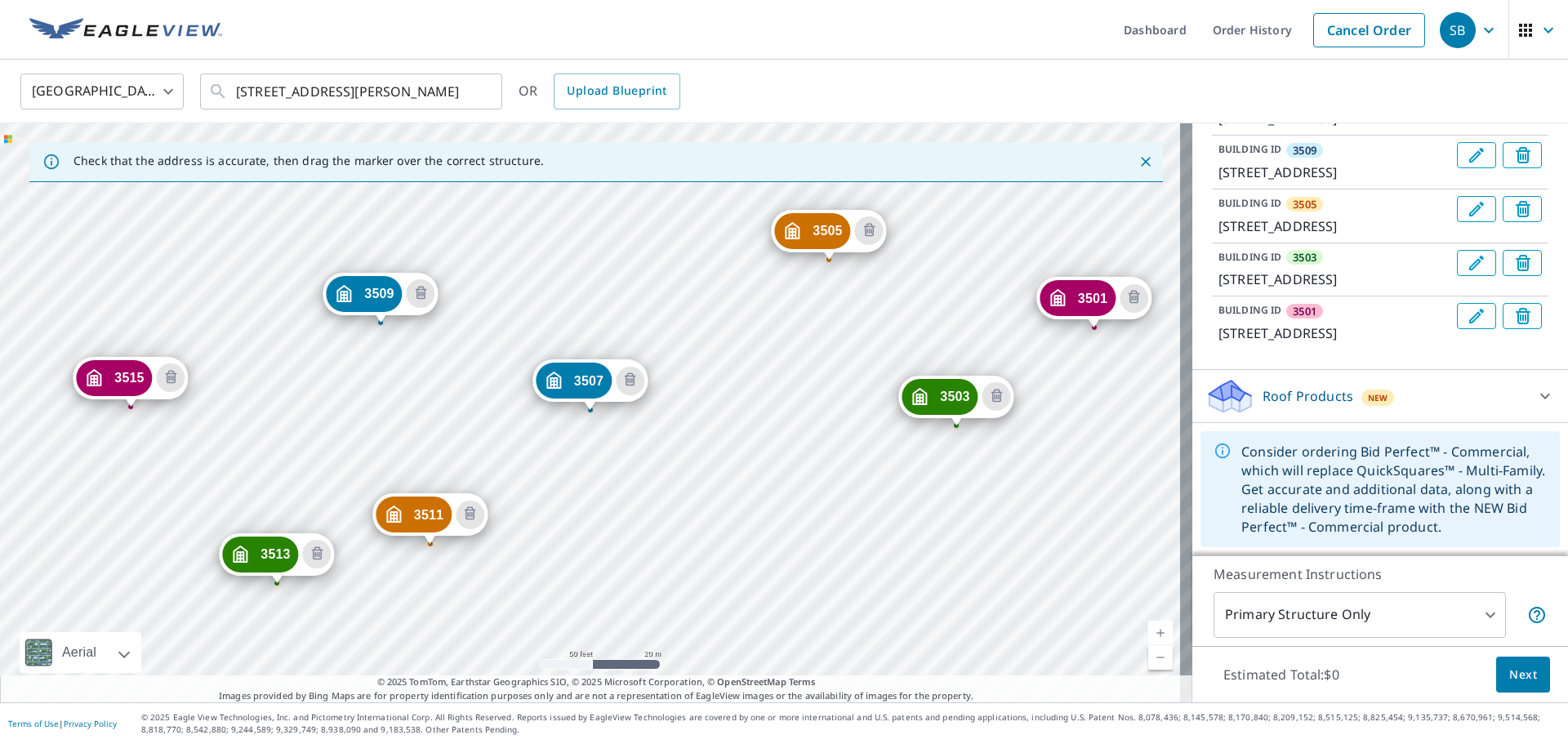
scroll to position [699, 0]
click at [1045, 403] on icon at bounding box center [1545, 396] width 19 height 19
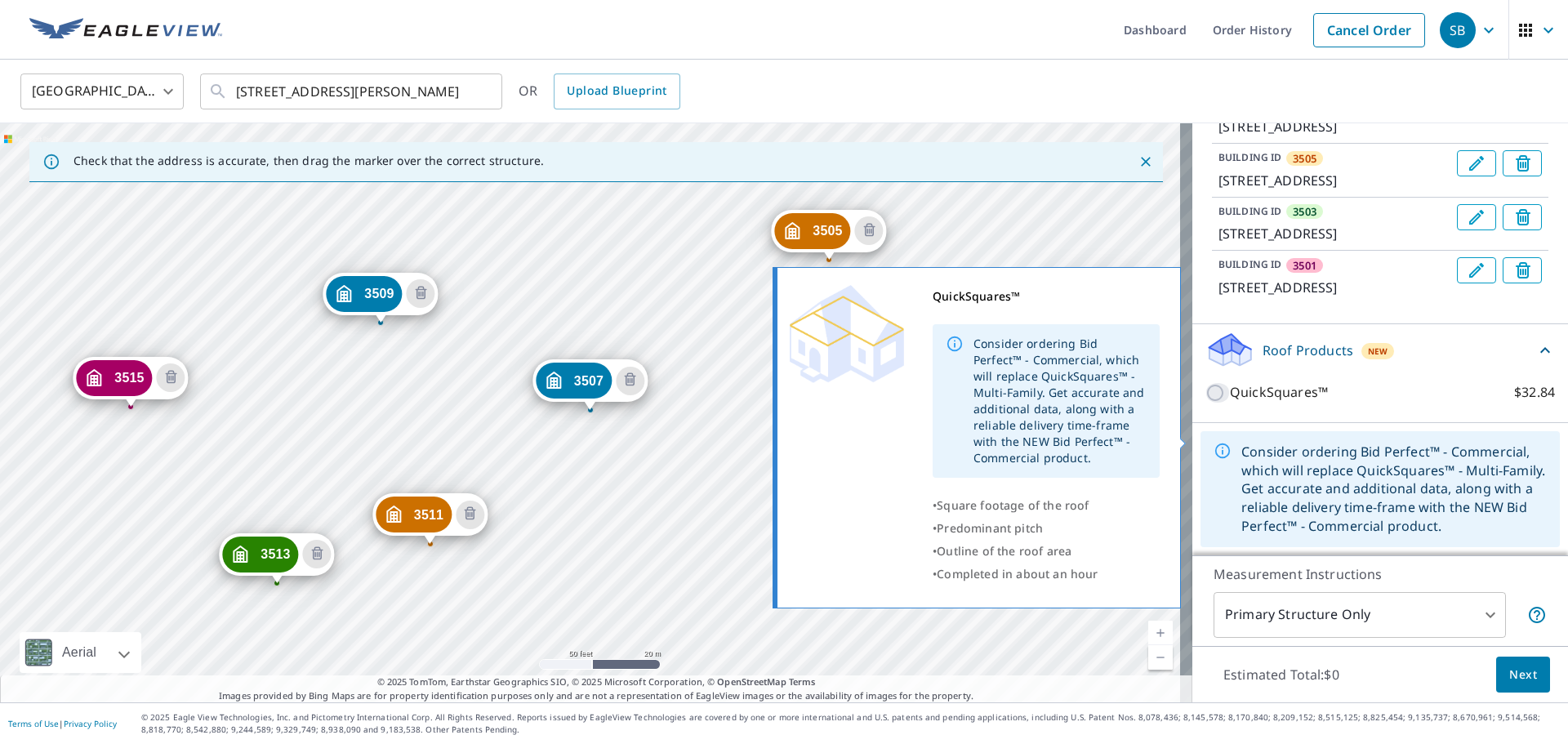
click at [1045, 402] on input "QuickSquares™ $32.84" at bounding box center [1218, 393] width 24 height 19
checkbox input "true"
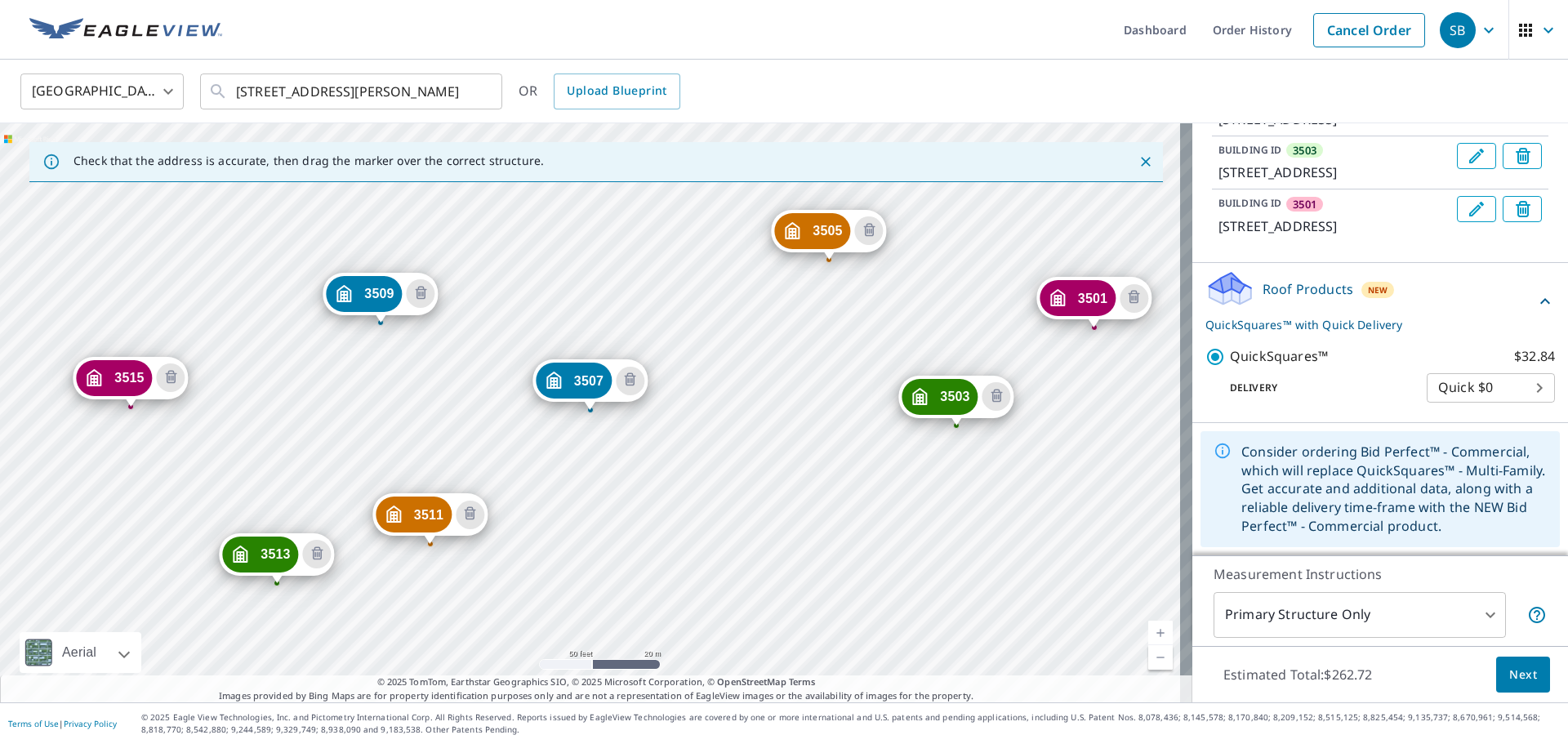
scroll to position [806, 0]
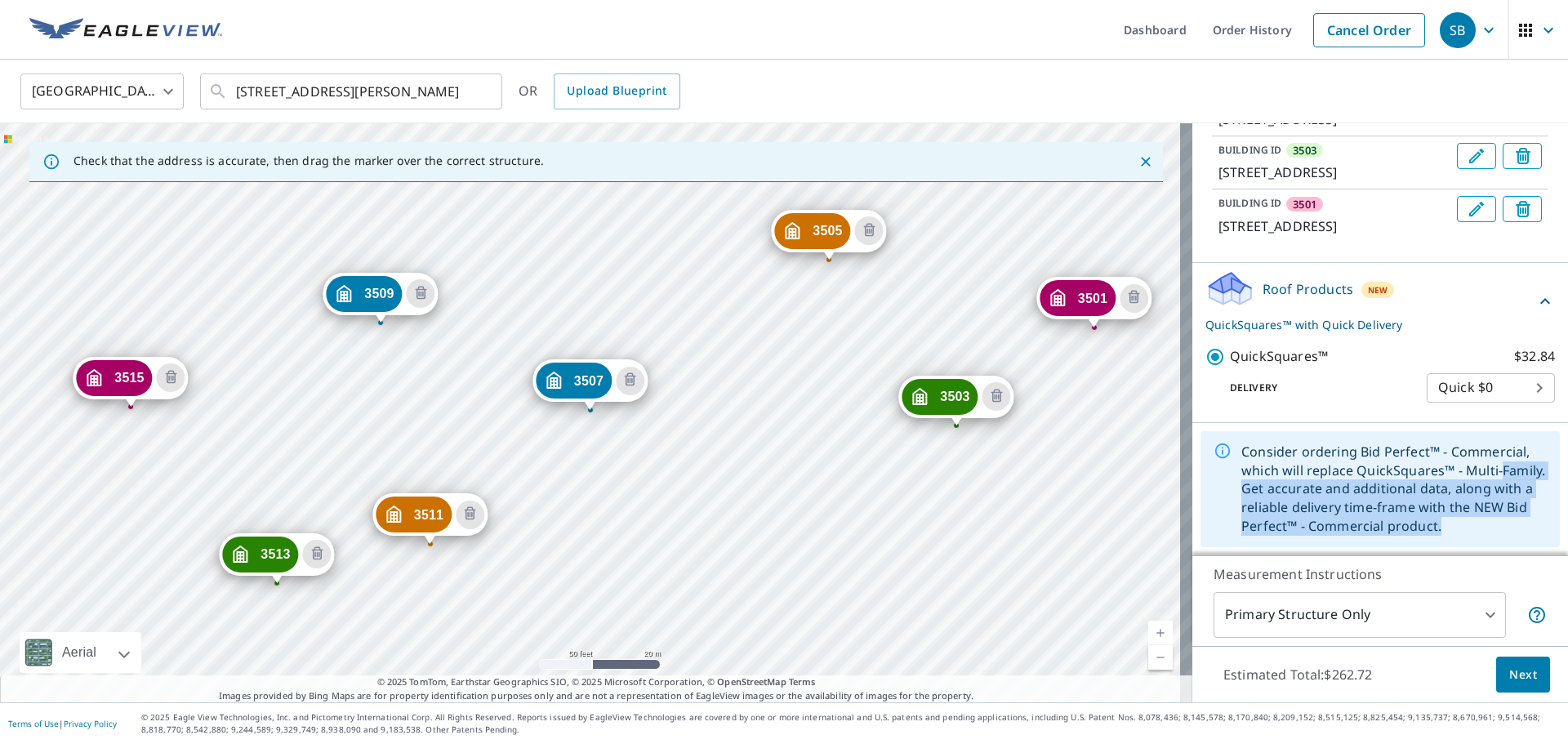
drag, startPoint x: 1232, startPoint y: 485, endPoint x: 1522, endPoint y: 535, distance: 294.3
click at [1045, 449] on div "Consider ordering Bid Perfect™ - Commercial, which will replace QuickSquares™ -…" at bounding box center [1395, 489] width 306 height 106
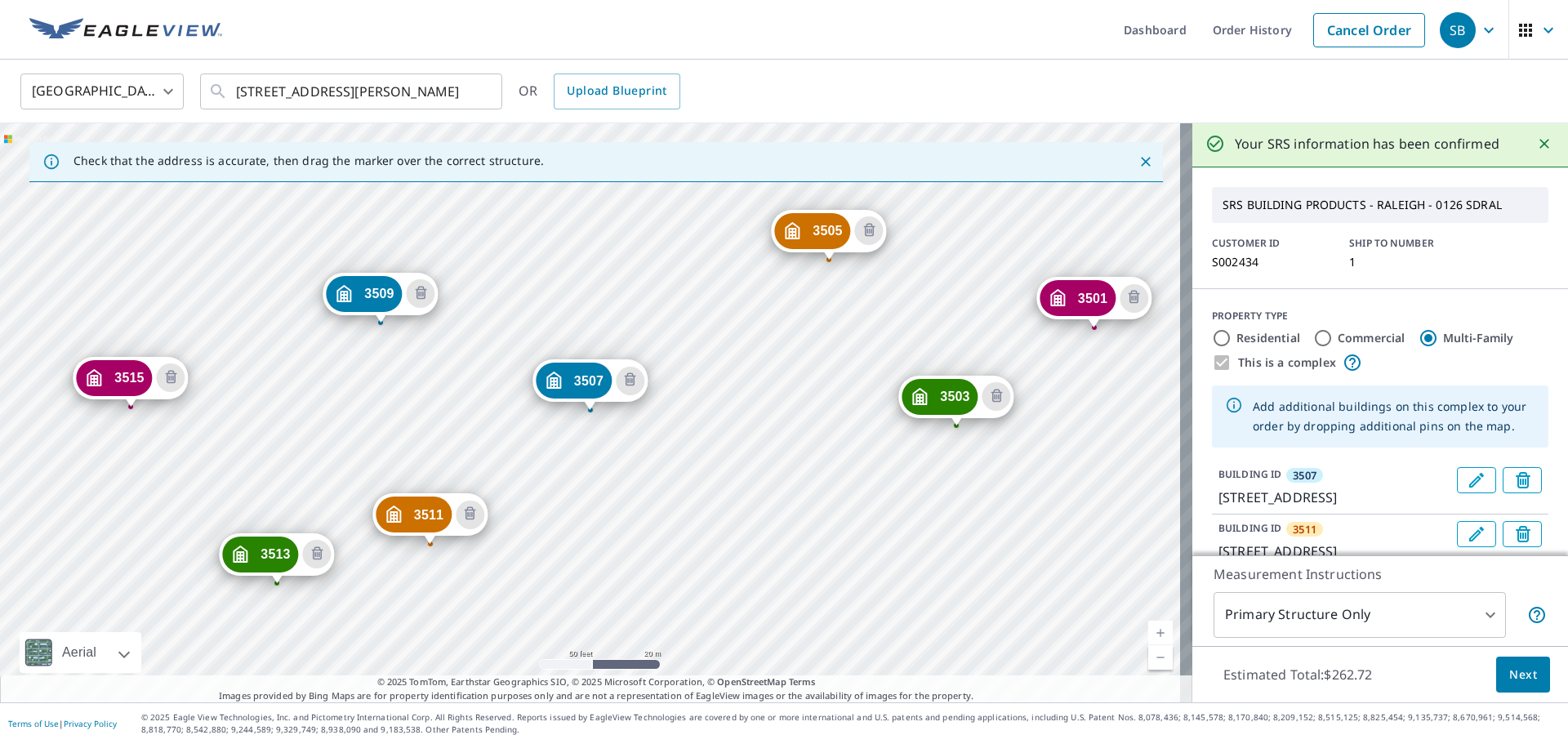
scroll to position [0, 0]
click at [1045, 341] on label "Commercial" at bounding box center [1372, 340] width 68 height 17
click at [1045, 341] on input "Commercial" at bounding box center [1323, 341] width 19 height 19
radio input "true"
type input "4"
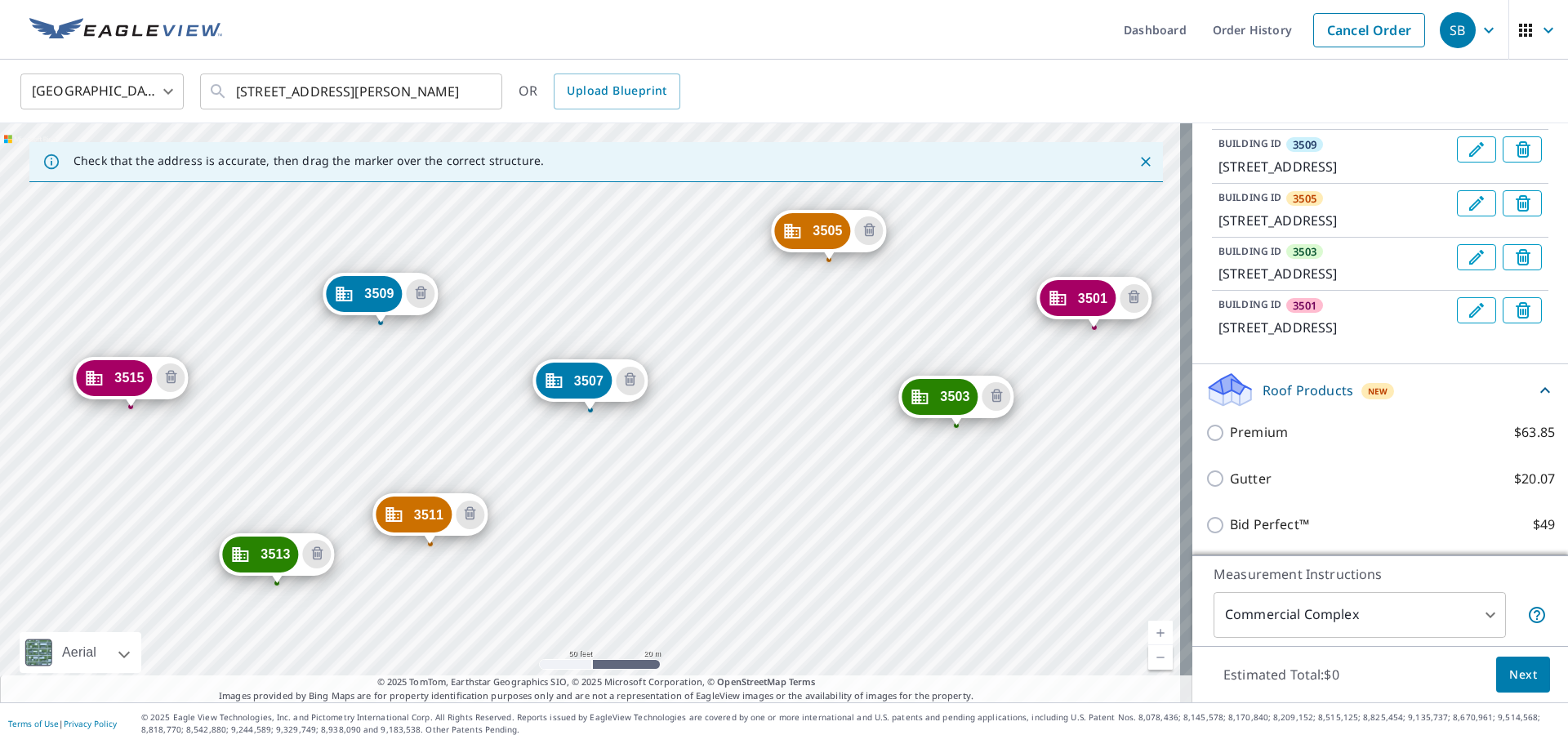
scroll to position [705, 0]
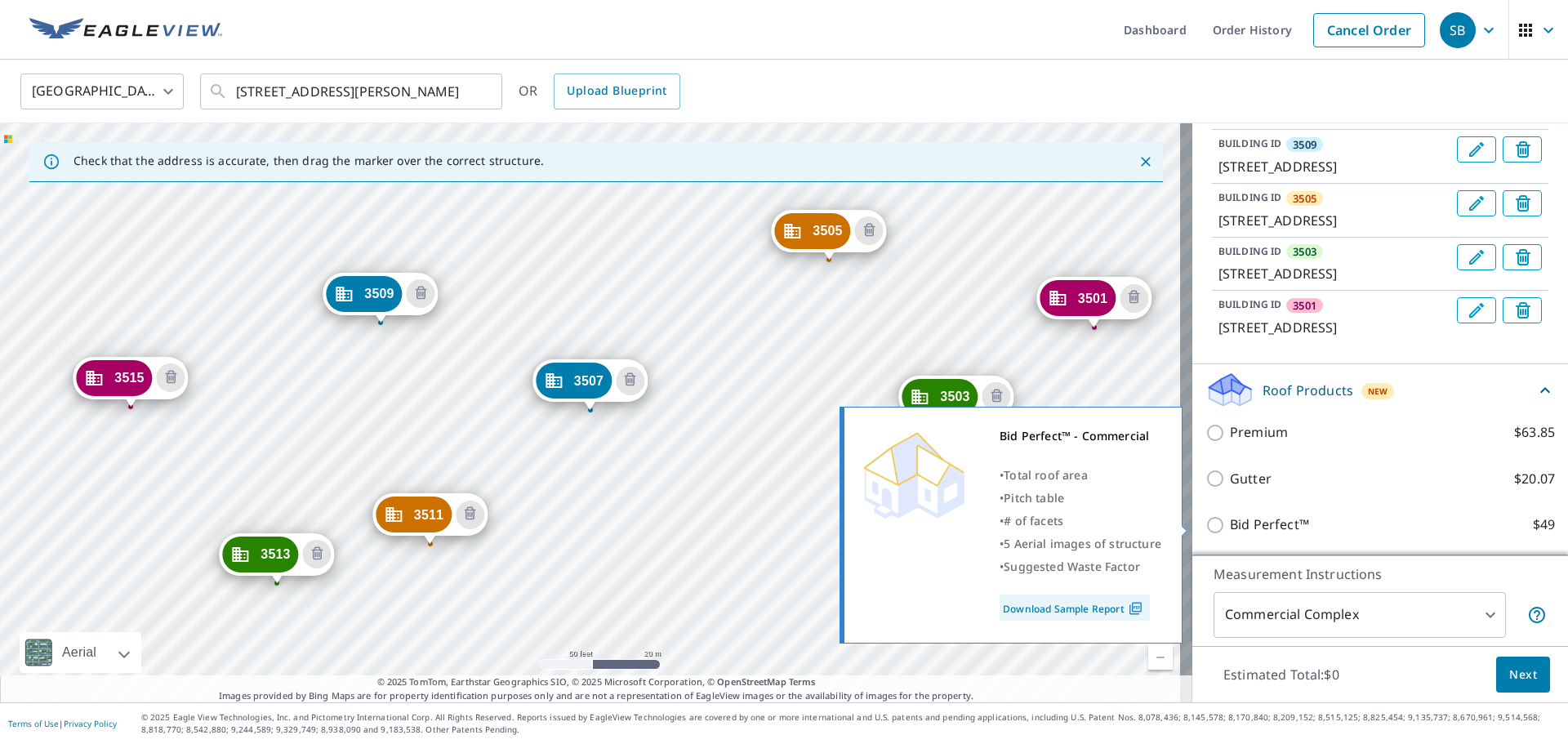
click at [1045, 449] on p "Bid Perfect™" at bounding box center [1269, 524] width 79 height 20
click at [1045, 449] on input "Bid Perfect™ $49" at bounding box center [1218, 524] width 24 height 19
checkbox input "true"
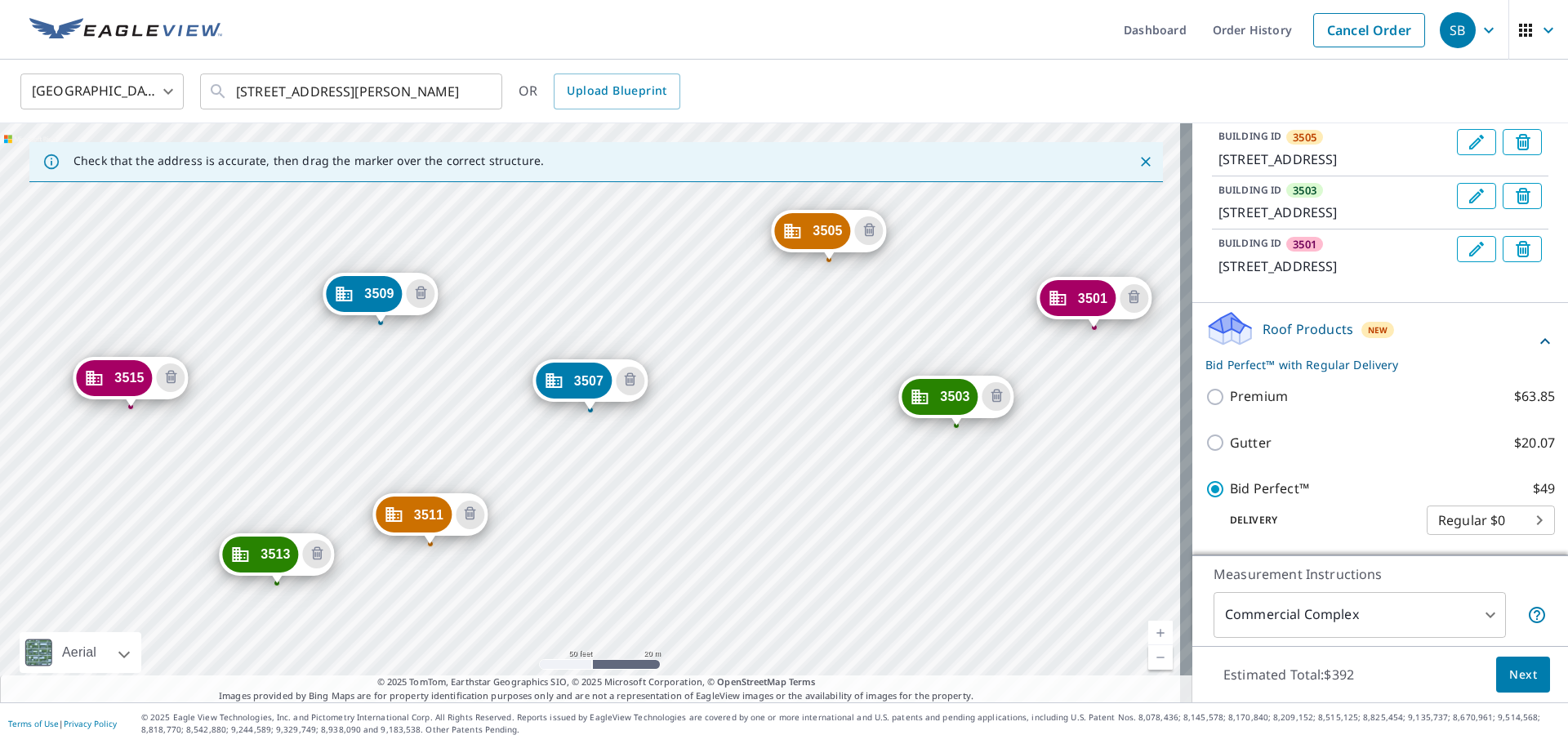
scroll to position [766, 0]
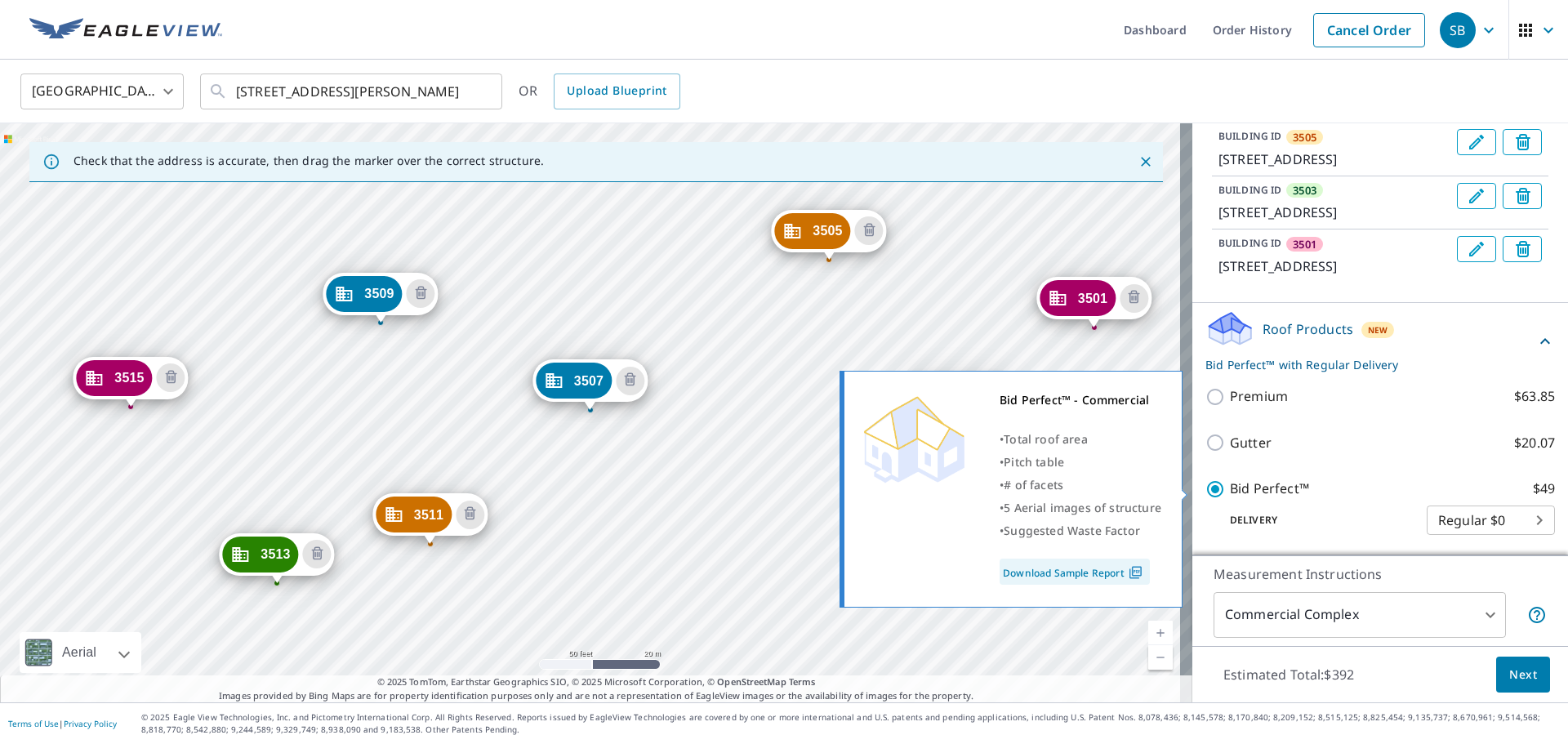
click at [1045, 449] on div "Bid Perfect™ - Commercial • Total roof area • Pitch table • # of facets • 5 Aer…" at bounding box center [1018, 489] width 353 height 247
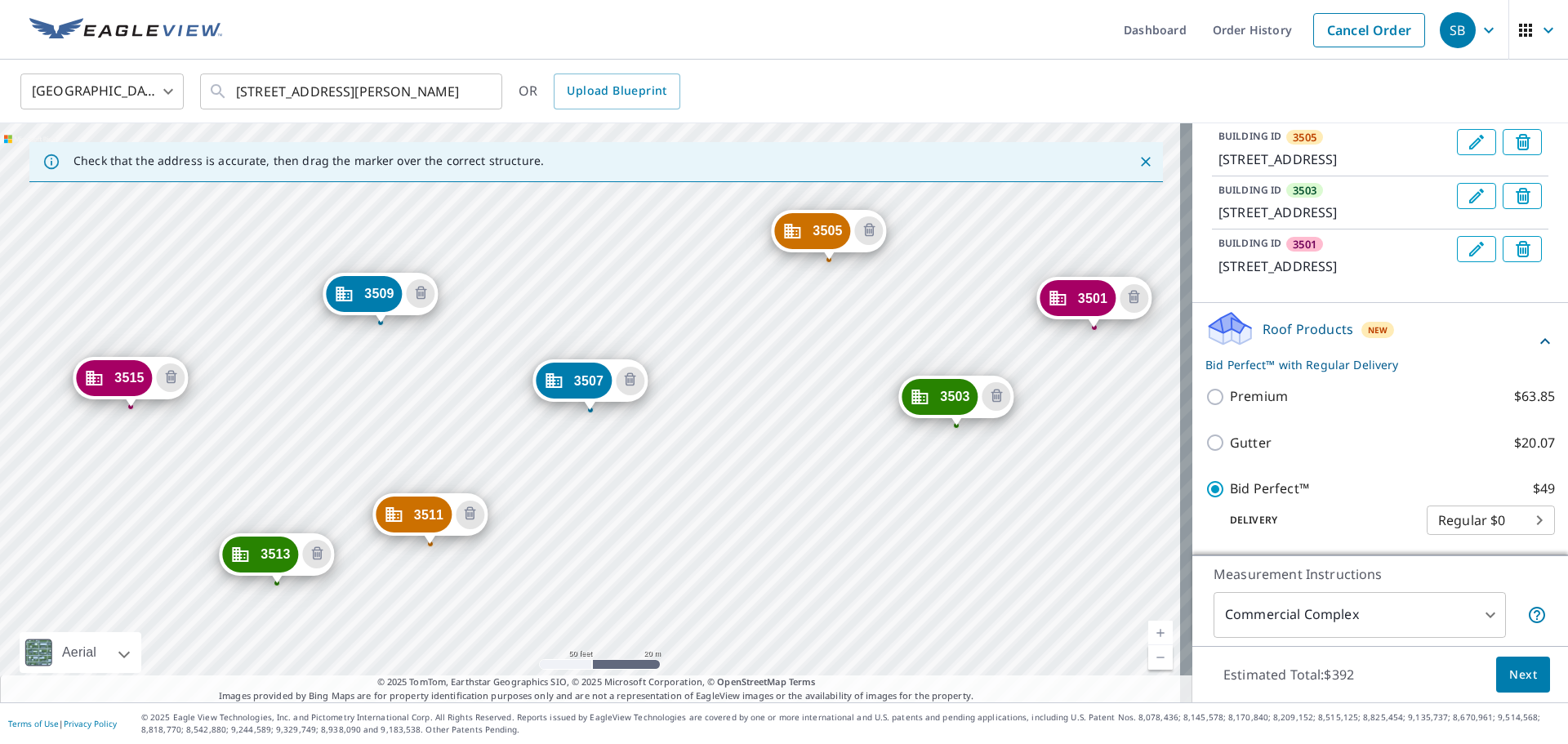
click at [1045, 449] on p "Delivery" at bounding box center [1316, 520] width 221 height 15
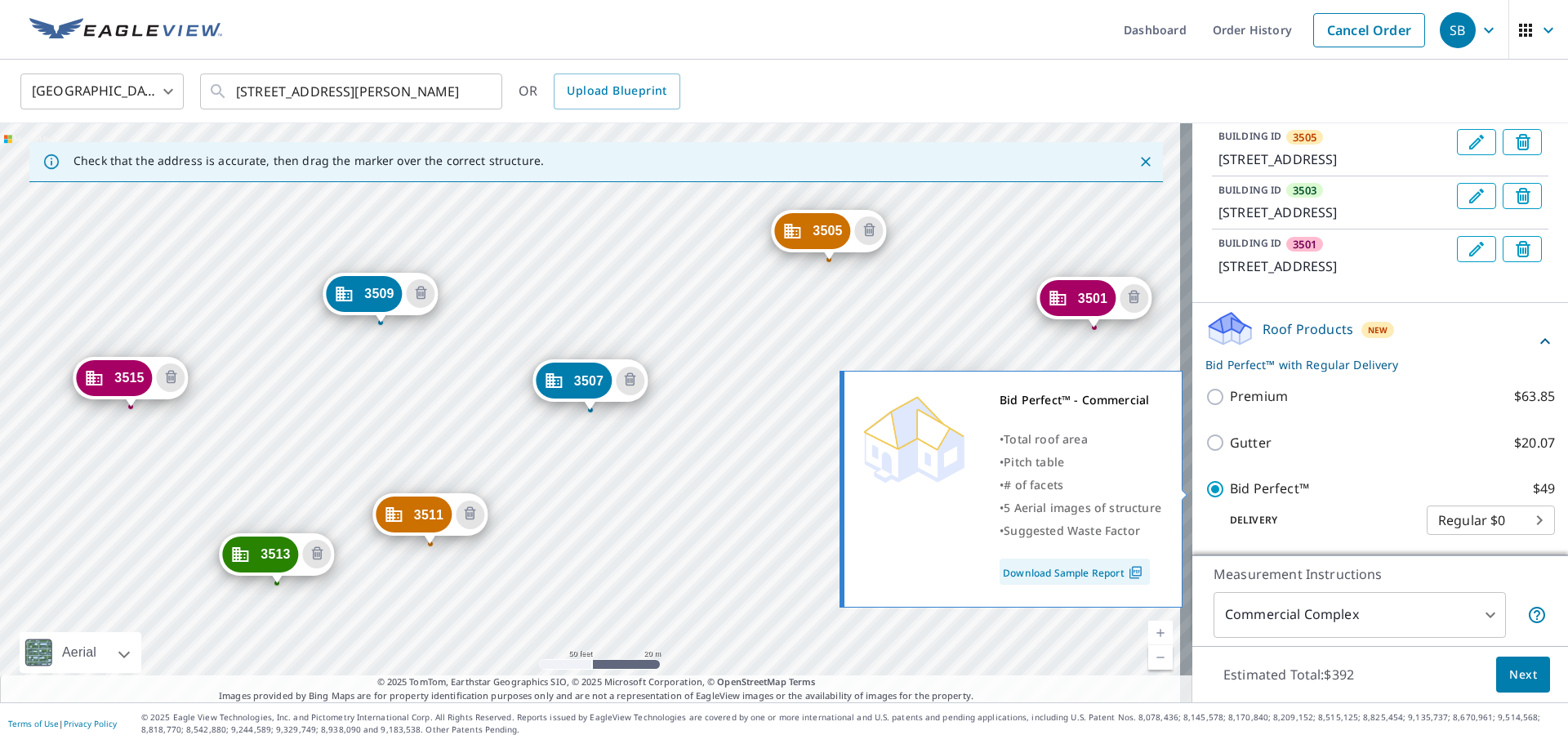
click at [1045, 449] on img at bounding box center [1136, 572] width 22 height 15
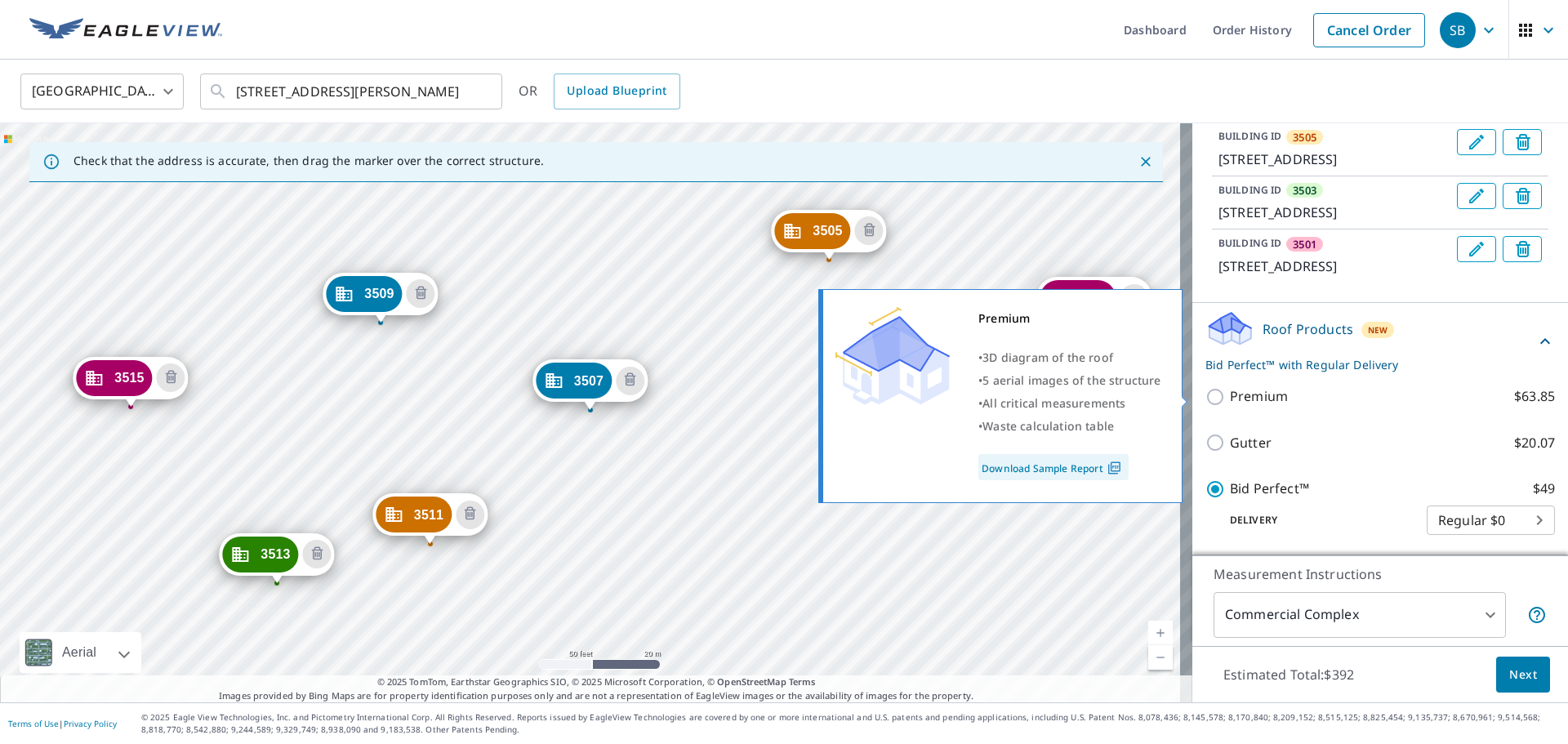
click at [1045, 396] on p "Premium" at bounding box center [1259, 396] width 58 height 20
click at [1045, 396] on input "Premium $63.85" at bounding box center [1218, 396] width 24 height 19
checkbox input "true"
checkbox input "false"
click at [1045, 449] on img at bounding box center [1114, 468] width 22 height 15
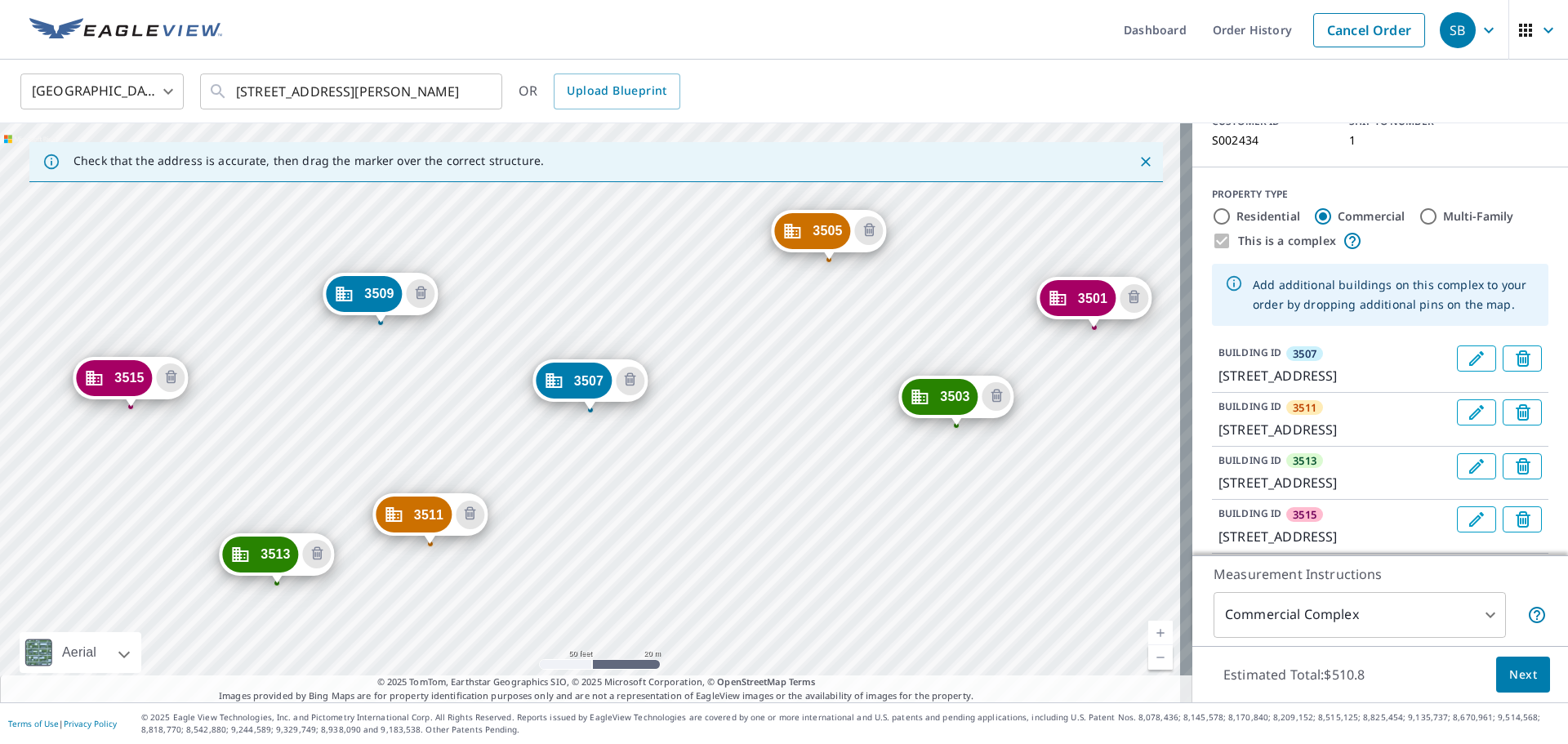
scroll to position [0, 0]
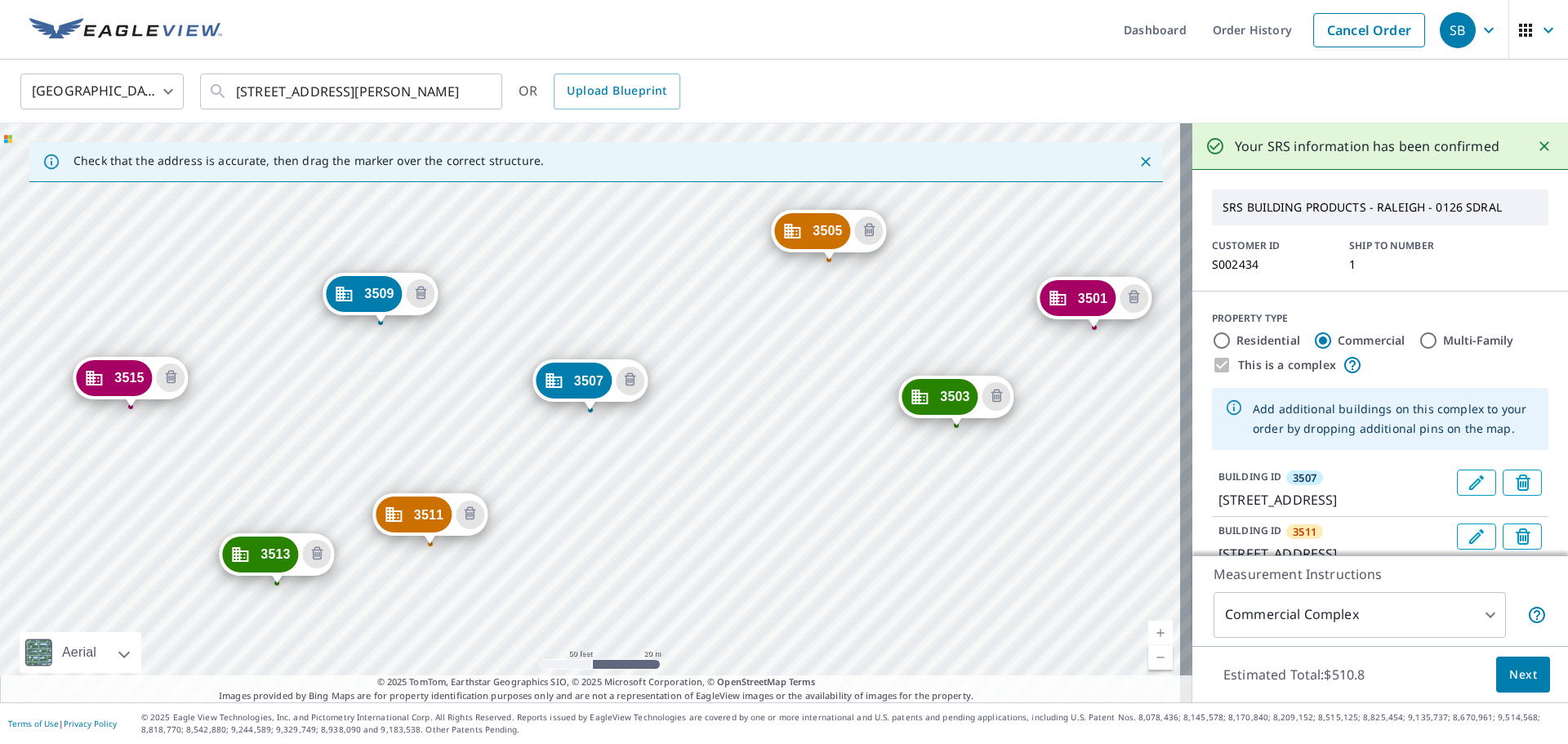
click at [1045, 336] on label "Multi-Family" at bounding box center [1479, 340] width 71 height 17
click at [1045, 336] on input "Multi-Family" at bounding box center [1429, 341] width 19 height 19
radio input "true"
type input "2"
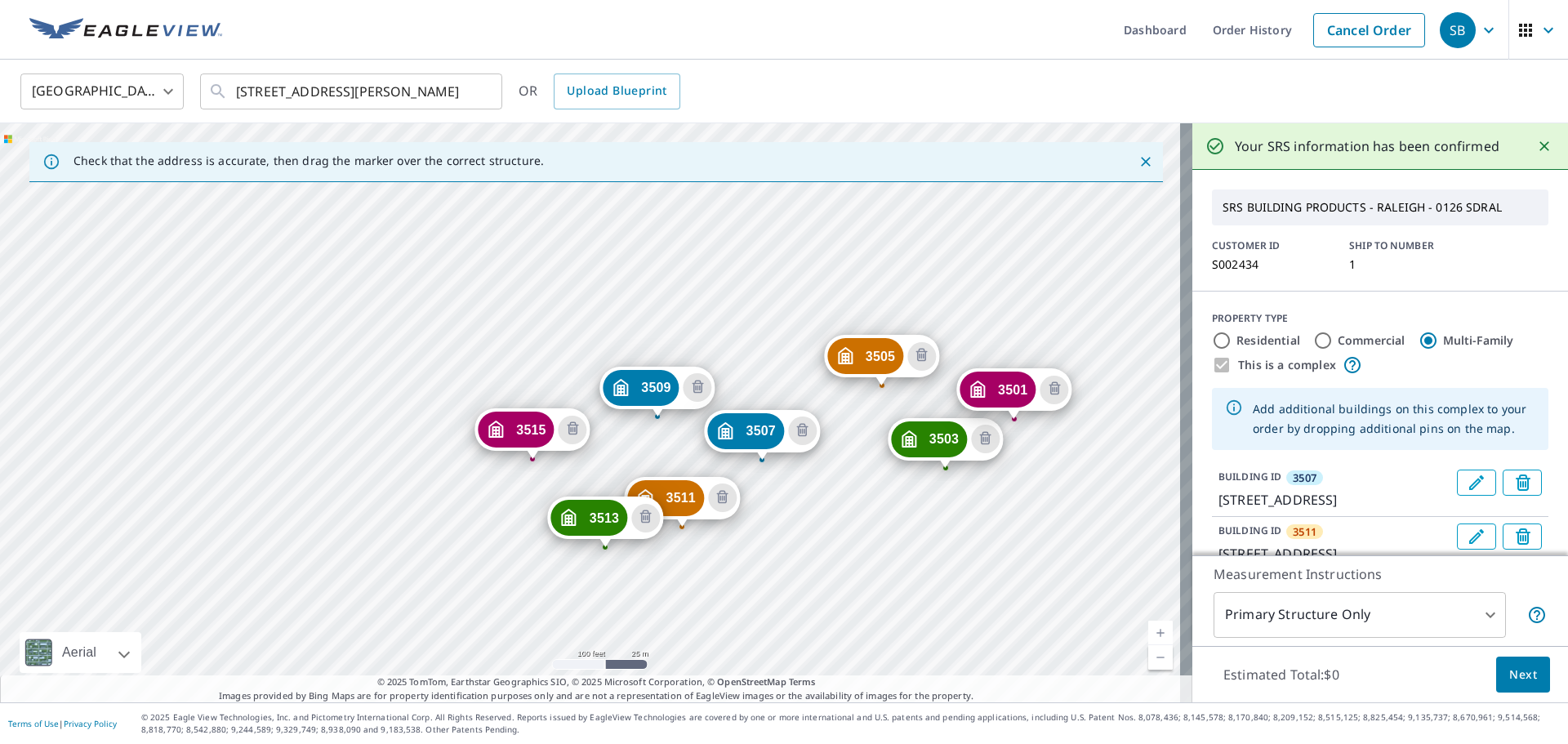
click at [1045, 345] on label "Commercial" at bounding box center [1372, 340] width 68 height 17
click at [1045, 345] on input "Commercial" at bounding box center [1323, 341] width 19 height 19
radio input "true"
type input "4"
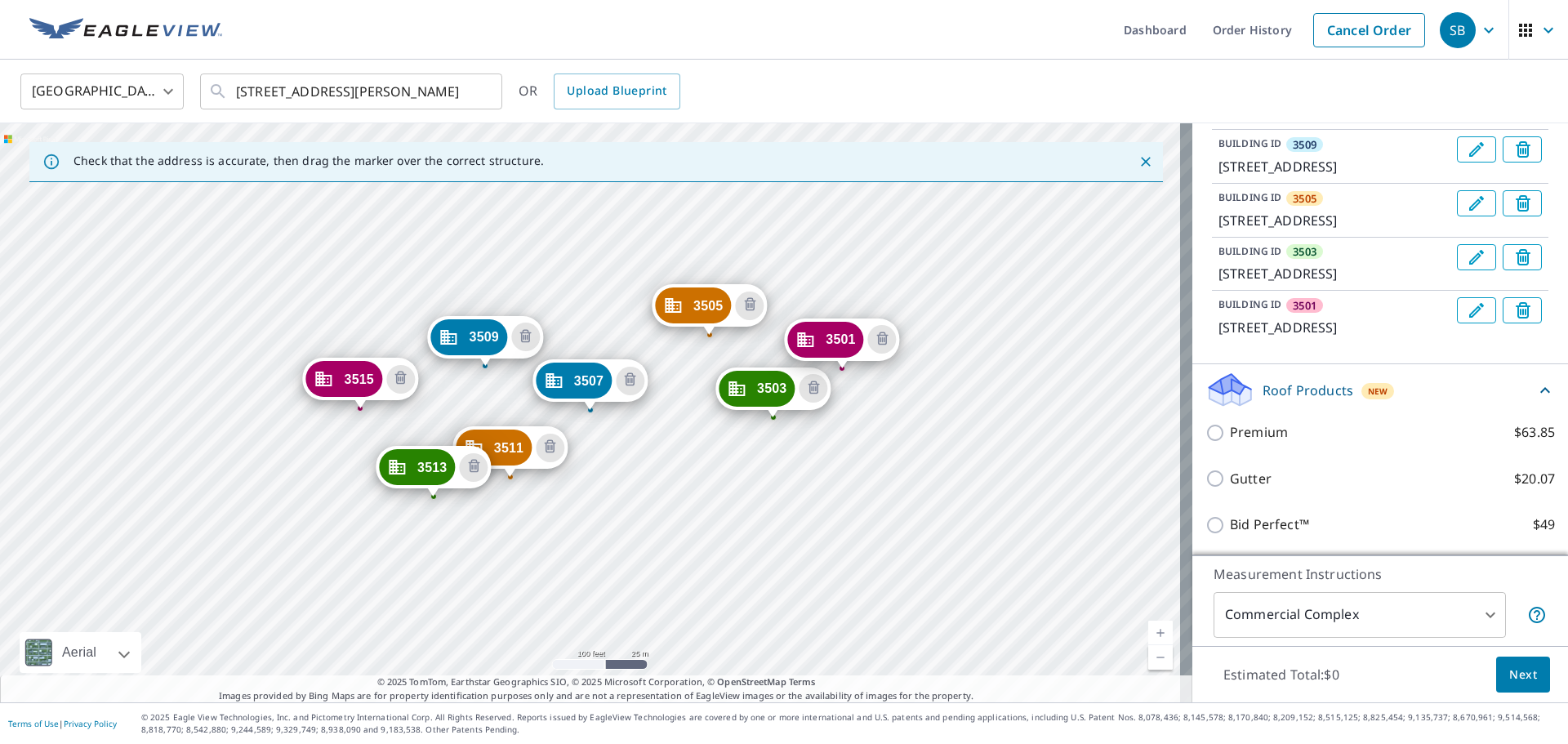
scroll to position [705, 0]
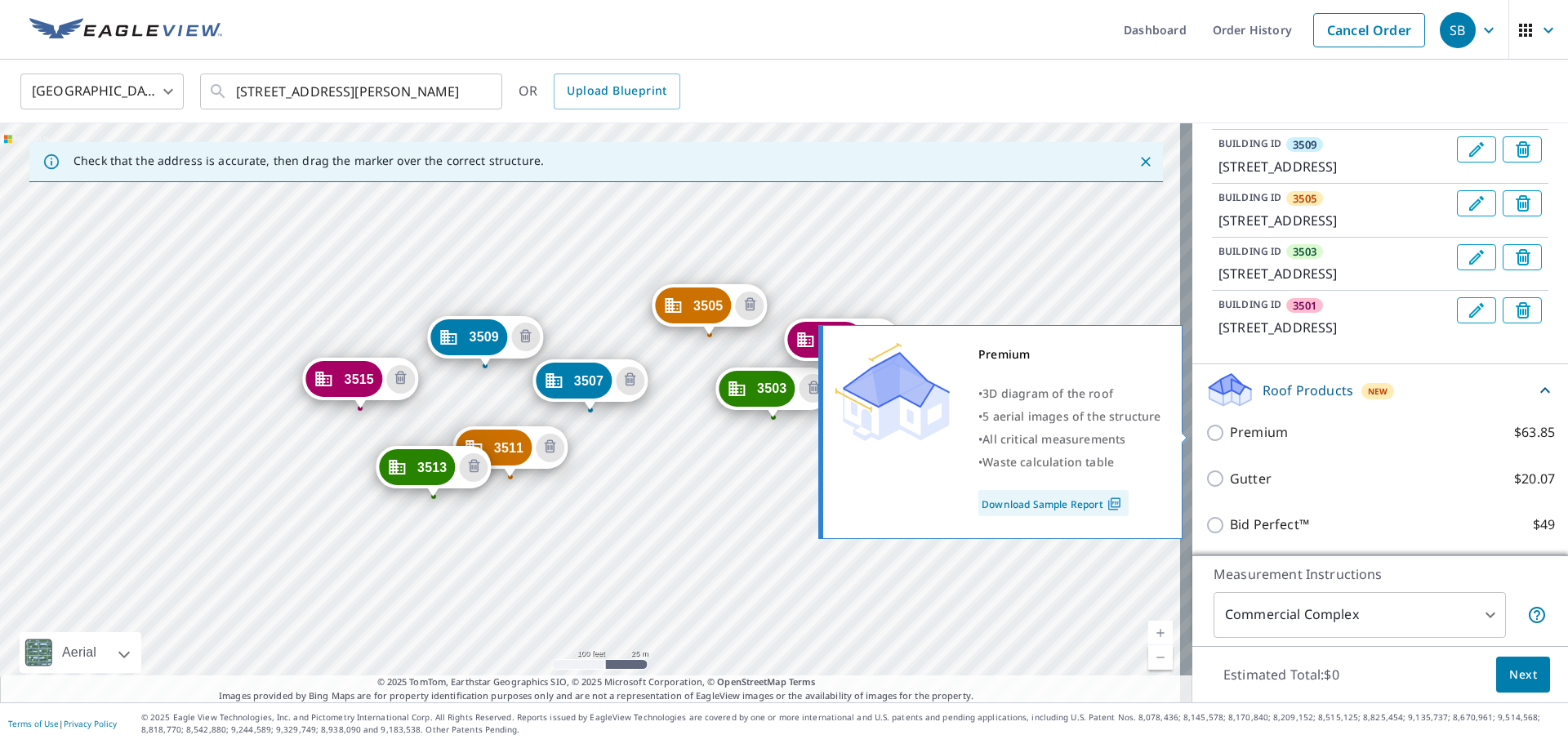
click at [1045, 432] on p "Premium" at bounding box center [1259, 432] width 58 height 20
click at [1045, 432] on input "Premium $63.85" at bounding box center [1218, 432] width 24 height 19
checkbox input "true"
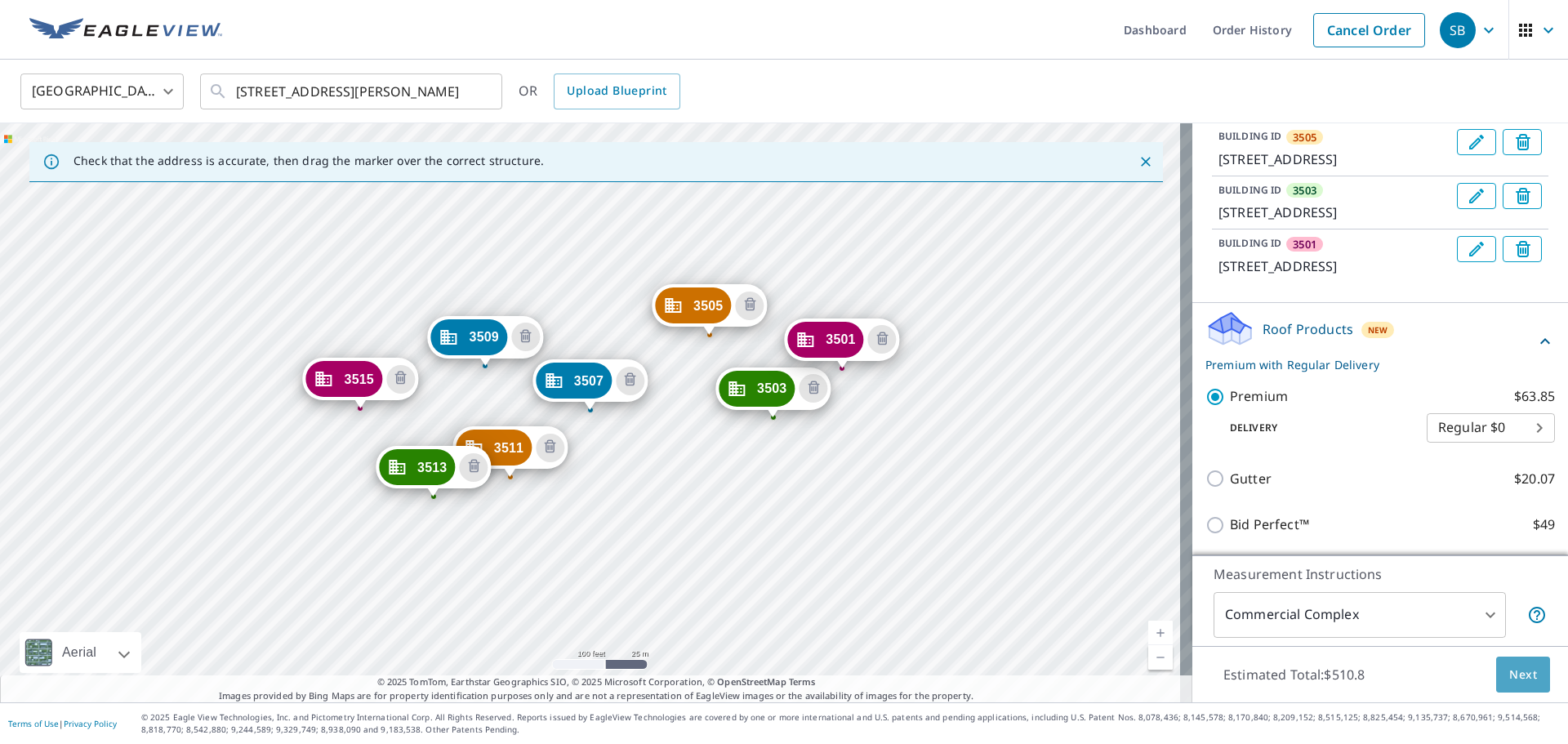
click at [1045, 449] on span "Next" at bounding box center [1524, 674] width 28 height 20
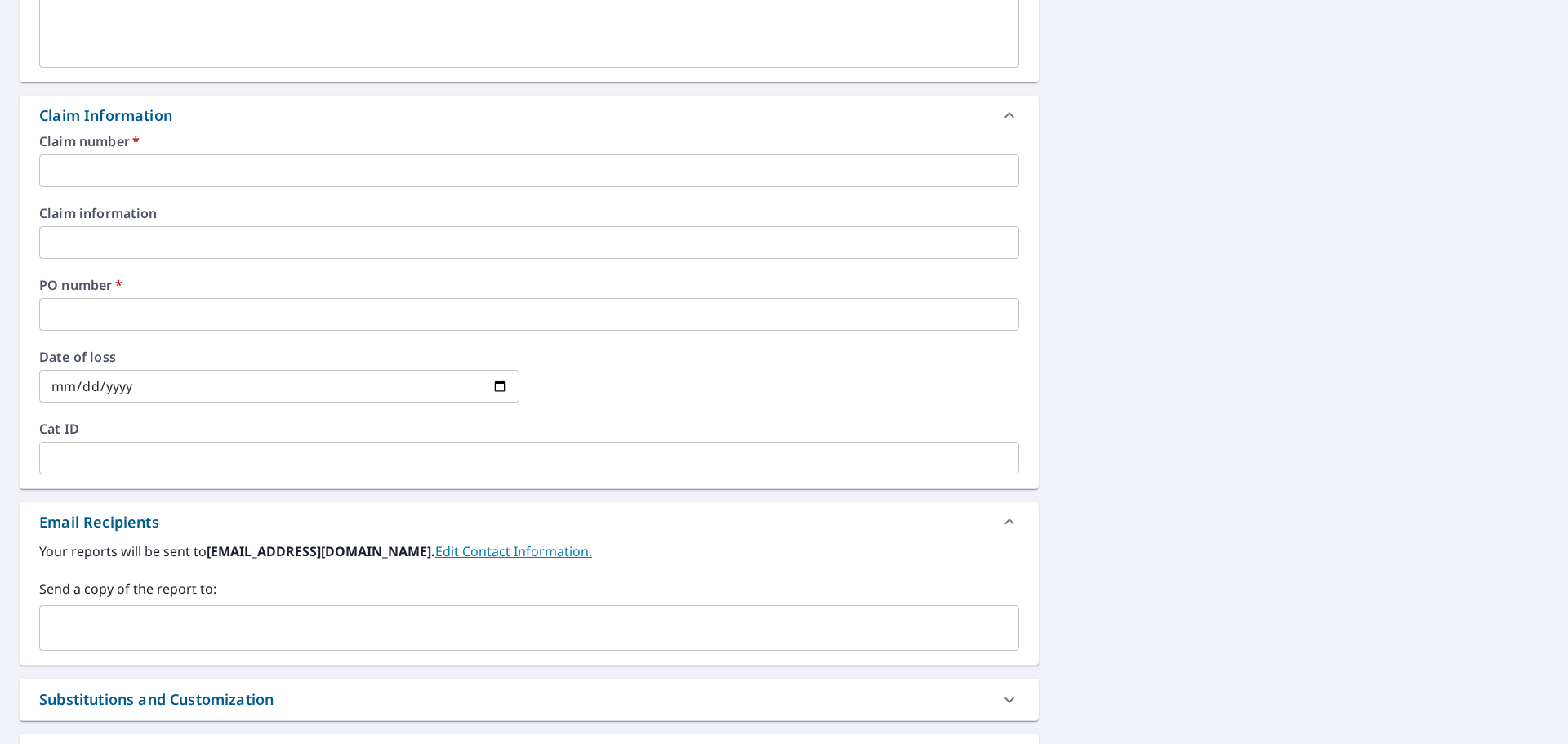
scroll to position [842, 0]
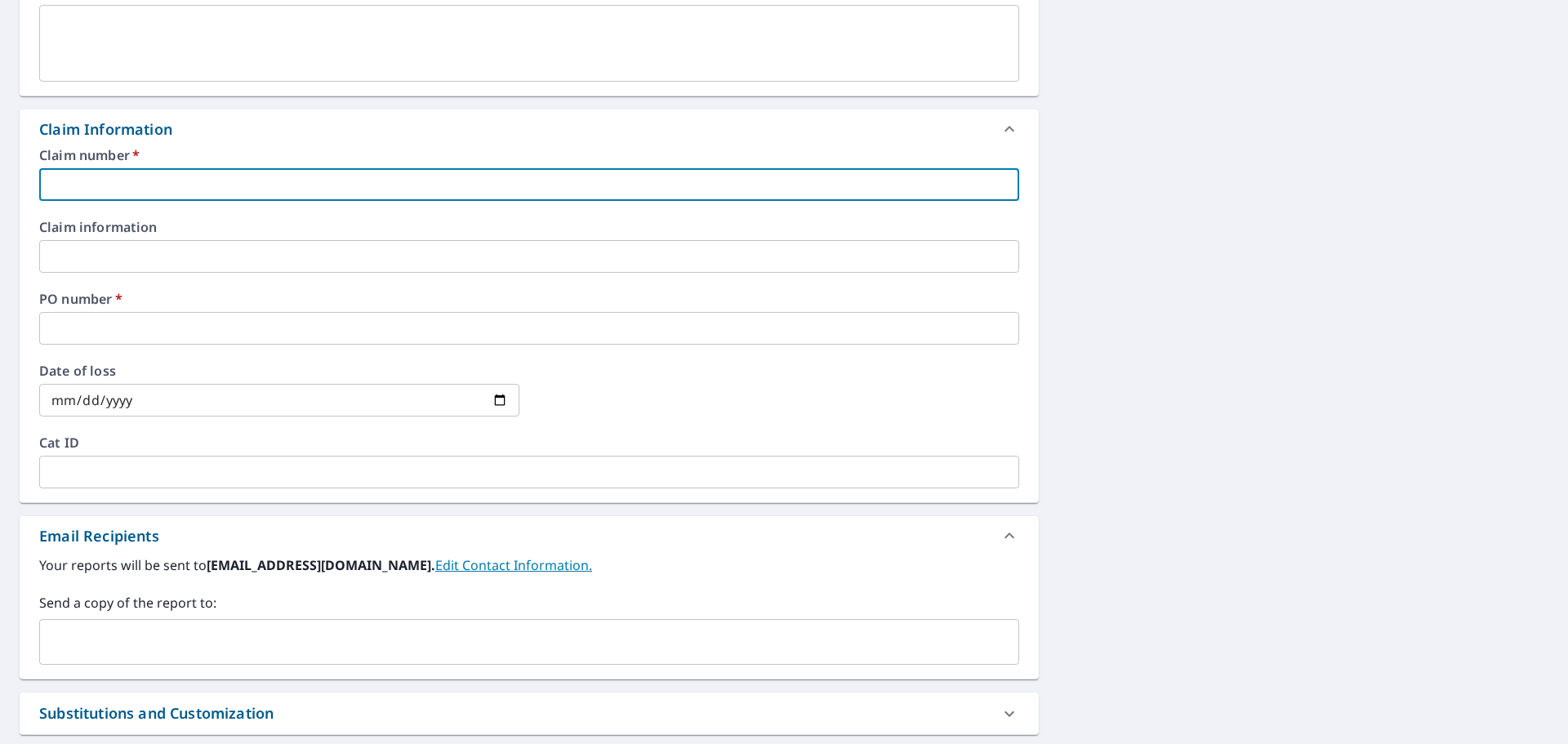
click at [231, 189] on input "text" at bounding box center [529, 184] width 981 height 32
checkbox input "true"
type input "R"
checkbox input "true"
type input "Ro"
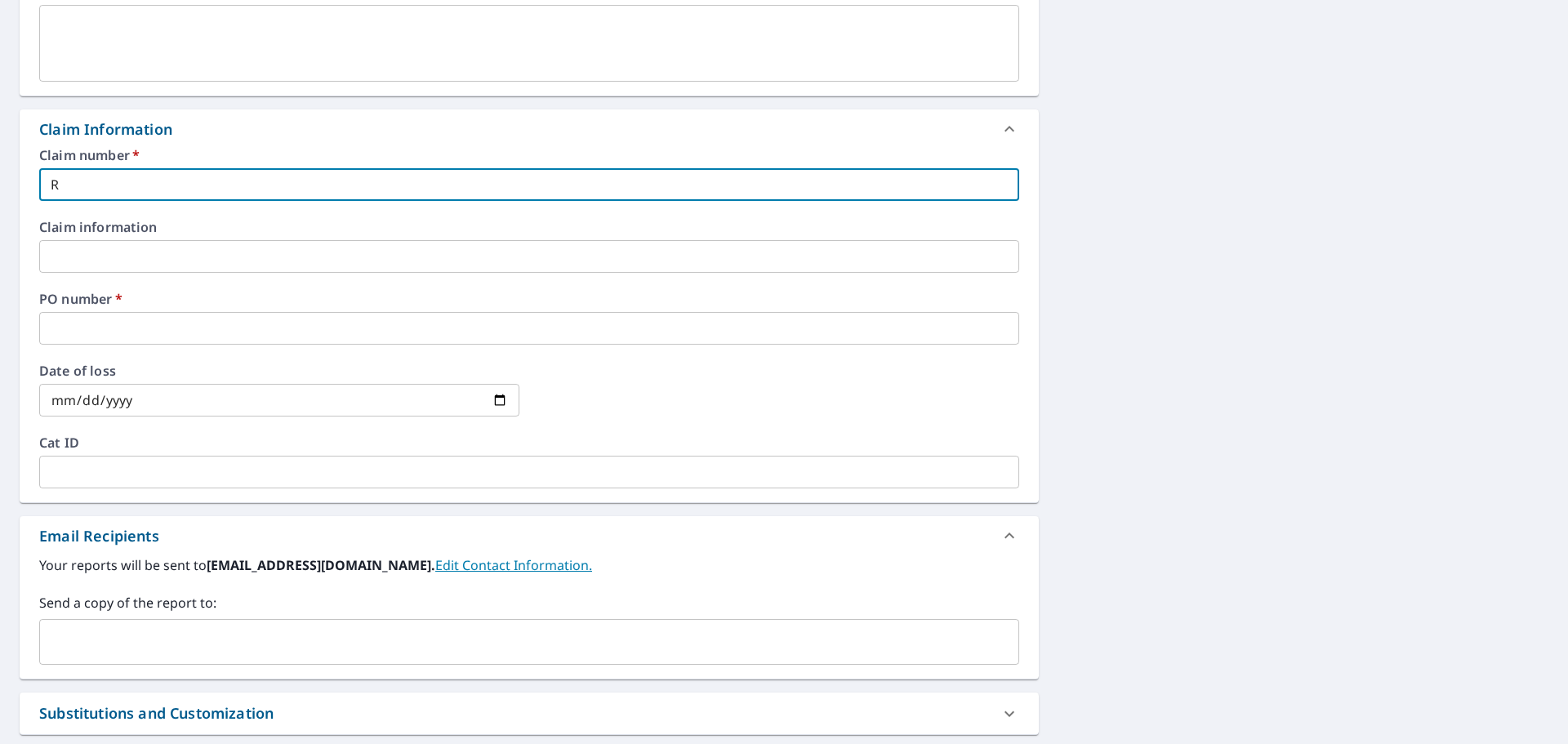
checkbox input "true"
type input "Rom"
checkbox input "true"
type input "[GEOGRAPHIC_DATA]"
checkbox input "true"
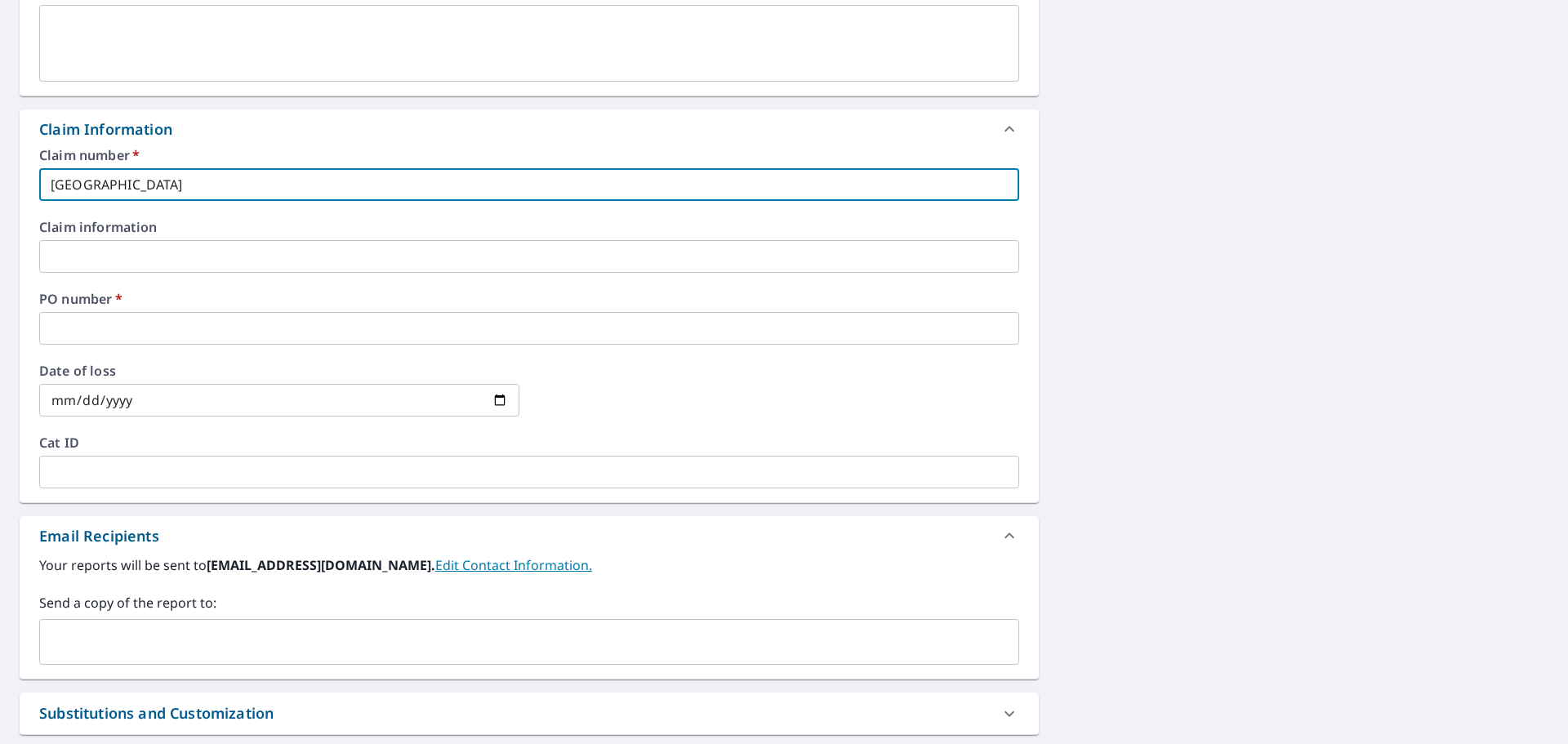
type input "Rom"
checkbox input "true"
type input "Ro"
checkbox input "true"
type input "R"
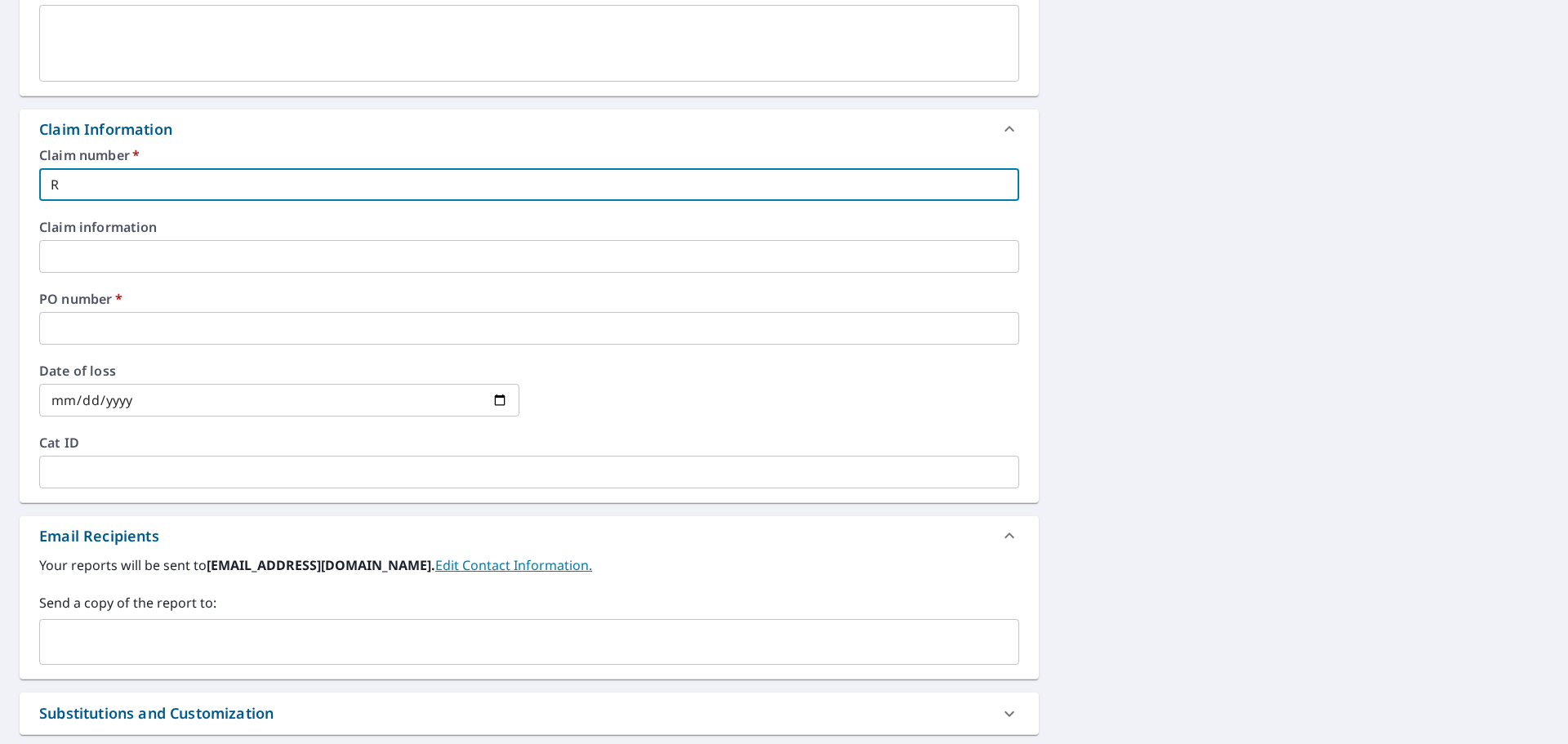
checkbox input "true"
type input "RO"
checkbox input "true"
type input "ROM"
checkbox input "true"
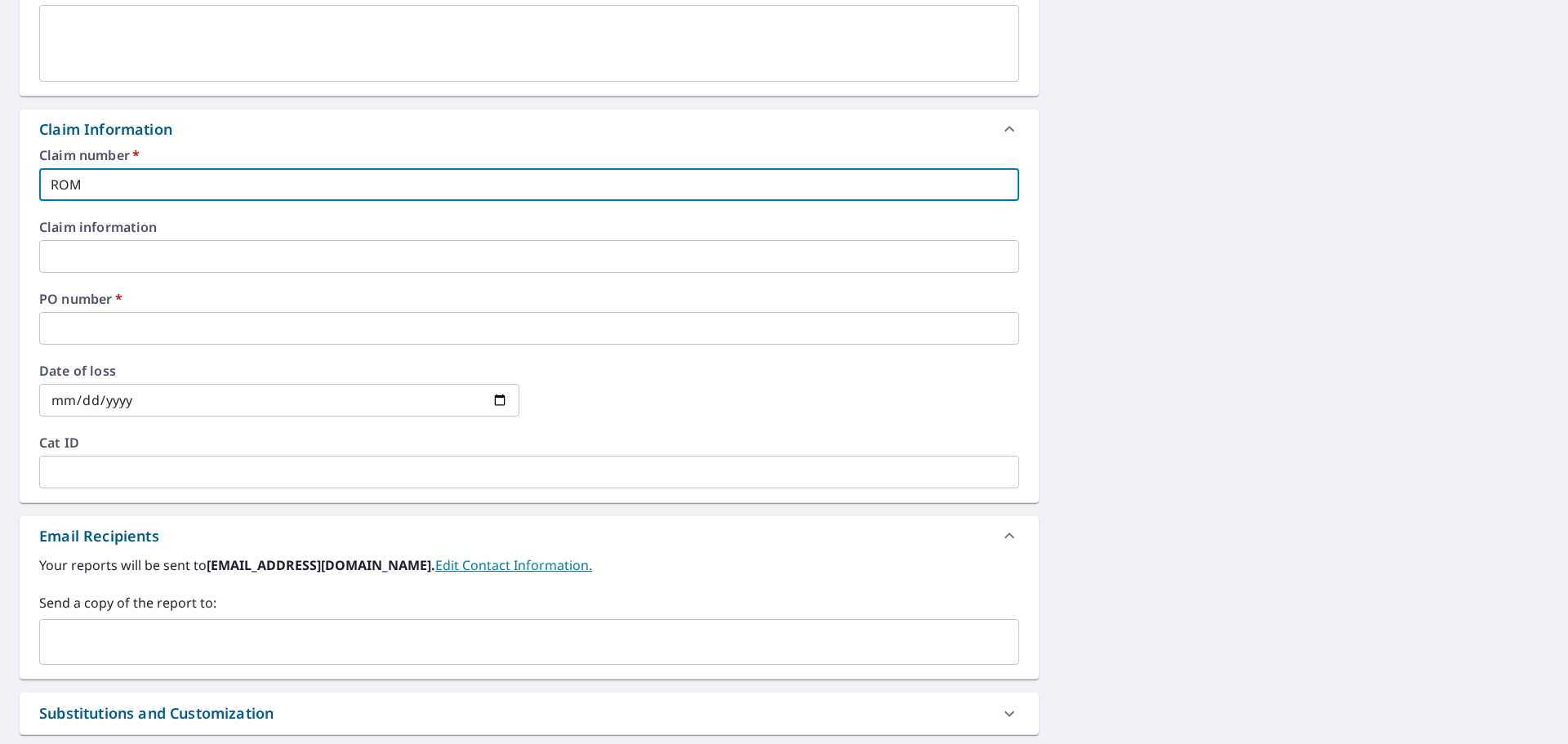
type input "[GEOGRAPHIC_DATA]"
checkbox input "true"
type input "ROMAN"
checkbox input "true"
type input "ROMAN"
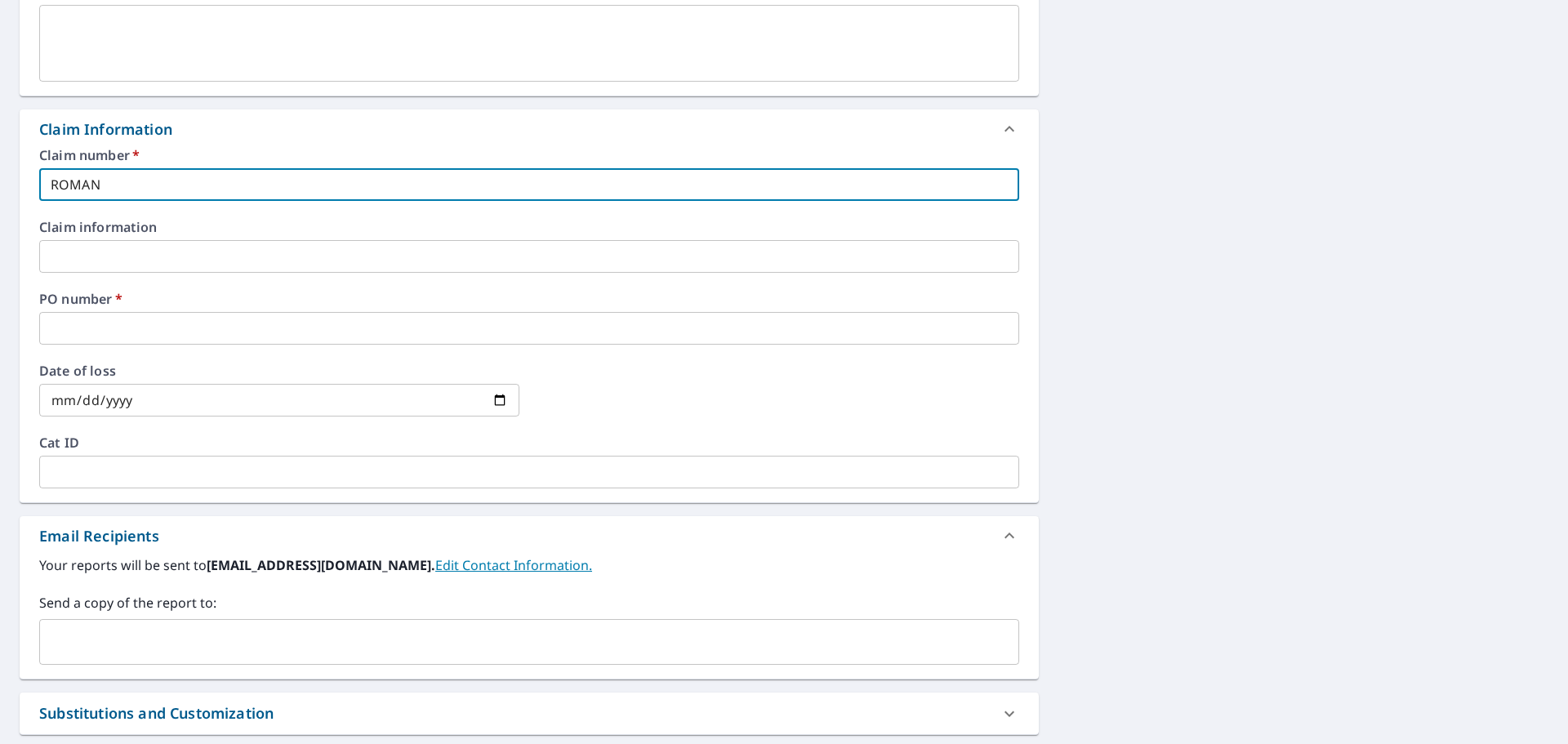
checkbox input "true"
type input "ROMAN R"
checkbox input "true"
type input "ROMAN RO"
checkbox input "true"
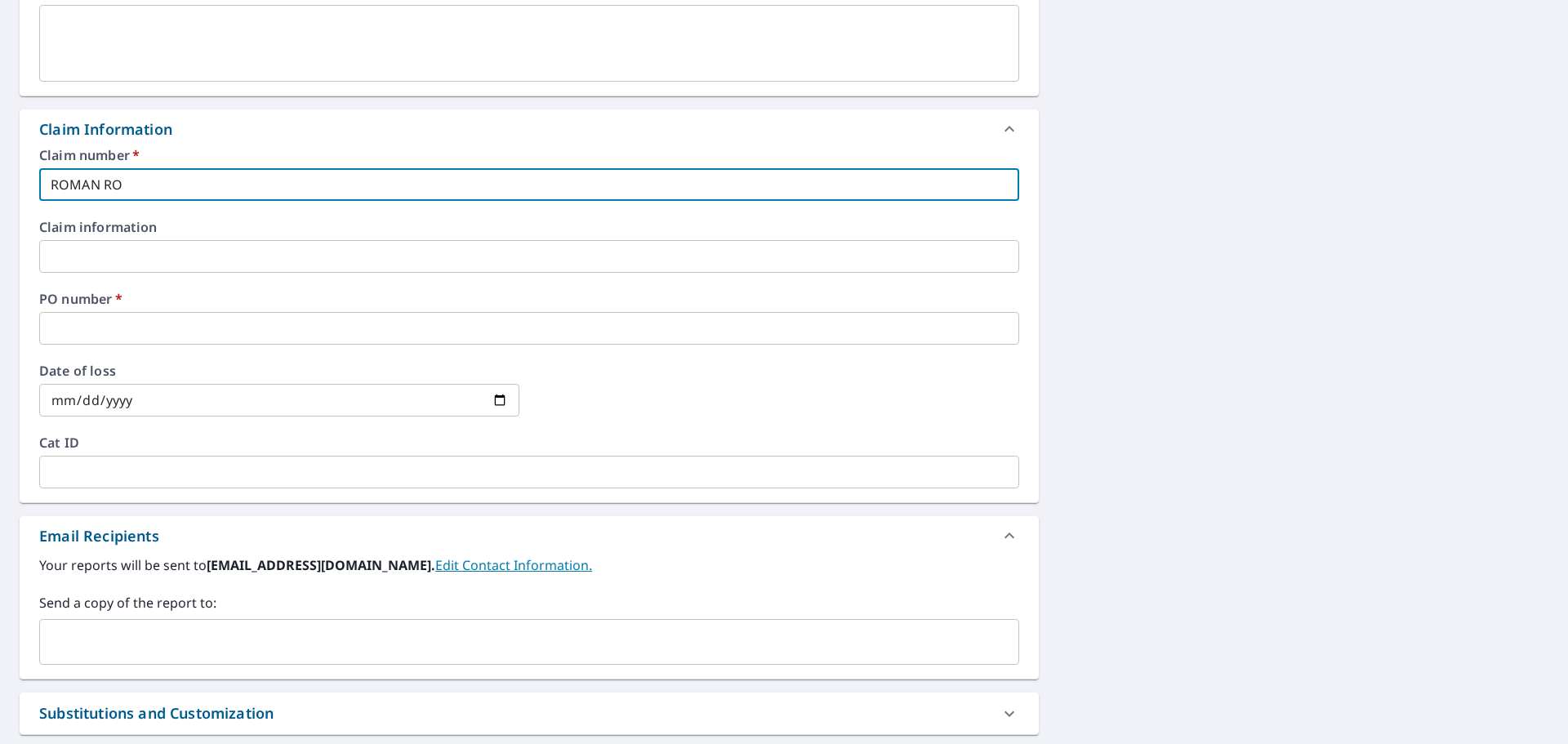
type input "ROMAN ROO"
checkbox input "true"
type input "ROMAN ROOF"
checkbox input "true"
type input "ROMAN ROOFI"
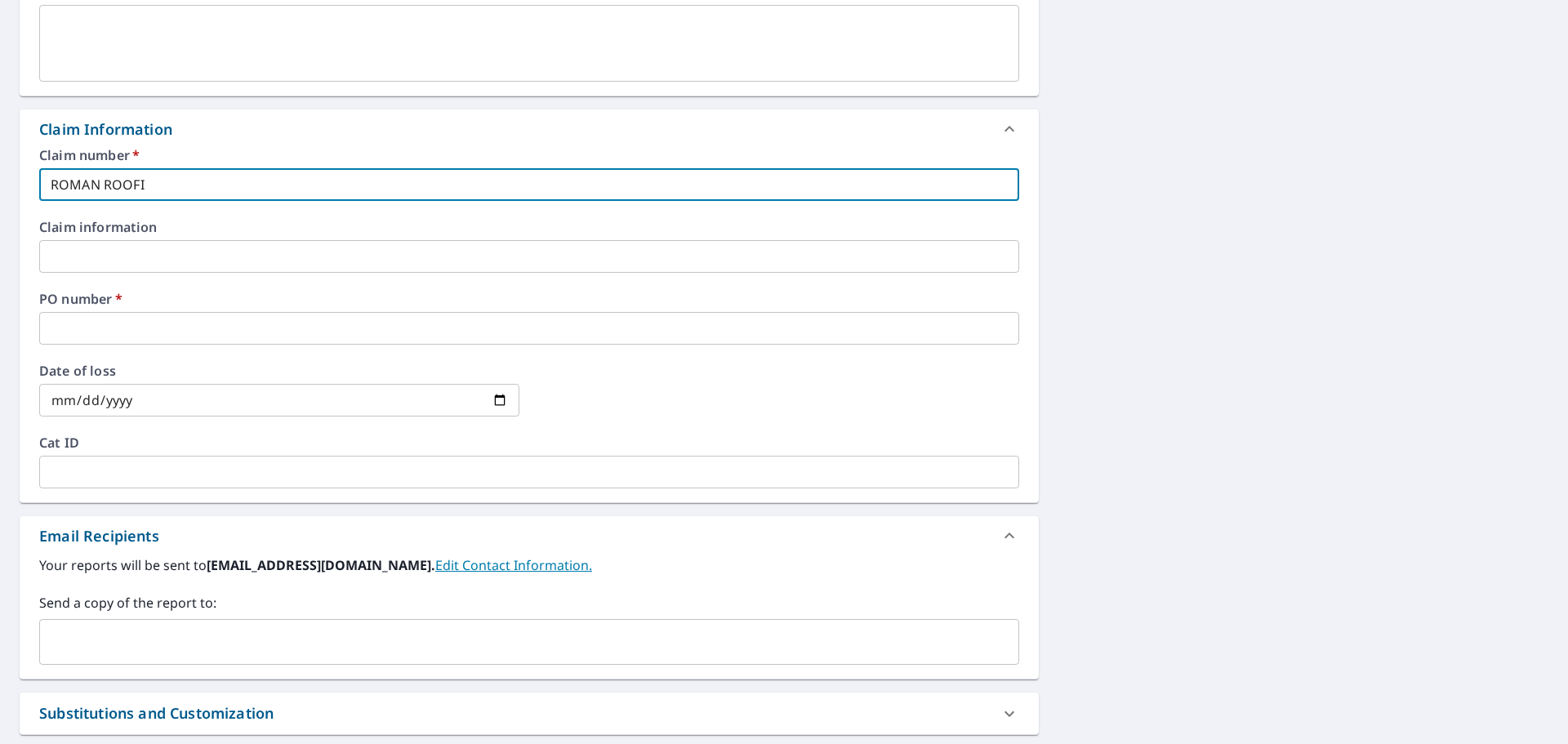
checkbox input "true"
type input "ROMAN ROOFIN"
checkbox input "true"
type input "ROMAN ROOFING"
checkbox input "true"
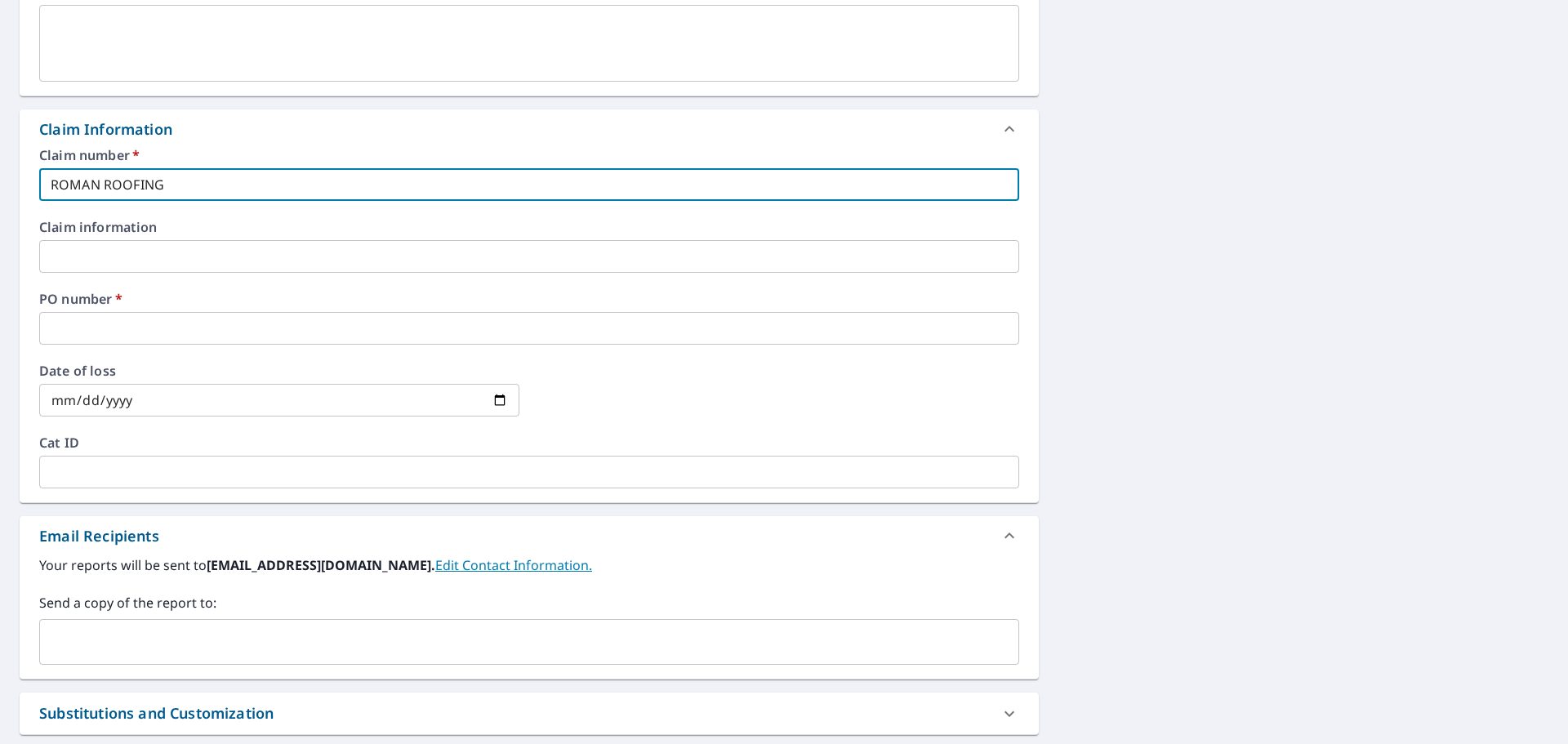
type input "ROMAN ROOFING"
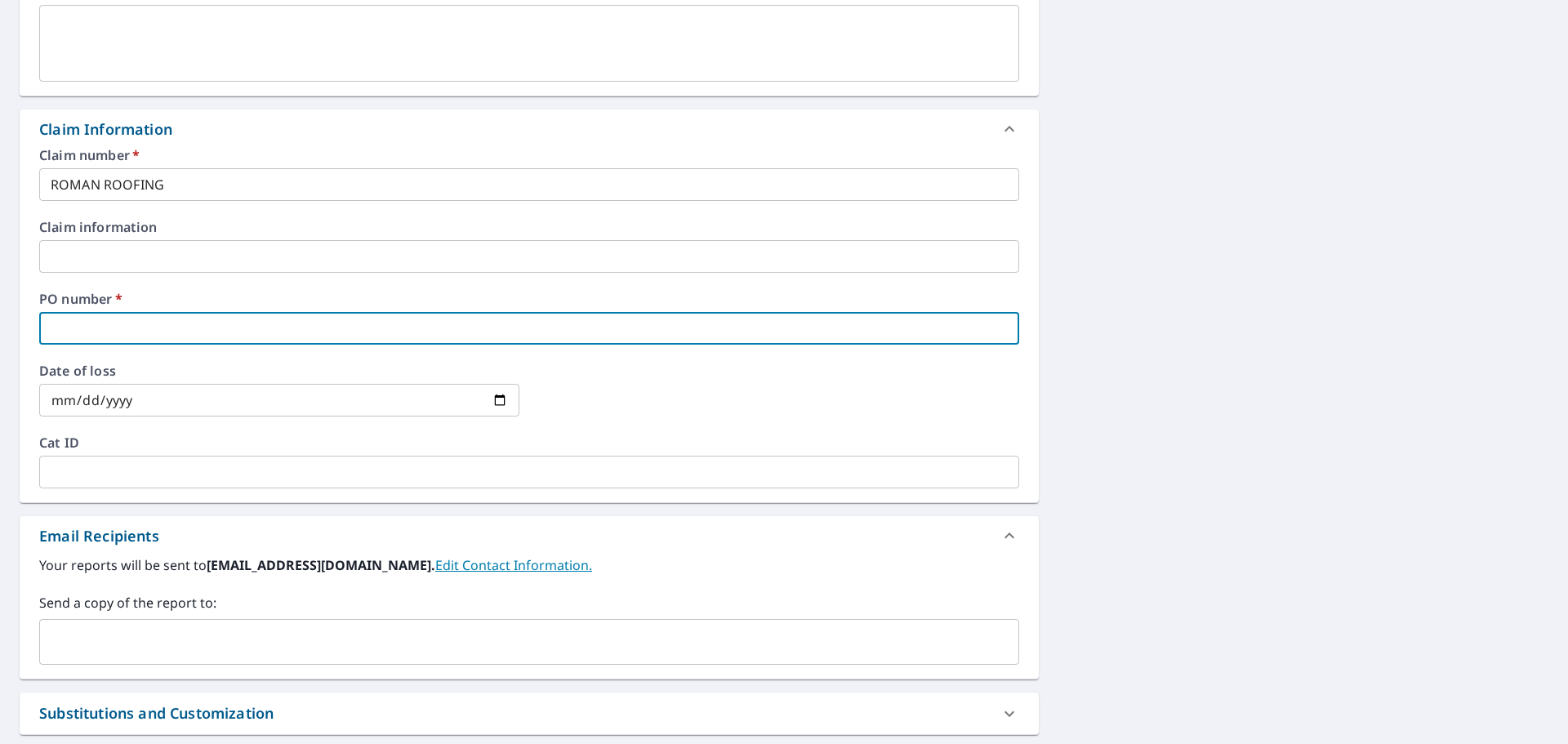
type input "3"
checkbox input "true"
type input "35"
checkbox input "true"
type input "350"
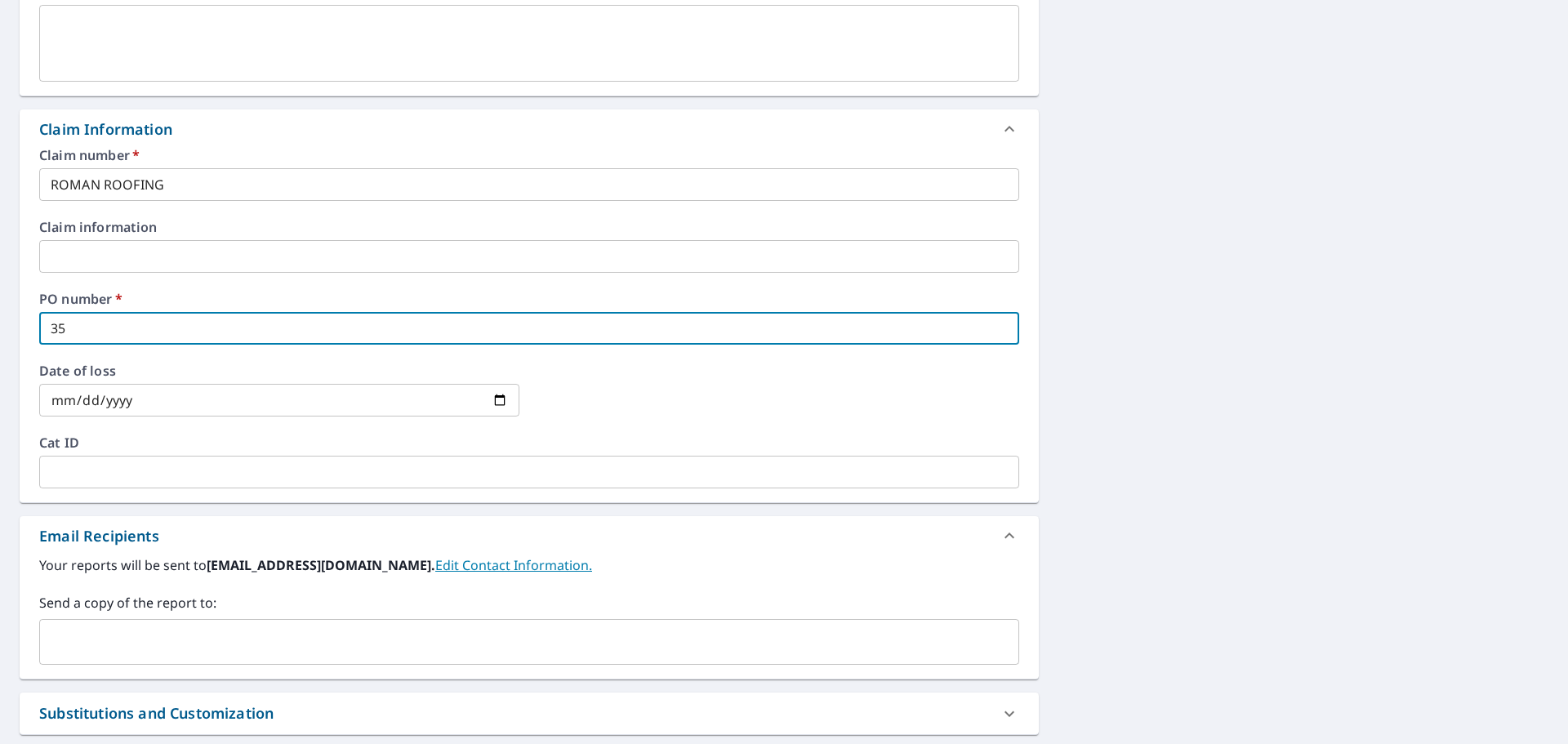
checkbox input "true"
type input "3501"
checkbox input "true"
type input "3501"
checkbox input "true"
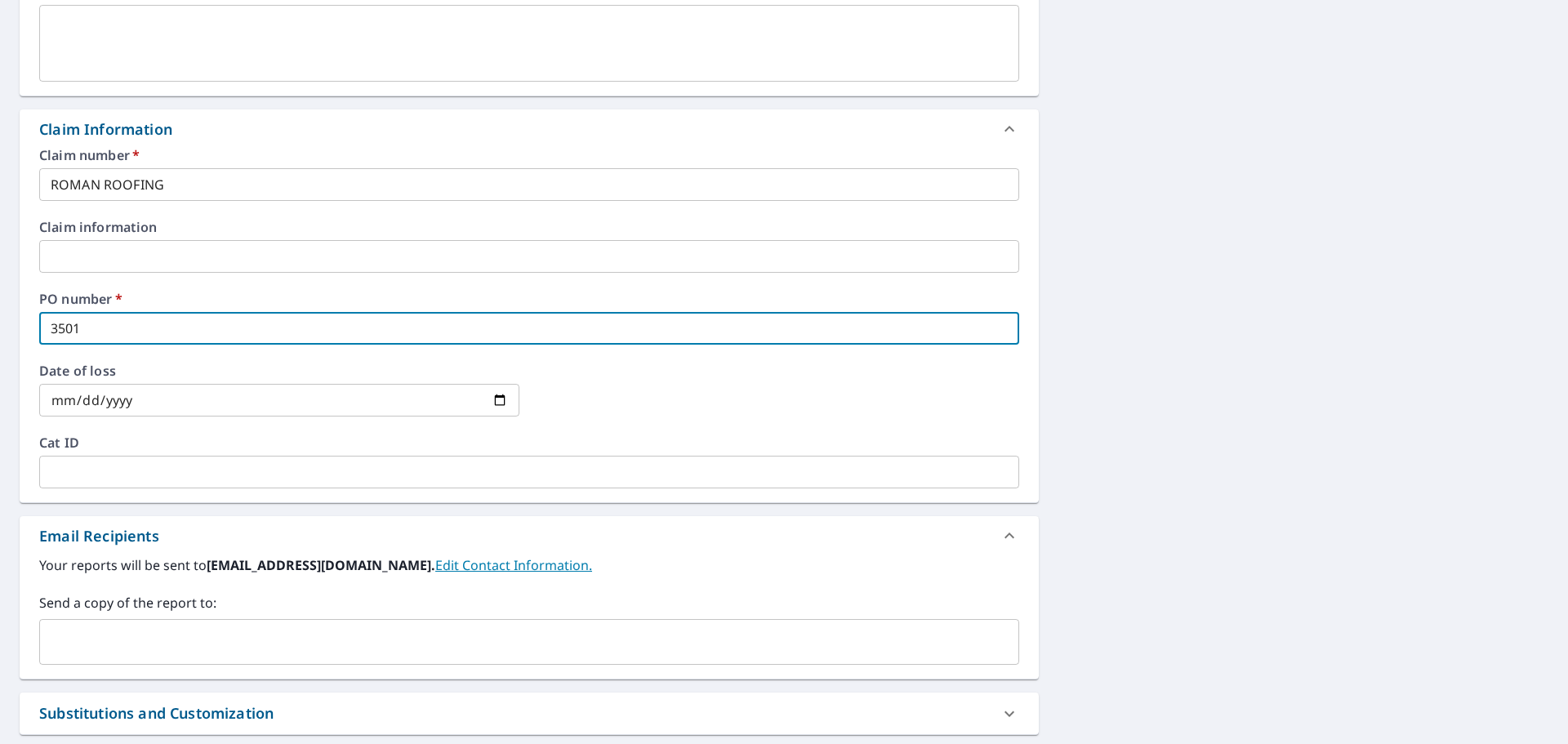
type input "3501 C"
checkbox input "true"
type input "3501 CE"
checkbox input "true"
type input "3501 CEB"
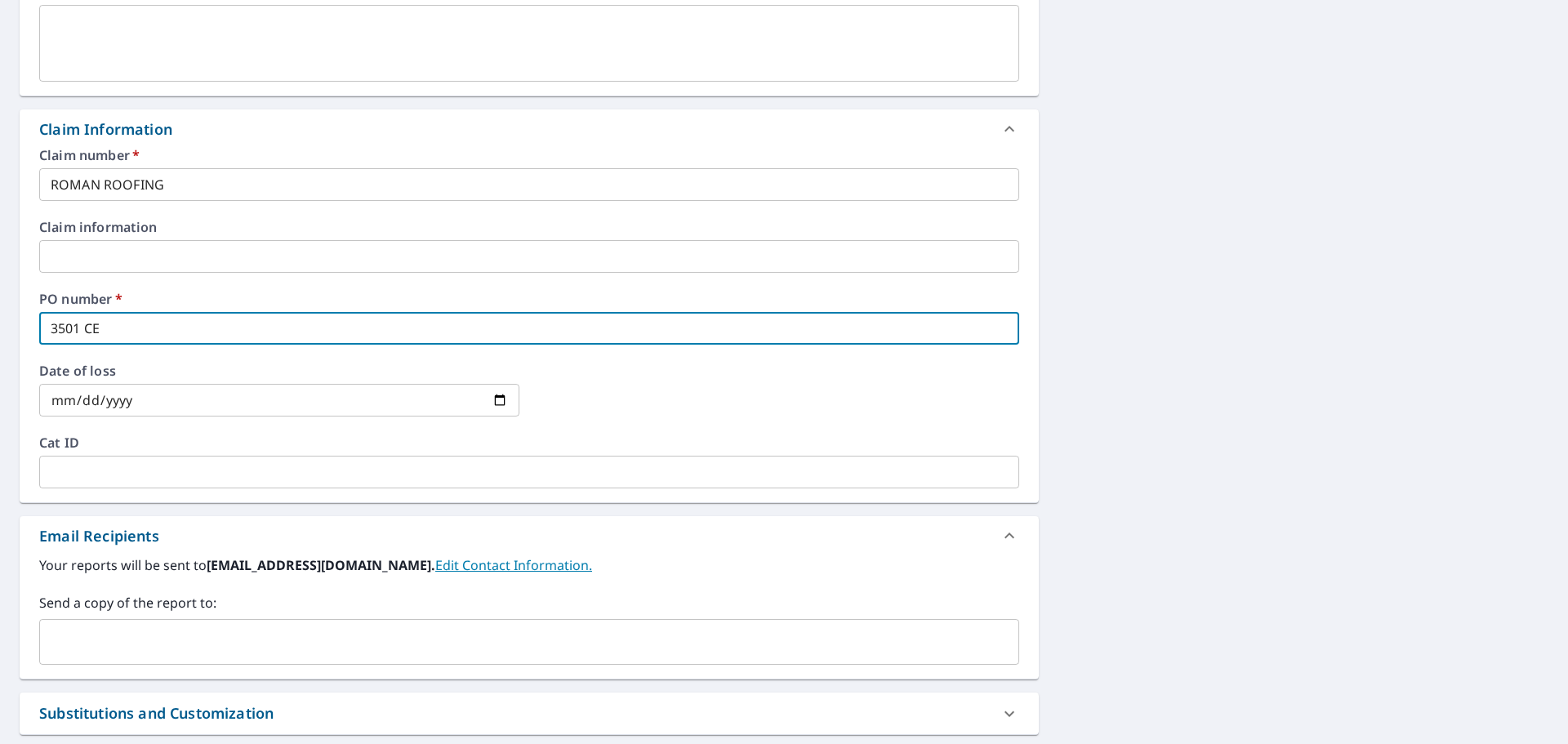
checkbox input "true"
type input "3501 CEBT"
checkbox input "true"
type input "3501 CEBTU"
checkbox input "true"
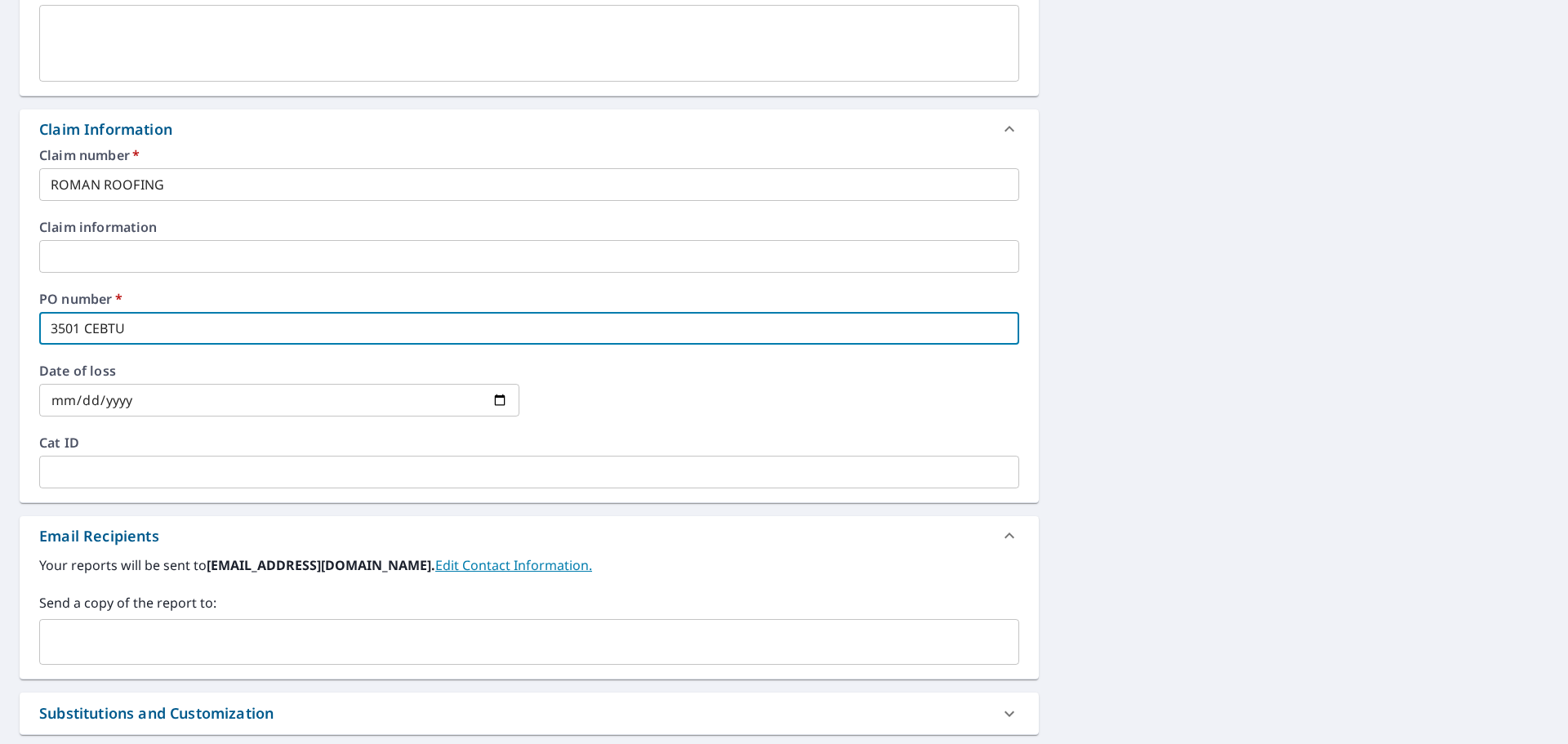
type input "3501 CEBTUR"
checkbox input "true"
type input "3501 CEBTURY"
checkbox input "true"
type input "3501 CEBTURY"
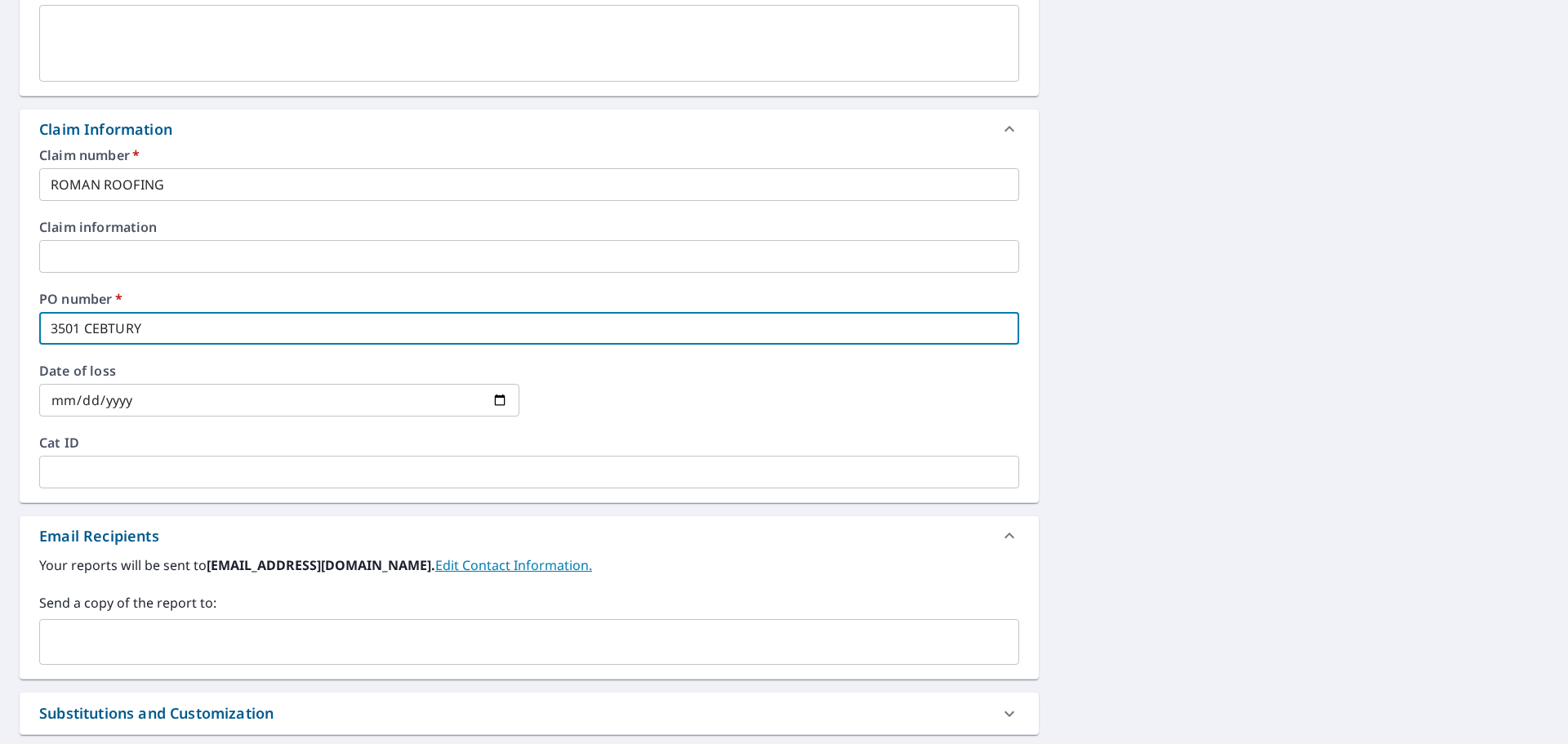
checkbox input "true"
type input "3501 CEBTURY"
checkbox input "true"
type input "3501 CEBTUR"
checkbox input "true"
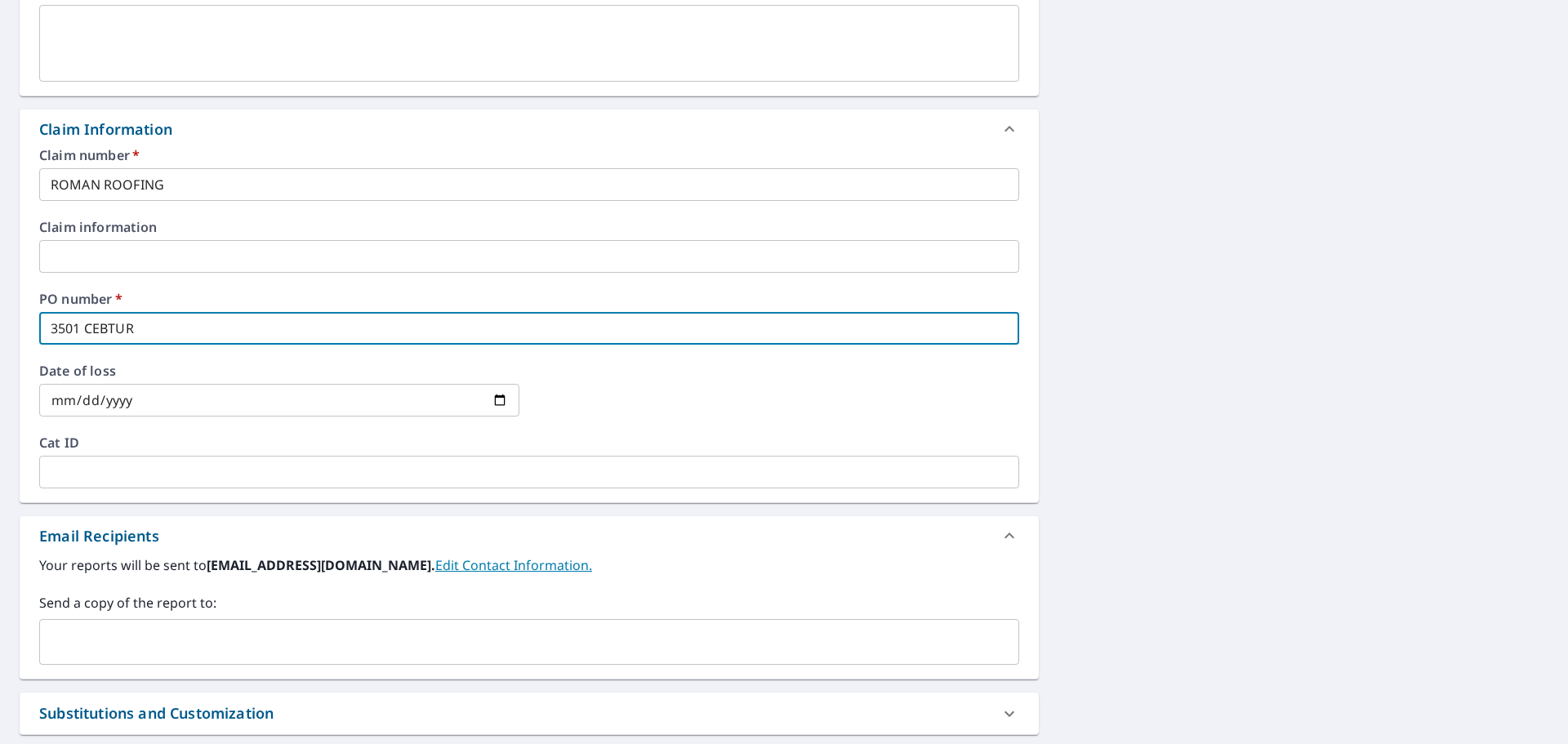
type input "3501 CEBTU"
checkbox input "true"
type input "3501 CEBT"
checkbox input "true"
type input "3501 CEB"
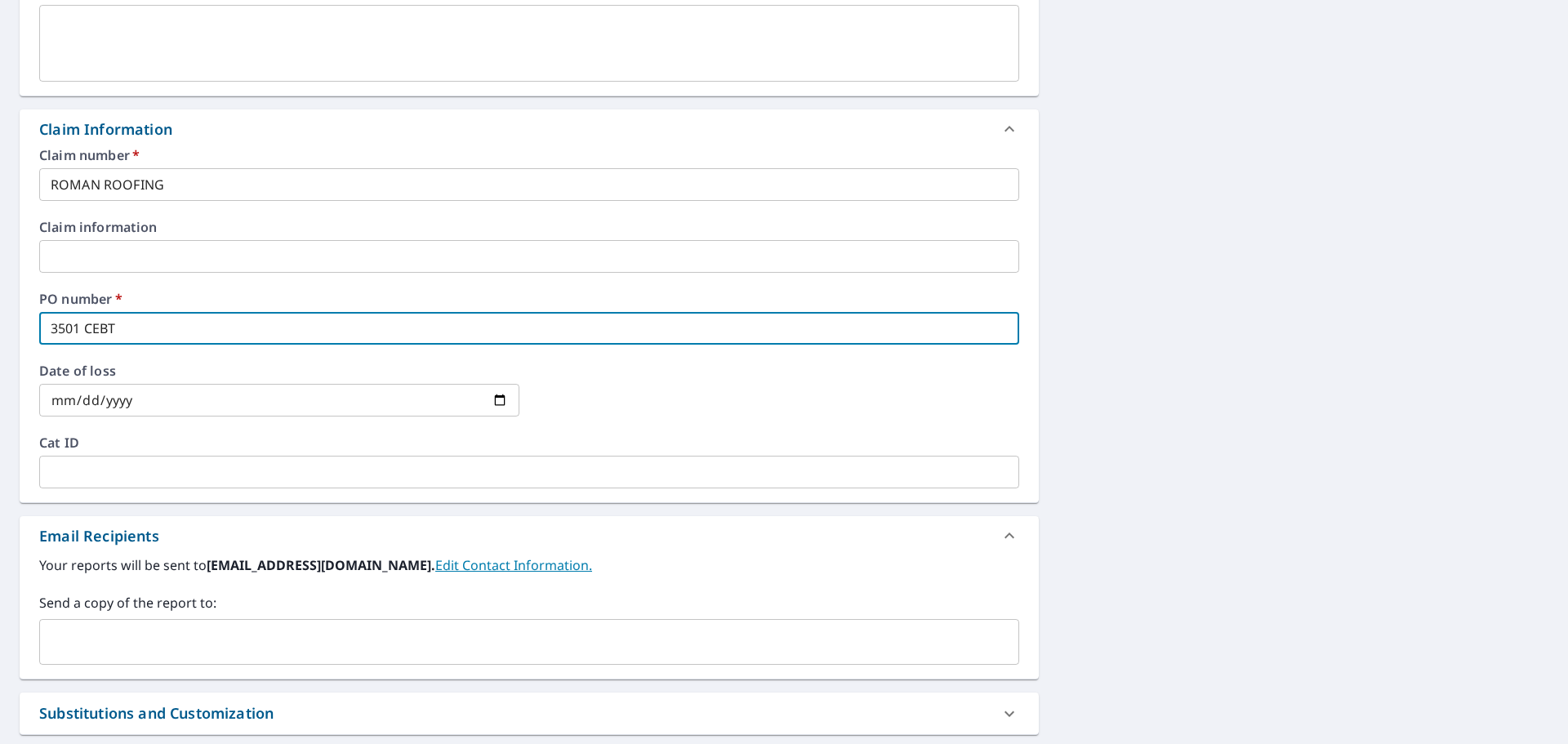
checkbox input "true"
type input "3501 CE"
checkbox input "true"
type input "3501 CEN"
checkbox input "true"
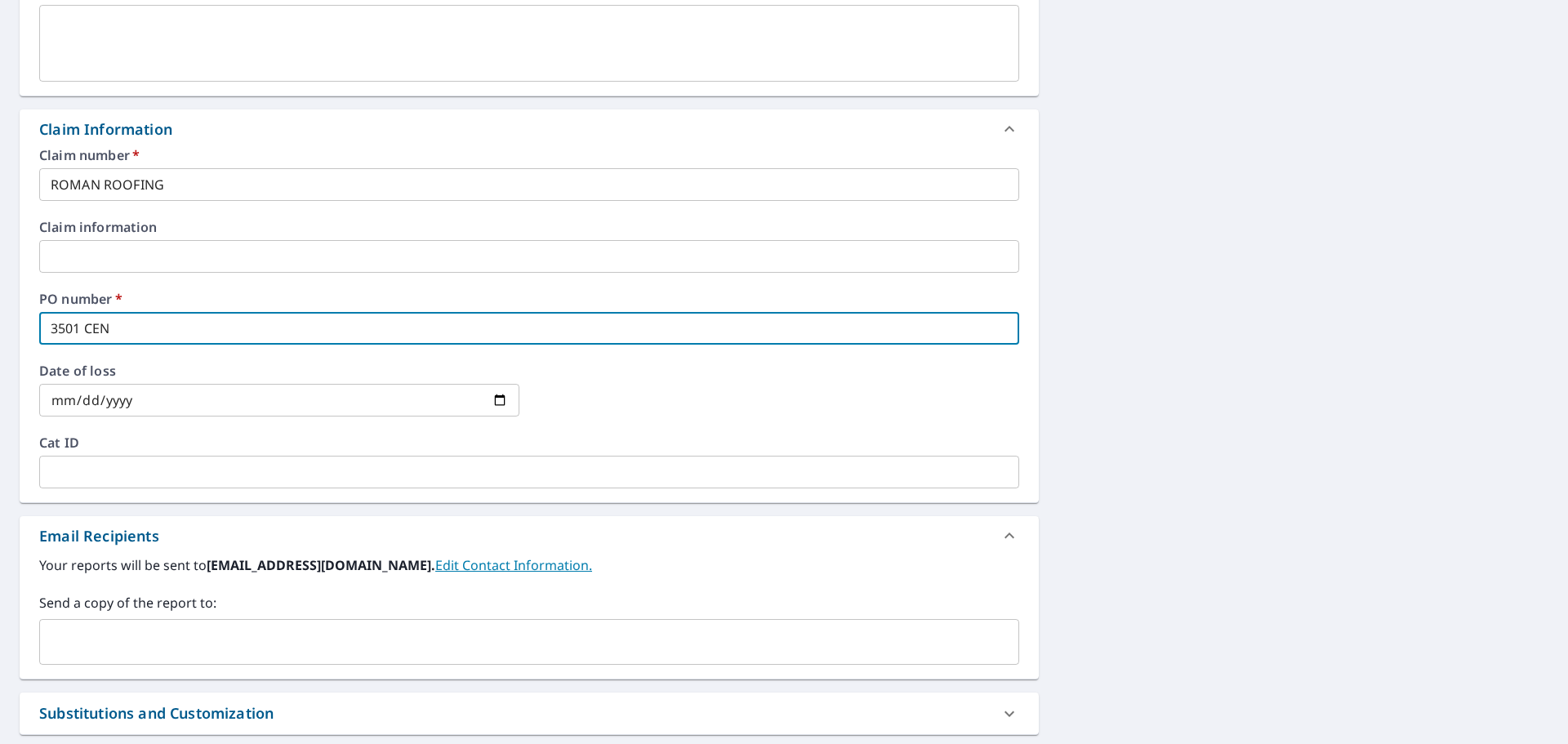
type input "3501 CE"
checkbox input "true"
type input "3501 CEN"
checkbox input "true"
type input "3501 CENT"
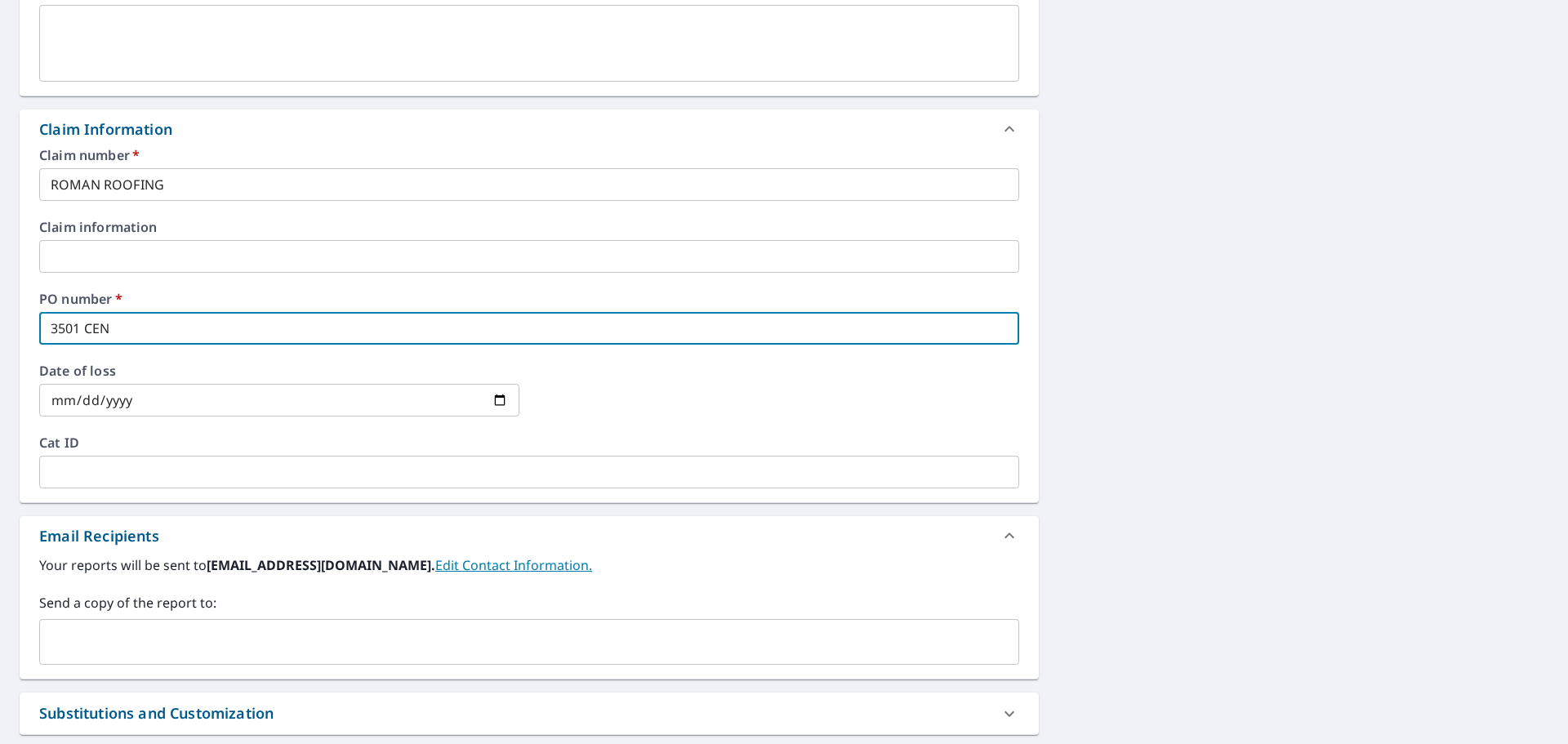
checkbox input "true"
type input "3501 CENTU"
checkbox input "true"
type input "3501 CENTUR"
checkbox input "true"
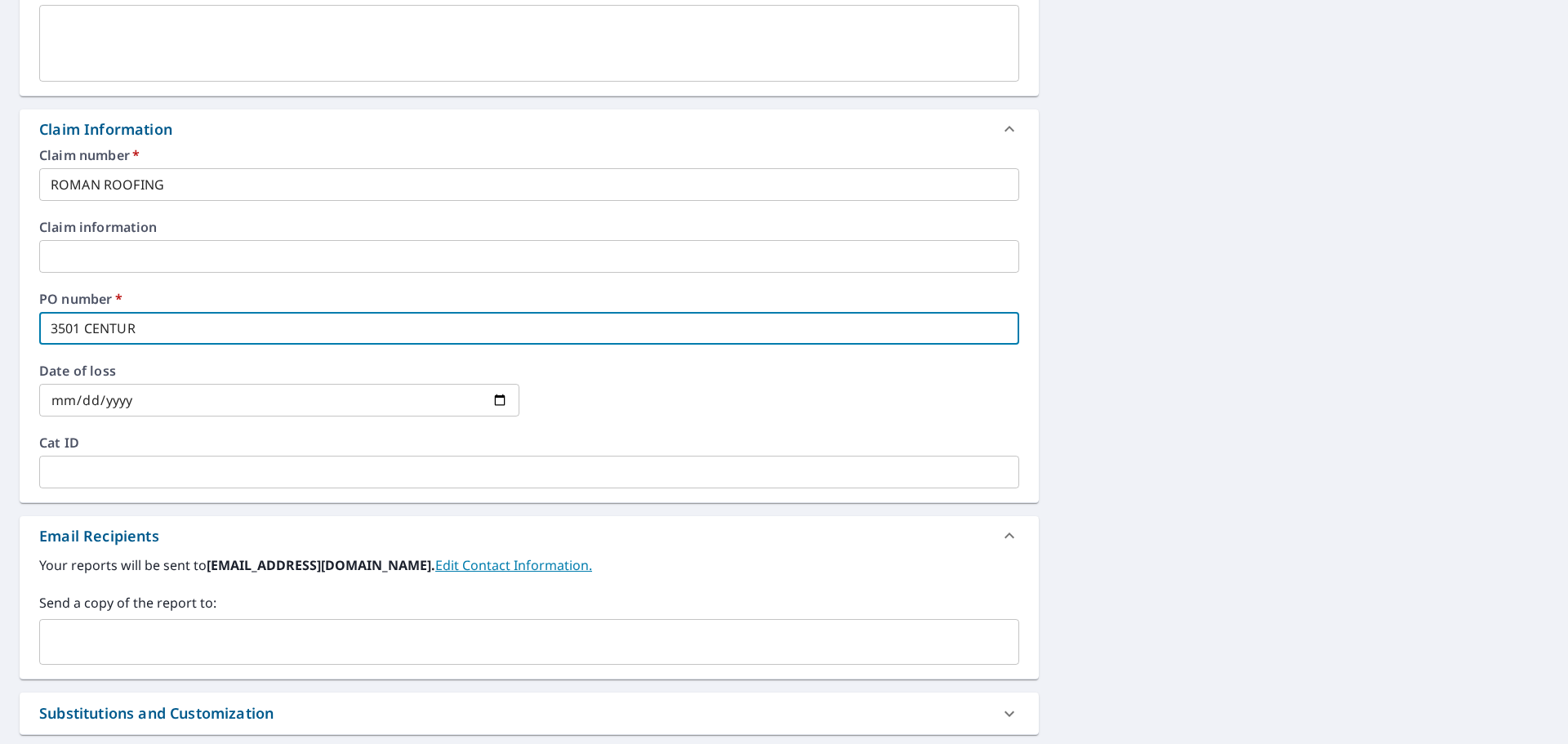
type input "3501 CENTURY"
checkbox input "true"
type input "3501 CENTURY"
checkbox input "true"
type input "3501 CENTURY O"
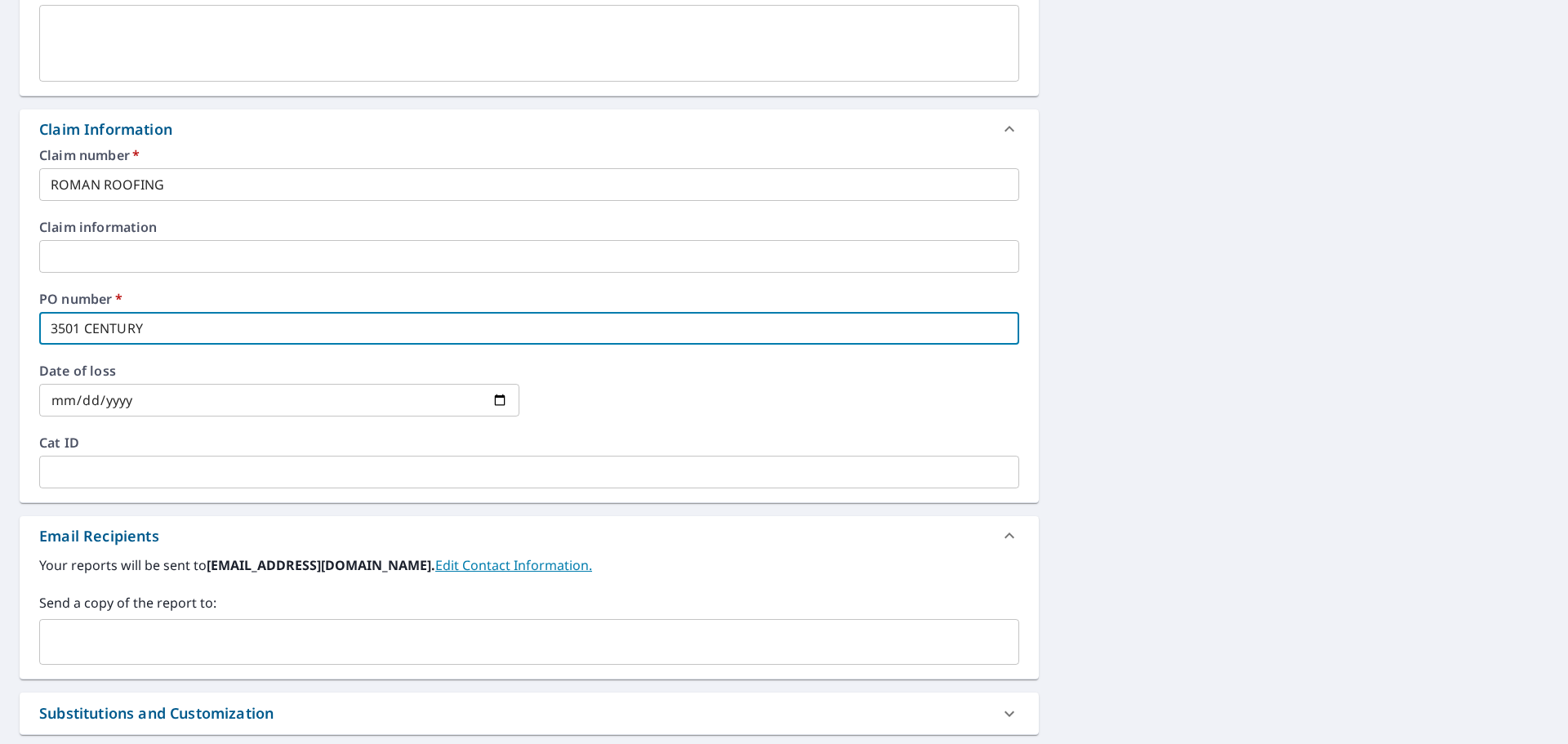
checkbox input "true"
type input "3501 CENTURY OA"
checkbox input "true"
type input "3501 CENTURY OAK"
checkbox input "true"
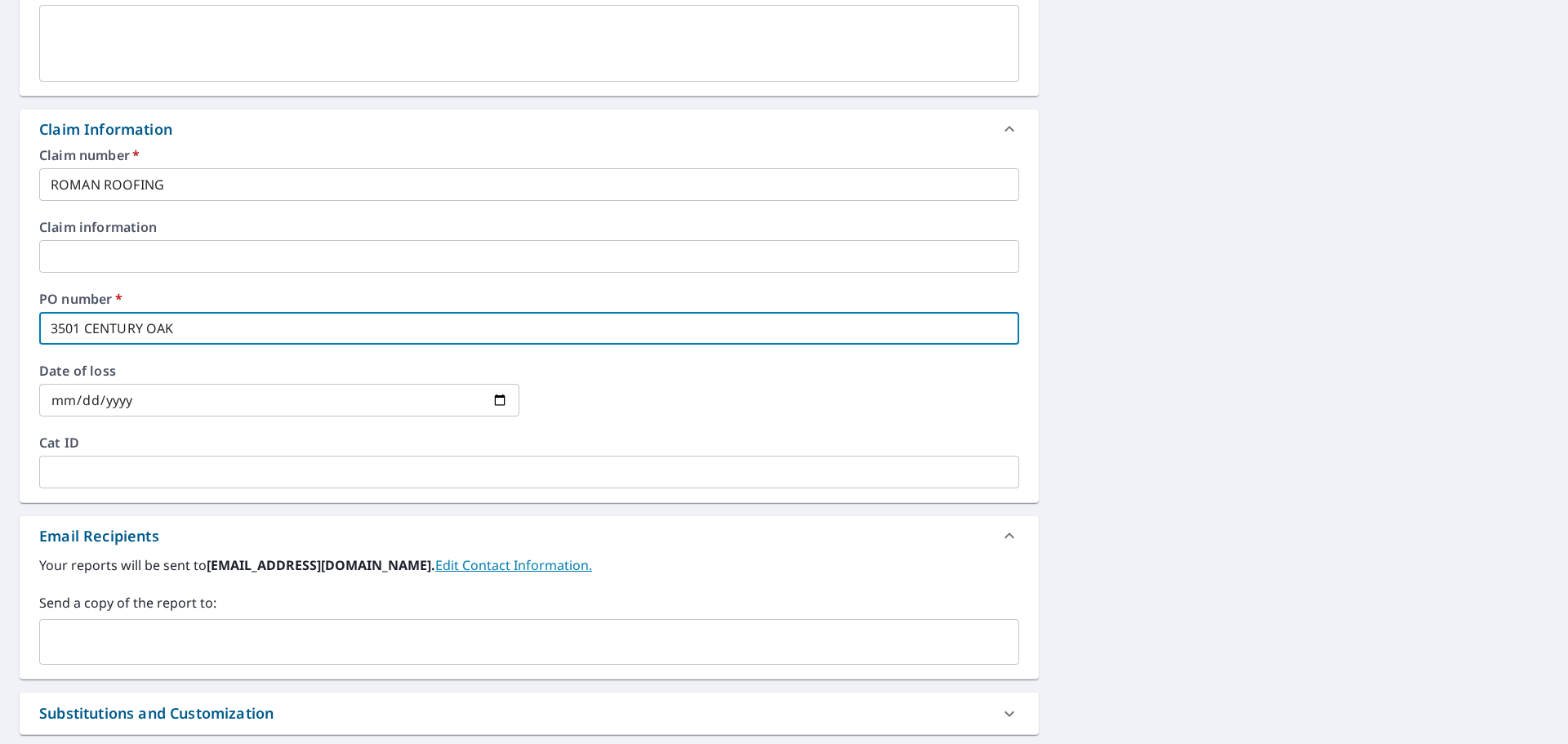
type input "3501 CENTURY OAKS"
checkbox input "true"
type input "3501 CENTURY OAKS"
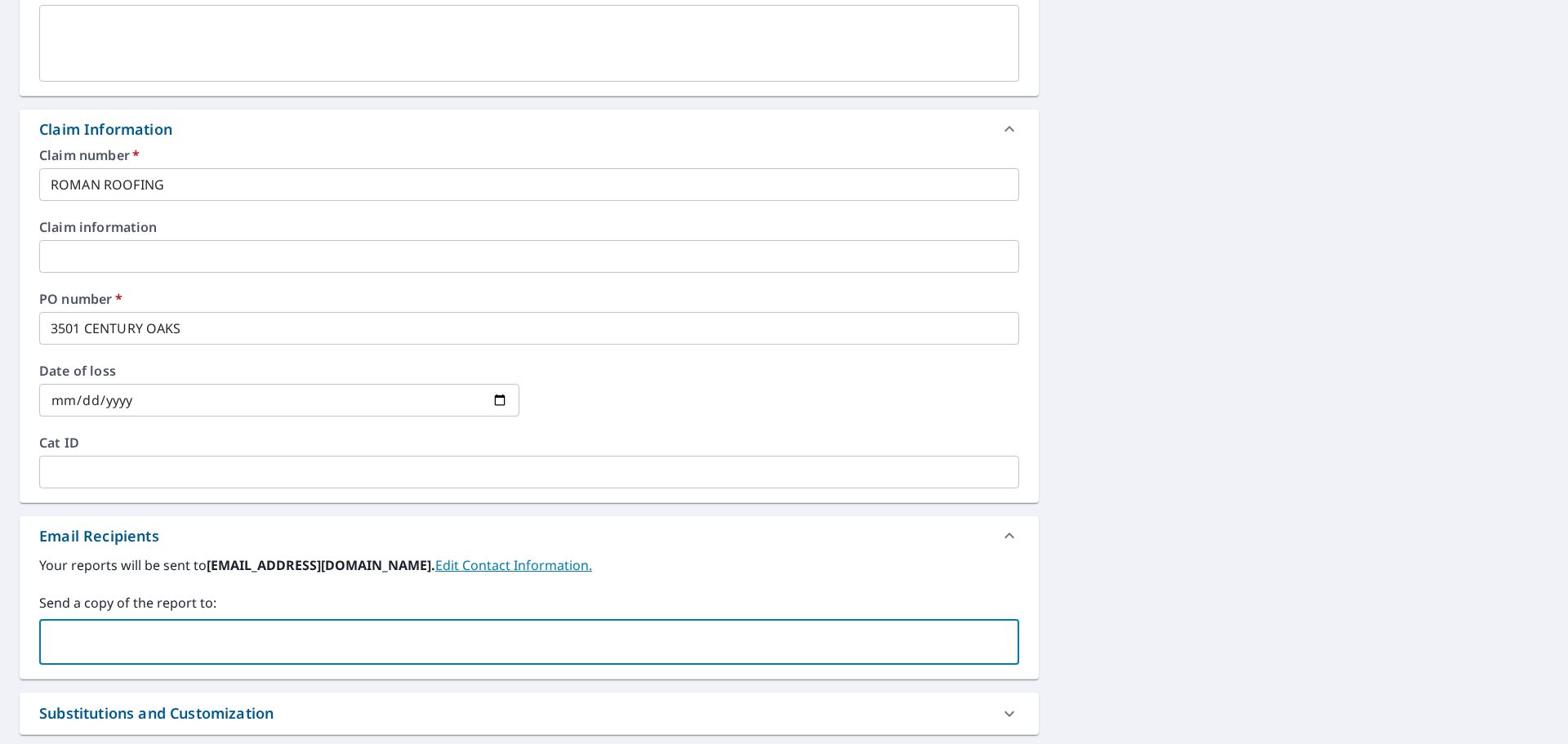
click at [270, 449] on input "text" at bounding box center [517, 642] width 941 height 31
paste input "[EMAIL_ADDRESS][DOMAIN_NAME]"
type input "[EMAIL_ADDRESS][DOMAIN_NAME]"
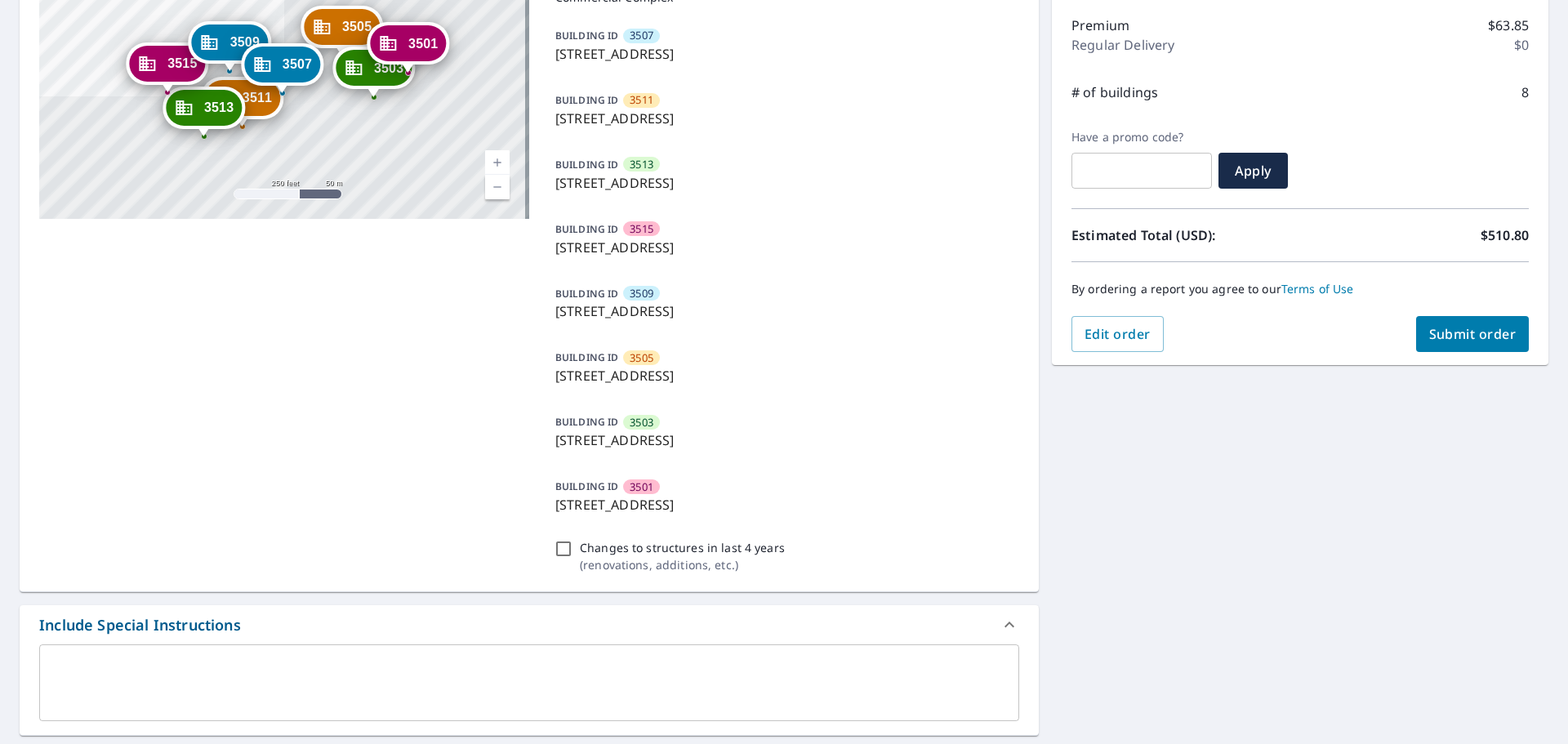
scroll to position [189, 0]
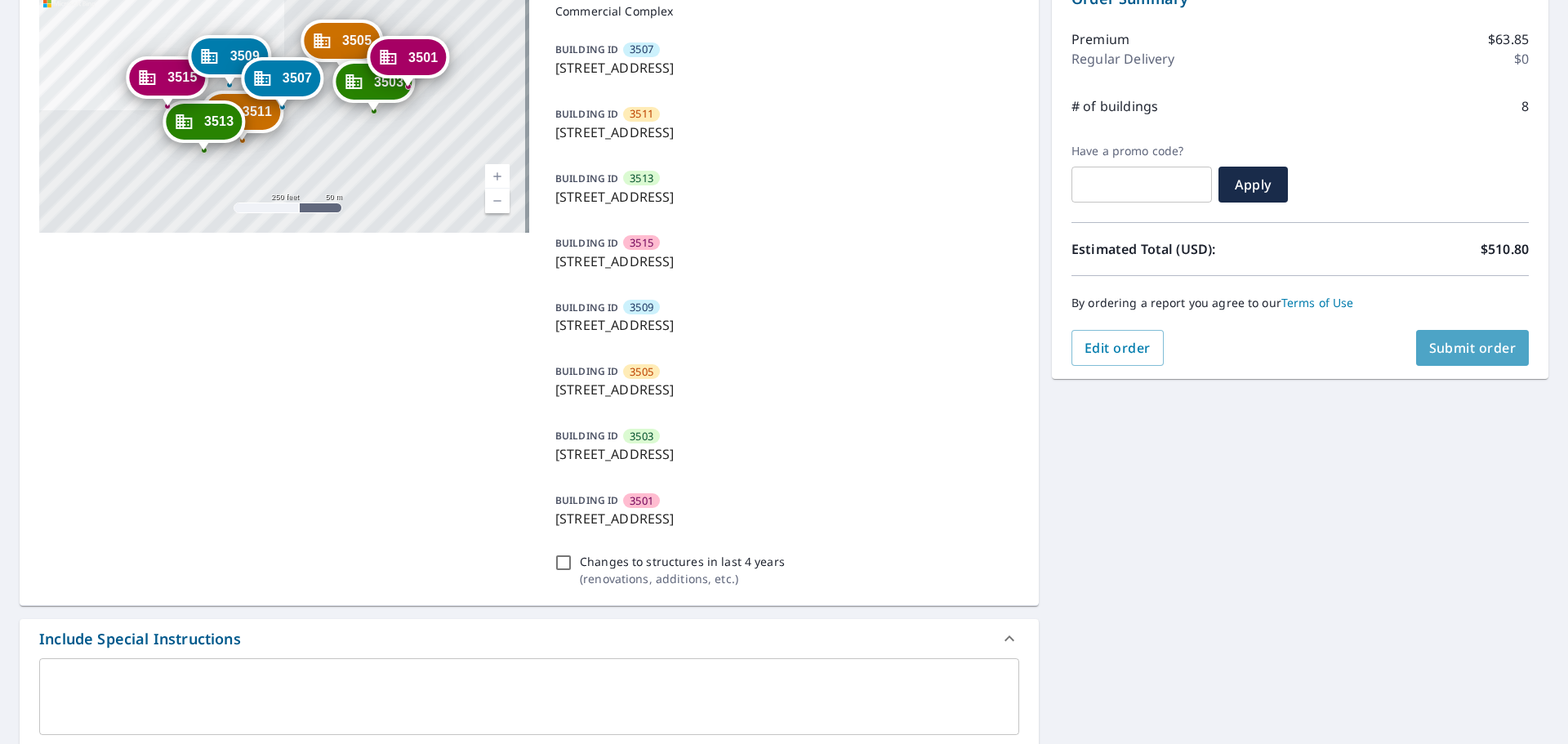
click at [1045, 352] on span "Submit order" at bounding box center [1473, 348] width 87 height 18
checkbox input "true"
